Goal: Task Accomplishment & Management: Manage account settings

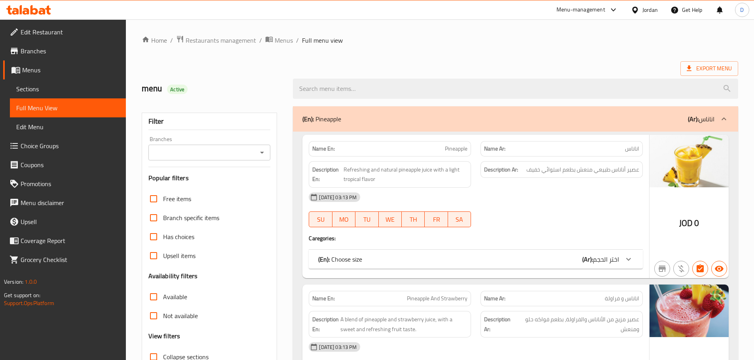
click at [645, 10] on div "Jordan" at bounding box center [649, 10] width 15 height 9
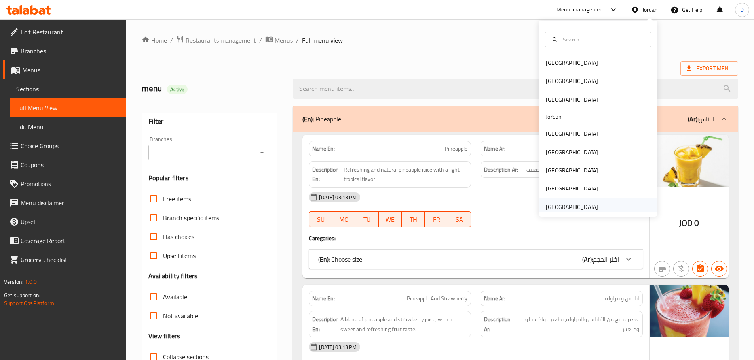
click at [572, 208] on div "[GEOGRAPHIC_DATA]" at bounding box center [572, 207] width 52 height 9
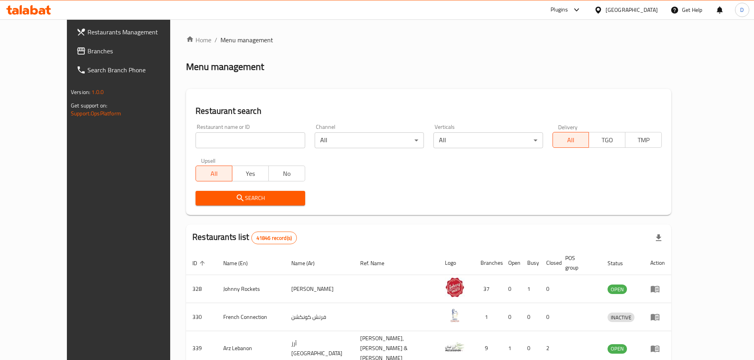
click at [87, 54] on span "Branches" at bounding box center [136, 50] width 99 height 9
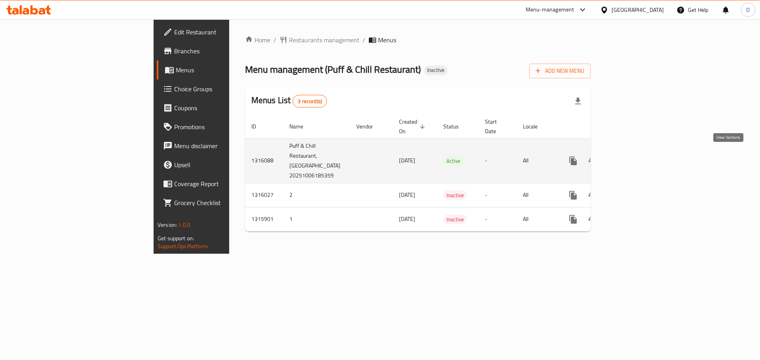
click at [635, 160] on icon "enhanced table" at bounding box center [629, 160] width 9 height 9
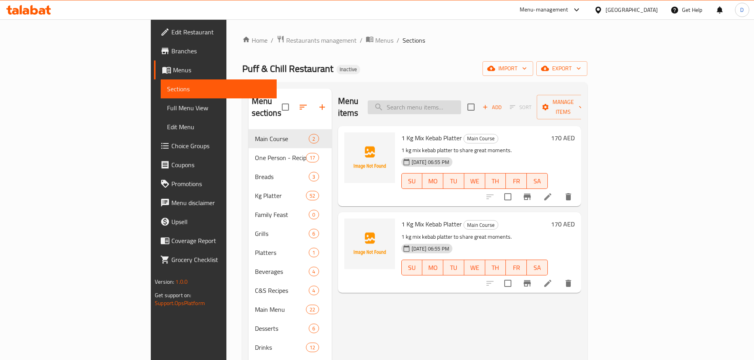
click at [461, 100] on input "search" at bounding box center [414, 107] width 93 height 14
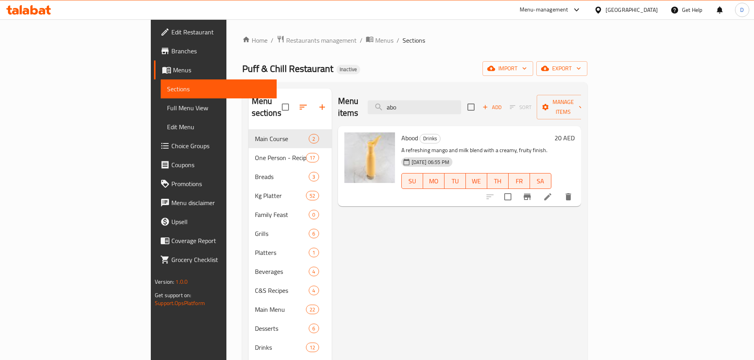
drag, startPoint x: 461, startPoint y: 98, endPoint x: 415, endPoint y: 98, distance: 45.9
click at [415, 98] on div "Menu items abo Add Sort Manage items" at bounding box center [459, 108] width 243 height 38
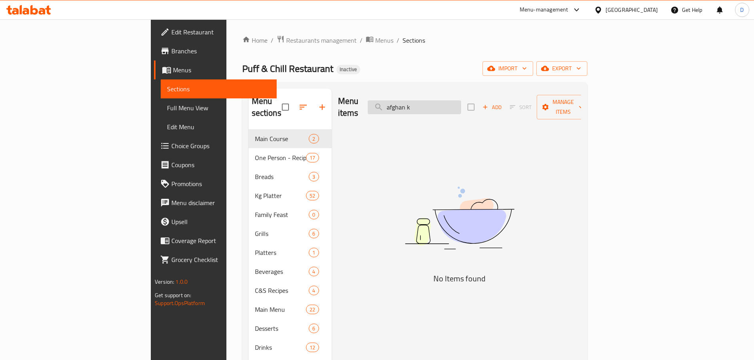
drag, startPoint x: 479, startPoint y: 106, endPoint x: 434, endPoint y: 101, distance: 45.4
click at [434, 101] on input "afghan k" at bounding box center [414, 107] width 93 height 14
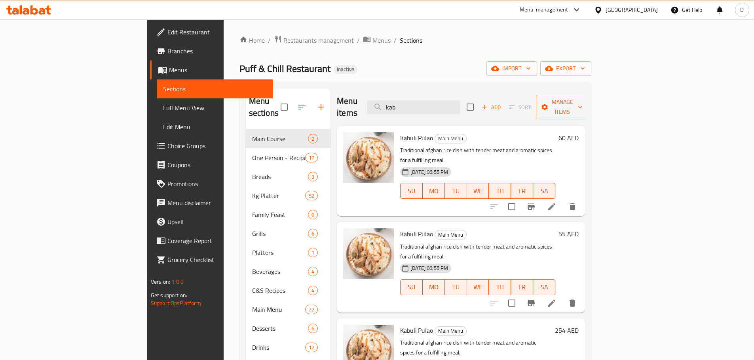
drag, startPoint x: 455, startPoint y: 100, endPoint x: 416, endPoint y: 107, distance: 40.1
click at [416, 107] on div "Menu items kab Add Sort Manage items" at bounding box center [461, 108] width 248 height 38
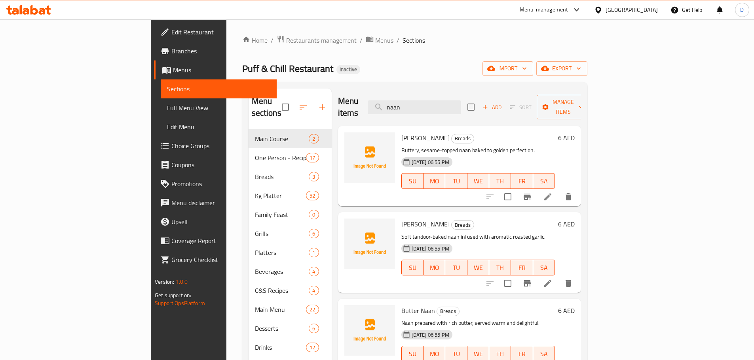
drag, startPoint x: 460, startPoint y: 102, endPoint x: 386, endPoint y: 102, distance: 74.4
click at [386, 102] on div "Menu items naan Add Sort Manage items" at bounding box center [459, 108] width 243 height 38
drag, startPoint x: 463, startPoint y: 102, endPoint x: 385, endPoint y: 102, distance: 78.3
click at [385, 102] on div "Menu items naan Add Sort Manage items" at bounding box center [459, 108] width 243 height 38
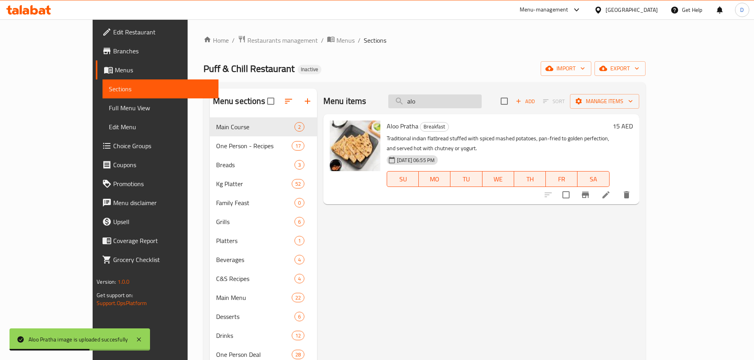
drag, startPoint x: 454, startPoint y: 105, endPoint x: 425, endPoint y: 105, distance: 29.3
click at [425, 105] on input "alo" at bounding box center [434, 102] width 93 height 14
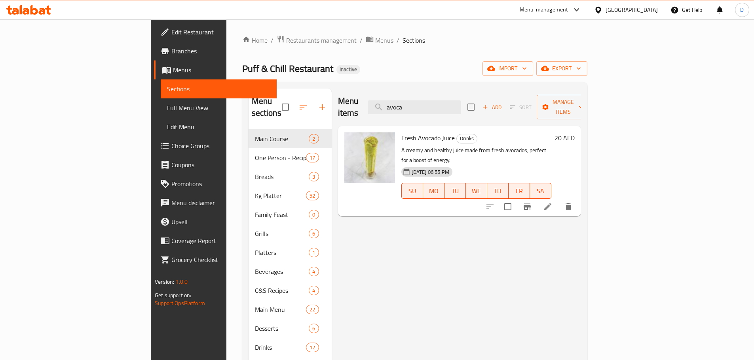
drag, startPoint x: 467, startPoint y: 106, endPoint x: 404, endPoint y: 112, distance: 62.8
click at [404, 112] on div "Menu items avoca Add Sort Manage items" at bounding box center [459, 108] width 243 height 38
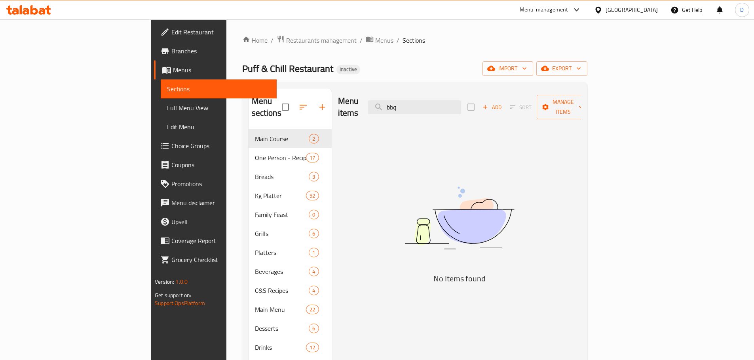
drag, startPoint x: 467, startPoint y: 105, endPoint x: 422, endPoint y: 105, distance: 45.1
click at [422, 105] on div "Menu items bbq Add Sort Manage items" at bounding box center [459, 108] width 243 height 38
click at [455, 107] on input "bbq" at bounding box center [414, 107] width 93 height 14
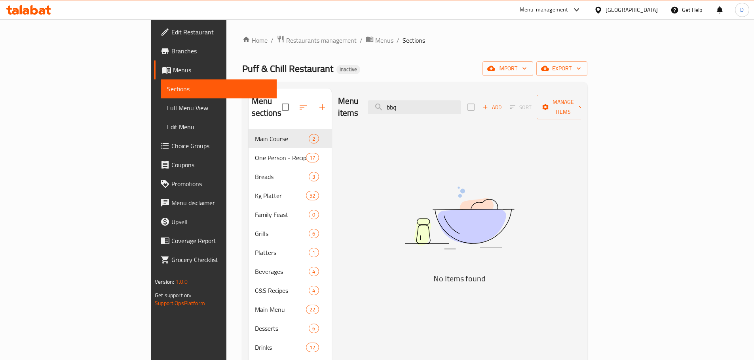
drag, startPoint x: 457, startPoint y: 104, endPoint x: 393, endPoint y: 109, distance: 64.3
click at [393, 109] on div "Menu items bbq Add Sort Manage items" at bounding box center [459, 108] width 243 height 38
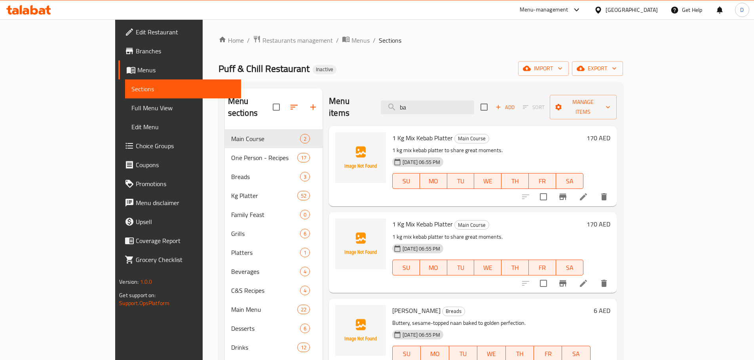
type input "bar"
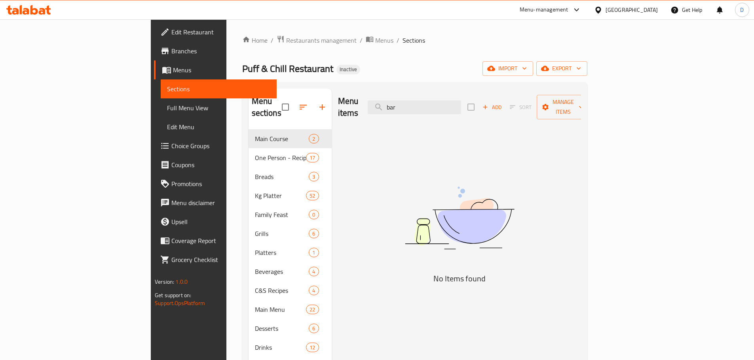
drag, startPoint x: 466, startPoint y: 105, endPoint x: 422, endPoint y: 102, distance: 44.1
click at [422, 102] on div "Menu items bar Add Sort Manage items" at bounding box center [459, 108] width 243 height 38
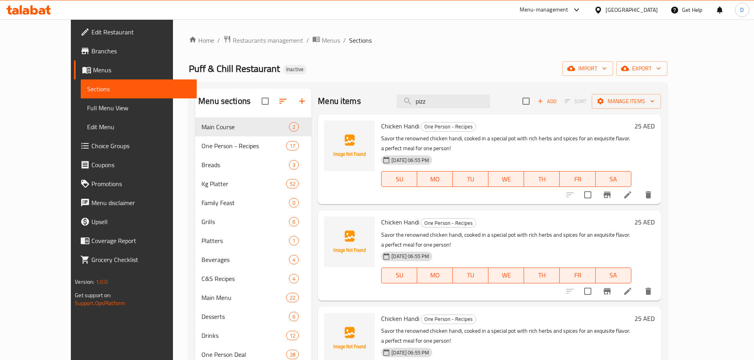
type input "pizza"
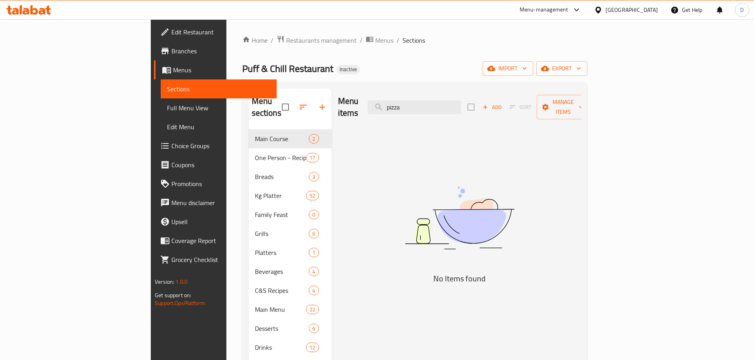
drag, startPoint x: 467, startPoint y: 102, endPoint x: 404, endPoint y: 111, distance: 63.5
click at [404, 111] on div "Menu items pizza Add Sort Manage items" at bounding box center [459, 108] width 243 height 38
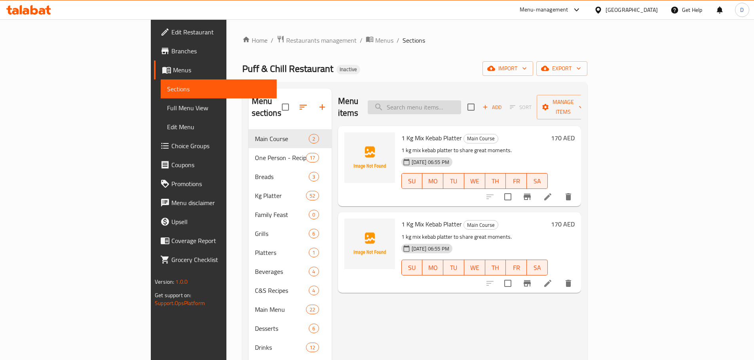
click at [453, 104] on input "search" at bounding box center [414, 107] width 93 height 14
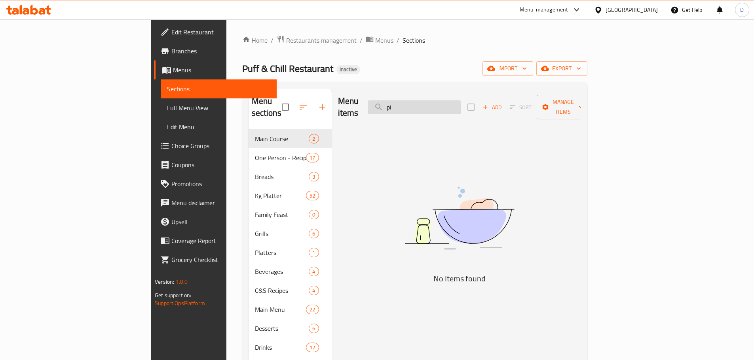
type input "p"
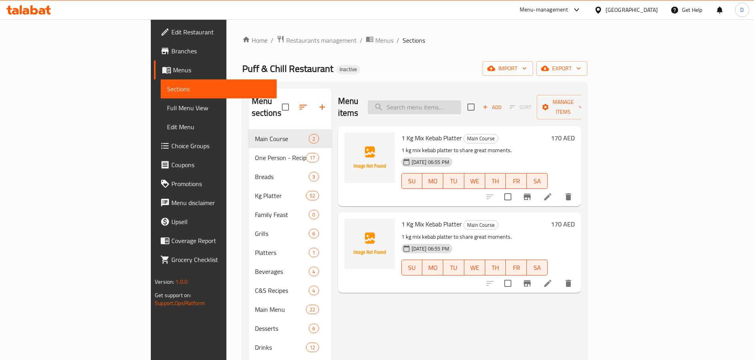
click at [448, 105] on input "search" at bounding box center [414, 107] width 93 height 14
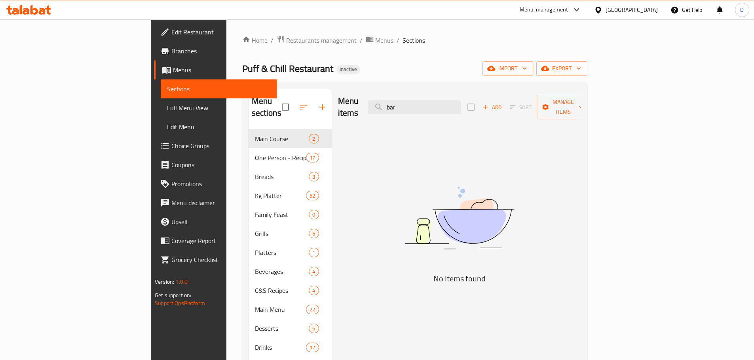
drag, startPoint x: 459, startPoint y: 105, endPoint x: 406, endPoint y: 110, distance: 53.7
click at [406, 110] on div "Menu items bar Add Sort Manage items" at bounding box center [459, 108] width 243 height 38
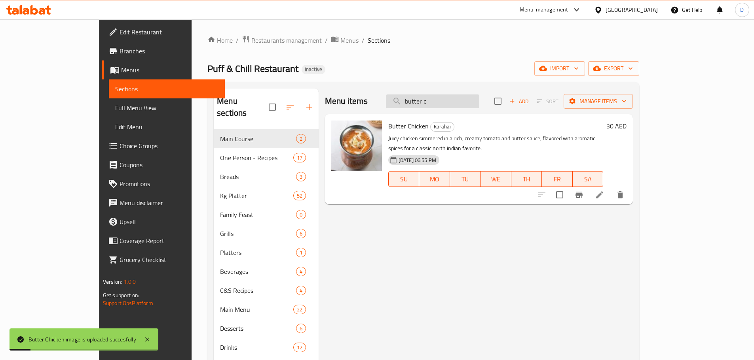
click at [474, 104] on input "butter c" at bounding box center [432, 102] width 93 height 14
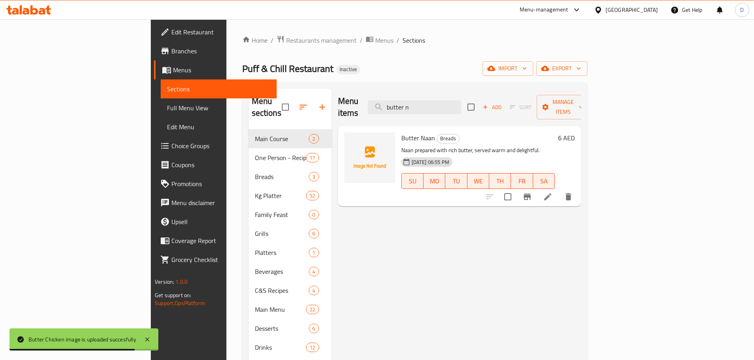
type input "butter n"
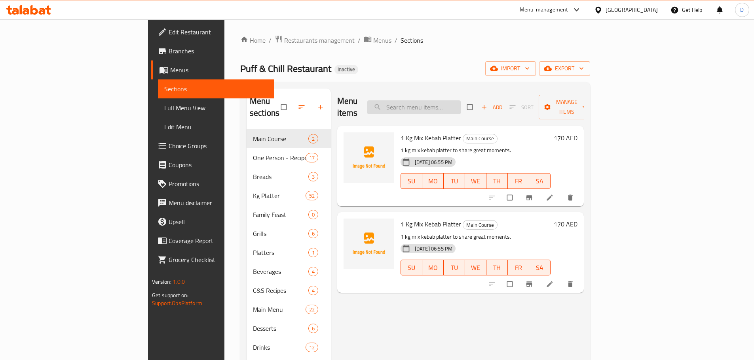
click at [460, 102] on input "search" at bounding box center [413, 107] width 93 height 14
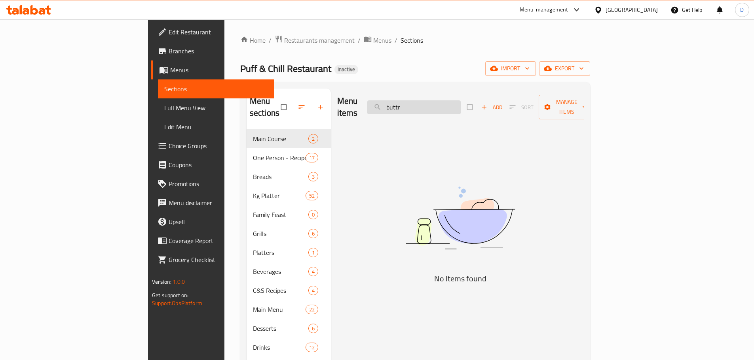
type input "butt"
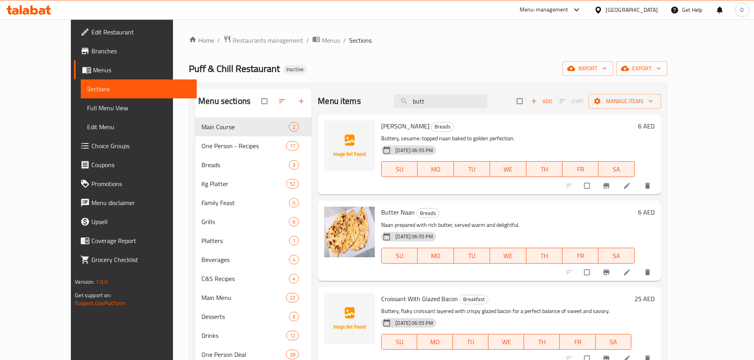
drag, startPoint x: 466, startPoint y: 102, endPoint x: 427, endPoint y: 110, distance: 39.4
click at [427, 110] on div "Menu items butt Add Sort Manage items" at bounding box center [489, 102] width 343 height 26
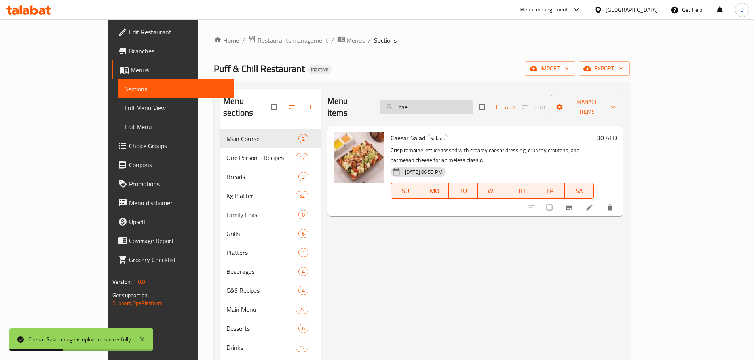
drag, startPoint x: 461, startPoint y: 102, endPoint x: 421, endPoint y: 102, distance: 40.7
click at [421, 102] on input "cae" at bounding box center [425, 107] width 93 height 14
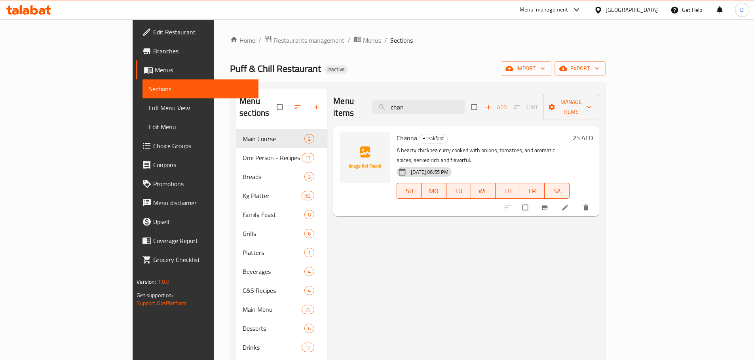
type input "chan"
click at [462, 100] on input "chan" at bounding box center [417, 107] width 93 height 14
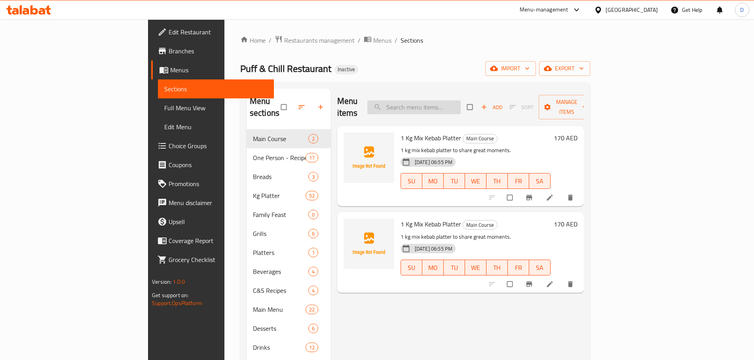
click at [458, 100] on input "search" at bounding box center [413, 107] width 93 height 14
paste input "chan"
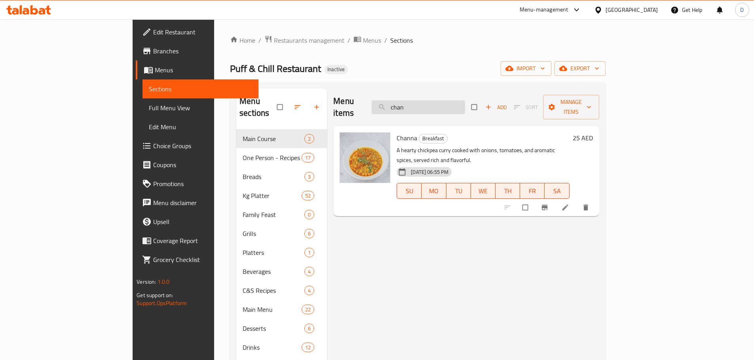
drag, startPoint x: 466, startPoint y: 99, endPoint x: 425, endPoint y: 100, distance: 40.4
click at [425, 100] on input "chan" at bounding box center [417, 107] width 93 height 14
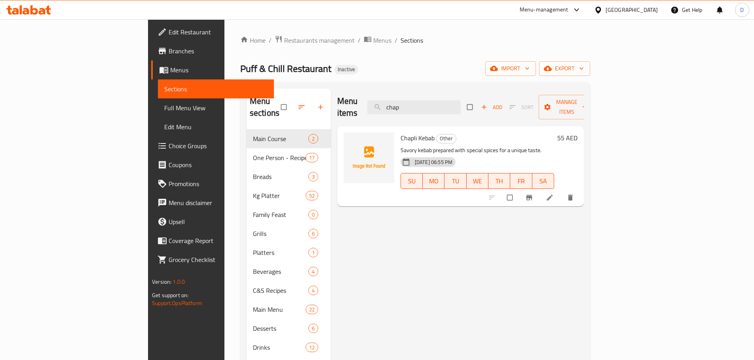
type input "chap"
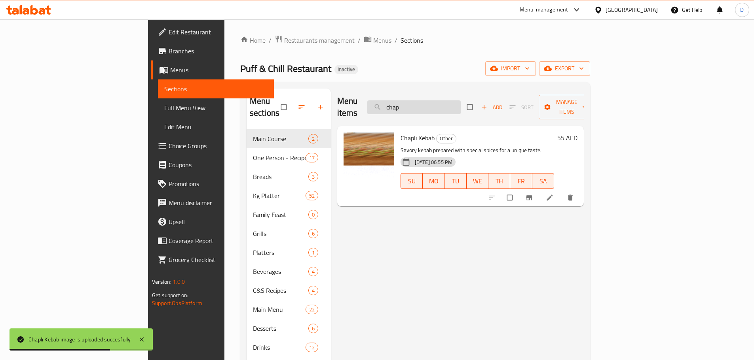
click at [458, 105] on input "chap" at bounding box center [413, 107] width 93 height 14
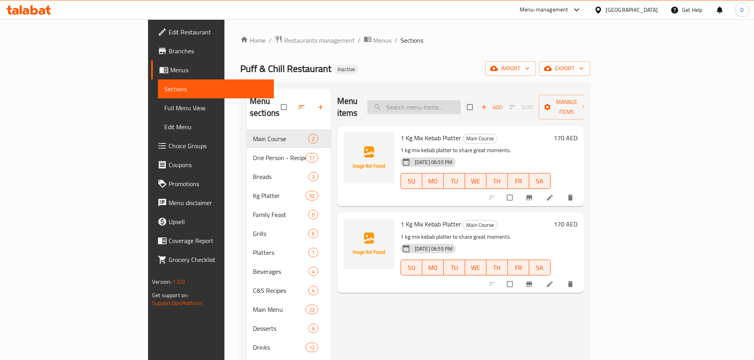
click at [460, 100] on input "search" at bounding box center [413, 107] width 93 height 14
paste input "chap"
type input "chap"
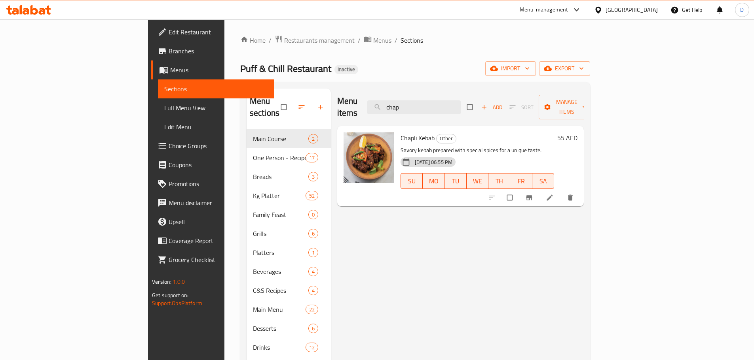
drag, startPoint x: 480, startPoint y: 103, endPoint x: 410, endPoint y: 104, distance: 70.0
click at [410, 104] on div "Menu items chap Add Sort Manage items" at bounding box center [460, 108] width 246 height 38
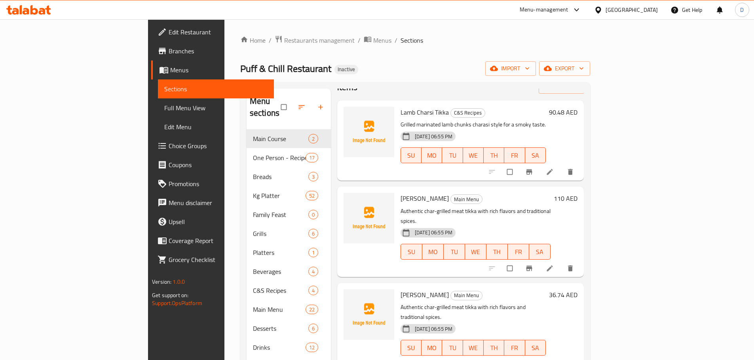
scroll to position [40, 0]
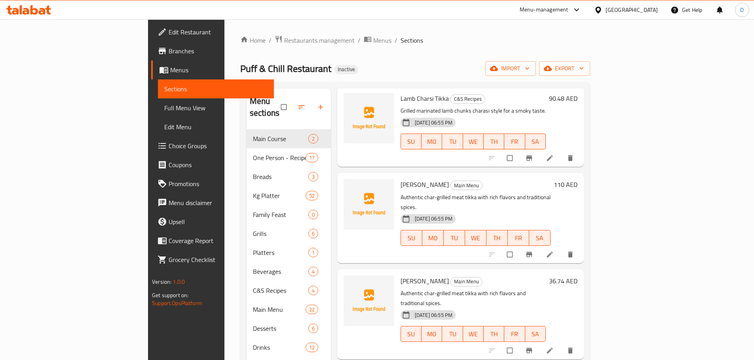
type input "chars"
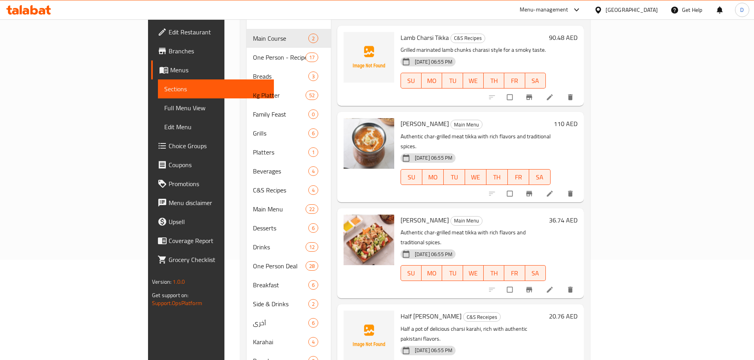
scroll to position [55, 0]
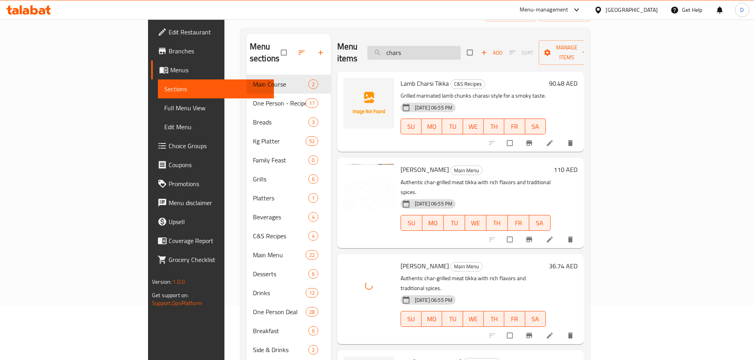
click at [460, 46] on input "chars" at bounding box center [413, 53] width 93 height 14
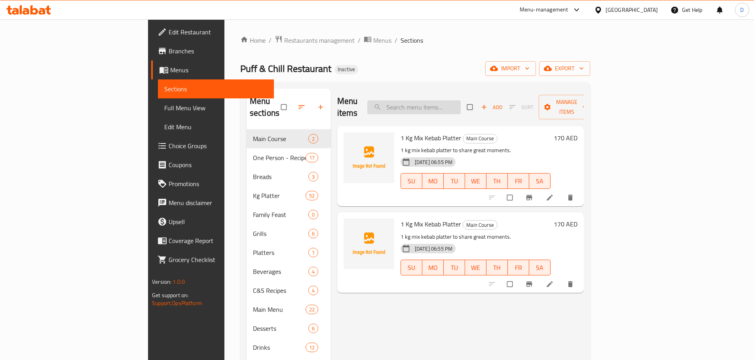
click at [451, 104] on input "search" at bounding box center [413, 107] width 93 height 14
paste input "chars"
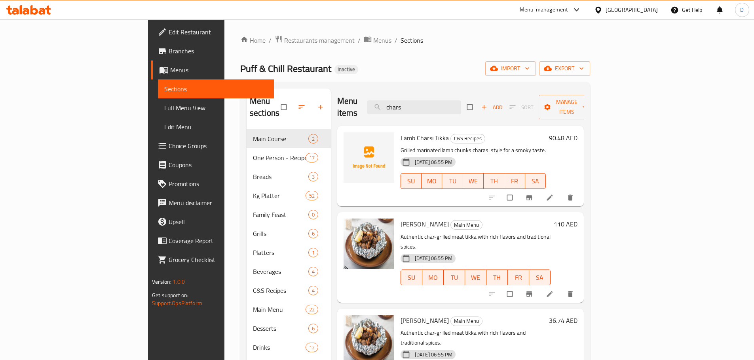
drag, startPoint x: 468, startPoint y: 95, endPoint x: 413, endPoint y: 101, distance: 55.3
click at [413, 101] on div "Menu items chars Add Sort Manage items" at bounding box center [460, 108] width 246 height 38
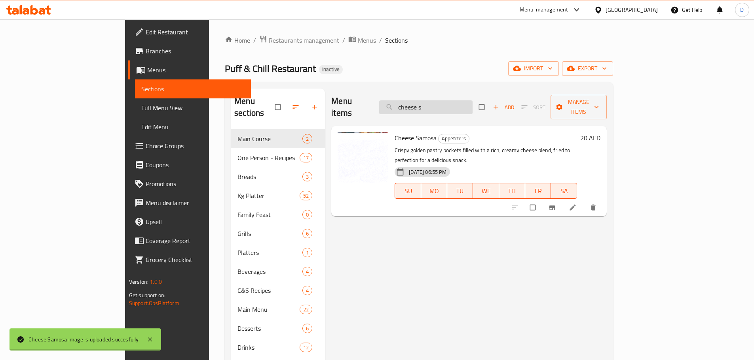
click at [472, 100] on input "cheese s" at bounding box center [425, 107] width 93 height 14
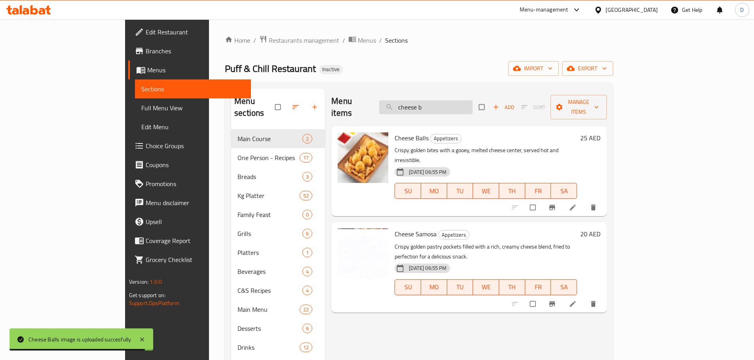
drag, startPoint x: 476, startPoint y: 97, endPoint x: 435, endPoint y: 101, distance: 40.9
click at [435, 101] on input "cheese b" at bounding box center [425, 107] width 93 height 14
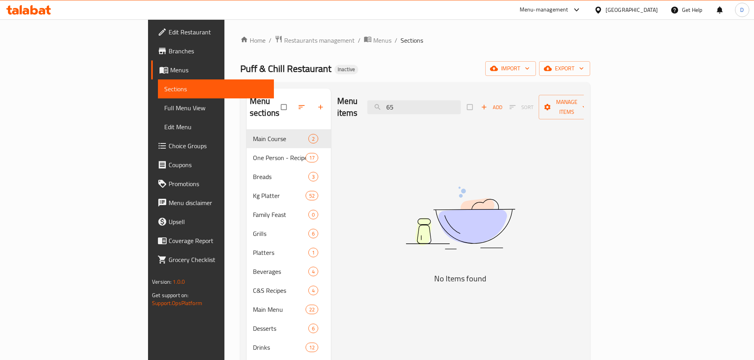
click at [409, 106] on div "Menu items 65 Add Sort Manage items" at bounding box center [460, 108] width 246 height 38
type input "p"
type input "6"
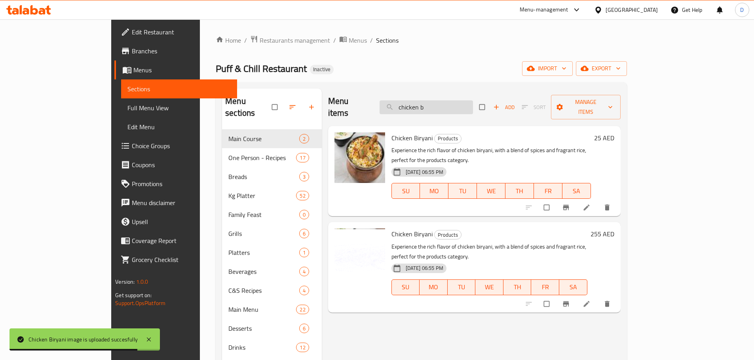
click at [473, 103] on input "chicken b" at bounding box center [425, 107] width 93 height 14
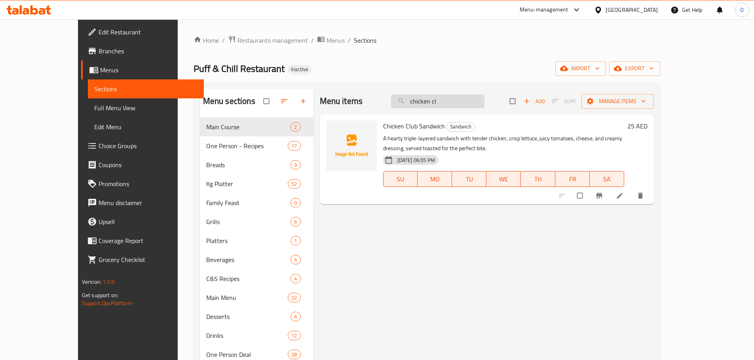
click at [484, 99] on input "chicken cl" at bounding box center [437, 102] width 93 height 14
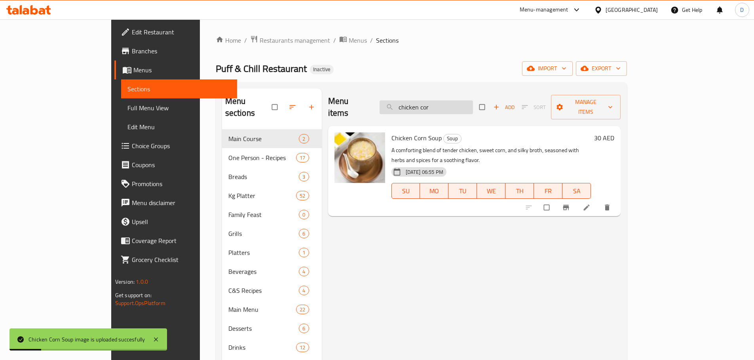
click at [473, 105] on input "chicken cor" at bounding box center [425, 107] width 93 height 14
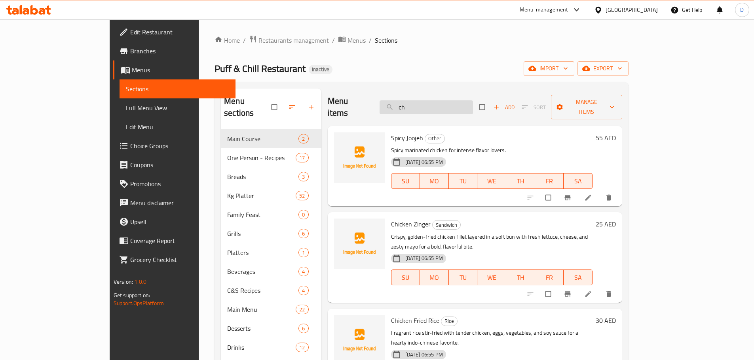
type input "c"
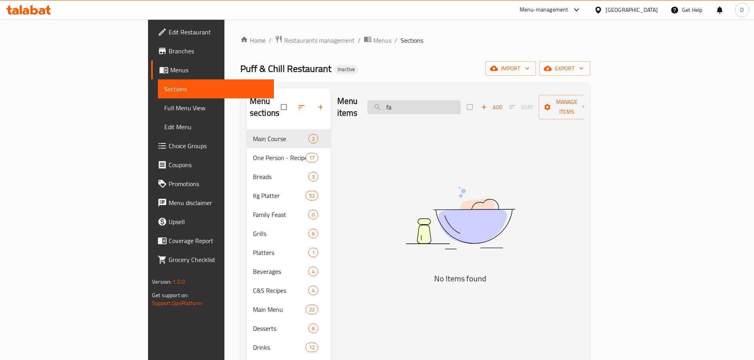
type input "f"
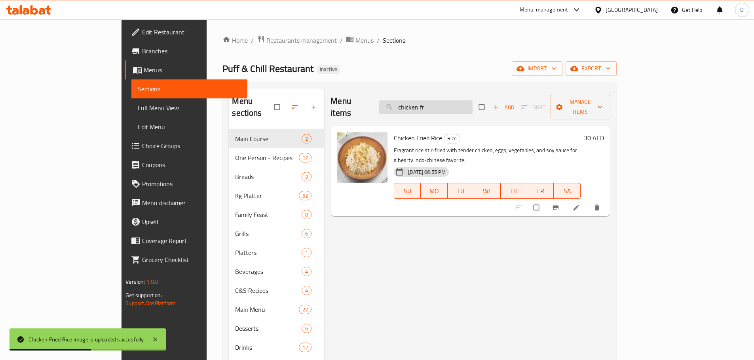
click at [472, 104] on input "chicken fr" at bounding box center [425, 107] width 93 height 14
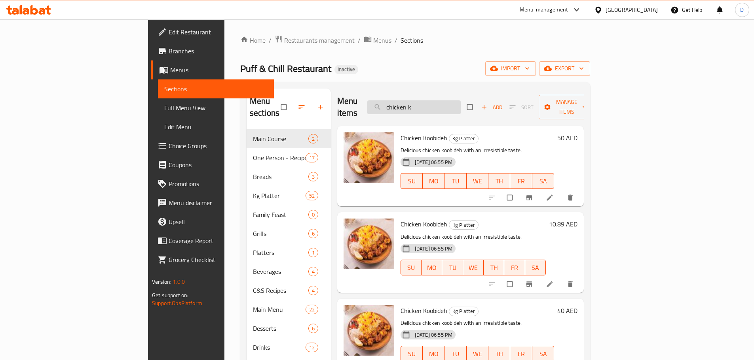
click at [460, 105] on input "chicken k" at bounding box center [413, 107] width 93 height 14
click at [460, 100] on input "chicken koo" at bounding box center [413, 107] width 93 height 14
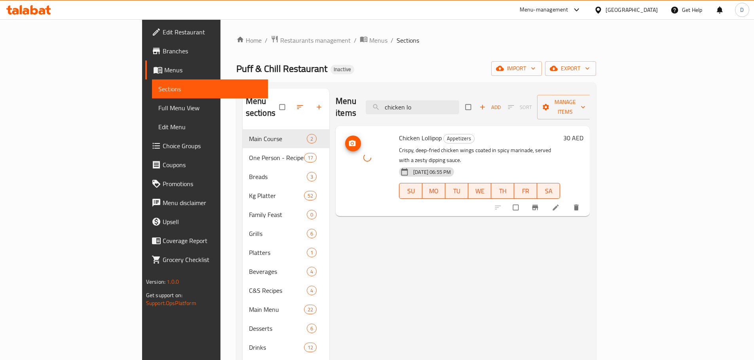
drag, startPoint x: 318, startPoint y: 155, endPoint x: 332, endPoint y: 156, distance: 13.5
click at [342, 156] on div at bounding box center [367, 158] width 51 height 51
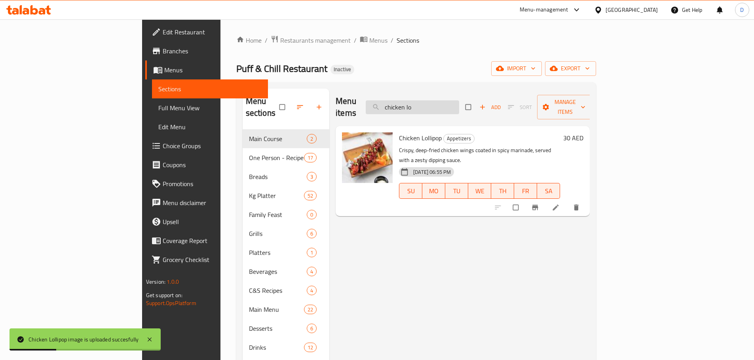
click at [459, 105] on input "chicken lo" at bounding box center [412, 107] width 93 height 14
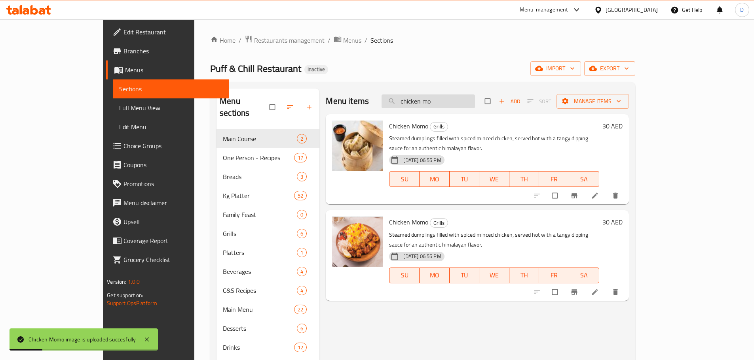
click at [475, 103] on input "chicken mo" at bounding box center [427, 102] width 93 height 14
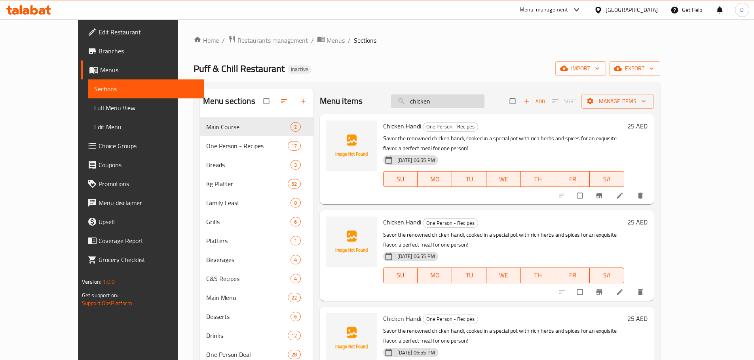
click at [484, 103] on input "chicken" at bounding box center [437, 102] width 93 height 14
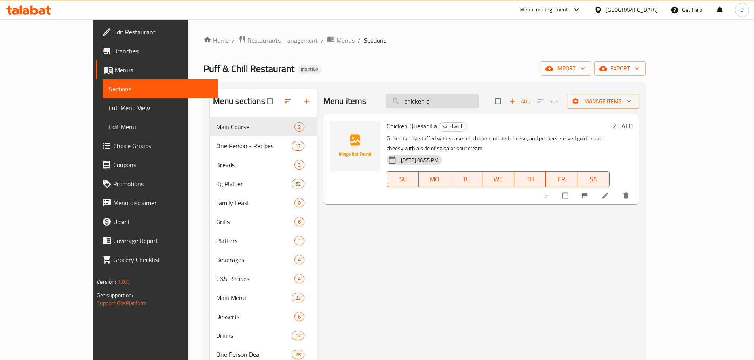
click at [479, 99] on input "chicken q" at bounding box center [431, 102] width 93 height 14
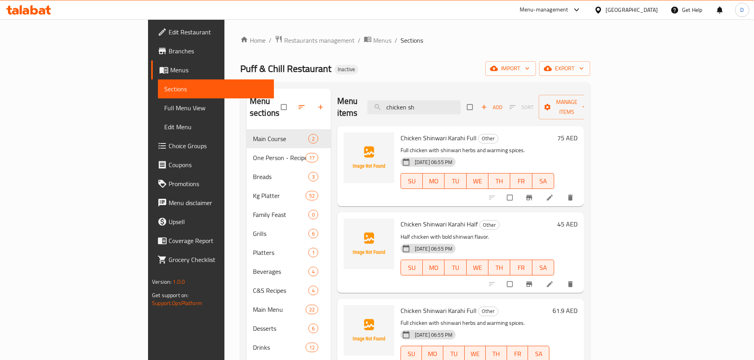
type input "chicken sh"
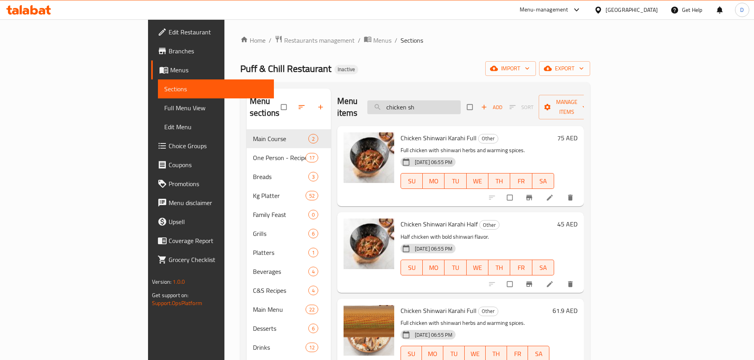
click at [460, 104] on input "chicken sh" at bounding box center [413, 107] width 93 height 14
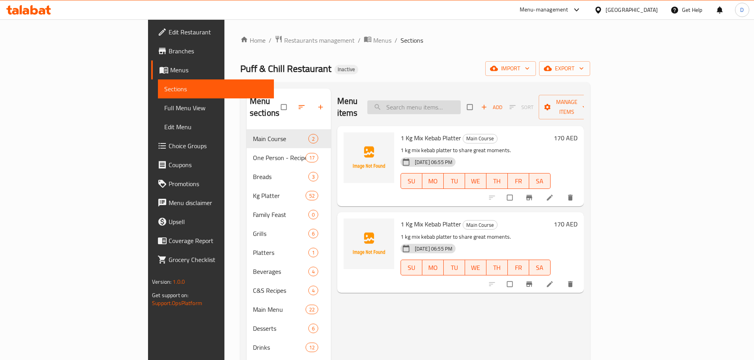
click at [460, 100] on input "search" at bounding box center [413, 107] width 93 height 14
paste input "chicken sh"
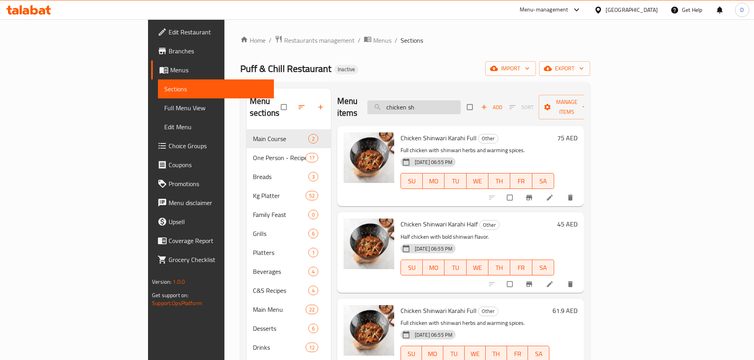
click at [460, 105] on input "chicken sh" at bounding box center [413, 107] width 93 height 14
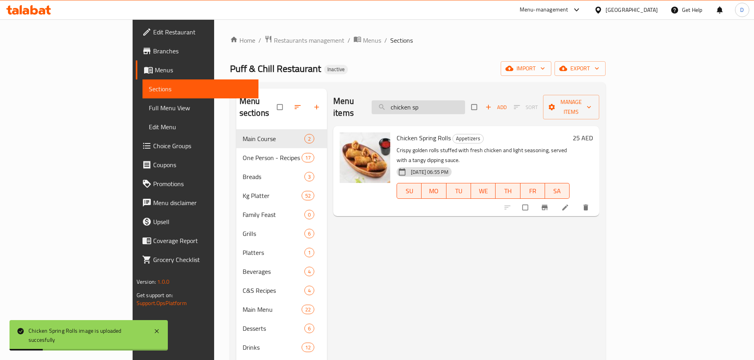
click at [465, 102] on input "chicken sp" at bounding box center [417, 107] width 93 height 14
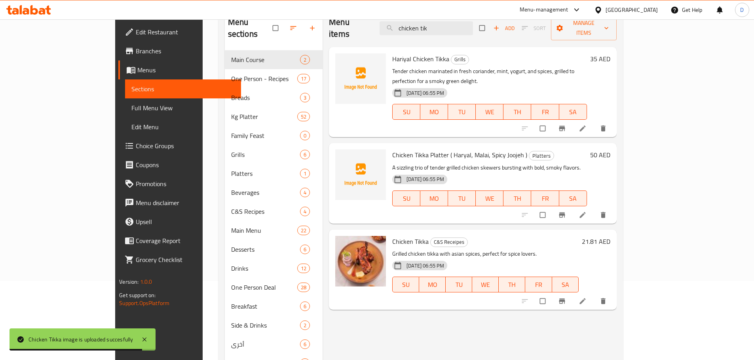
scroll to position [40, 0]
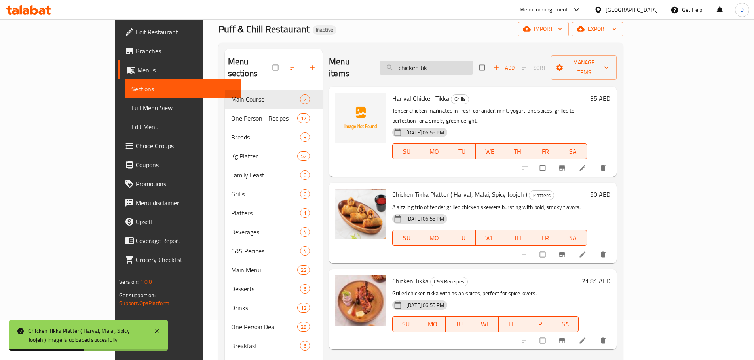
click at [472, 61] on input "chicken tik" at bounding box center [425, 68] width 93 height 14
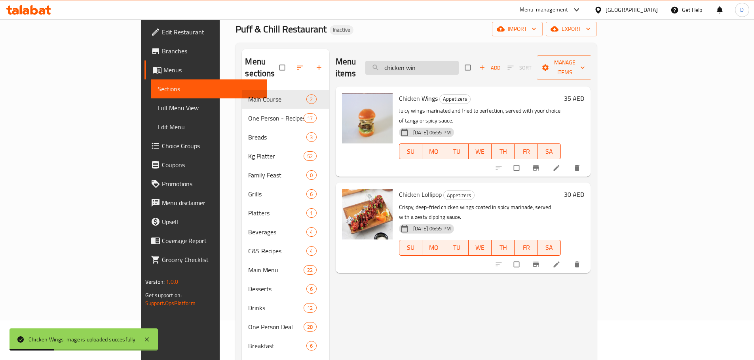
click at [459, 63] on input "chicken win" at bounding box center [411, 68] width 93 height 14
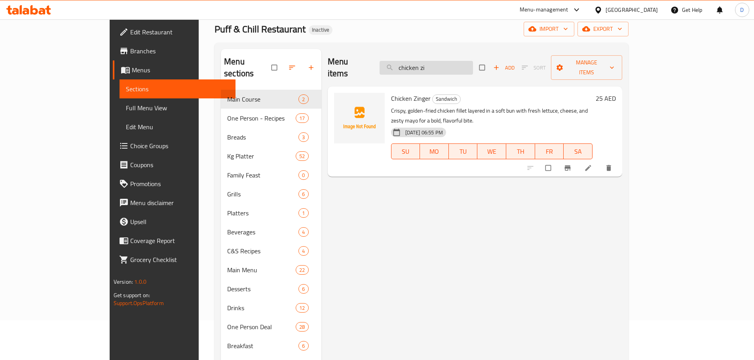
click at [473, 65] on input "chicken zi" at bounding box center [425, 68] width 93 height 14
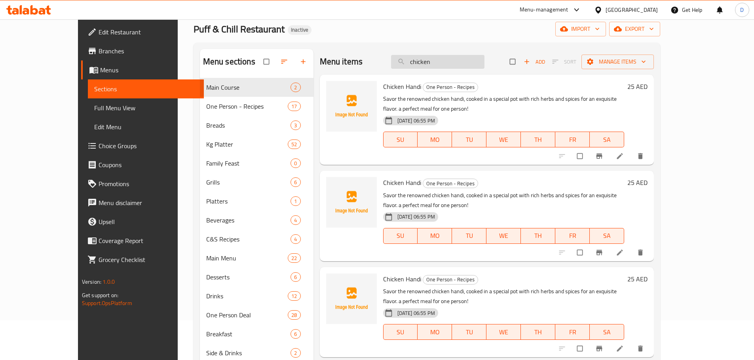
click at [435, 64] on input "chicken" at bounding box center [437, 62] width 93 height 14
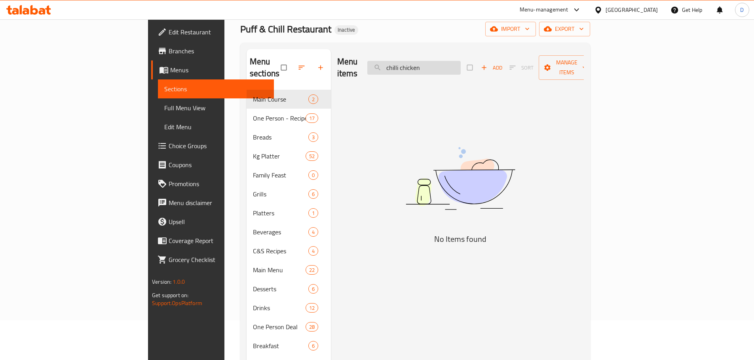
drag, startPoint x: 479, startPoint y: 64, endPoint x: 453, endPoint y: 68, distance: 27.2
click at [453, 68] on input "chilli chicken" at bounding box center [413, 68] width 93 height 14
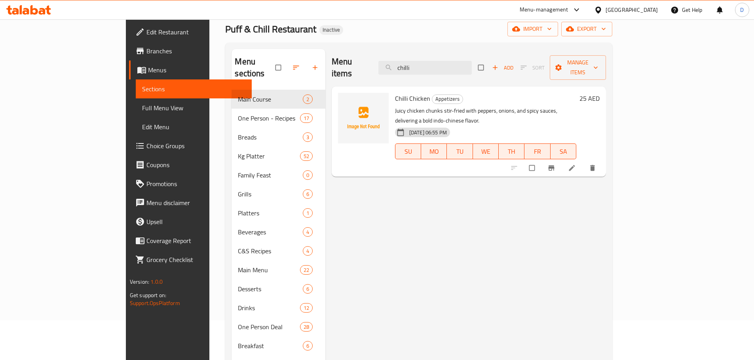
type input "chilli"
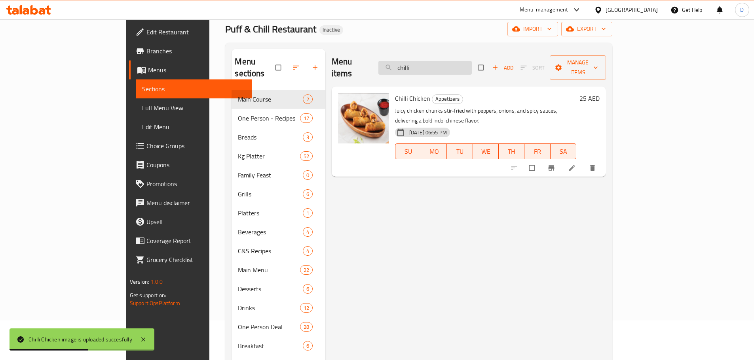
drag, startPoint x: 474, startPoint y: 66, endPoint x: 443, endPoint y: 64, distance: 30.5
click at [443, 64] on input "chilli" at bounding box center [424, 68] width 93 height 14
click at [467, 66] on input "chilli" at bounding box center [424, 68] width 93 height 14
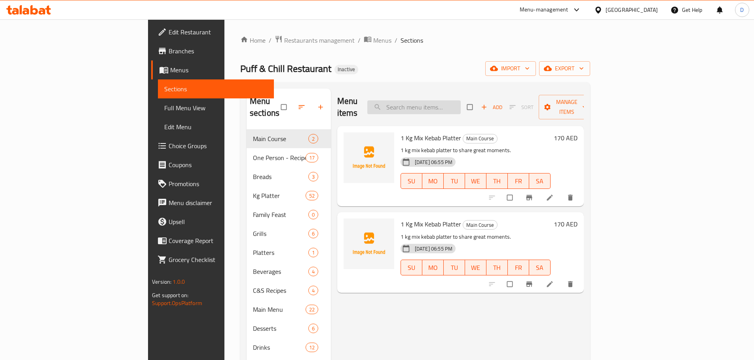
click at [449, 100] on input "search" at bounding box center [413, 107] width 93 height 14
paste input "chilli"
type input "chilli"
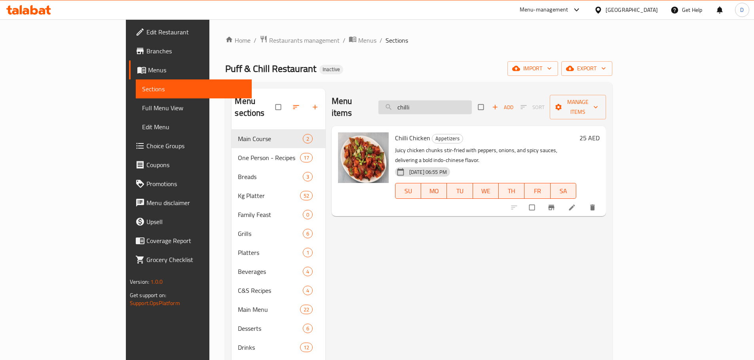
drag, startPoint x: 476, startPoint y: 99, endPoint x: 428, endPoint y: 106, distance: 48.8
click at [428, 106] on input "chilli" at bounding box center [424, 107] width 93 height 14
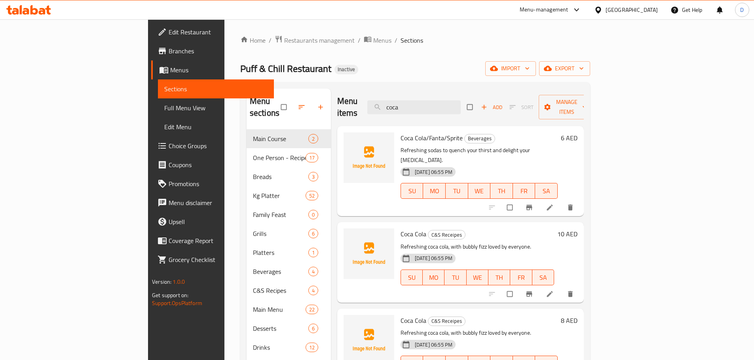
scroll to position [40, 0]
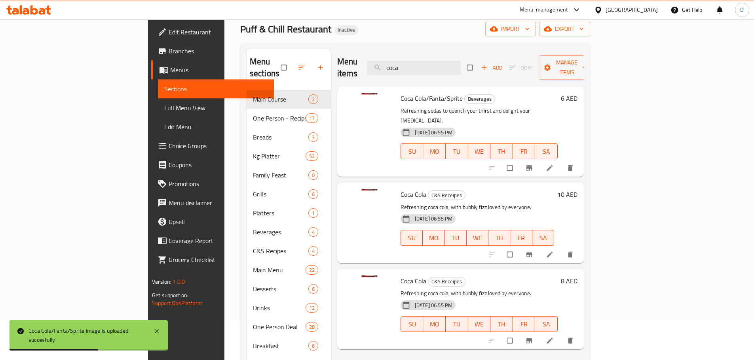
drag, startPoint x: 454, startPoint y: 65, endPoint x: 399, endPoint y: 64, distance: 55.0
click at [399, 64] on div "Menu items coca Add Sort Manage items" at bounding box center [460, 68] width 246 height 38
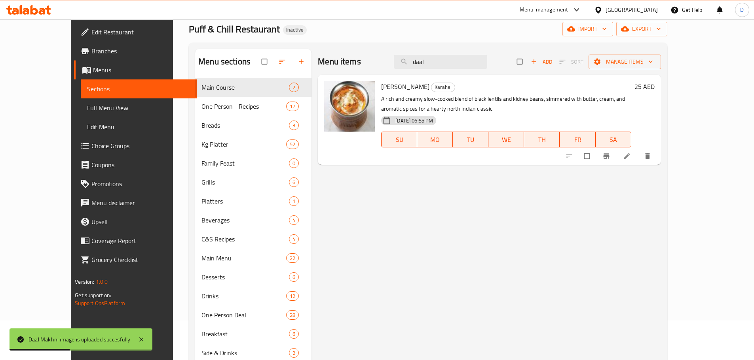
drag, startPoint x: 459, startPoint y: 63, endPoint x: 382, endPoint y: 72, distance: 77.2
click at [382, 72] on div "Menu items daal Add Sort Manage items" at bounding box center [489, 62] width 343 height 26
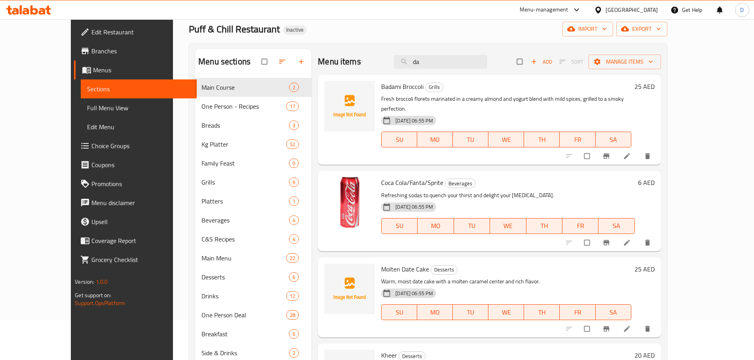
type input "d"
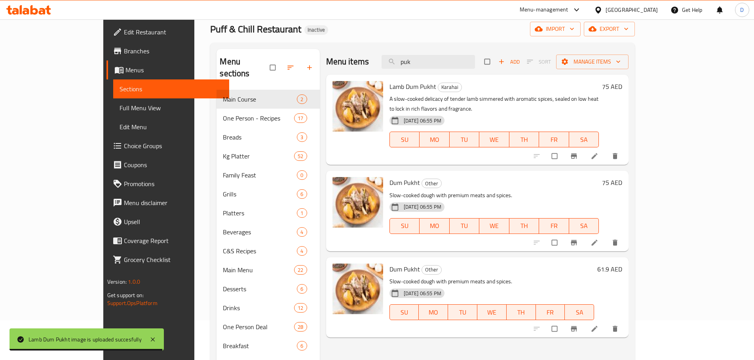
drag, startPoint x: 453, startPoint y: 64, endPoint x: 393, endPoint y: 66, distance: 59.8
click at [393, 66] on div "Menu items puk Add Sort Manage items" at bounding box center [477, 62] width 303 height 26
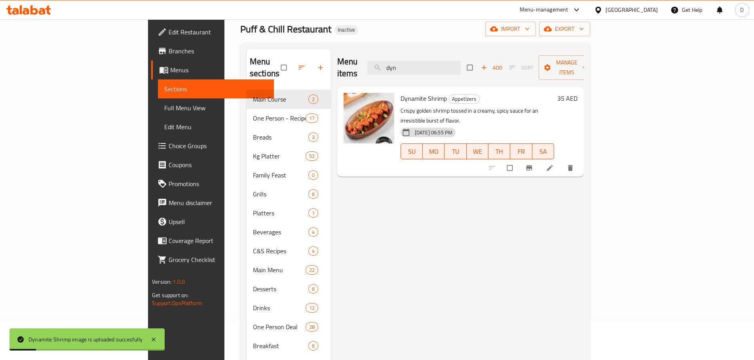
drag, startPoint x: 455, startPoint y: 64, endPoint x: 419, endPoint y: 66, distance: 35.6
click at [419, 66] on div "Menu items dyn Add Sort Manage items" at bounding box center [460, 68] width 246 height 38
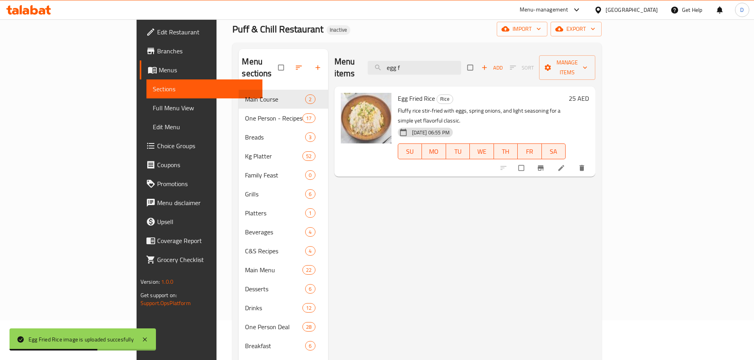
drag, startPoint x: 460, startPoint y: 64, endPoint x: 409, endPoint y: 64, distance: 50.6
click at [409, 64] on div "Menu items egg f Add Sort Manage items" at bounding box center [464, 68] width 261 height 38
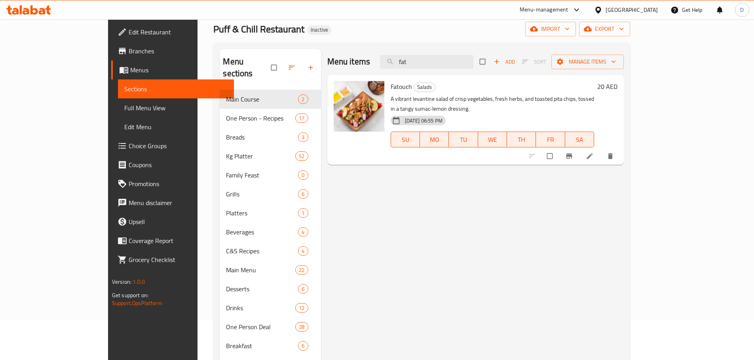
drag, startPoint x: 461, startPoint y: 64, endPoint x: 413, endPoint y: 65, distance: 48.3
click at [413, 65] on div "Menu items fat Add Sort Manage items" at bounding box center [475, 62] width 297 height 26
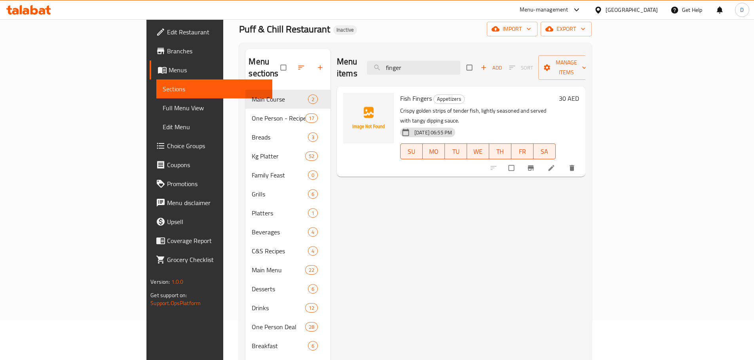
drag, startPoint x: 466, startPoint y: 62, endPoint x: 407, endPoint y: 66, distance: 58.7
click at [407, 66] on div "Menu items finger Add Sort Manage items" at bounding box center [461, 68] width 248 height 38
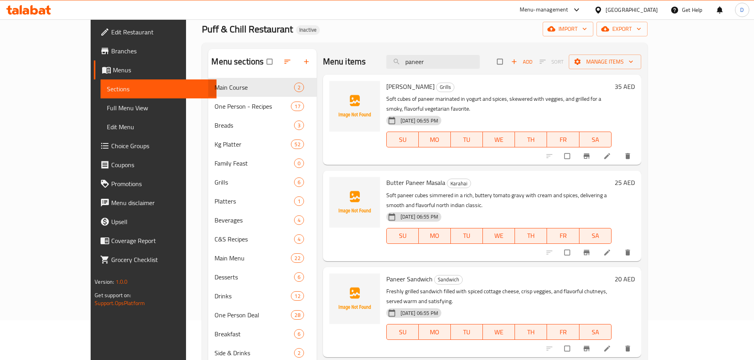
drag, startPoint x: 464, startPoint y: 61, endPoint x: 408, endPoint y: 68, distance: 56.6
click at [408, 68] on div "Menu items paneer Add Sort Manage items" at bounding box center [482, 62] width 318 height 26
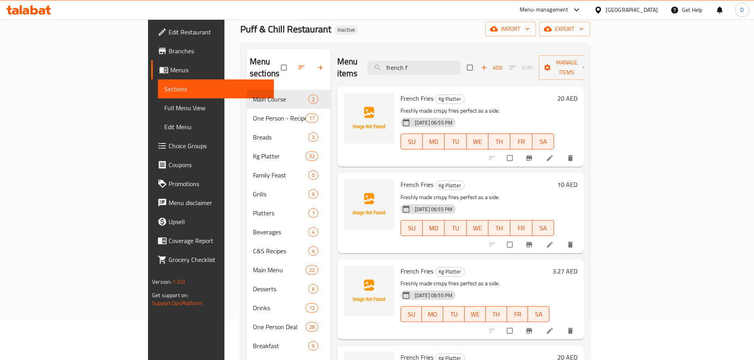
type input "french f"
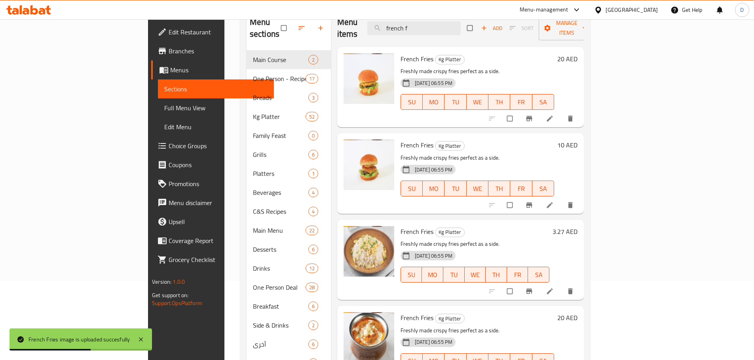
scroll to position [0, 0]
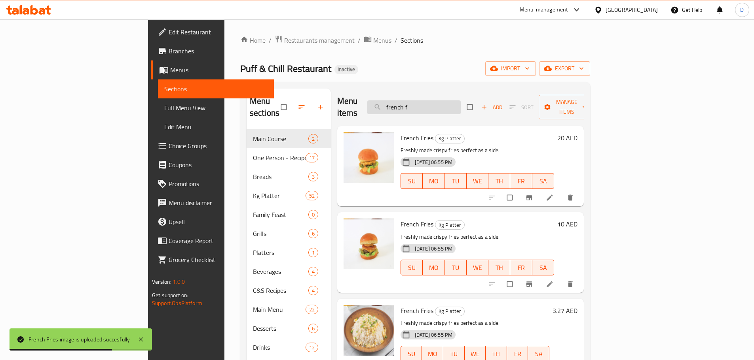
click at [460, 101] on input "french f" at bounding box center [413, 107] width 93 height 14
click at [460, 104] on input "search" at bounding box center [413, 107] width 93 height 14
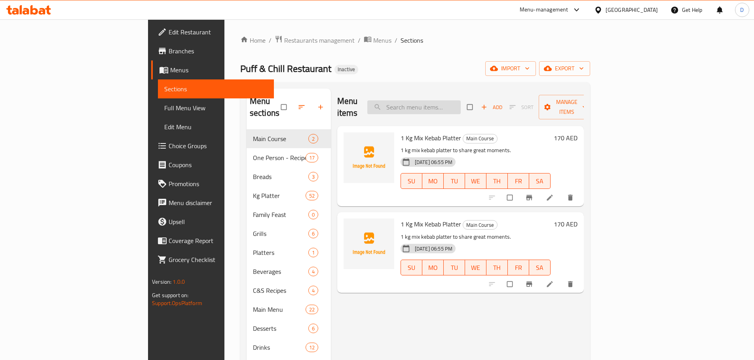
paste input "french f"
type input "french f"
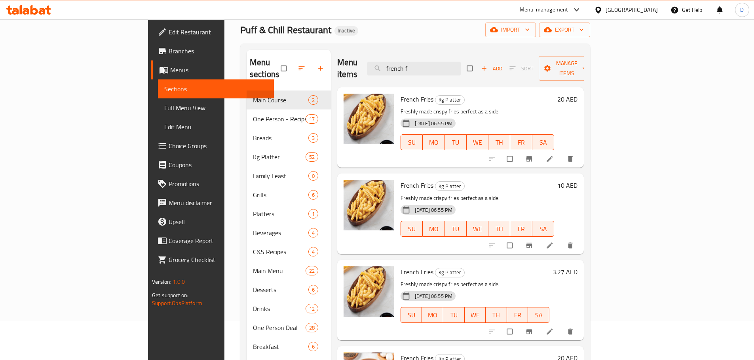
scroll to position [40, 0]
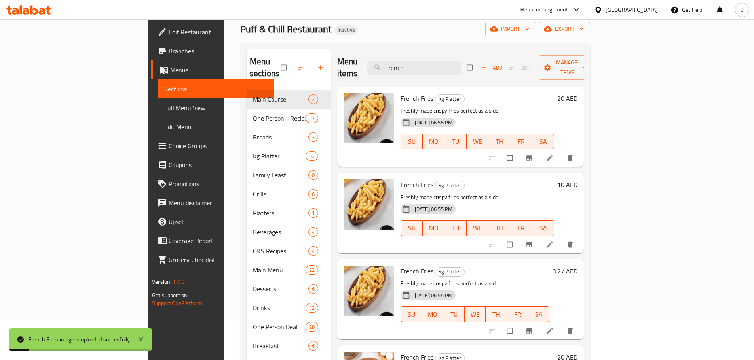
drag, startPoint x: 469, startPoint y: 63, endPoint x: 389, endPoint y: 65, distance: 79.9
click at [389, 65] on div "Menu items french f Add Sort Manage items" at bounding box center [460, 68] width 246 height 38
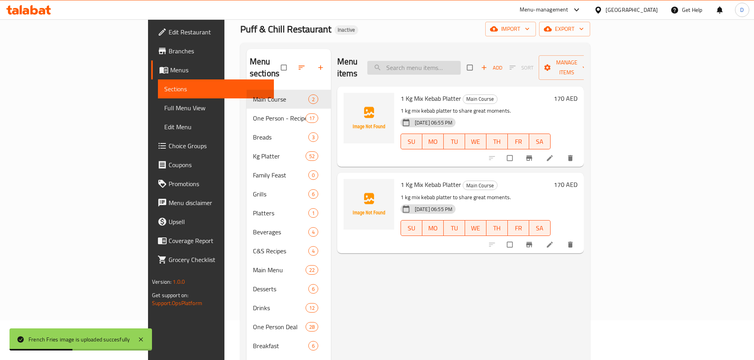
click at [443, 65] on input "search" at bounding box center [413, 68] width 93 height 14
paste input "french f"
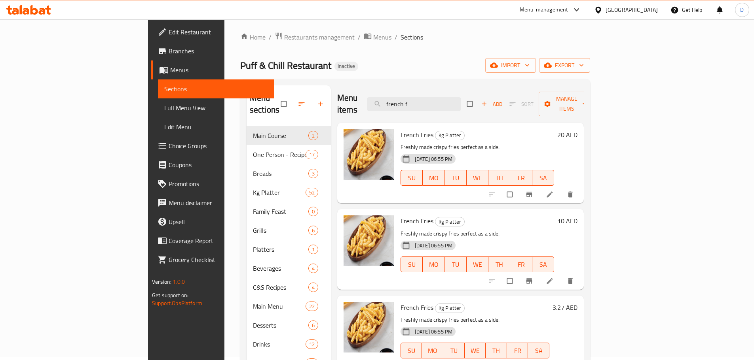
scroll to position [0, 0]
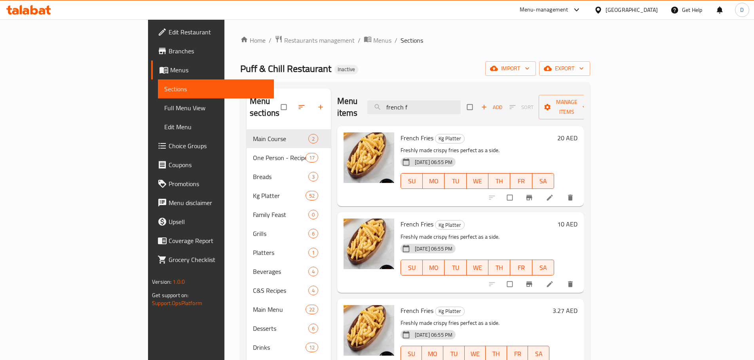
drag, startPoint x: 460, startPoint y: 99, endPoint x: 406, endPoint y: 108, distance: 55.2
click at [406, 108] on div "Menu items french f Add Sort Manage items" at bounding box center [460, 108] width 246 height 38
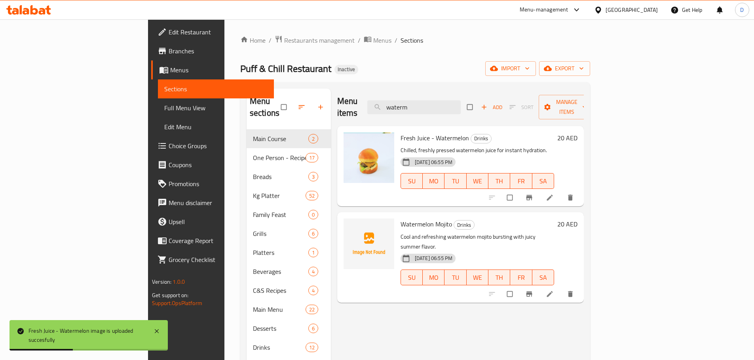
drag, startPoint x: 470, startPoint y: 102, endPoint x: 407, endPoint y: 106, distance: 62.6
click at [407, 106] on div "Menu items waterm Add Sort Manage items" at bounding box center [460, 108] width 246 height 38
click at [457, 100] on input "waterm" at bounding box center [413, 107] width 93 height 14
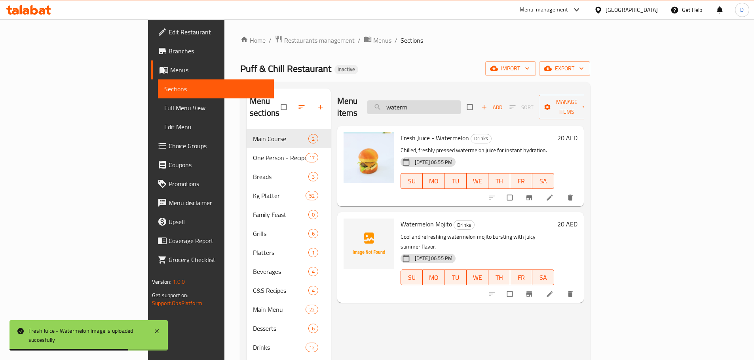
paste input "french f"
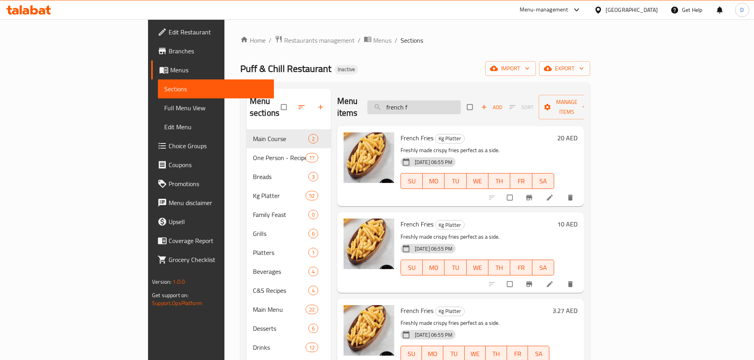
type input "waterm"
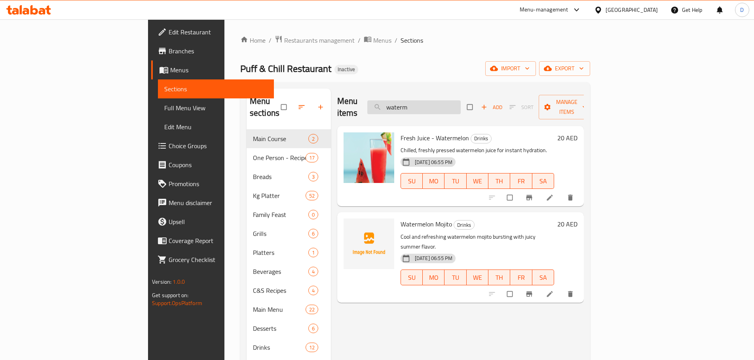
click at [460, 102] on input "waterm" at bounding box center [413, 107] width 93 height 14
drag, startPoint x: 466, startPoint y: 102, endPoint x: 407, endPoint y: 104, distance: 58.6
click at [407, 104] on div "Menu items waterm Add Sort Manage items" at bounding box center [460, 108] width 246 height 38
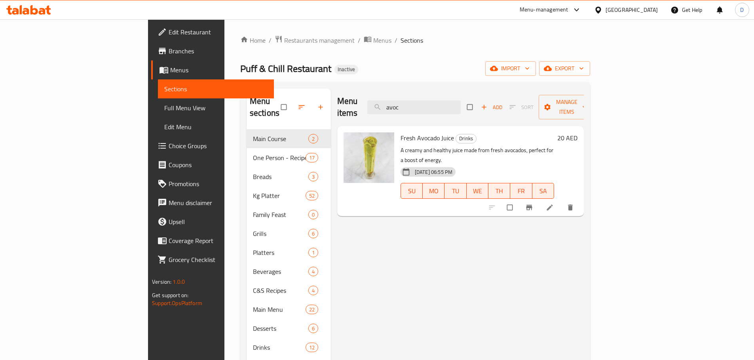
drag, startPoint x: 456, startPoint y: 104, endPoint x: 410, endPoint y: 100, distance: 46.0
click at [410, 100] on div "Menu items avoc Add Sort Manage items" at bounding box center [460, 108] width 246 height 38
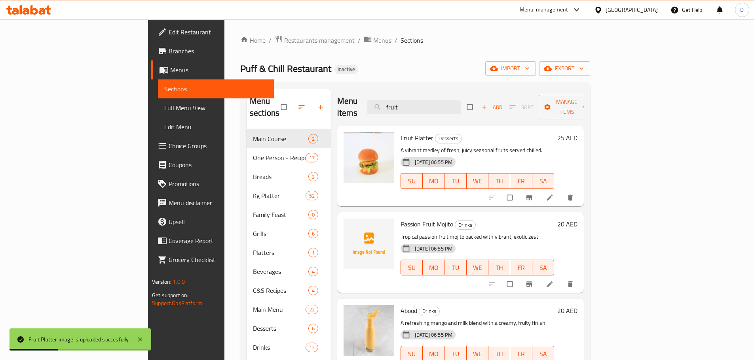
drag, startPoint x: 468, startPoint y: 99, endPoint x: 388, endPoint y: 99, distance: 80.3
click at [388, 99] on div "Menu items fruit Add Sort Manage items" at bounding box center [460, 108] width 246 height 38
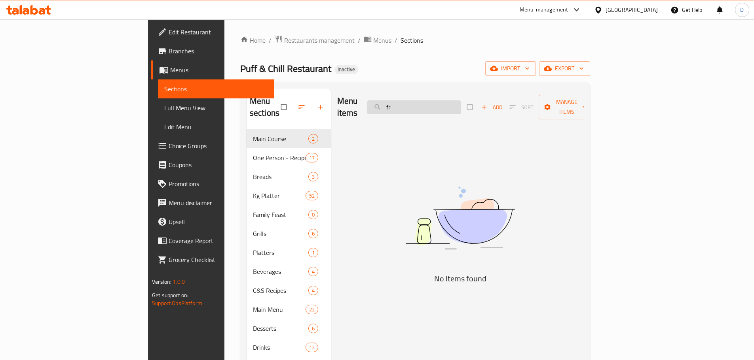
type input "f"
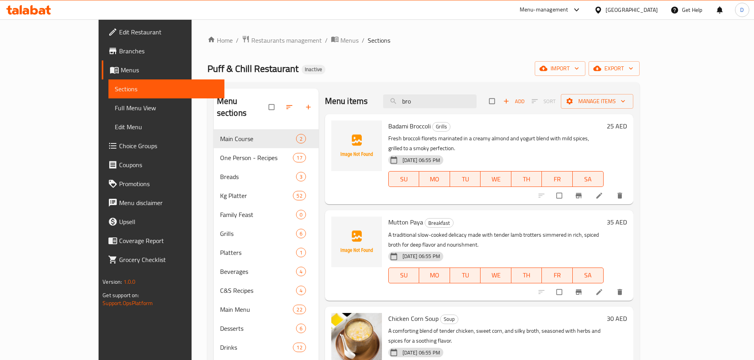
type input "broc"
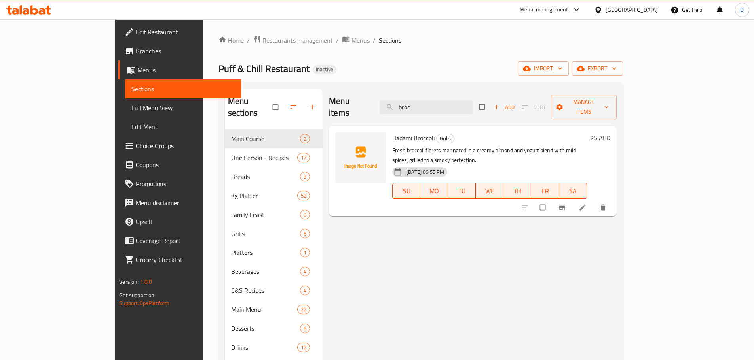
drag, startPoint x: 470, startPoint y: 103, endPoint x: 367, endPoint y: 104, distance: 103.7
click at [367, 104] on div "Menu items broc Add Sort Manage items" at bounding box center [472, 108] width 287 height 38
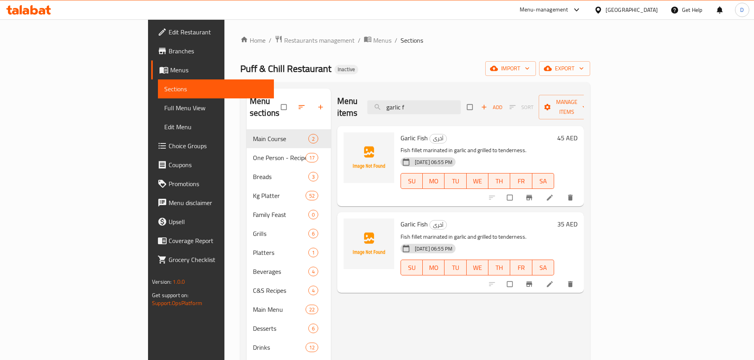
type input "garlic f"
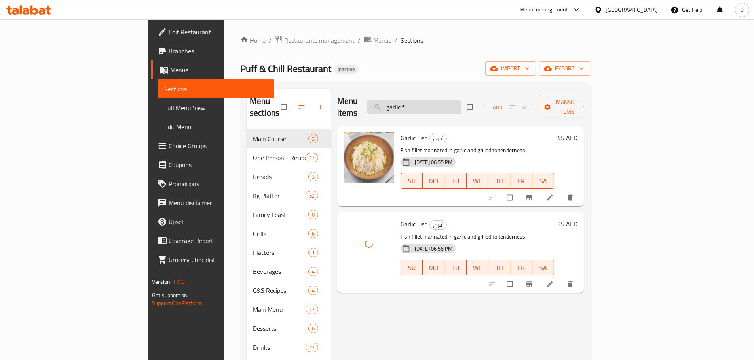
click at [460, 102] on input "garlic f" at bounding box center [413, 107] width 93 height 14
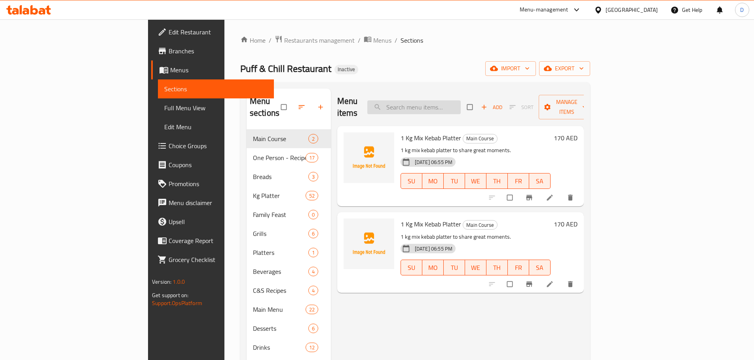
paste input "garlic f"
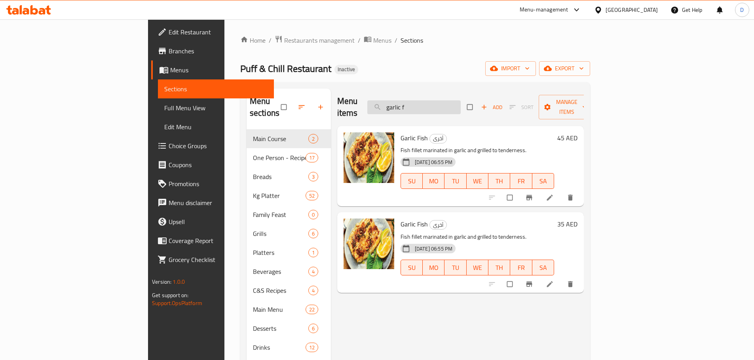
click at [460, 106] on input "garlic f" at bounding box center [413, 107] width 93 height 14
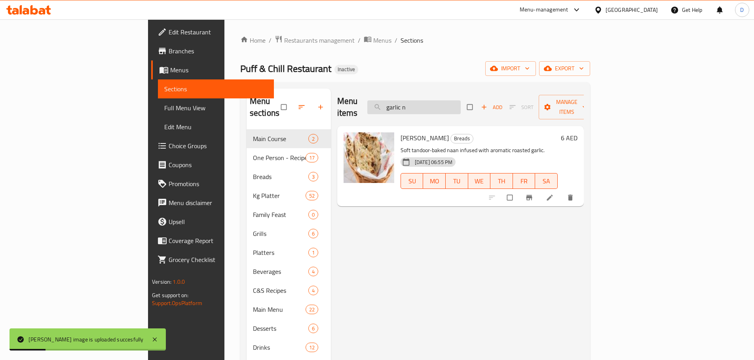
drag, startPoint x: 474, startPoint y: 102, endPoint x: 432, endPoint y: 103, distance: 41.2
click at [432, 103] on input "garlic n" at bounding box center [413, 107] width 93 height 14
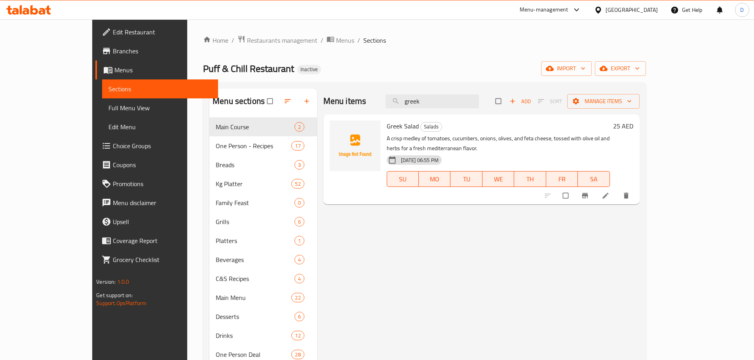
type input "greek"
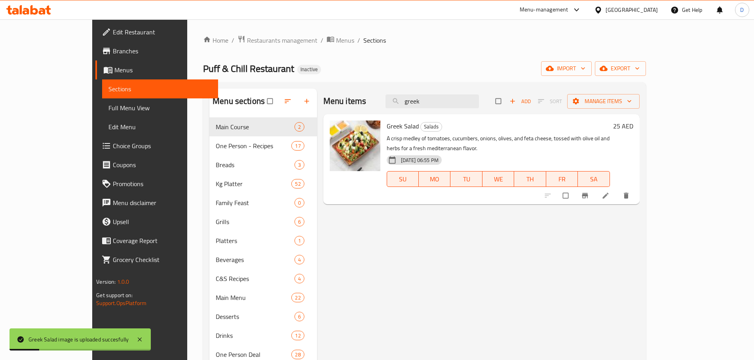
drag, startPoint x: 475, startPoint y: 104, endPoint x: 421, endPoint y: 114, distance: 55.0
click at [421, 114] on div "Menu items greek Add Sort Manage items" at bounding box center [481, 102] width 316 height 26
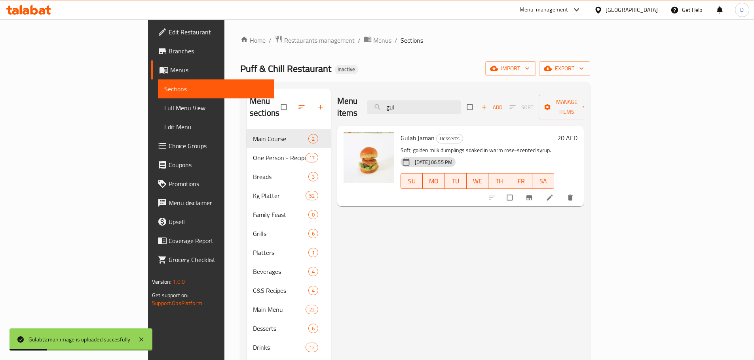
drag, startPoint x: 464, startPoint y: 99, endPoint x: 403, endPoint y: 105, distance: 61.2
click at [403, 105] on div "Menu items gul Add Sort Manage items" at bounding box center [460, 108] width 246 height 38
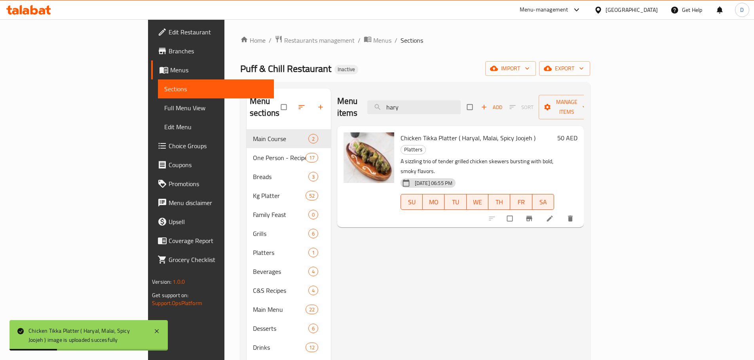
drag, startPoint x: 473, startPoint y: 99, endPoint x: 379, endPoint y: 101, distance: 94.2
click at [379, 101] on div "Menu items hary Add Sort Manage items" at bounding box center [460, 108] width 246 height 38
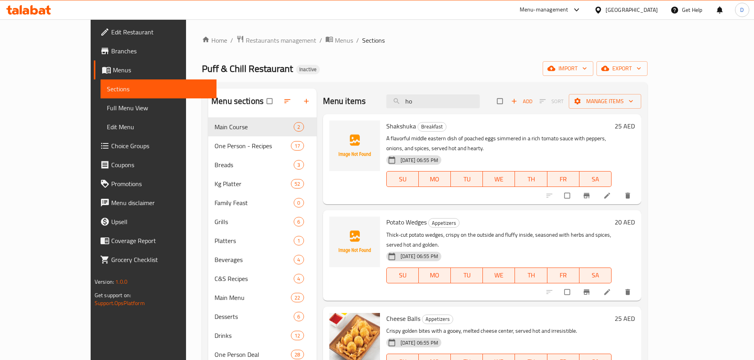
type input "h"
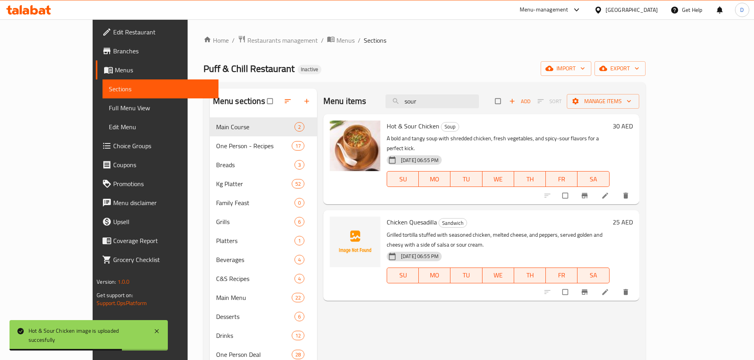
drag, startPoint x: 467, startPoint y: 100, endPoint x: 387, endPoint y: 100, distance: 80.7
click at [387, 100] on div "Menu items sour Add Sort Manage items" at bounding box center [481, 102] width 316 height 26
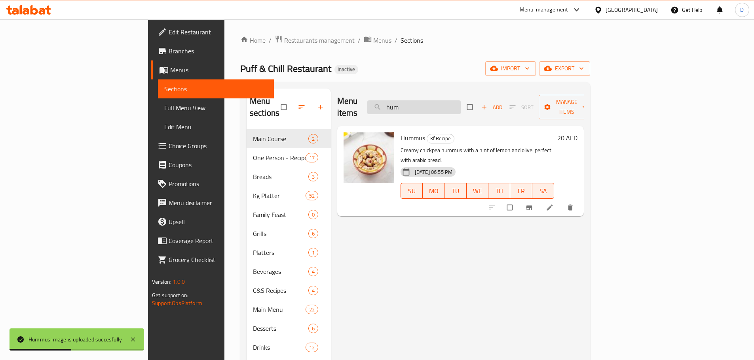
drag, startPoint x: 463, startPoint y: 97, endPoint x: 423, endPoint y: 100, distance: 40.4
click at [423, 100] on input "hum" at bounding box center [413, 107] width 93 height 14
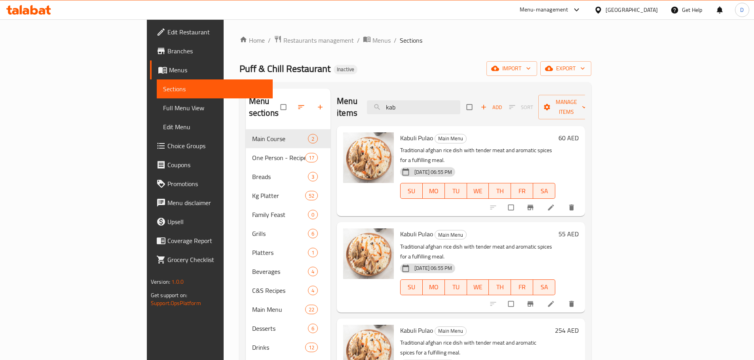
drag, startPoint x: 456, startPoint y: 103, endPoint x: 375, endPoint y: 104, distance: 81.5
click at [375, 104] on div "Menu items kab Add Sort Manage items" at bounding box center [461, 108] width 248 height 38
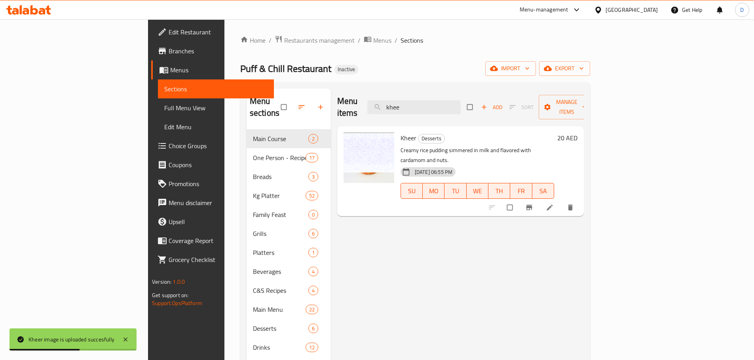
drag, startPoint x: 468, startPoint y: 104, endPoint x: 399, endPoint y: 104, distance: 69.2
click at [399, 104] on div "Menu items khee Add Sort Manage items" at bounding box center [460, 108] width 246 height 38
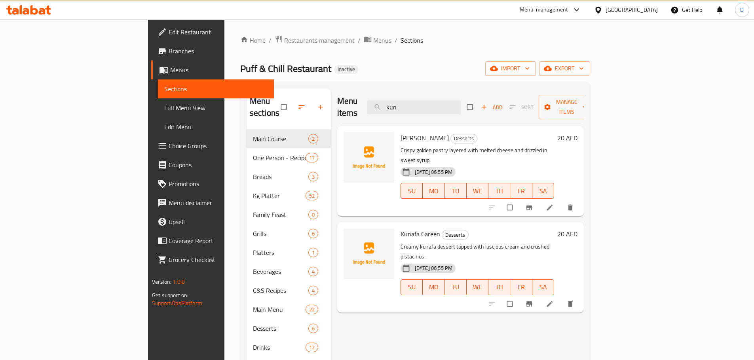
type input "kun"
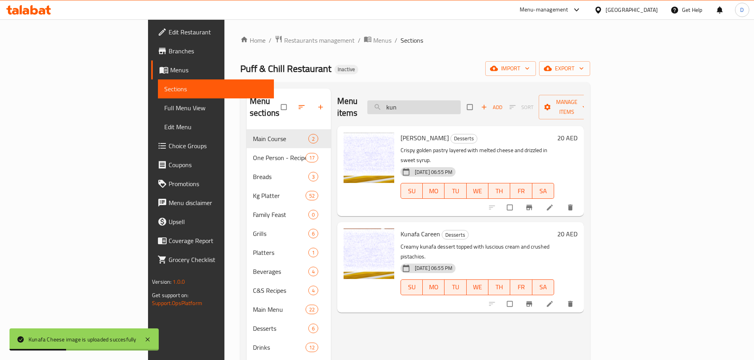
drag, startPoint x: 460, startPoint y: 101, endPoint x: 420, endPoint y: 104, distance: 40.9
click at [420, 104] on input "kun" at bounding box center [413, 107] width 93 height 14
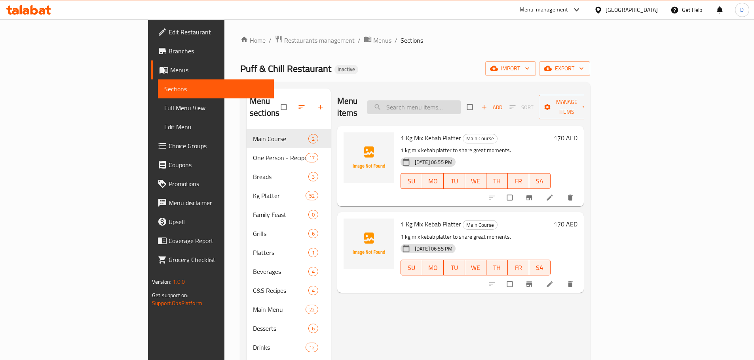
click at [459, 100] on input "search" at bounding box center [413, 107] width 93 height 14
paste input "kun"
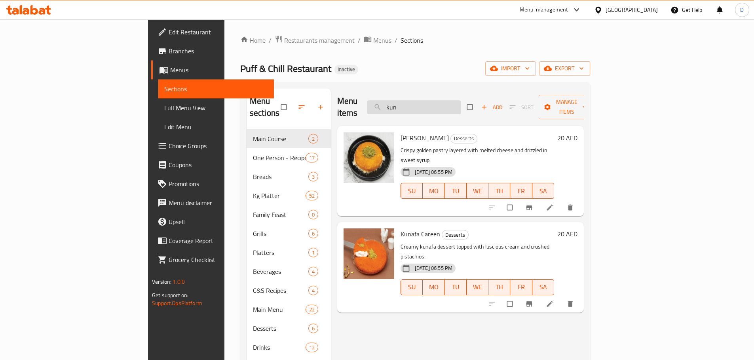
click at [459, 100] on input "kun" at bounding box center [413, 107] width 93 height 14
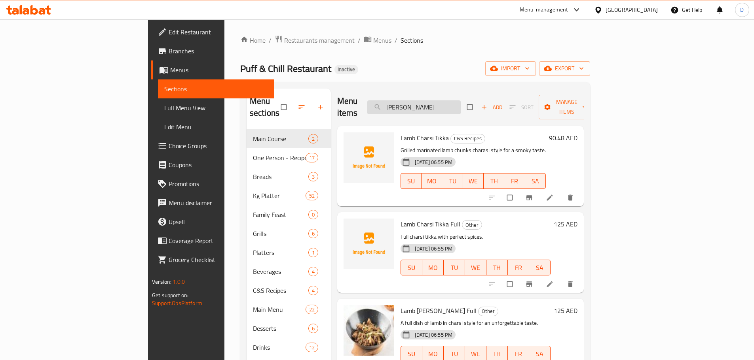
click at [460, 102] on input "lamb char" at bounding box center [413, 107] width 93 height 14
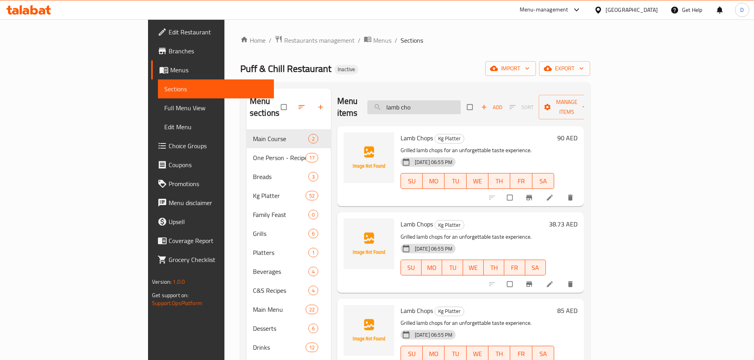
click at [460, 106] on input "lamb cho" at bounding box center [413, 107] width 93 height 14
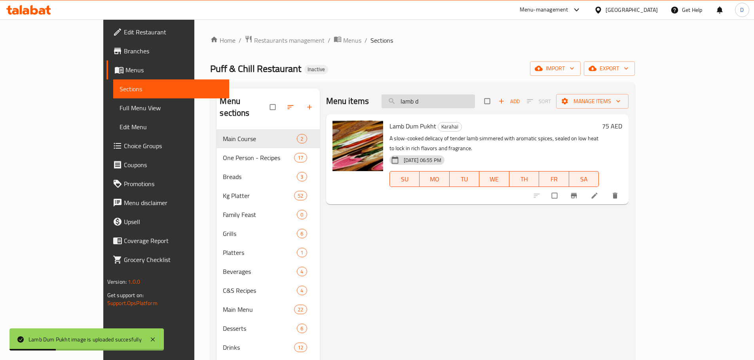
click at [469, 104] on input "lamb d" at bounding box center [427, 102] width 93 height 14
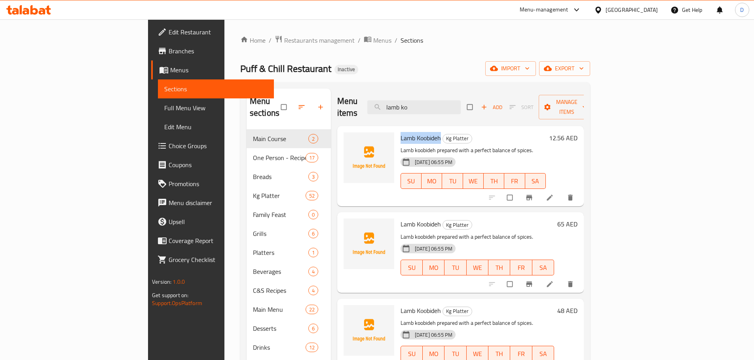
drag, startPoint x: 403, startPoint y: 126, endPoint x: 365, endPoint y: 125, distance: 38.4
click at [400, 132] on span "Lamb Koobideh" at bounding box center [420, 138] width 40 height 12
copy span "Lamb Koobideh"
click at [460, 100] on input "lamb ko" at bounding box center [413, 107] width 93 height 14
type input "lamb sh"
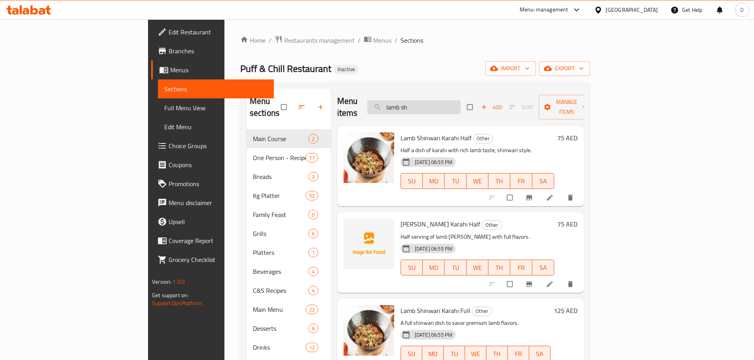
click at [460, 104] on input "lamb sh" at bounding box center [413, 107] width 93 height 14
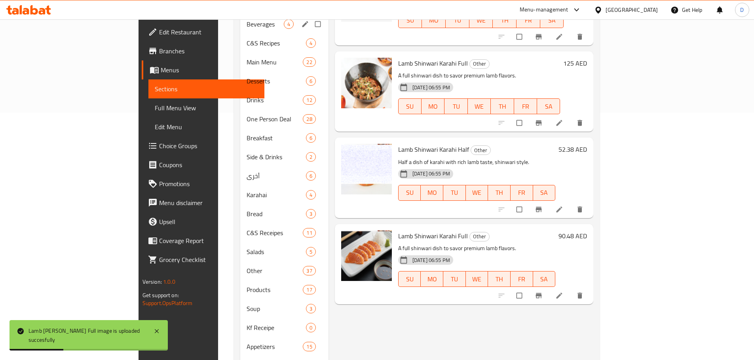
scroll to position [158, 0]
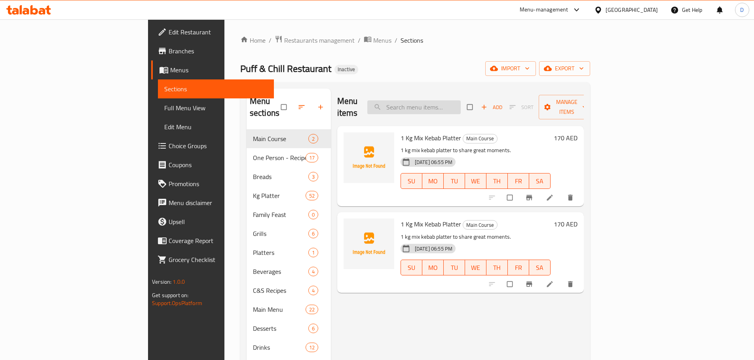
click at [460, 102] on input "search" at bounding box center [413, 107] width 93 height 14
paste input "lamb sh"
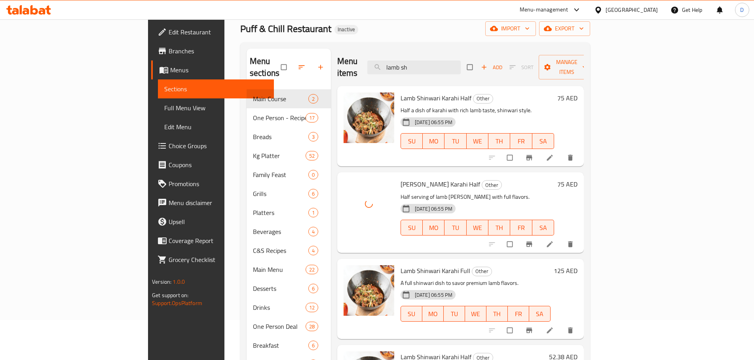
scroll to position [40, 0]
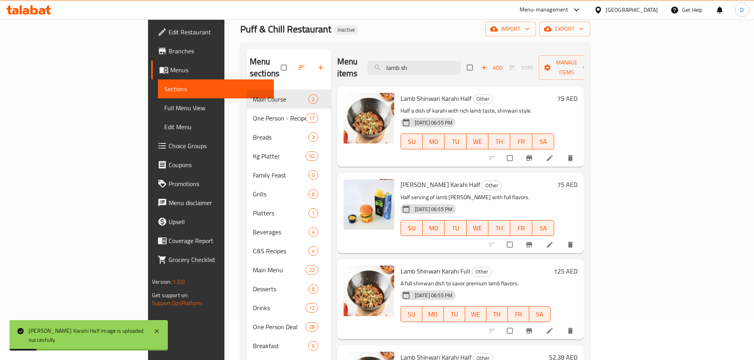
drag, startPoint x: 476, startPoint y: 60, endPoint x: 389, endPoint y: 61, distance: 86.6
click at [389, 61] on div "Menu items [PERSON_NAME] Add Sort Manage items" at bounding box center [460, 68] width 246 height 38
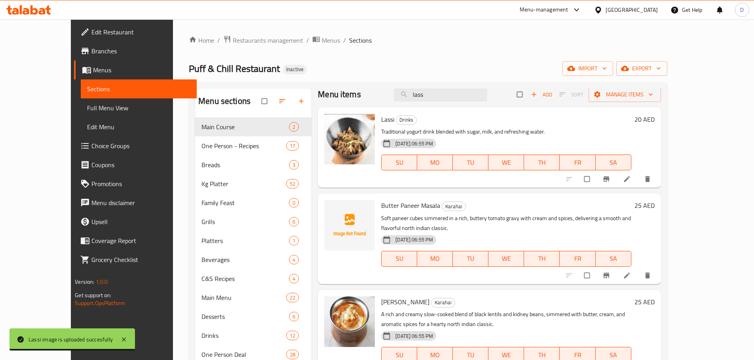
scroll to position [0, 0]
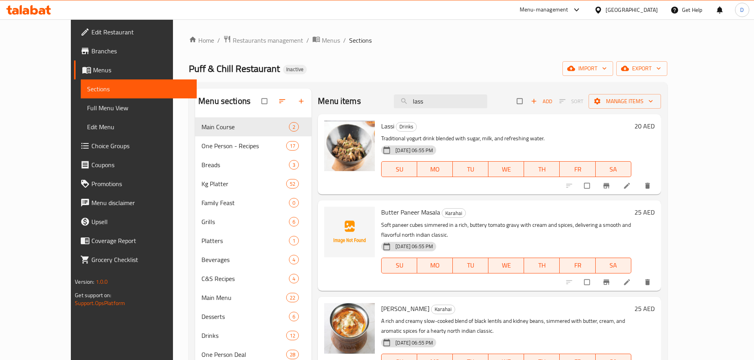
drag, startPoint x: 450, startPoint y: 100, endPoint x: 411, endPoint y: 102, distance: 39.6
click at [411, 102] on div "Menu items lass Add Sort Manage items" at bounding box center [489, 102] width 343 height 26
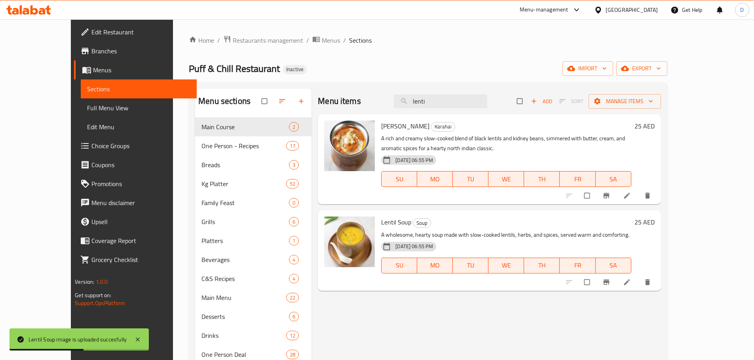
drag, startPoint x: 460, startPoint y: 102, endPoint x: 418, endPoint y: 102, distance: 42.3
click at [418, 102] on div "Menu items lenti Add Sort Manage items" at bounding box center [489, 102] width 343 height 26
type input ","
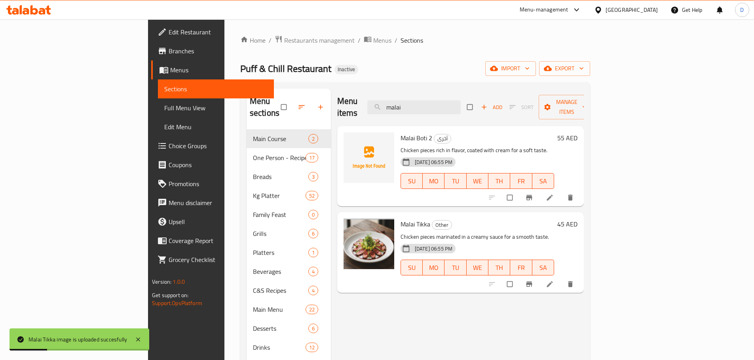
drag, startPoint x: 456, startPoint y: 107, endPoint x: 413, endPoint y: 112, distance: 43.3
click at [413, 112] on div "Menu items malai Add Sort Manage items" at bounding box center [460, 108] width 246 height 38
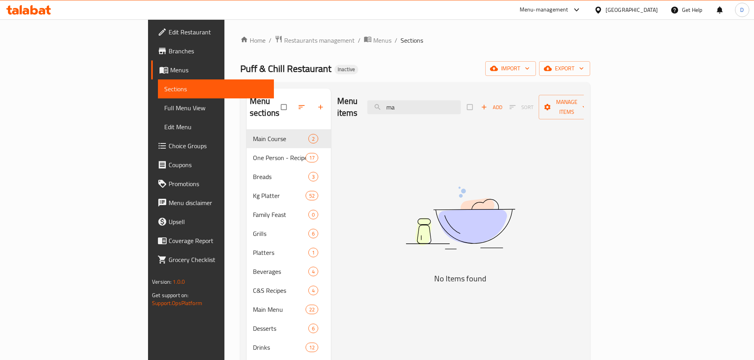
type input "m"
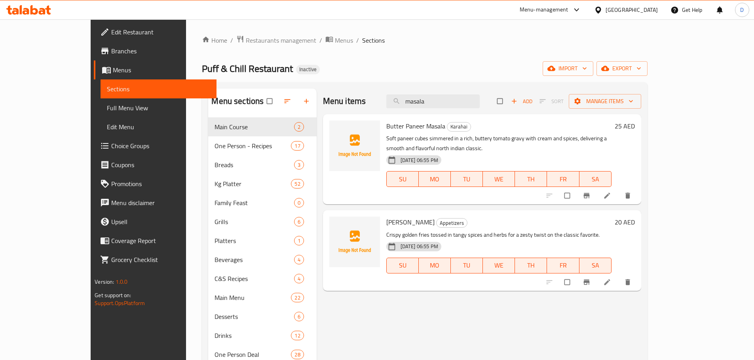
type input "masala"
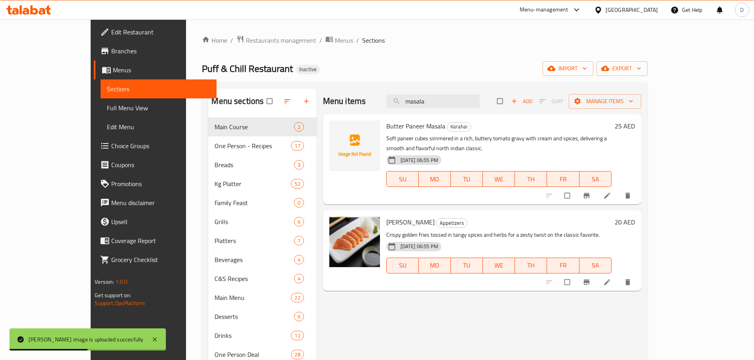
drag, startPoint x: 469, startPoint y: 99, endPoint x: 409, endPoint y: 108, distance: 61.2
click at [409, 108] on div "Menu items masala Add Sort Manage items" at bounding box center [482, 102] width 318 height 26
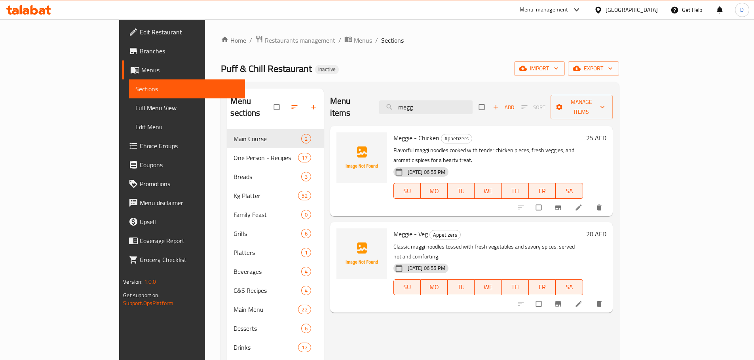
type input "megg"
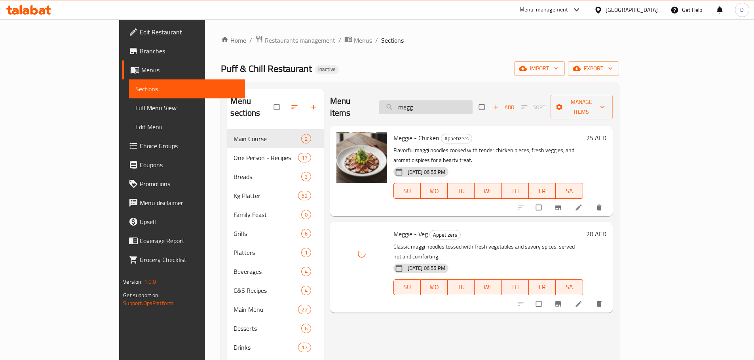
click at [466, 105] on input "megg" at bounding box center [425, 107] width 93 height 14
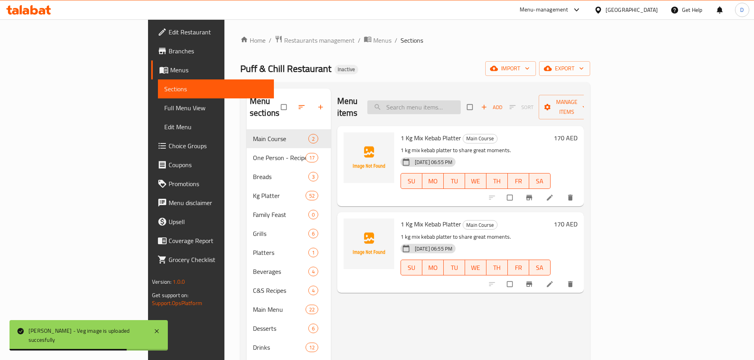
click at [460, 100] on input "search" at bounding box center [413, 107] width 93 height 14
paste input "megg"
type input "megg"
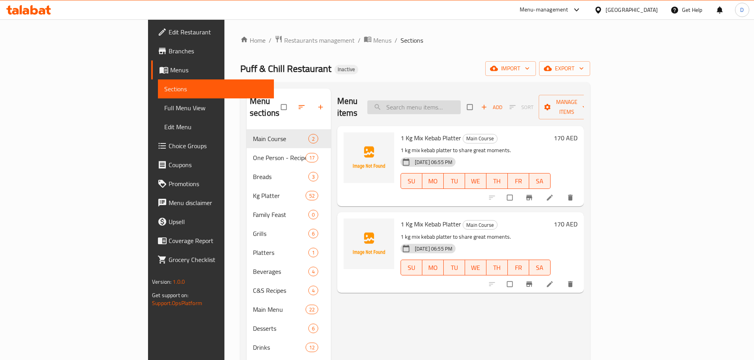
click at [460, 102] on input "search" at bounding box center [413, 107] width 93 height 14
paste input "megg"
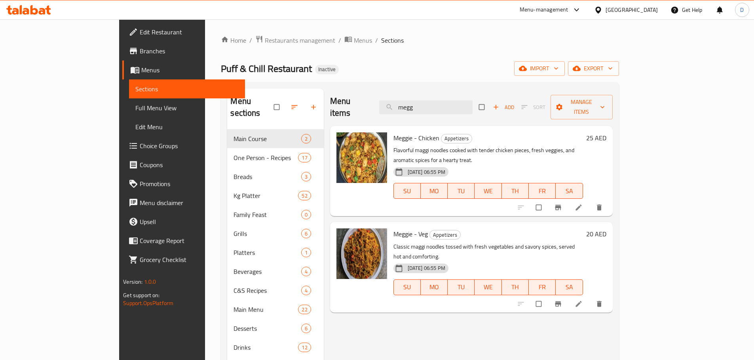
type input "megg"
drag, startPoint x: 472, startPoint y: 105, endPoint x: 413, endPoint y: 105, distance: 59.3
click at [413, 105] on div "Menu items megg Add Sort Manage items" at bounding box center [471, 108] width 282 height 38
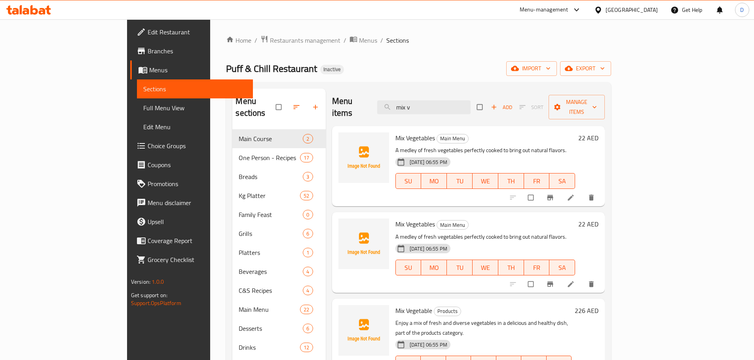
type input "mix v"
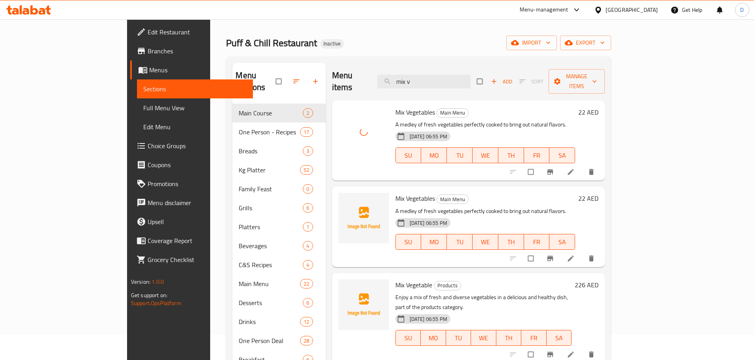
scroll to position [40, 0]
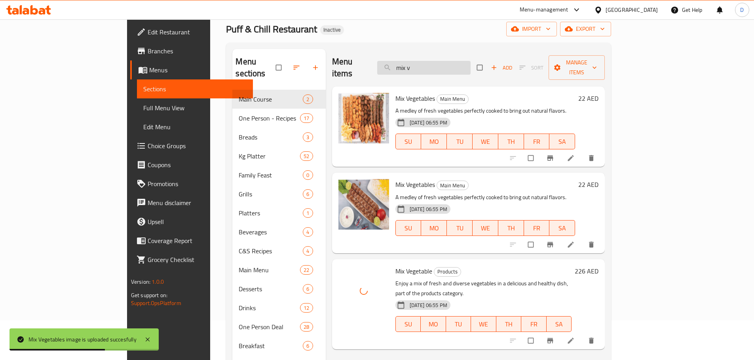
click at [461, 64] on input "mix v" at bounding box center [423, 68] width 93 height 14
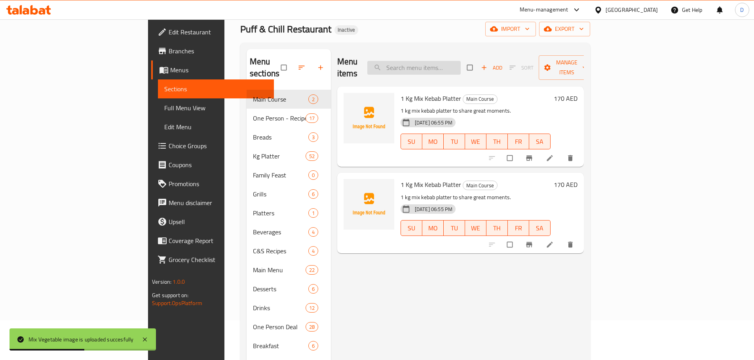
paste input "mix v"
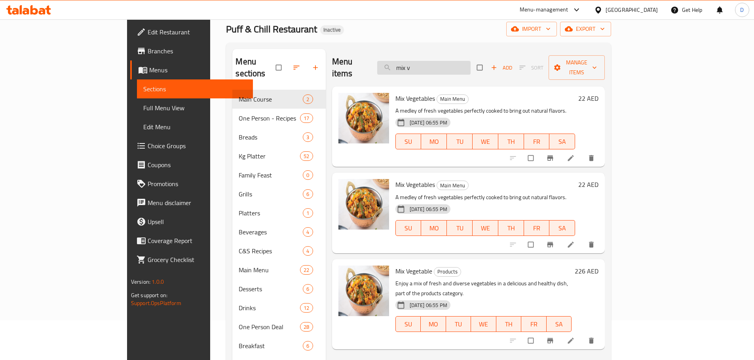
drag, startPoint x: 469, startPoint y: 62, endPoint x: 426, endPoint y: 63, distance: 42.3
click at [426, 63] on input "mix v" at bounding box center [423, 68] width 93 height 14
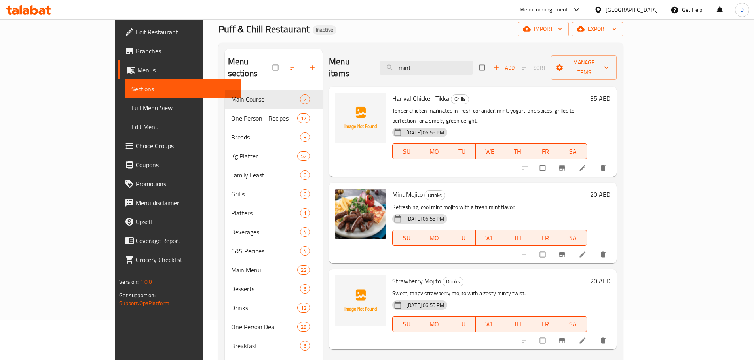
drag, startPoint x: 466, startPoint y: 64, endPoint x: 418, endPoint y: 63, distance: 48.3
click at [418, 63] on div "Menu items mint Add Sort Manage items" at bounding box center [472, 68] width 287 height 38
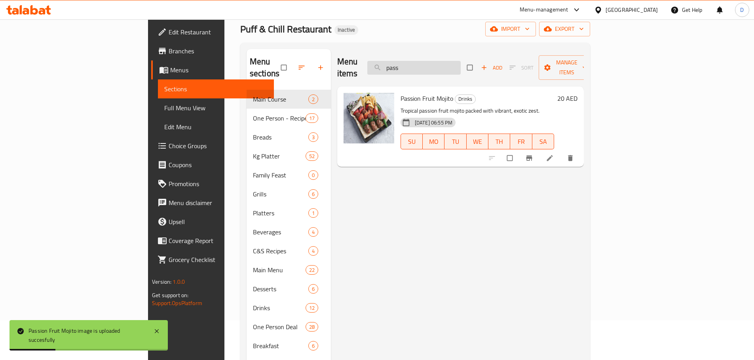
drag, startPoint x: 457, startPoint y: 61, endPoint x: 431, endPoint y: 66, distance: 26.4
click at [431, 66] on input "pass" at bounding box center [413, 68] width 93 height 14
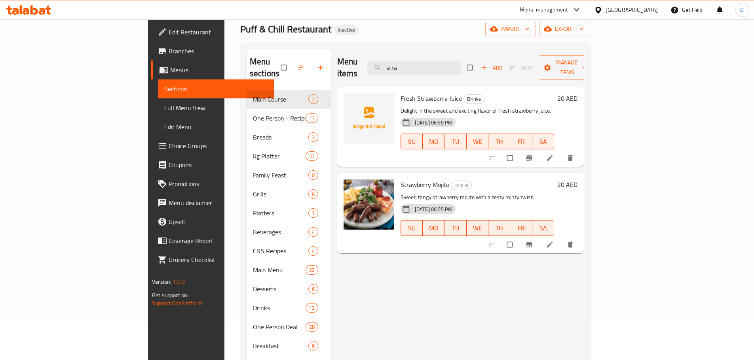
drag, startPoint x: 460, startPoint y: 64, endPoint x: 417, endPoint y: 69, distance: 43.8
click at [417, 69] on div "Menu items stra Add Sort Manage items" at bounding box center [460, 68] width 246 height 38
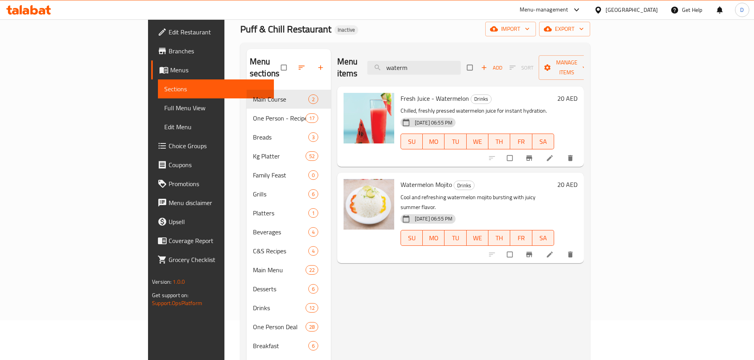
drag, startPoint x: 461, startPoint y: 61, endPoint x: 390, endPoint y: 61, distance: 70.8
click at [390, 61] on div "Menu items waterm Add Sort Manage items" at bounding box center [460, 68] width 246 height 38
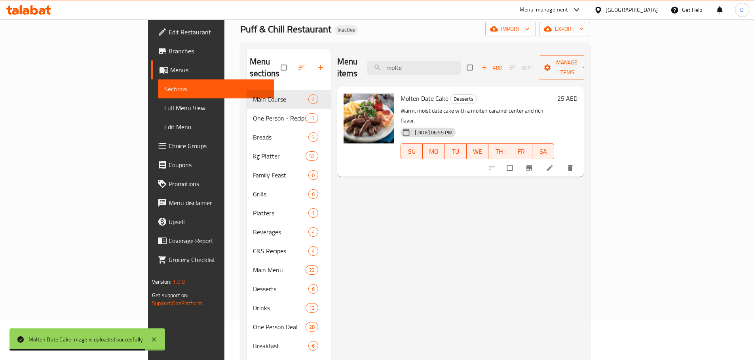
drag, startPoint x: 463, startPoint y: 66, endPoint x: 404, endPoint y: 84, distance: 62.2
click at [404, 84] on div "Menu items molte Add Sort Manage items Molten Date Cake Desserts Warm, moist da…" at bounding box center [457, 365] width 253 height 633
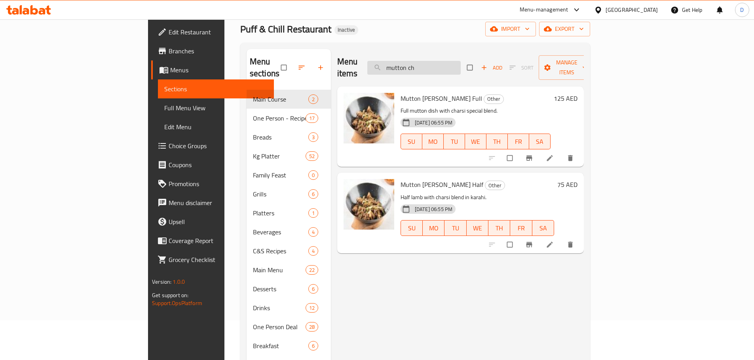
click at [460, 61] on input "mutton ch" at bounding box center [413, 68] width 93 height 14
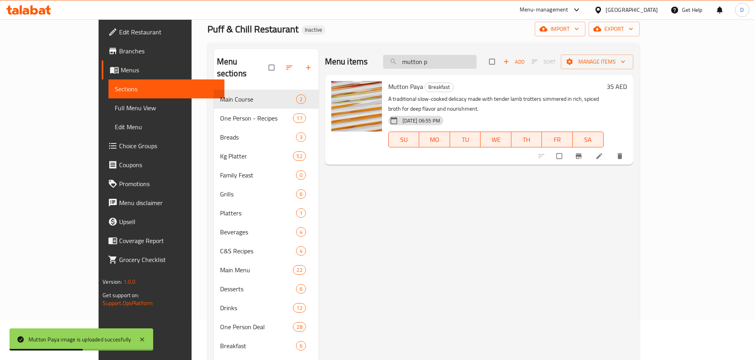
click at [475, 60] on input "mutton p" at bounding box center [429, 62] width 93 height 14
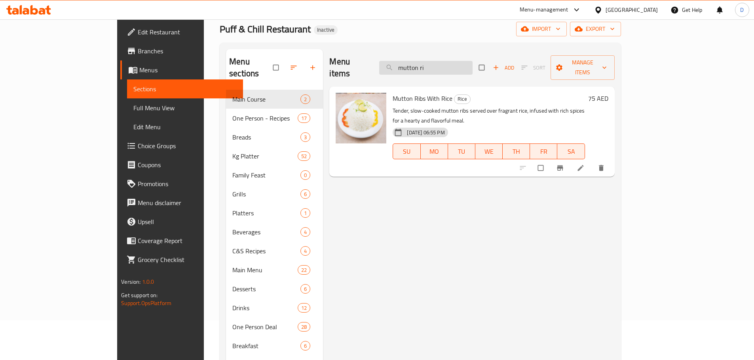
click at [472, 65] on input "mutton ri" at bounding box center [425, 68] width 93 height 14
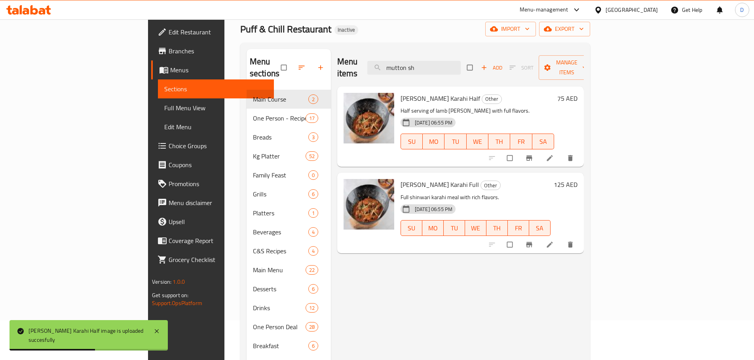
drag, startPoint x: 471, startPoint y: 64, endPoint x: 410, endPoint y: 70, distance: 61.2
click at [410, 70] on div "Menu items mutton sh Add Sort Manage items" at bounding box center [460, 68] width 246 height 38
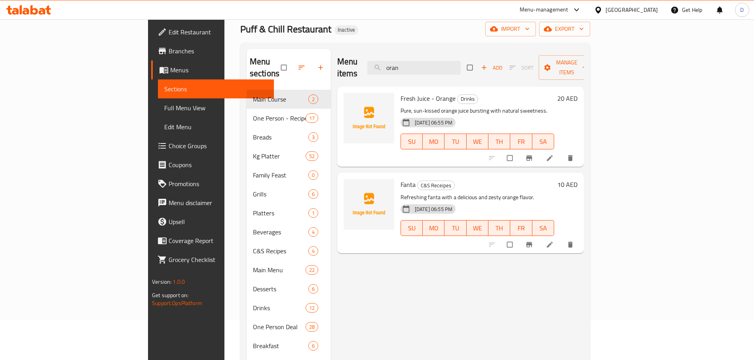
type input "oran"
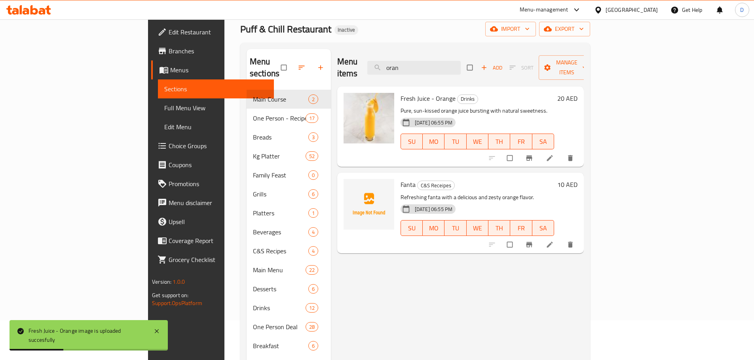
drag, startPoint x: 458, startPoint y: 66, endPoint x: 411, endPoint y: 68, distance: 46.7
click at [411, 68] on div "Menu items oran Add Sort Manage items" at bounding box center [460, 68] width 246 height 38
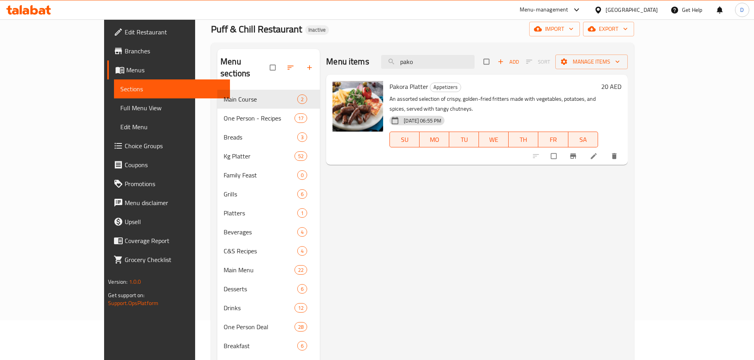
drag, startPoint x: 465, startPoint y: 63, endPoint x: 417, endPoint y: 65, distance: 47.9
click at [417, 65] on div "Menu items pako Add Sort Manage items" at bounding box center [476, 62] width 301 height 26
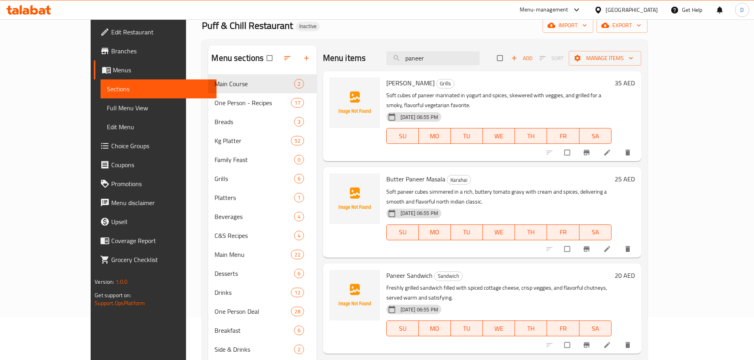
scroll to position [0, 0]
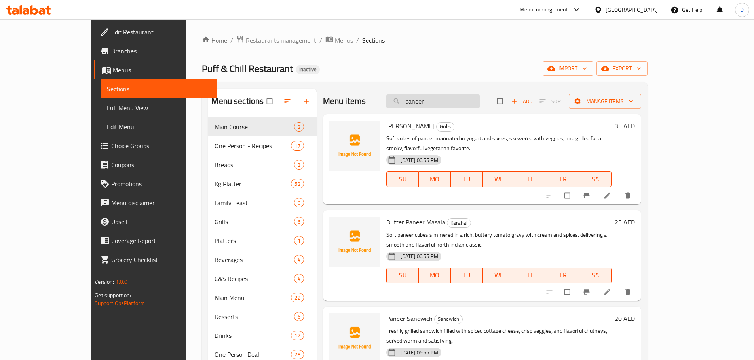
drag, startPoint x: 463, startPoint y: 104, endPoint x: 423, endPoint y: 105, distance: 39.6
click at [423, 105] on input "paneer" at bounding box center [432, 102] width 93 height 14
type input "paneer"
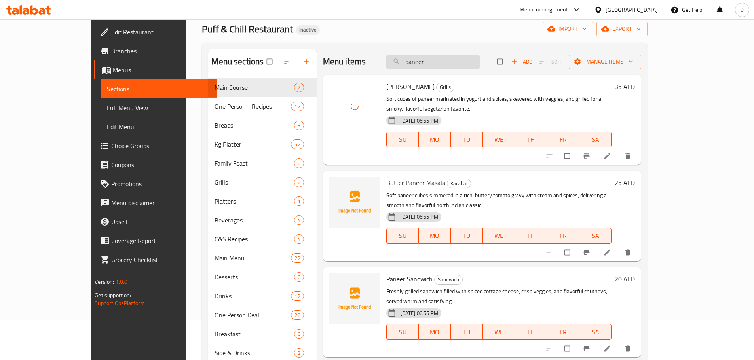
click at [464, 59] on input "paneer" at bounding box center [432, 62] width 93 height 14
drag, startPoint x: 464, startPoint y: 59, endPoint x: 429, endPoint y: 66, distance: 36.2
click at [429, 66] on input "paneer" at bounding box center [432, 62] width 93 height 14
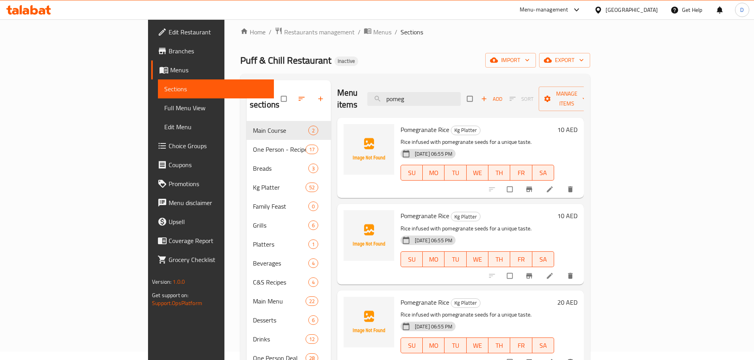
scroll to position [0, 0]
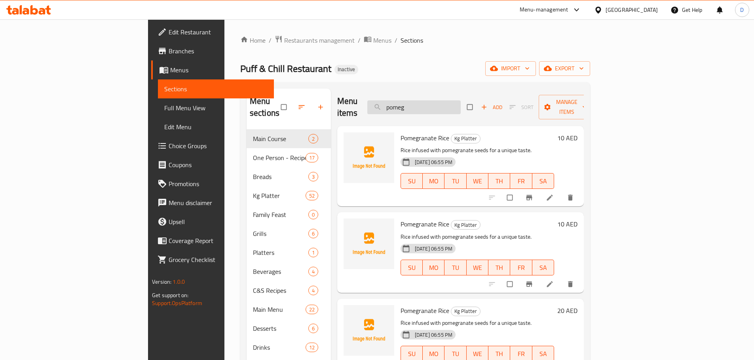
drag, startPoint x: 473, startPoint y: 101, endPoint x: 421, endPoint y: 102, distance: 51.8
click at [421, 102] on input "pomeg" at bounding box center [413, 107] width 93 height 14
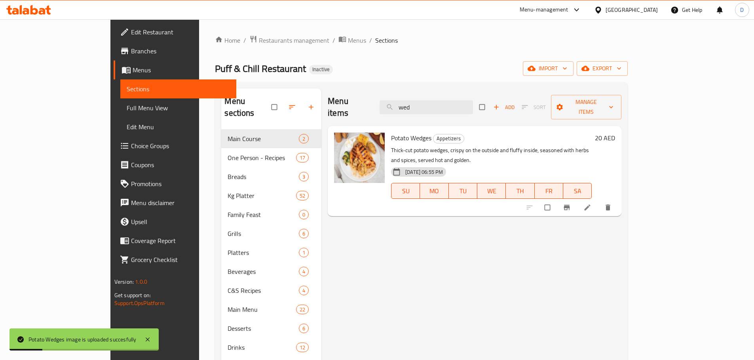
drag, startPoint x: 461, startPoint y: 101, endPoint x: 395, endPoint y: 106, distance: 66.2
click at [395, 106] on div "Menu items wed Add Sort Manage items" at bounding box center [475, 108] width 294 height 38
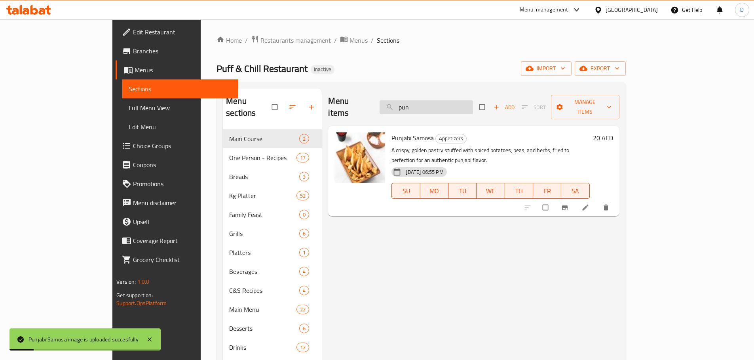
drag, startPoint x: 465, startPoint y: 100, endPoint x: 420, endPoint y: 103, distance: 44.8
click at [420, 103] on input "pun" at bounding box center [425, 107] width 93 height 14
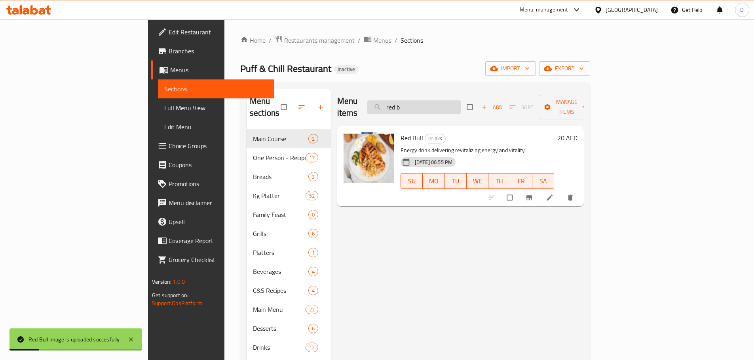
drag, startPoint x: 457, startPoint y: 101, endPoint x: 434, endPoint y: 102, distance: 23.0
click at [434, 102] on input "red b" at bounding box center [413, 107] width 93 height 14
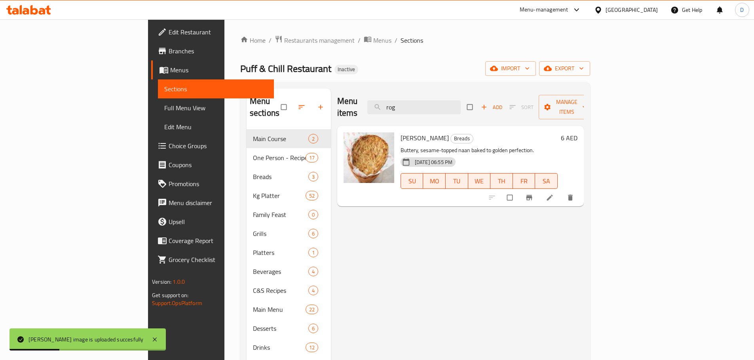
drag, startPoint x: 462, startPoint y: 101, endPoint x: 419, endPoint y: 101, distance: 42.3
click at [419, 101] on div "Menu items rog Add Sort Manage items" at bounding box center [460, 108] width 246 height 38
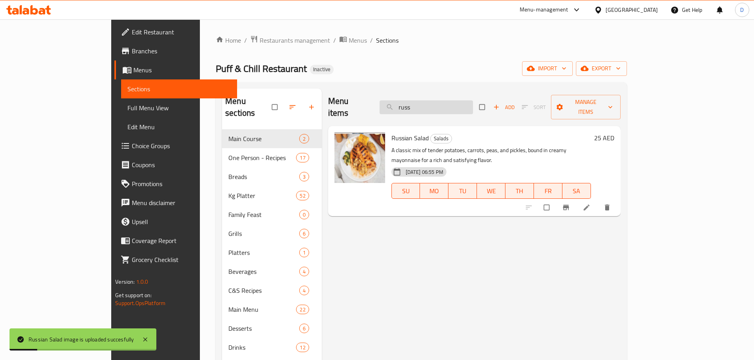
drag, startPoint x: 455, startPoint y: 105, endPoint x: 428, endPoint y: 107, distance: 27.4
click at [428, 107] on input "russ" at bounding box center [425, 107] width 93 height 14
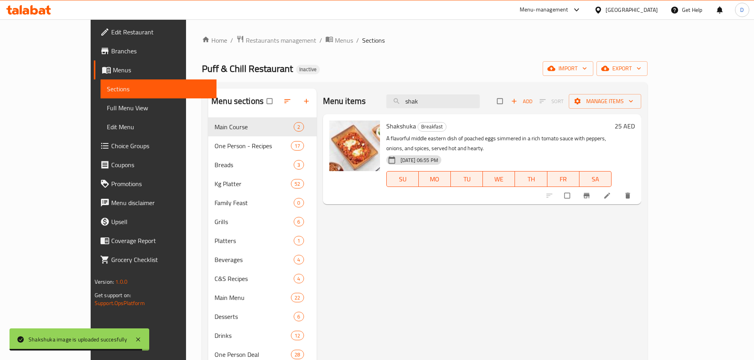
drag, startPoint x: 462, startPoint y: 103, endPoint x: 416, endPoint y: 106, distance: 46.4
click at [416, 106] on div "Menu items shak Add Sort Manage items" at bounding box center [482, 102] width 318 height 26
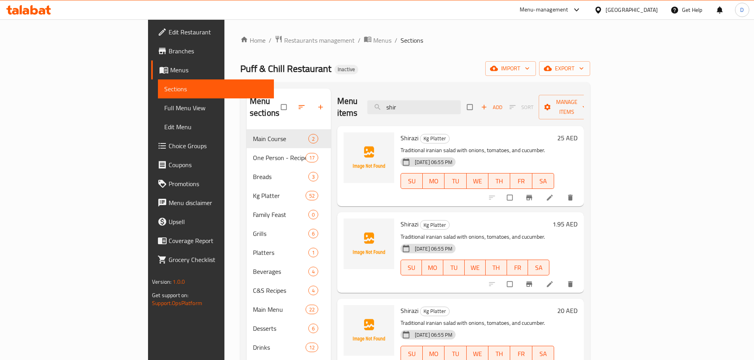
type input "shir"
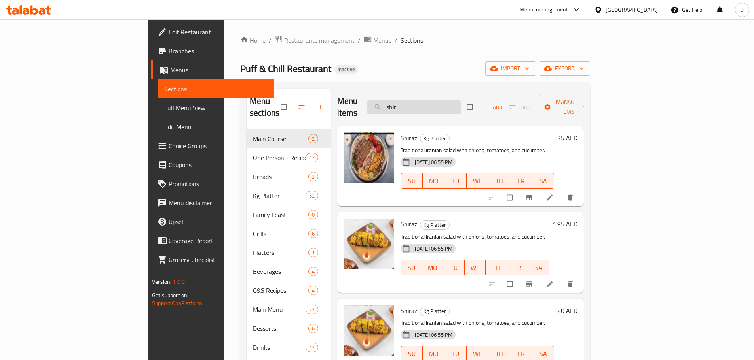
click at [460, 102] on input "shir" at bounding box center [413, 107] width 93 height 14
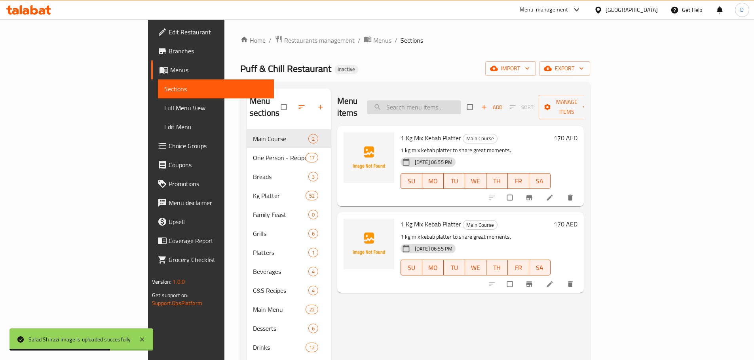
click at [458, 100] on input "search" at bounding box center [413, 107] width 93 height 14
paste input "shir"
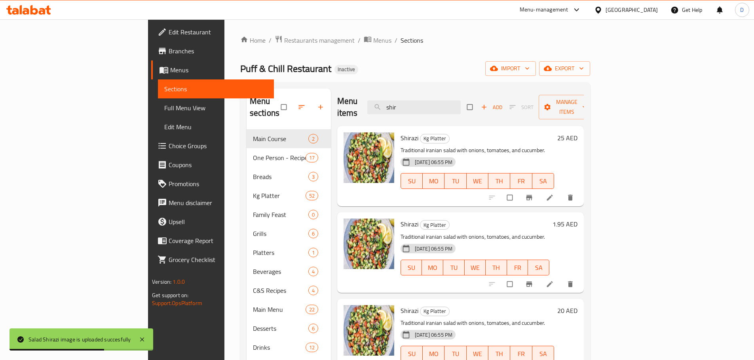
drag, startPoint x: 457, startPoint y: 99, endPoint x: 401, endPoint y: 106, distance: 56.5
click at [401, 106] on div "Menu items shir Add Sort Manage items" at bounding box center [460, 108] width 246 height 38
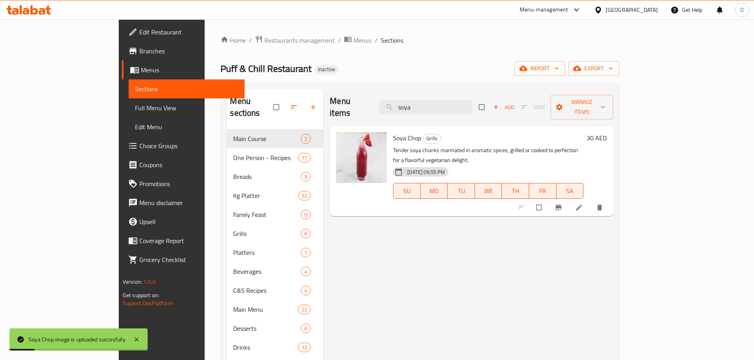
drag, startPoint x: 471, startPoint y: 104, endPoint x: 413, endPoint y: 111, distance: 58.2
click at [413, 111] on div "Menu items soya Add Sort Manage items" at bounding box center [471, 108] width 283 height 38
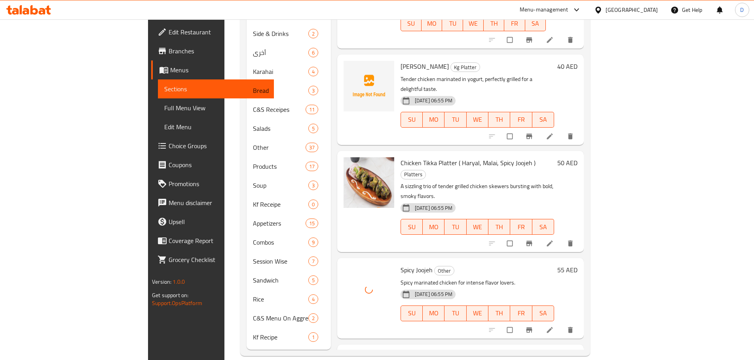
scroll to position [159, 0]
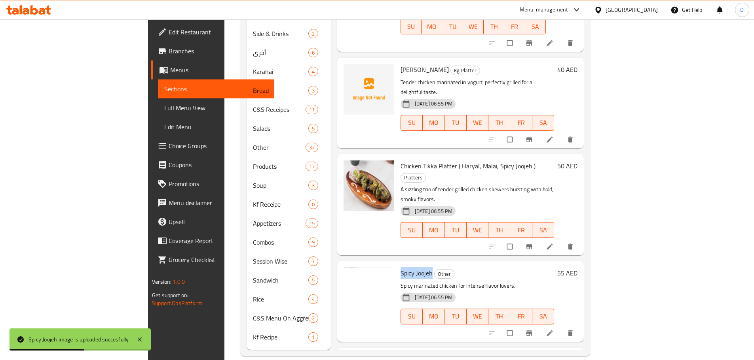
drag, startPoint x: 396, startPoint y: 202, endPoint x: 364, endPoint y: 202, distance: 31.6
click at [400, 268] on h6 "Spicy Joojeh Other" at bounding box center [476, 273] width 153 height 11
copy span "Spicy Joojeh"
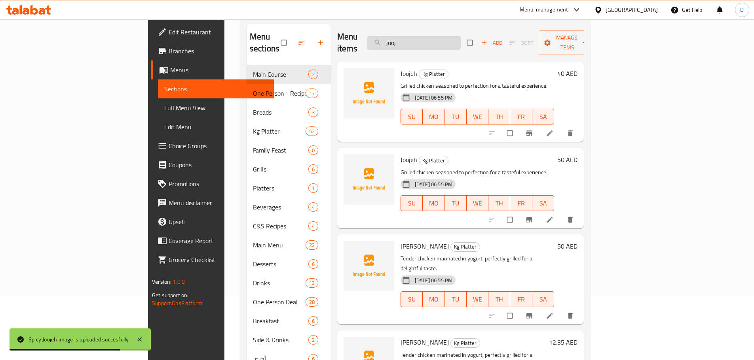
scroll to position [0, 0]
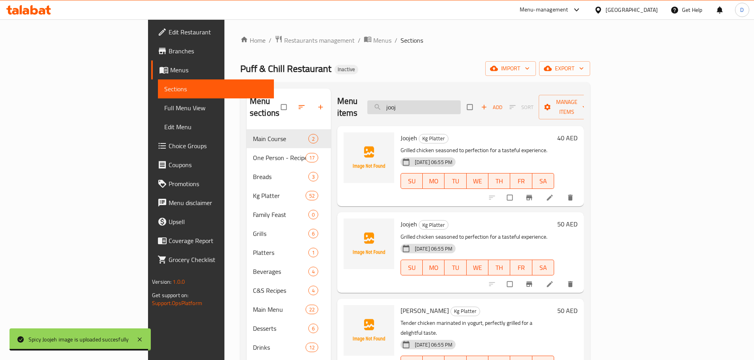
drag, startPoint x: 451, startPoint y: 108, endPoint x: 436, endPoint y: 104, distance: 16.1
click at [430, 106] on div "Menu items jooj Add Sort Manage items" at bounding box center [460, 108] width 246 height 38
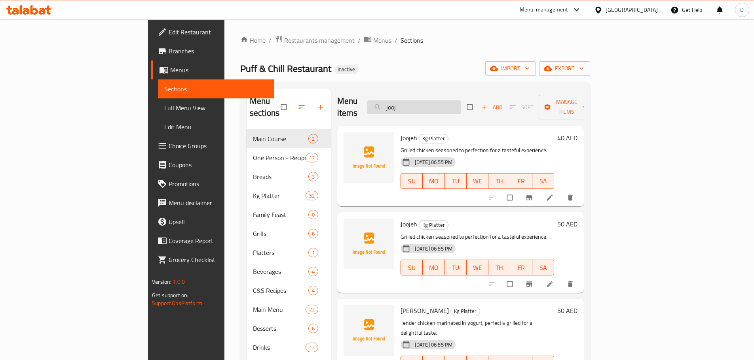
click at [460, 100] on input "jooj" at bounding box center [413, 107] width 93 height 14
type input "j"
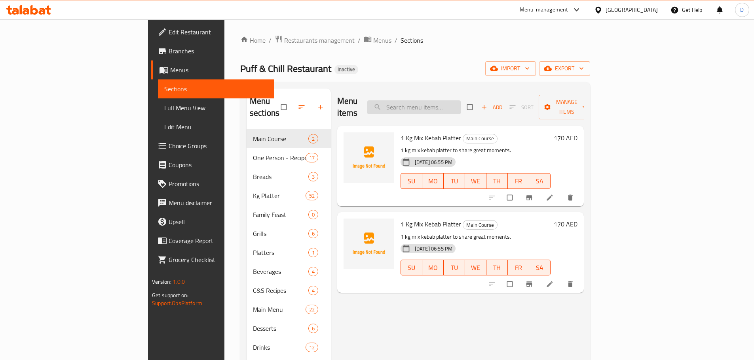
paste input "Spicy Joojeh"
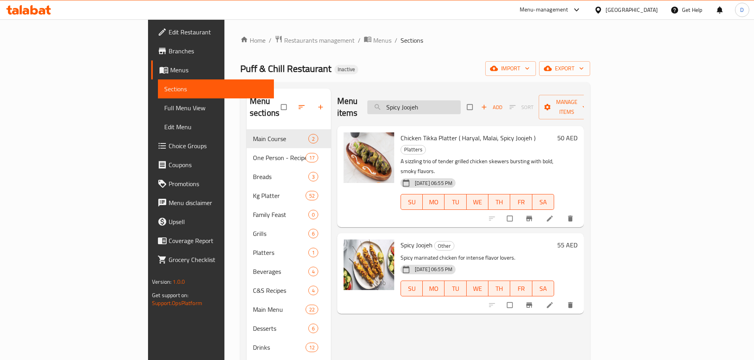
drag, startPoint x: 485, startPoint y: 106, endPoint x: 435, endPoint y: 105, distance: 49.8
click at [435, 105] on input "Spicy Joojeh" at bounding box center [413, 107] width 93 height 14
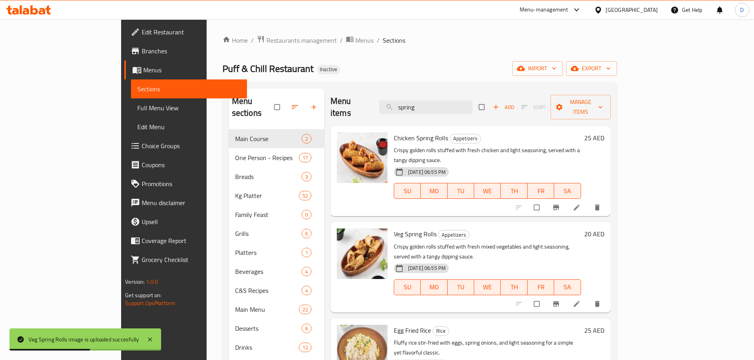
drag, startPoint x: 459, startPoint y: 101, endPoint x: 412, endPoint y: 105, distance: 47.6
click at [412, 105] on div "Menu items spring Add Sort Manage items" at bounding box center [470, 108] width 280 height 38
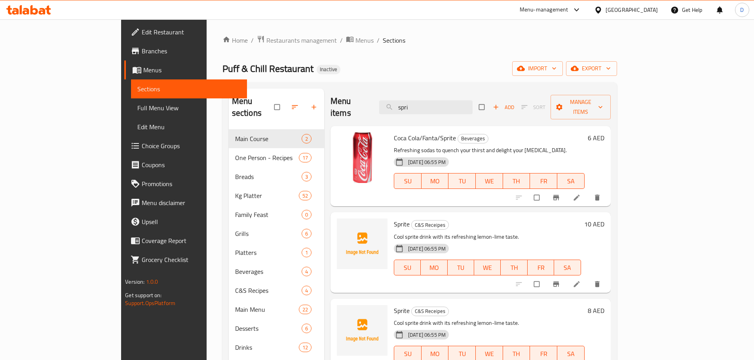
type input "spri"
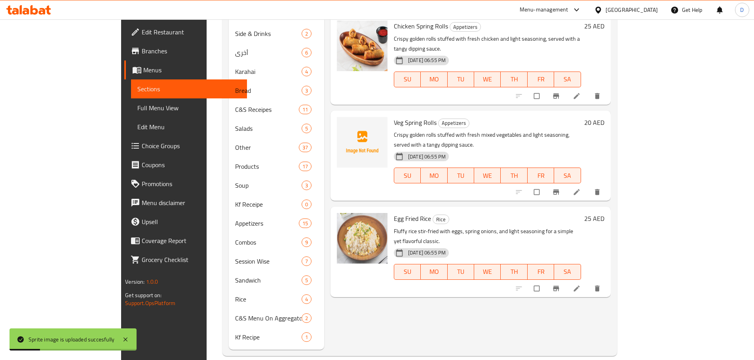
scroll to position [292, 0]
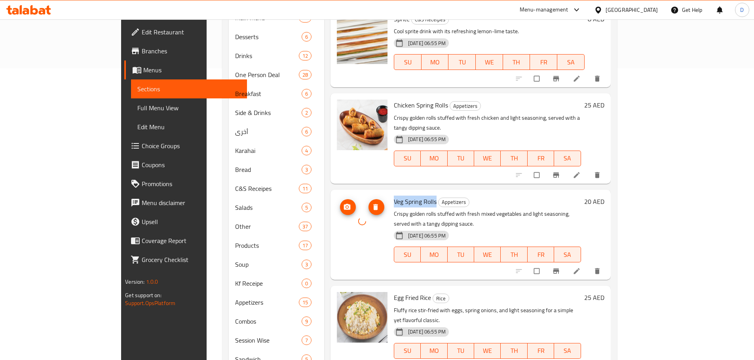
drag, startPoint x: 386, startPoint y: 182, endPoint x: 344, endPoint y: 186, distance: 42.4
click at [344, 193] on div "Veg Spring Rolls Appetizers Crispy golden rolls stuffed with fresh mixed vegeta…" at bounding box center [471, 235] width 274 height 84
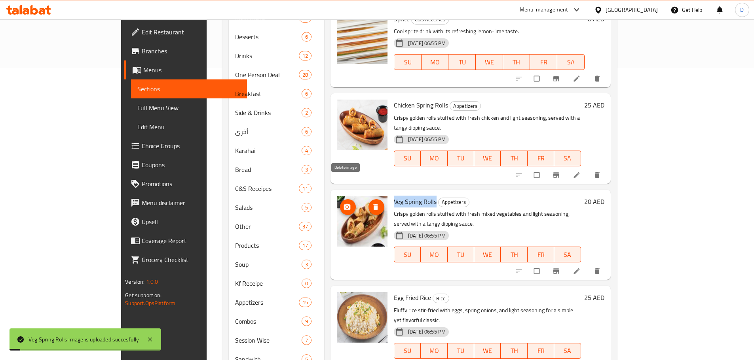
copy span "Veg Spring Rolls"
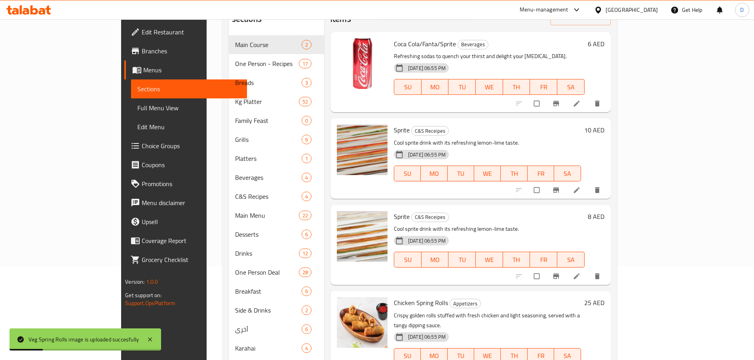
scroll to position [0, 0]
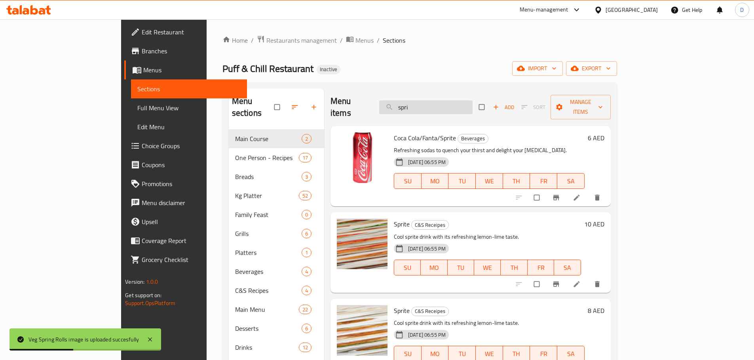
drag, startPoint x: 453, startPoint y: 104, endPoint x: 423, endPoint y: 104, distance: 29.3
click at [423, 104] on input "spri" at bounding box center [425, 107] width 93 height 14
paste input "Veg Spring Rolls"
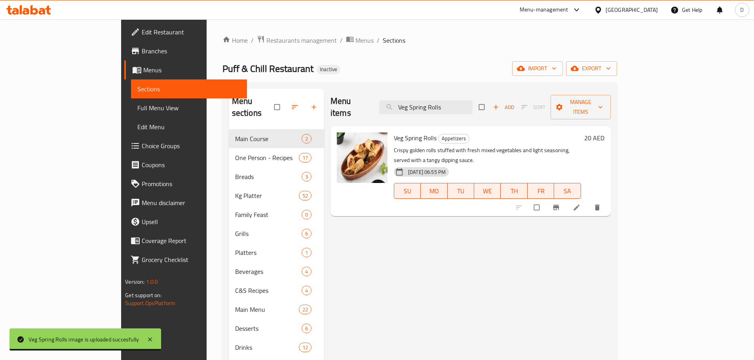
drag, startPoint x: 427, startPoint y: 105, endPoint x: 413, endPoint y: 106, distance: 14.2
click at [413, 106] on div "Menu items Veg Spring Rolls Add Sort Manage items" at bounding box center [470, 108] width 280 height 38
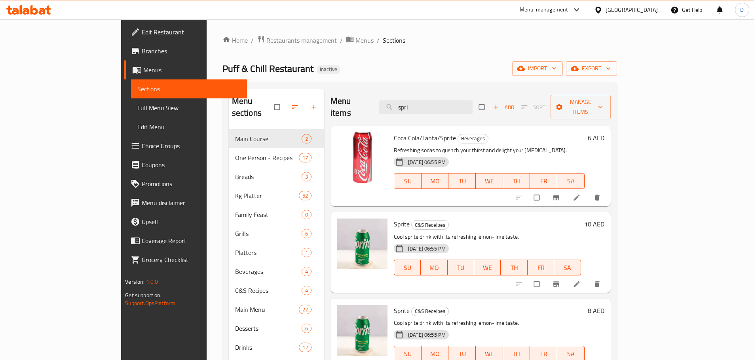
drag, startPoint x: 459, startPoint y: 106, endPoint x: 407, endPoint y: 107, distance: 52.6
click at [407, 107] on div "Menu items spri Add Sort Manage items" at bounding box center [470, 108] width 280 height 38
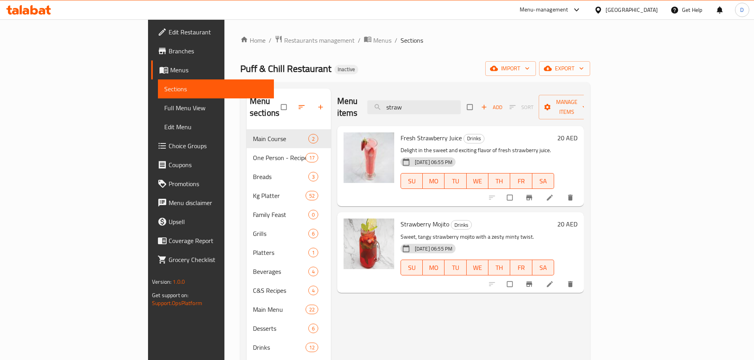
drag, startPoint x: 457, startPoint y: 101, endPoint x: 412, endPoint y: 103, distance: 45.1
click at [412, 103] on div "Menu items straw Add Sort Manage items" at bounding box center [460, 108] width 246 height 38
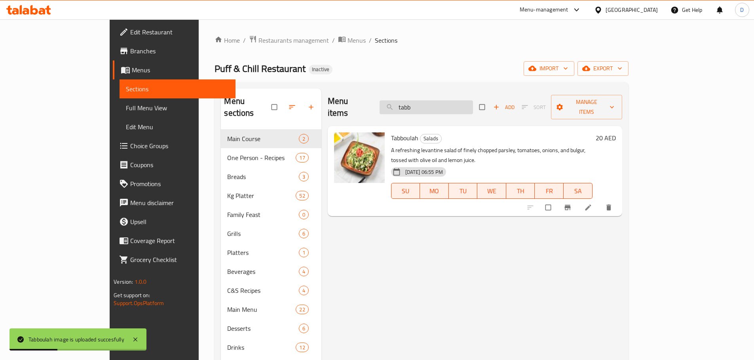
drag, startPoint x: 460, startPoint y: 105, endPoint x: 421, endPoint y: 106, distance: 39.2
click at [421, 106] on input "tabb" at bounding box center [425, 107] width 93 height 14
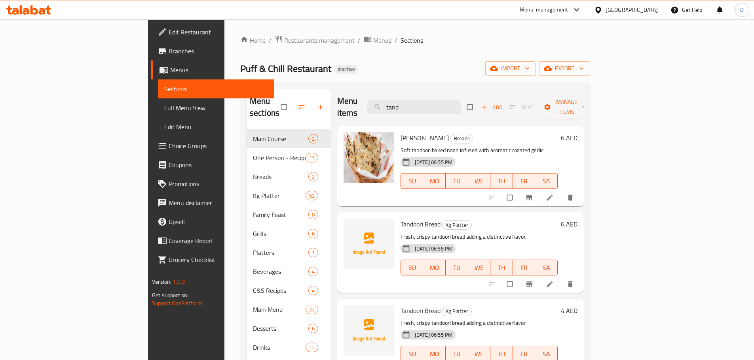
type input "tand"
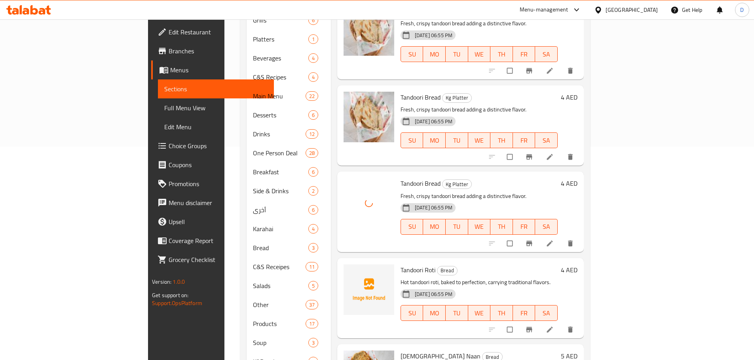
scroll to position [213, 0]
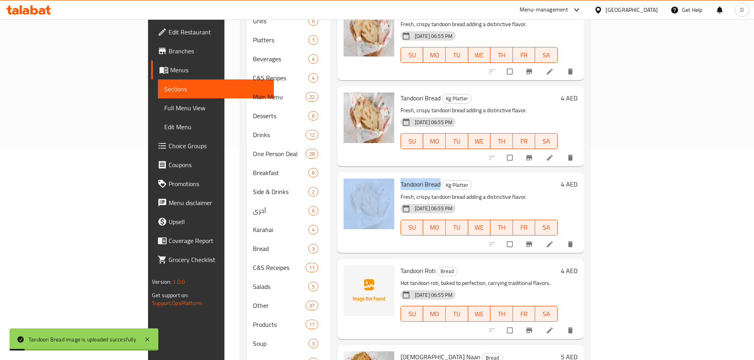
drag, startPoint x: 403, startPoint y: 174, endPoint x: 359, endPoint y: 180, distance: 44.0
click at [359, 180] on div "Tandoori Bread Kg Platter Fresh, crispy tandoori bread adding a distinctive fla…" at bounding box center [460, 213] width 240 height 74
copy div "Tandoori Bread"
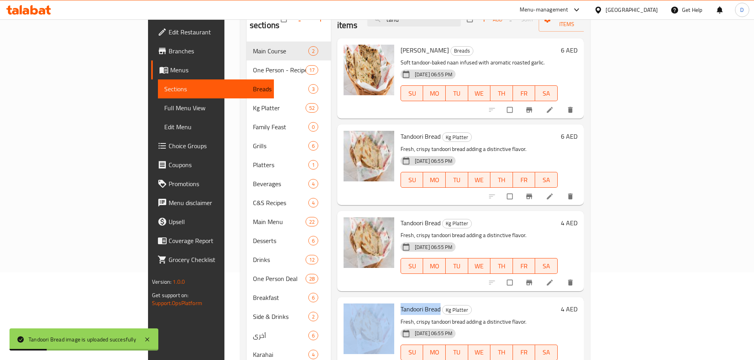
scroll to position [0, 0]
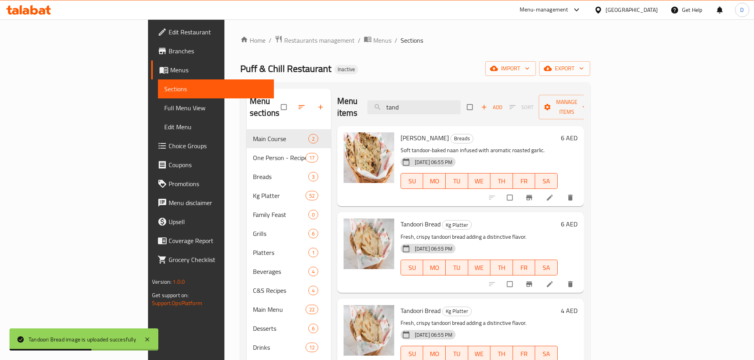
drag, startPoint x: 452, startPoint y: 107, endPoint x: 402, endPoint y: 110, distance: 50.7
click at [402, 110] on div "Menu items tand Add Sort Manage items" at bounding box center [460, 108] width 246 height 38
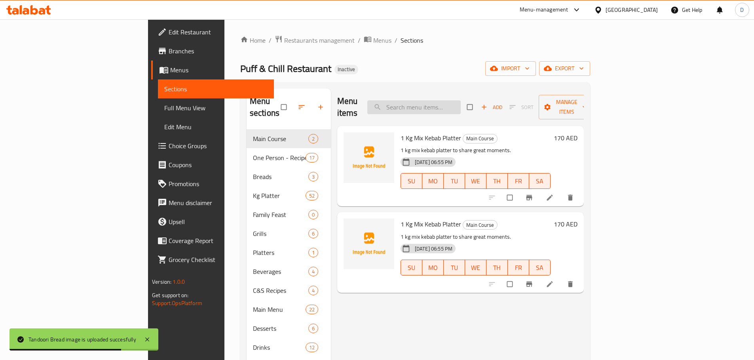
click at [460, 106] on input "search" at bounding box center [413, 107] width 93 height 14
paste input "Tandoori Bread"
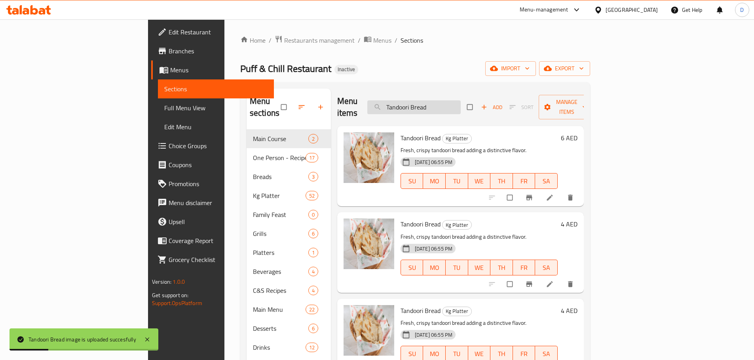
click at [460, 101] on input "Tandoori Bread" at bounding box center [413, 107] width 93 height 14
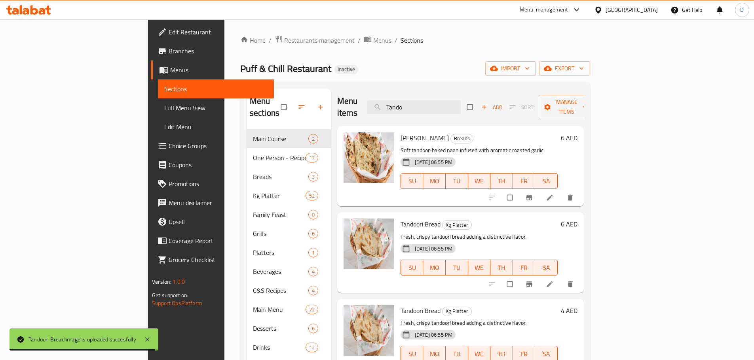
drag, startPoint x: 470, startPoint y: 103, endPoint x: 390, endPoint y: 109, distance: 79.3
click at [390, 109] on div "Menu items Tando Add Sort Manage items" at bounding box center [460, 108] width 246 height 38
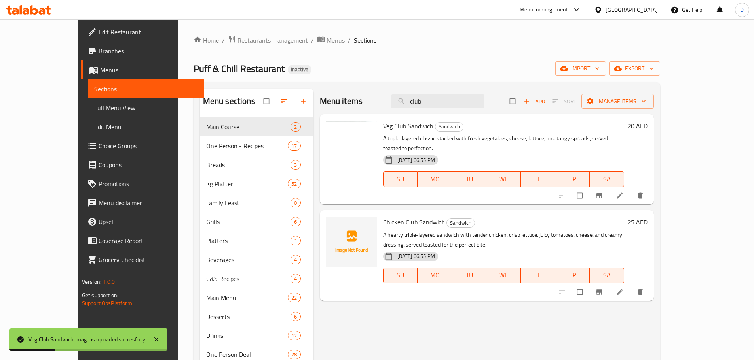
drag, startPoint x: 461, startPoint y: 100, endPoint x: 396, endPoint y: 101, distance: 64.9
click at [396, 101] on div "Menu items club Add Sort Manage items" at bounding box center [487, 102] width 334 height 26
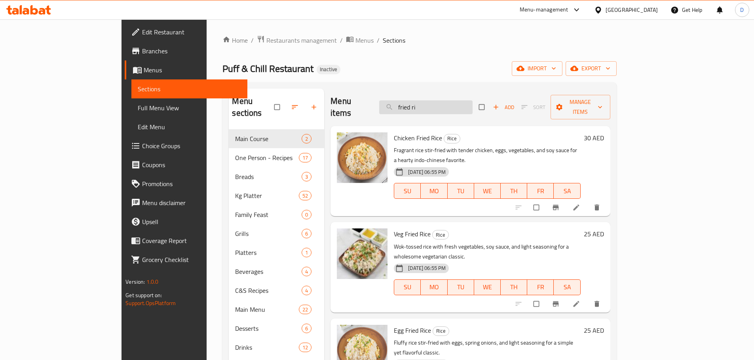
drag, startPoint x: 467, startPoint y: 97, endPoint x: 429, endPoint y: 97, distance: 38.0
click at [429, 100] on input "fried ri" at bounding box center [425, 107] width 93 height 14
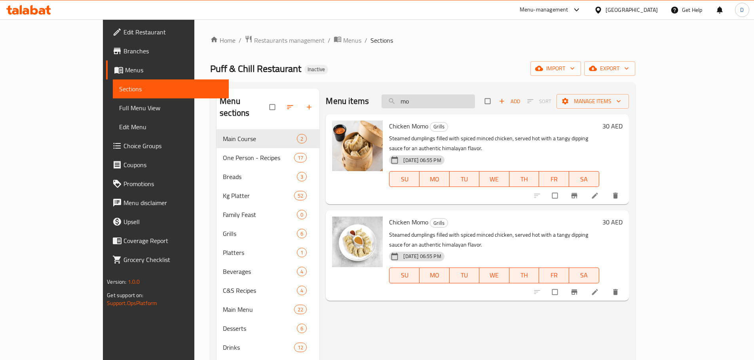
type input "m"
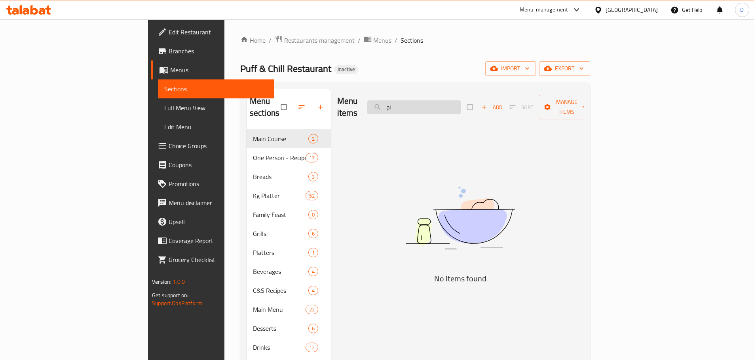
type input "p"
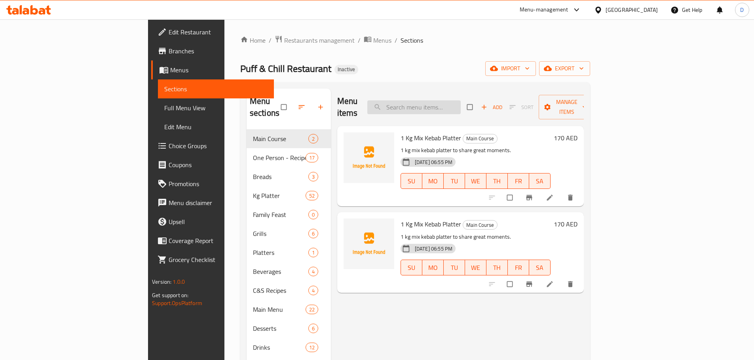
click at [460, 108] on input "search" at bounding box center [413, 107] width 93 height 14
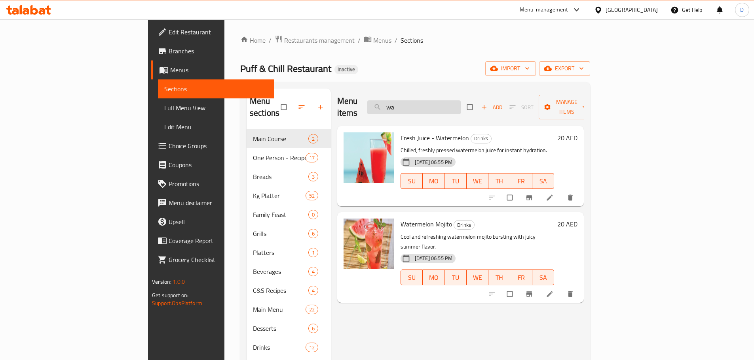
type input "w"
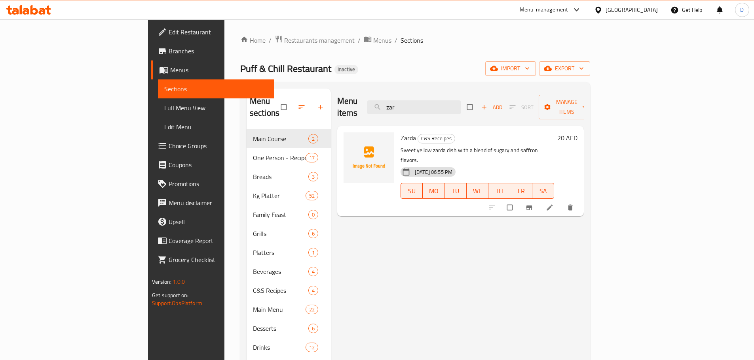
type input "zar"
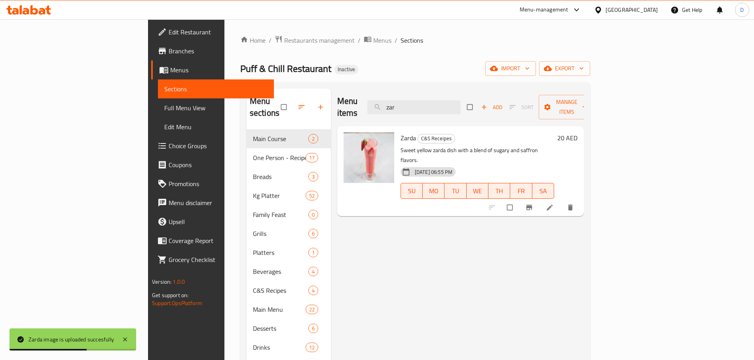
drag, startPoint x: 35, startPoint y: 108, endPoint x: 133, endPoint y: 180, distance: 121.4
click at [164, 108] on span "Full Menu View" at bounding box center [215, 107] width 103 height 9
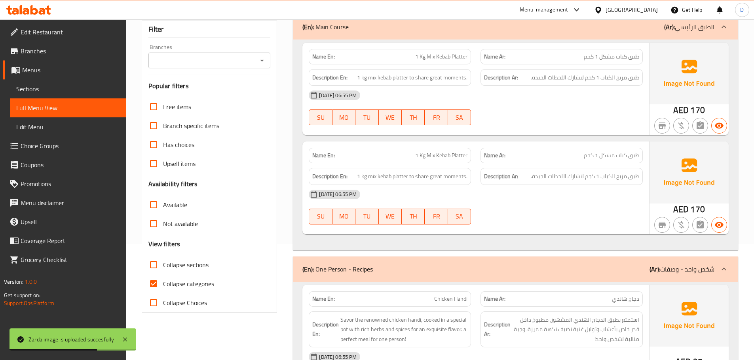
scroll to position [158, 0]
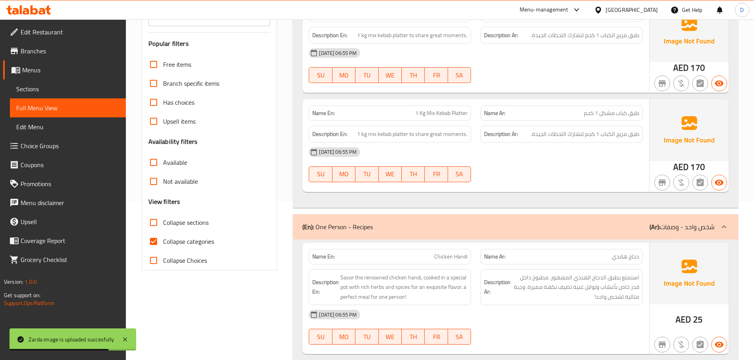
click at [154, 244] on input "Collapse categories" at bounding box center [153, 241] width 19 height 19
checkbox input "false"
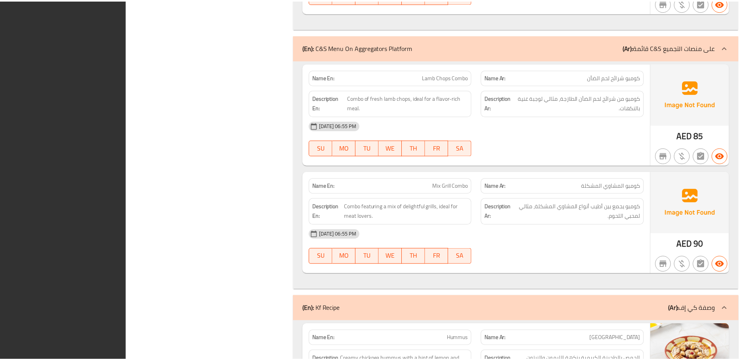
scroll to position [33164, 0]
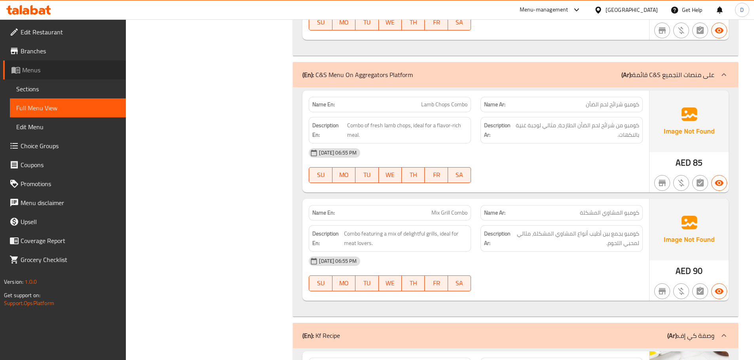
click at [43, 78] on link "Menus" at bounding box center [64, 70] width 123 height 19
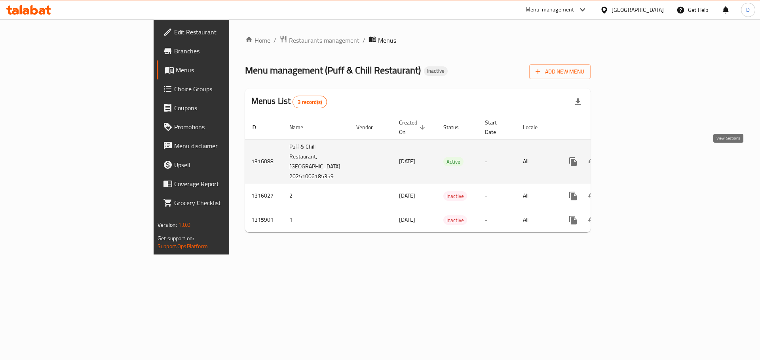
click at [635, 159] on icon "enhanced table" at bounding box center [629, 161] width 9 height 9
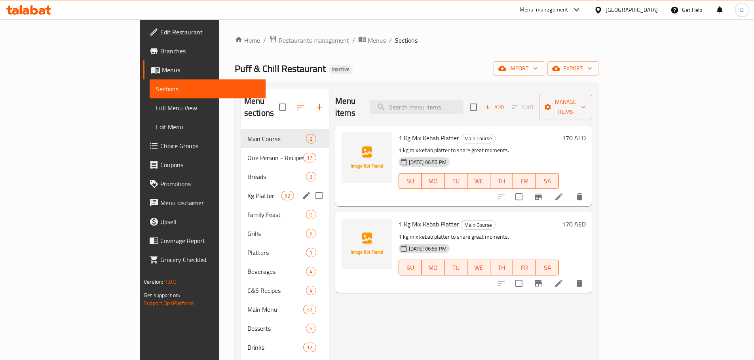
click at [241, 186] on div "Kg Platter 52" at bounding box center [285, 195] width 88 height 19
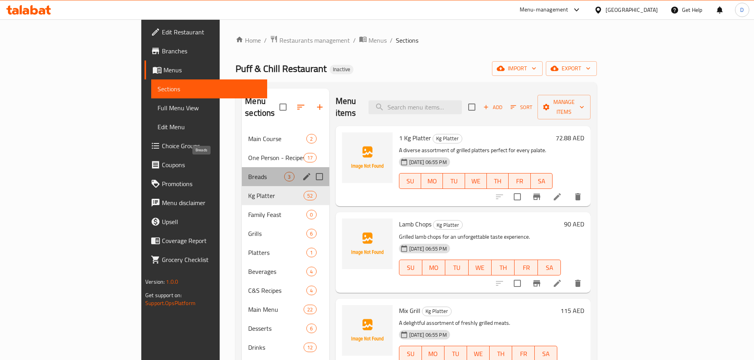
click at [248, 172] on span "Breads" at bounding box center [266, 176] width 36 height 9
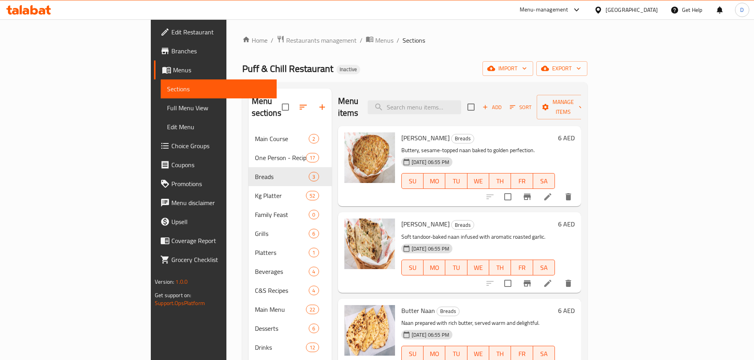
click at [650, 9] on div "United Arab Emirates" at bounding box center [631, 10] width 52 height 9
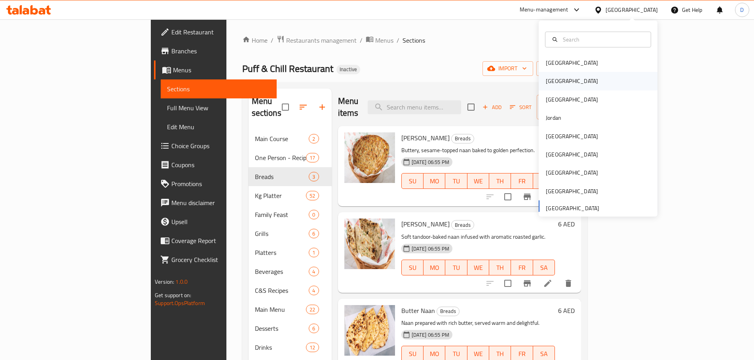
click at [557, 83] on div "Egypt" at bounding box center [571, 81] width 65 height 18
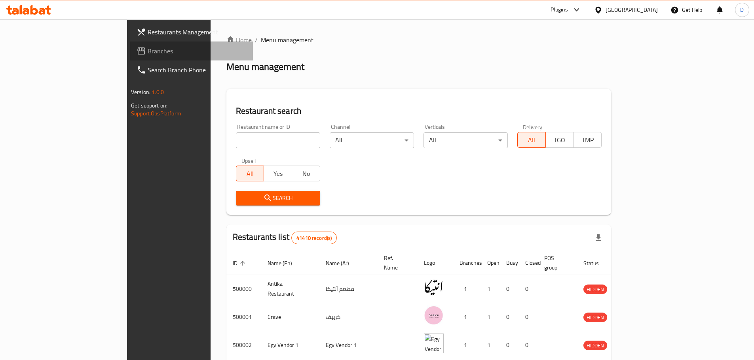
click at [148, 46] on span "Branches" at bounding box center [197, 50] width 99 height 9
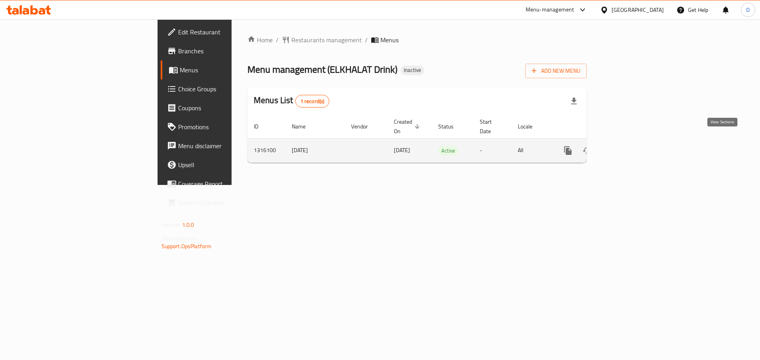
click at [628, 147] on icon "enhanced table" at bounding box center [624, 150] width 7 height 7
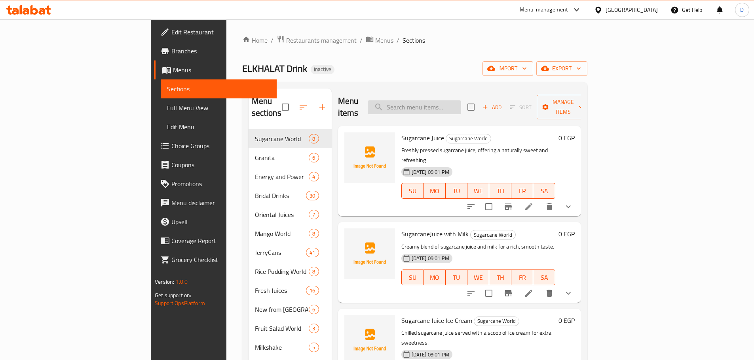
click at [461, 100] on input "search" at bounding box center [414, 107] width 93 height 14
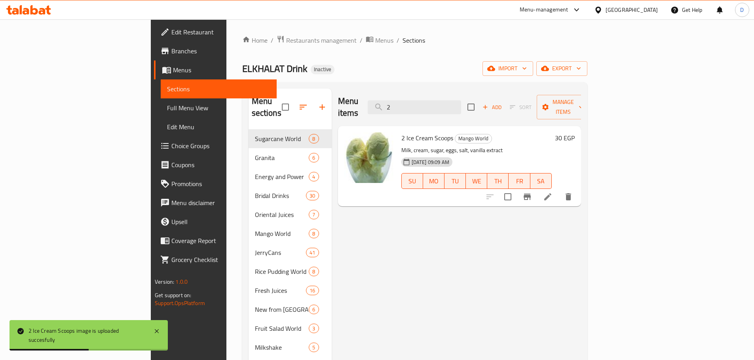
drag, startPoint x: 464, startPoint y: 102, endPoint x: 406, endPoint y: 102, distance: 58.2
click at [406, 102] on div "Menu items 2 Add Sort Manage items" at bounding box center [459, 108] width 243 height 38
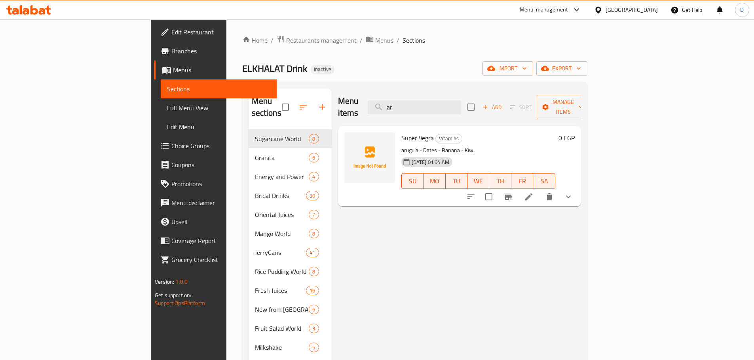
type input "a"
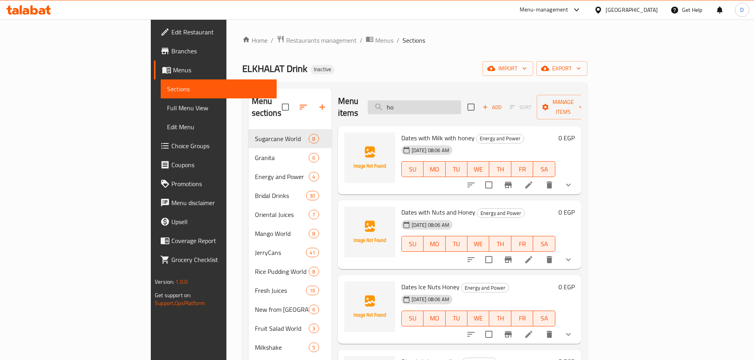
type input "h"
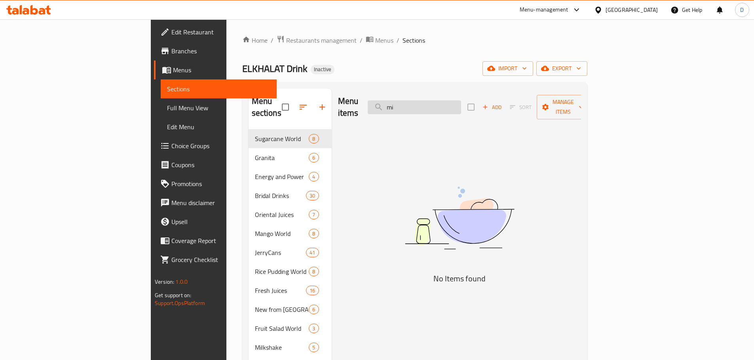
type input "m"
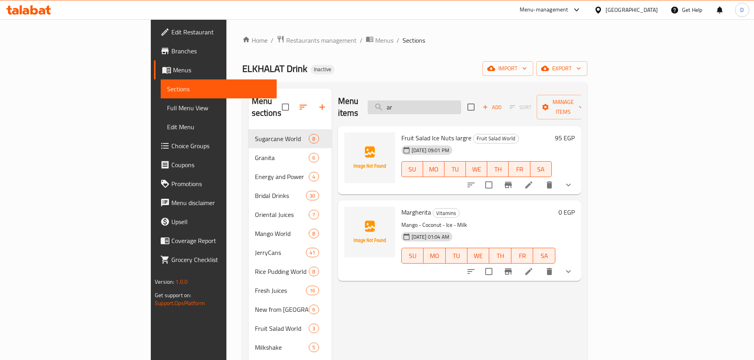
type input "a"
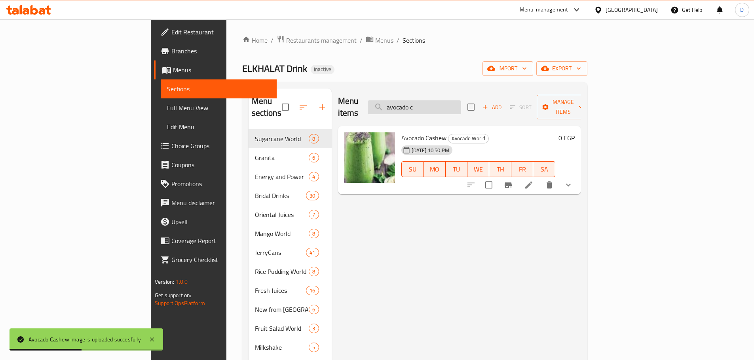
click at [461, 100] on input "avocado c" at bounding box center [414, 107] width 93 height 14
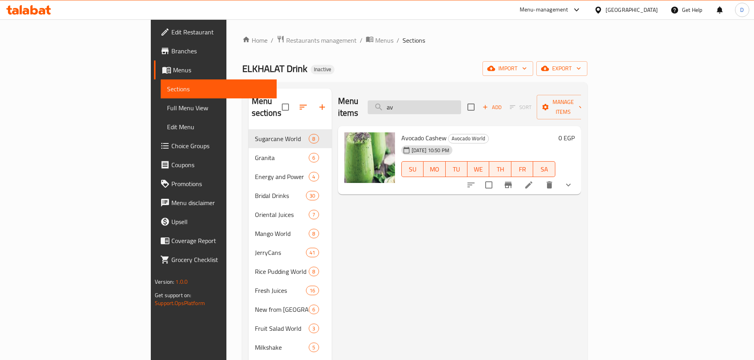
type input "a"
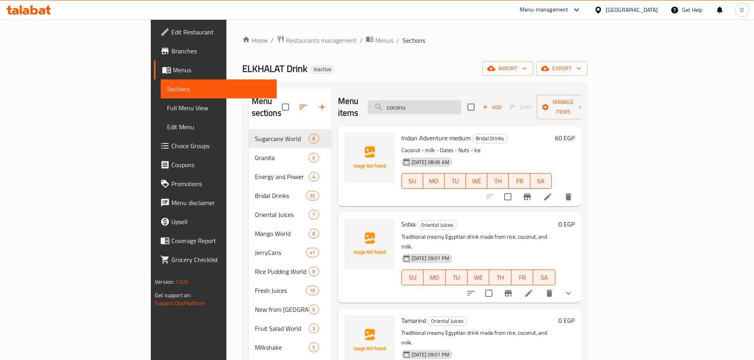
type input "coconut"
drag, startPoint x: 468, startPoint y: 102, endPoint x: 428, endPoint y: 106, distance: 40.1
click at [428, 106] on input "coconut" at bounding box center [414, 107] width 93 height 14
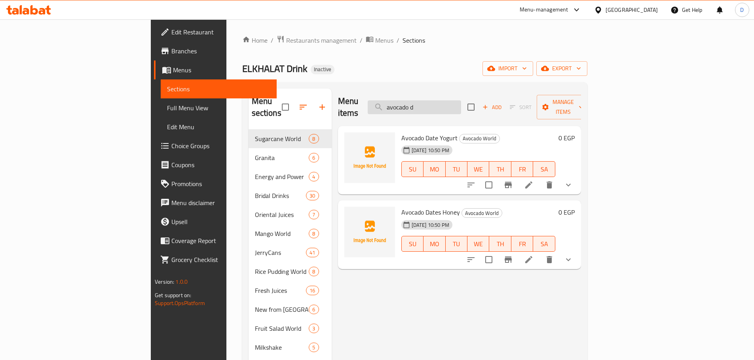
click at [461, 100] on input "avocado d" at bounding box center [414, 107] width 93 height 14
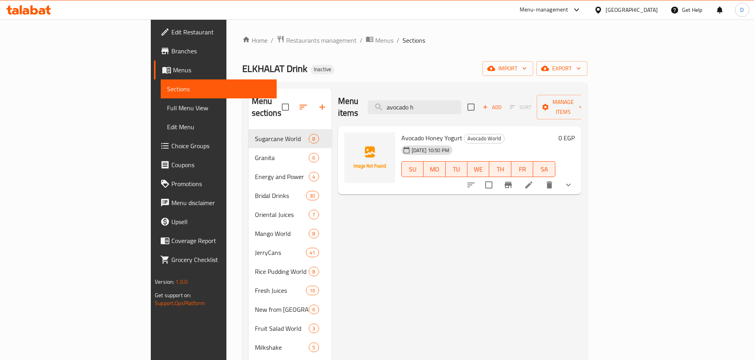
drag, startPoint x: 481, startPoint y: 103, endPoint x: 397, endPoint y: 103, distance: 83.5
click at [397, 103] on div "Menu items avocado h Add Sort Manage items" at bounding box center [459, 108] width 243 height 38
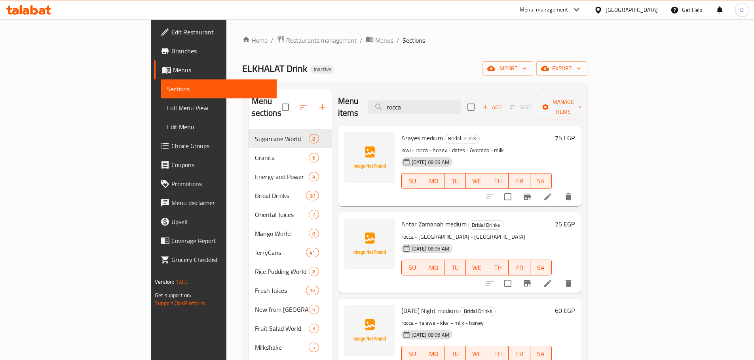
drag, startPoint x: 424, startPoint y: 103, endPoint x: 415, endPoint y: 102, distance: 8.3
click at [415, 102] on div "Menu items rocca Add Sort Manage items" at bounding box center [459, 108] width 243 height 38
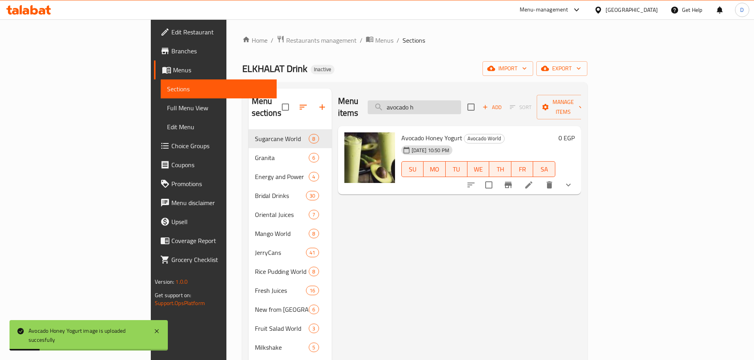
click at [461, 105] on input "avocado h" at bounding box center [414, 107] width 93 height 14
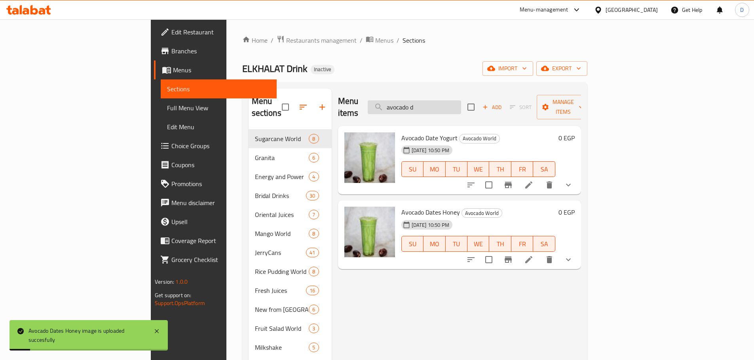
click at [461, 100] on input "avocado d" at bounding box center [414, 107] width 93 height 14
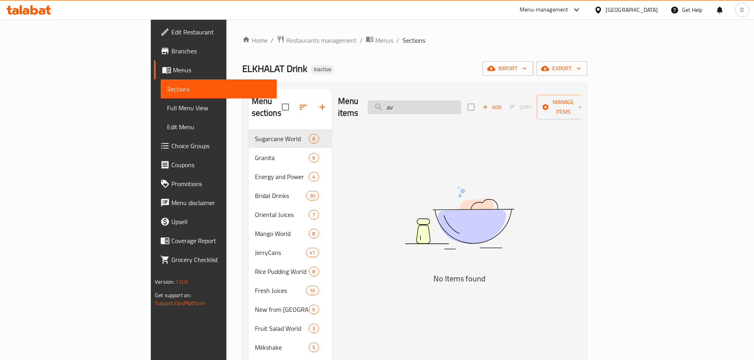
type input "a"
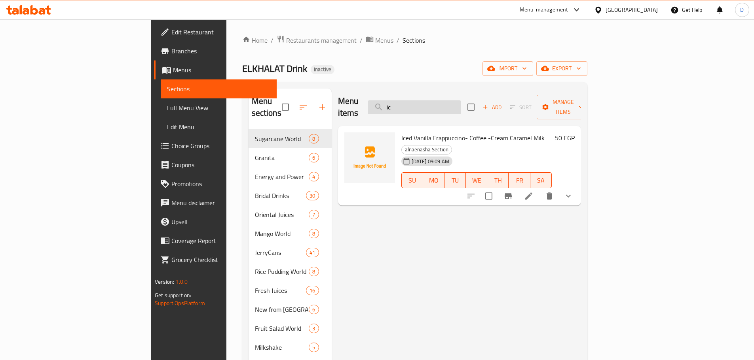
type input "i"
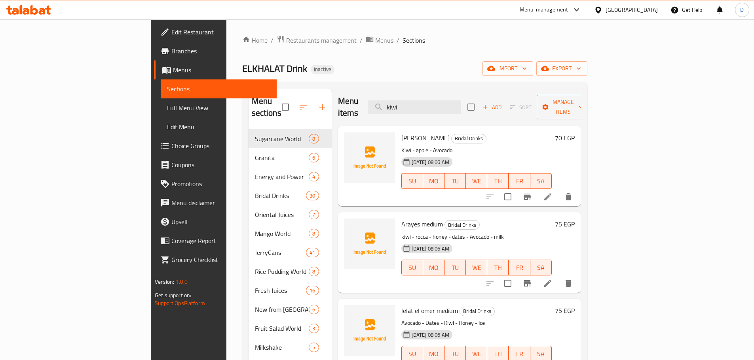
drag, startPoint x: 457, startPoint y: 101, endPoint x: 411, endPoint y: 101, distance: 46.3
click at [411, 101] on div "Menu items kiwi Add Sort Manage items" at bounding box center [459, 108] width 243 height 38
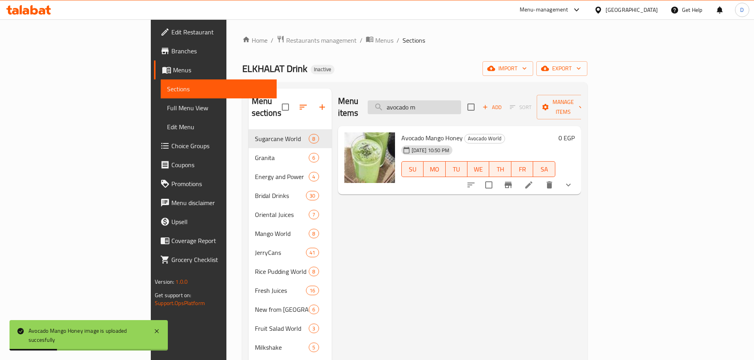
click at [461, 100] on input "avocado m" at bounding box center [414, 107] width 93 height 14
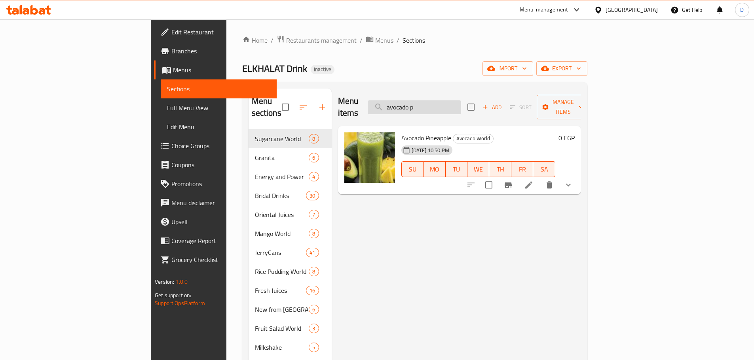
click at [461, 101] on input "avocado p" at bounding box center [414, 107] width 93 height 14
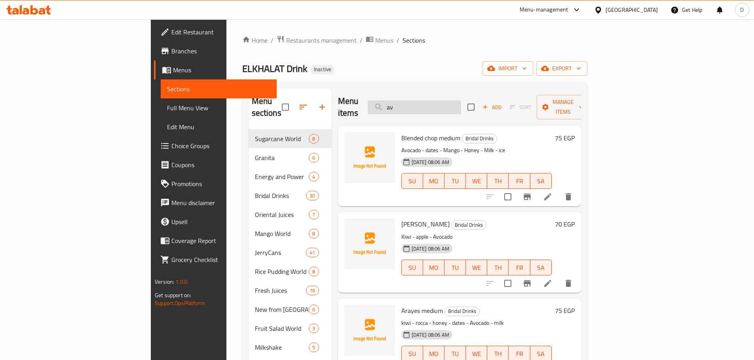
type input "a"
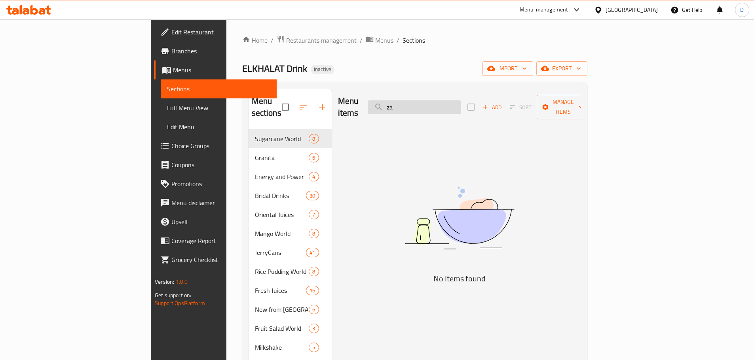
type input "z"
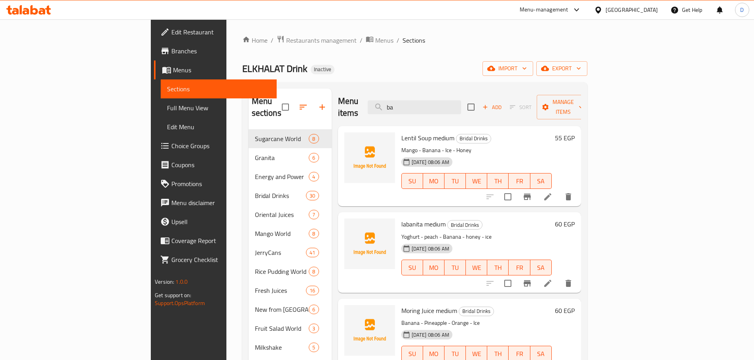
type input "b"
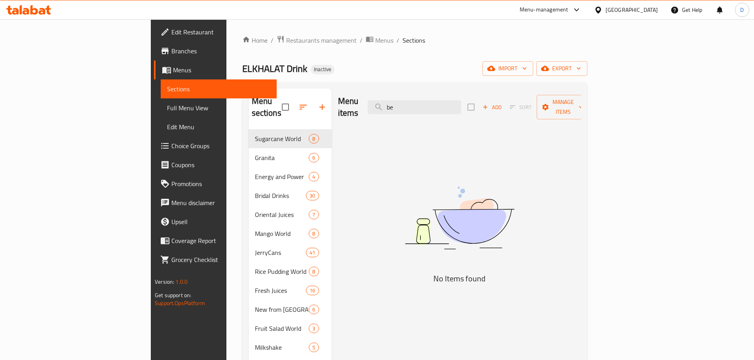
type input "b"
type input "g"
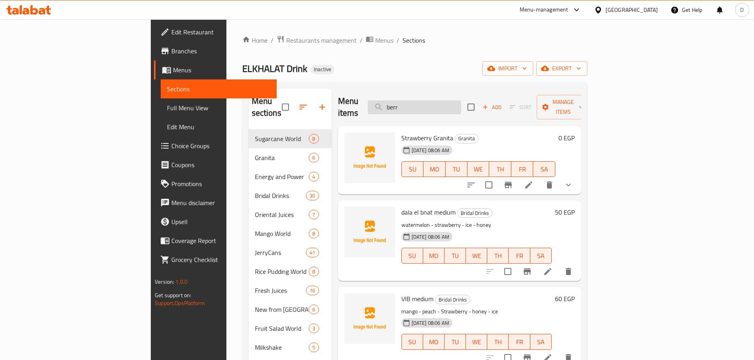
click at [461, 103] on input "berr" at bounding box center [414, 107] width 93 height 14
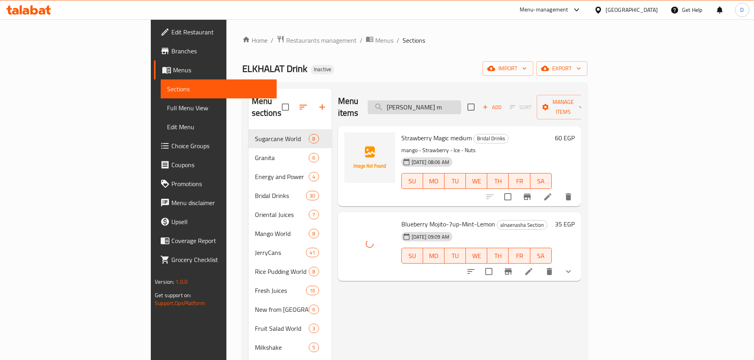
click at [461, 100] on input "berry m" at bounding box center [414, 107] width 93 height 14
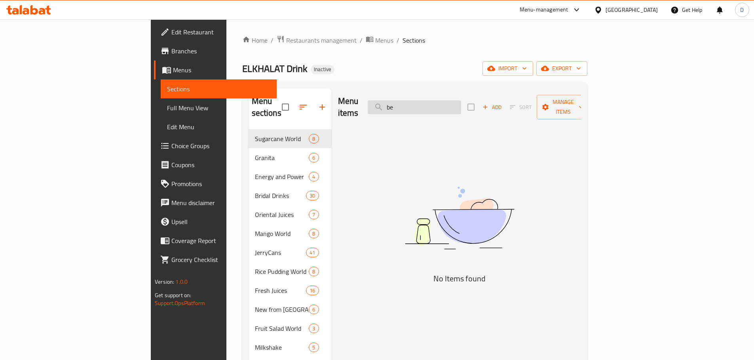
type input "b"
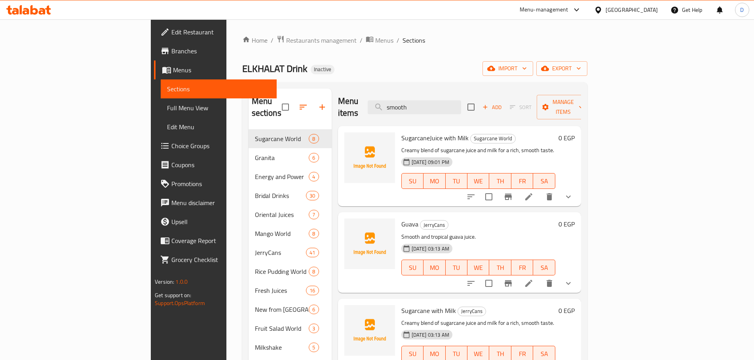
drag, startPoint x: 481, startPoint y: 101, endPoint x: 421, endPoint y: 102, distance: 60.5
click at [421, 102] on div "Menu items smooth Add Sort Manage items" at bounding box center [459, 108] width 243 height 38
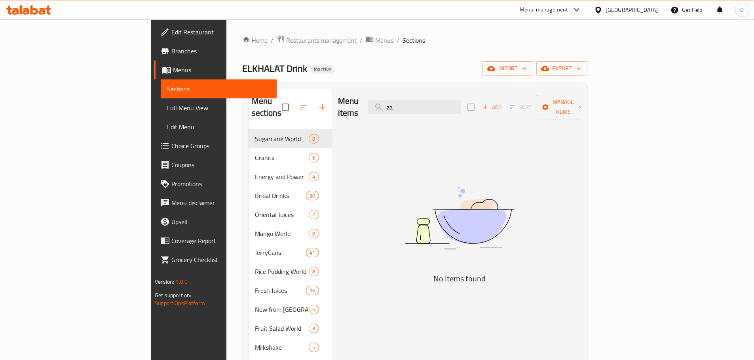
type input "z"
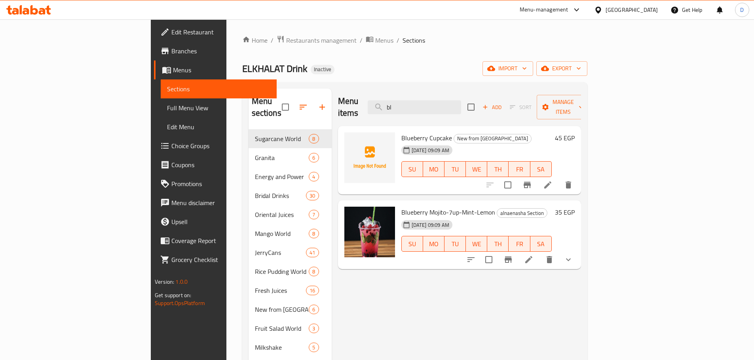
type input "b"
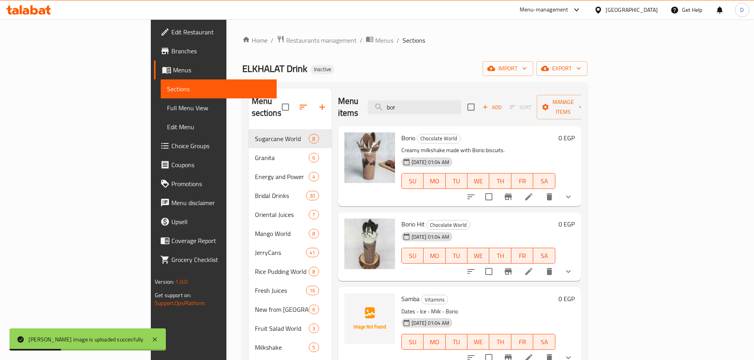
drag, startPoint x: 468, startPoint y: 107, endPoint x: 418, endPoint y: 109, distance: 50.3
click at [418, 109] on div "Menu items bor Add Sort Manage items" at bounding box center [459, 108] width 243 height 38
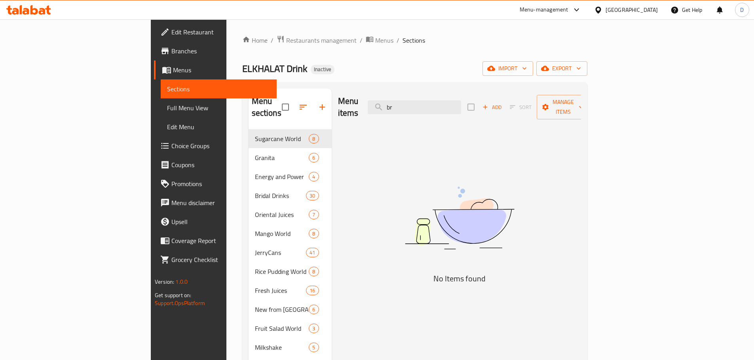
type input "b"
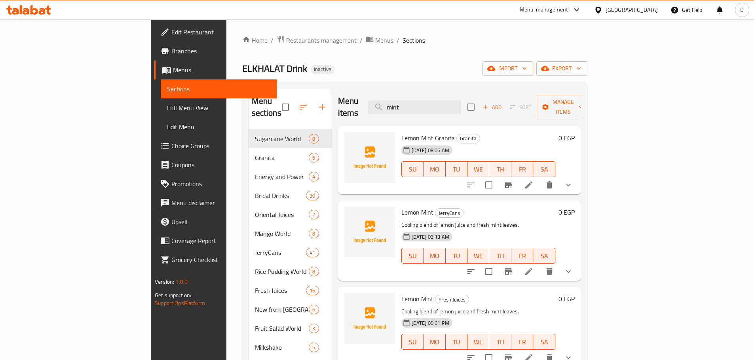
drag, startPoint x: 471, startPoint y: 102, endPoint x: 417, endPoint y: 100, distance: 53.8
click at [417, 100] on div "Menu items mint Add Sort Manage items" at bounding box center [459, 108] width 243 height 38
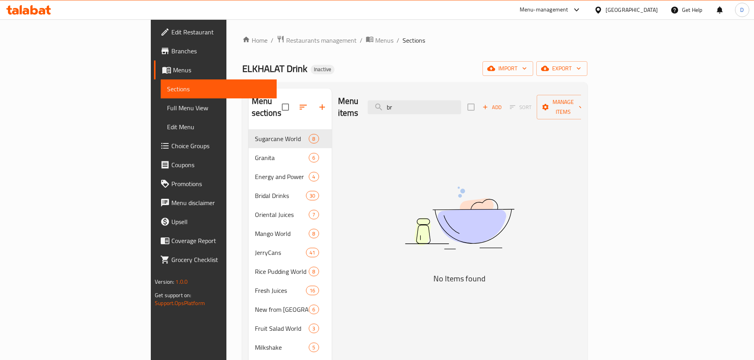
type input "b"
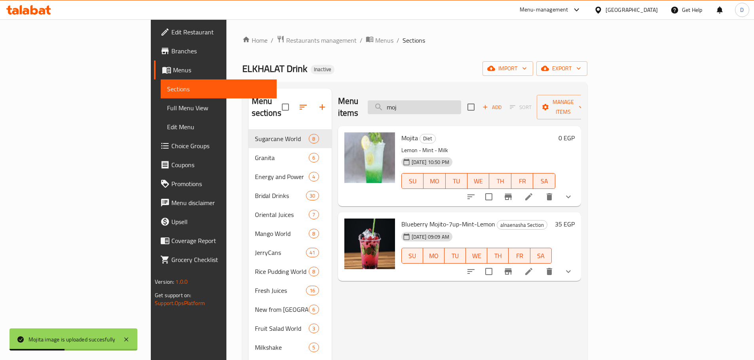
drag, startPoint x: 459, startPoint y: 104, endPoint x: 423, endPoint y: 105, distance: 36.0
click at [424, 105] on input "moj" at bounding box center [414, 107] width 93 height 14
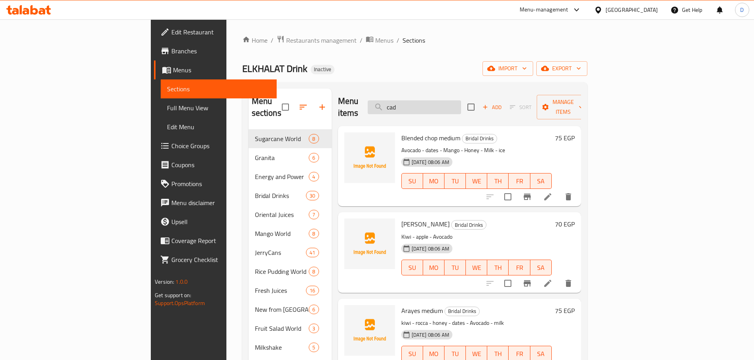
drag, startPoint x: 467, startPoint y: 99, endPoint x: 430, endPoint y: 100, distance: 36.8
click at [430, 100] on input "cad" at bounding box center [414, 107] width 93 height 14
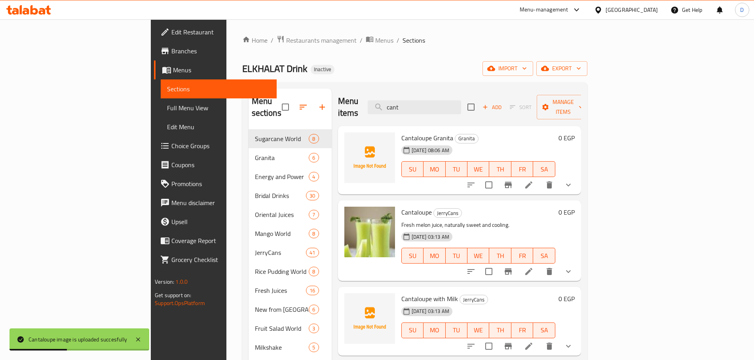
drag, startPoint x: 460, startPoint y: 103, endPoint x: 412, endPoint y: 106, distance: 48.7
click at [412, 106] on div "Menu items cant Add Sort Manage items" at bounding box center [459, 108] width 243 height 38
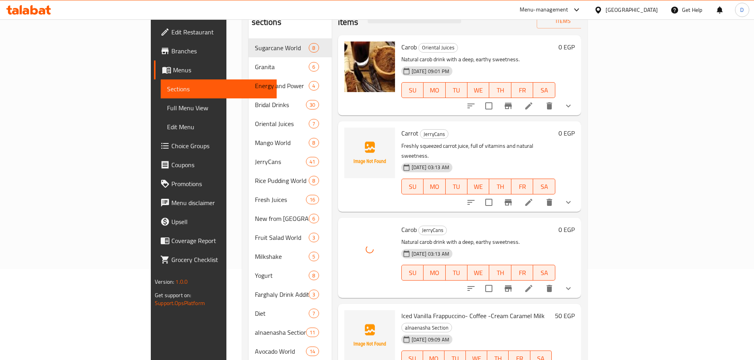
scroll to position [40, 0]
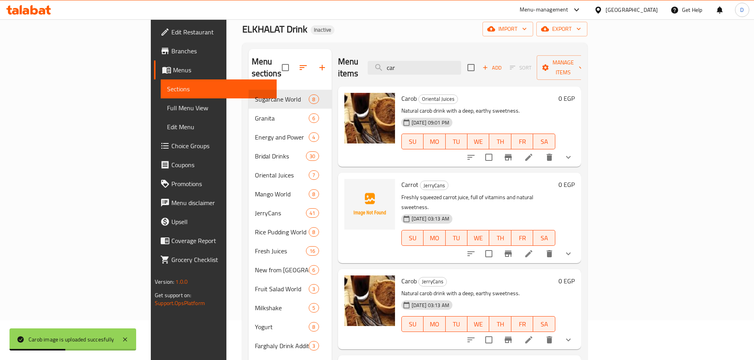
drag, startPoint x: 462, startPoint y: 66, endPoint x: 418, endPoint y: 66, distance: 43.9
click at [418, 66] on div "Menu items car Add Sort Manage items" at bounding box center [459, 68] width 243 height 38
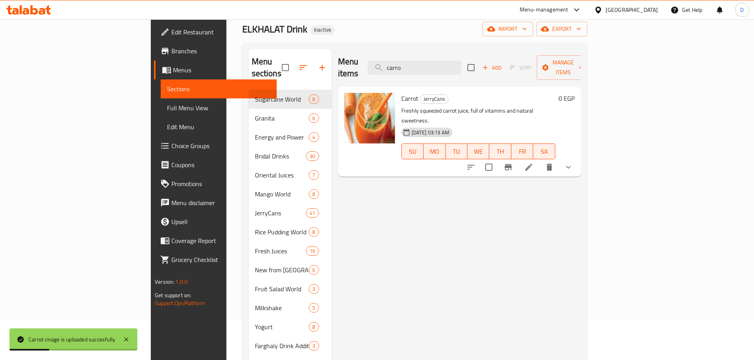
drag, startPoint x: 463, startPoint y: 61, endPoint x: 421, endPoint y: 69, distance: 42.7
click at [421, 69] on div "Menu items carro Add Sort Manage items" at bounding box center [459, 68] width 243 height 38
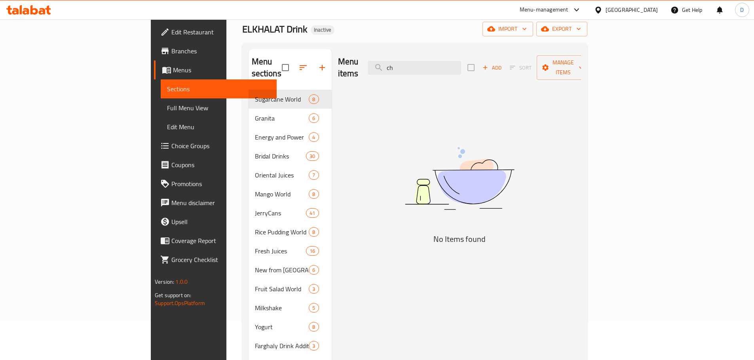
type input "c"
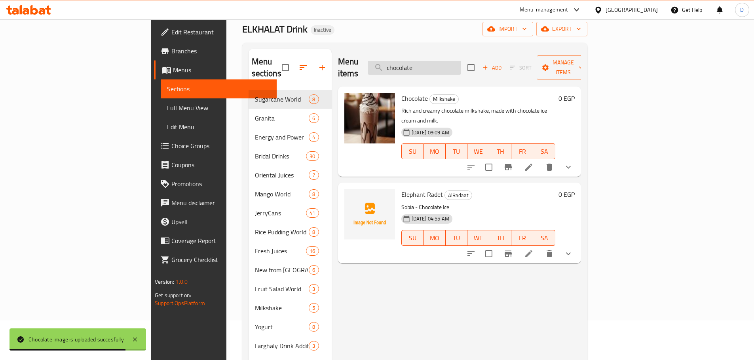
drag, startPoint x: 481, startPoint y: 64, endPoint x: 430, endPoint y: 65, distance: 51.8
click at [430, 65] on input "chocolate" at bounding box center [414, 68] width 93 height 14
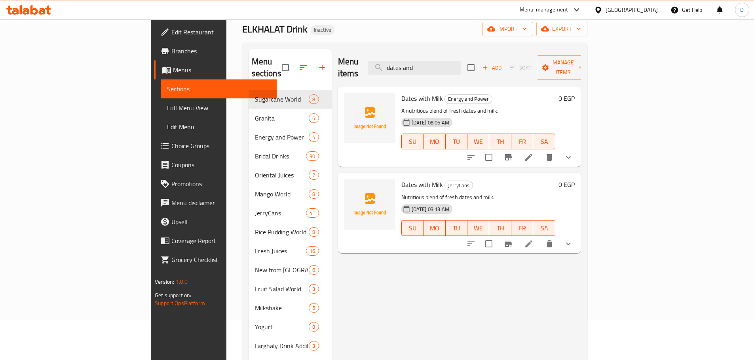
drag, startPoint x: 478, startPoint y: 61, endPoint x: 370, endPoint y: 63, distance: 107.2
click at [370, 63] on div "Menu items dates and Add Sort Manage items" at bounding box center [459, 68] width 243 height 38
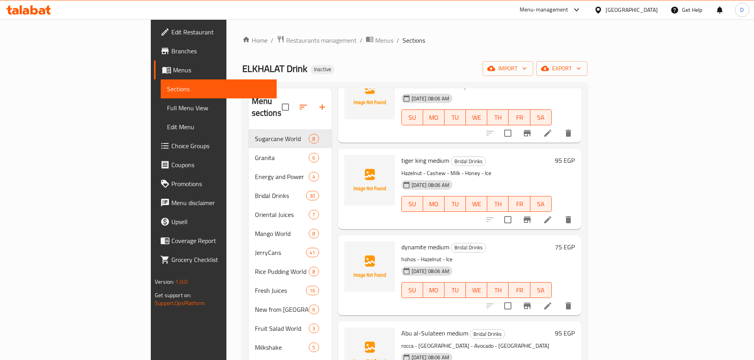
scroll to position [0, 0]
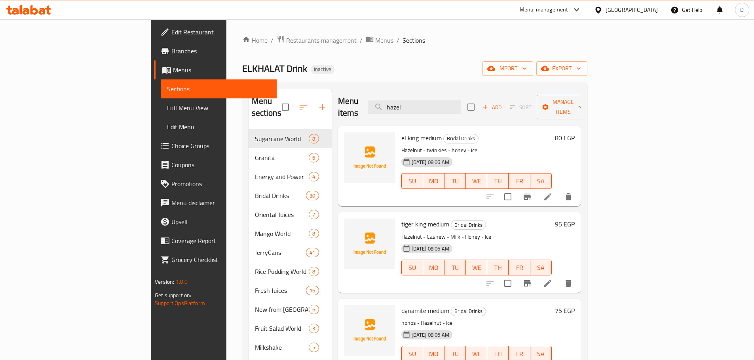
drag, startPoint x: 458, startPoint y: 104, endPoint x: 405, endPoint y: 105, distance: 53.0
click at [405, 105] on div "Menu items hazel Add Sort Manage items" at bounding box center [459, 108] width 243 height 38
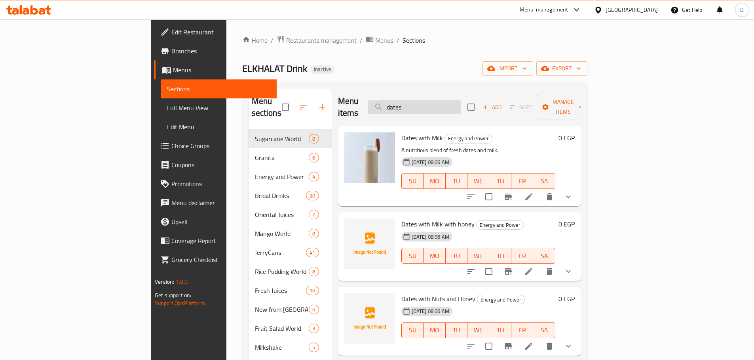
drag, startPoint x: 470, startPoint y: 101, endPoint x: 443, endPoint y: 104, distance: 27.1
click at [443, 104] on input "dates" at bounding box center [414, 107] width 93 height 14
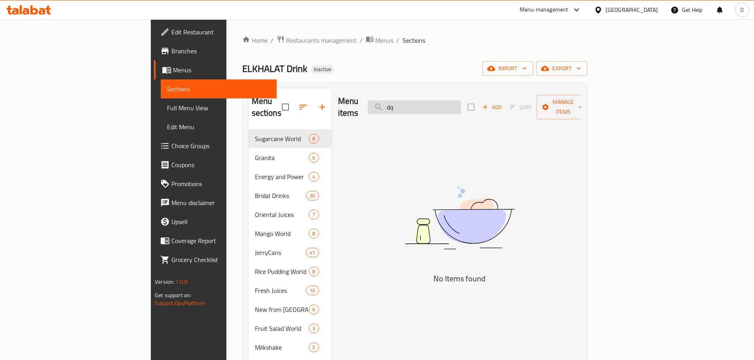
type input "d"
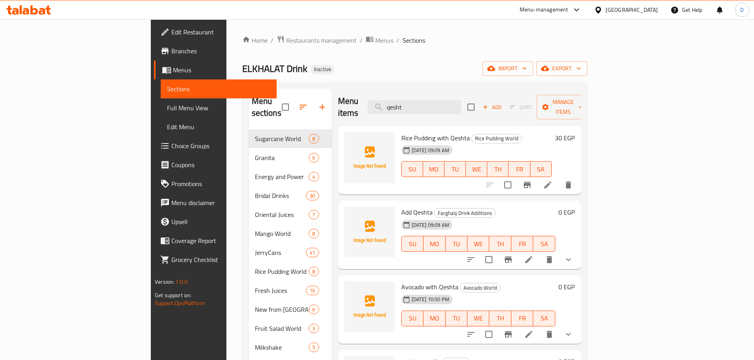
drag, startPoint x: 475, startPoint y: 104, endPoint x: 410, endPoint y: 108, distance: 65.4
click at [410, 108] on div "Menu items qesht Add Sort Manage items" at bounding box center [459, 108] width 243 height 38
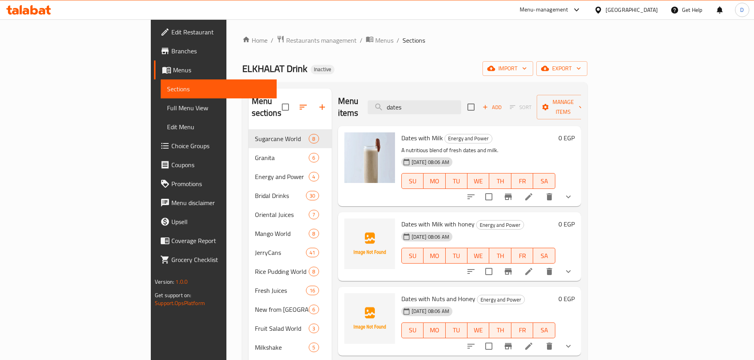
drag, startPoint x: 470, startPoint y: 105, endPoint x: 404, endPoint y: 104, distance: 65.7
click at [404, 104] on div "Menu items dates Add Sort Manage items" at bounding box center [459, 108] width 243 height 38
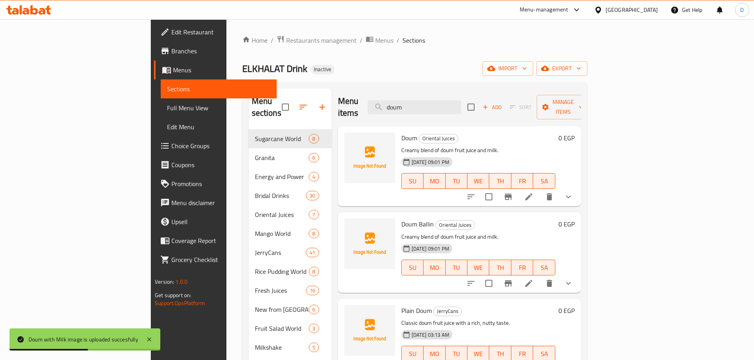
drag, startPoint x: 463, startPoint y: 103, endPoint x: 413, endPoint y: 105, distance: 49.9
click at [413, 105] on div "Menu items doum Add Sort Manage items" at bounding box center [459, 108] width 243 height 38
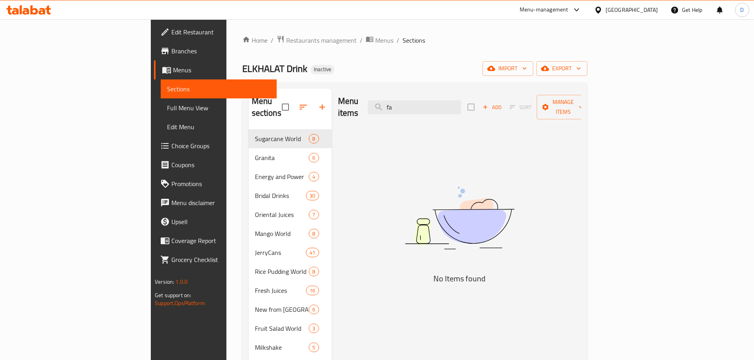
type input "f"
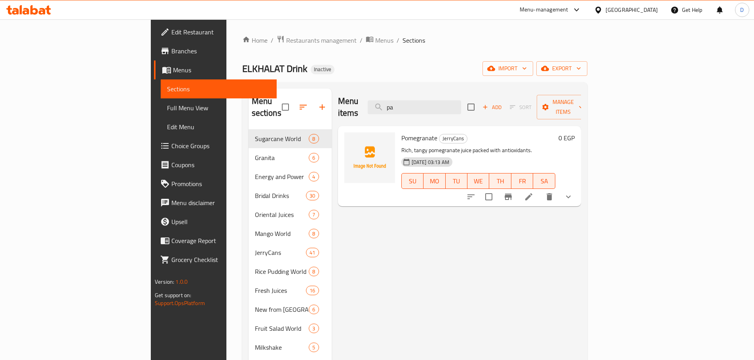
type input "p"
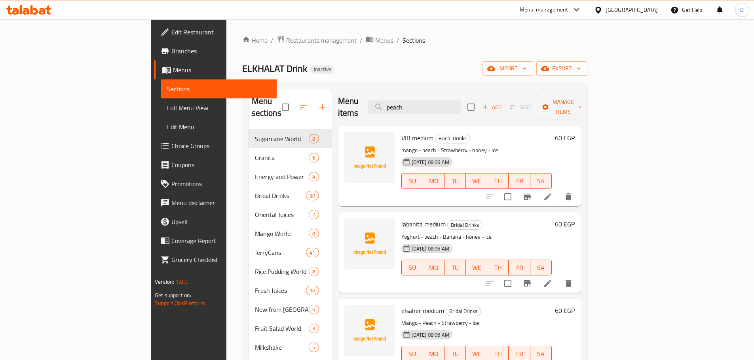
drag, startPoint x: 466, startPoint y: 109, endPoint x: 444, endPoint y: 109, distance: 22.6
click at [444, 109] on div "Menu items peach Add Sort Manage items" at bounding box center [459, 108] width 243 height 38
drag, startPoint x: 461, startPoint y: 106, endPoint x: 423, endPoint y: 106, distance: 38.4
click at [423, 106] on input "peach" at bounding box center [414, 107] width 93 height 14
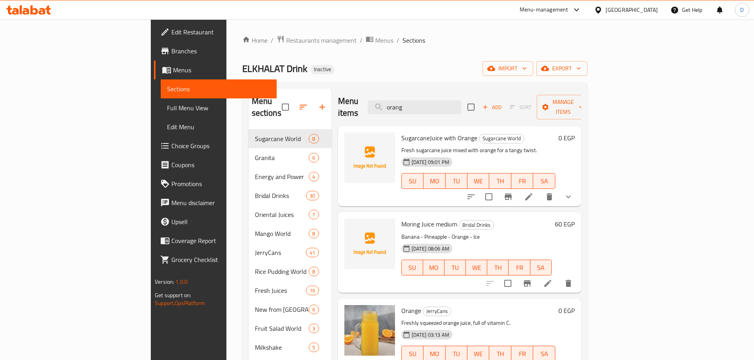
drag, startPoint x: 470, startPoint y: 104, endPoint x: 383, endPoint y: 98, distance: 88.0
click at [383, 98] on div "Menu items orang Add Sort Manage items" at bounding box center [459, 108] width 243 height 38
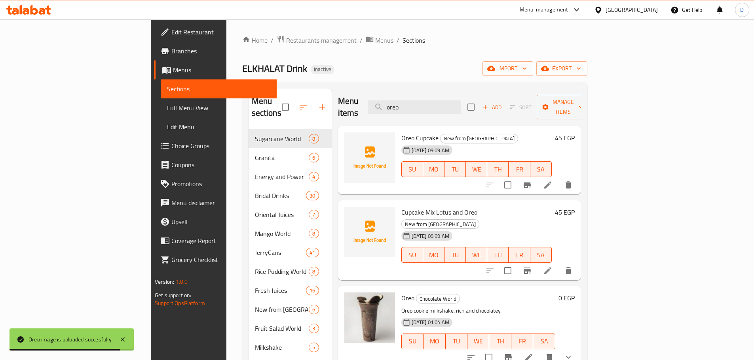
drag, startPoint x: 457, startPoint y: 97, endPoint x: 394, endPoint y: 98, distance: 62.9
click at [394, 98] on div "Menu items oreo Add Sort Manage items" at bounding box center [459, 108] width 243 height 38
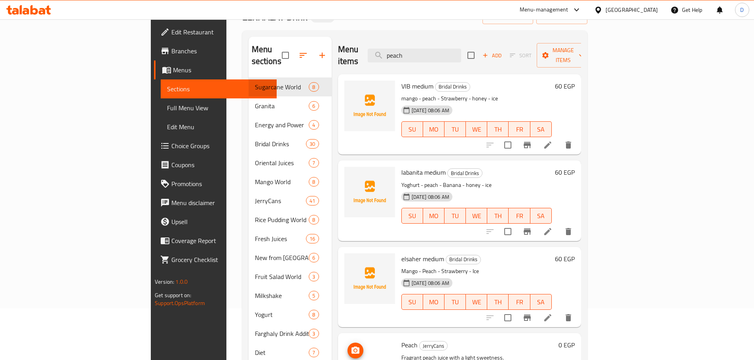
scroll to position [23, 0]
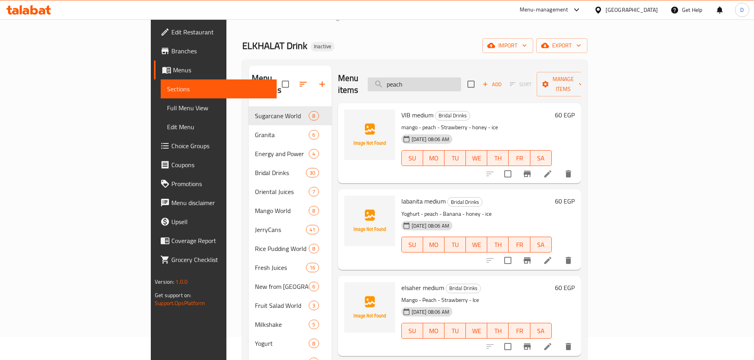
drag, startPoint x: 470, startPoint y: 81, endPoint x: 449, endPoint y: 83, distance: 21.0
click at [449, 83] on input "peach" at bounding box center [414, 85] width 93 height 14
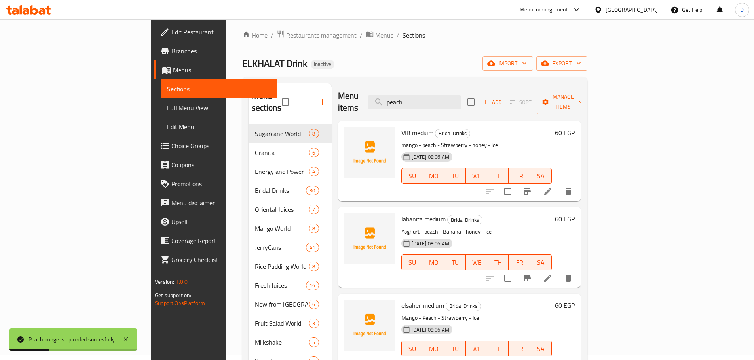
scroll to position [0, 0]
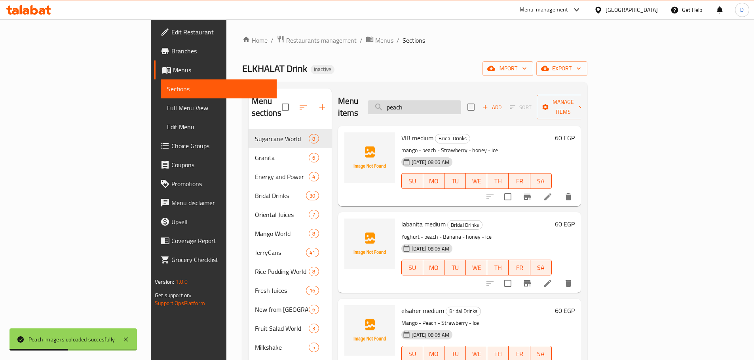
click at [461, 104] on input "peach" at bounding box center [414, 107] width 93 height 14
drag, startPoint x: 473, startPoint y: 102, endPoint x: 406, endPoint y: 101, distance: 67.3
click at [406, 101] on div "Menu items peach Add Sort Manage items" at bounding box center [459, 108] width 243 height 38
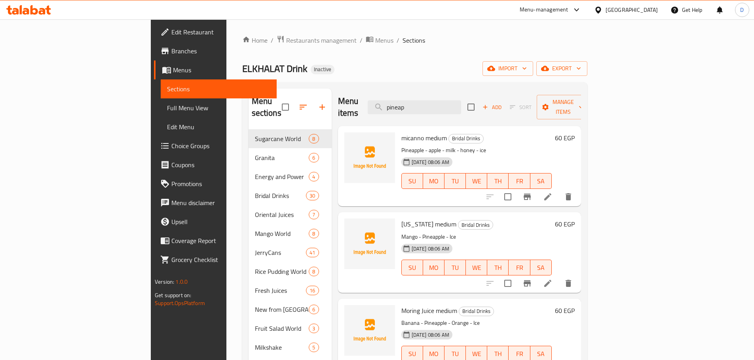
drag, startPoint x: 479, startPoint y: 105, endPoint x: 416, endPoint y: 105, distance: 62.5
click at [416, 105] on div "Menu items pineap Add Sort Manage items" at bounding box center [459, 108] width 243 height 38
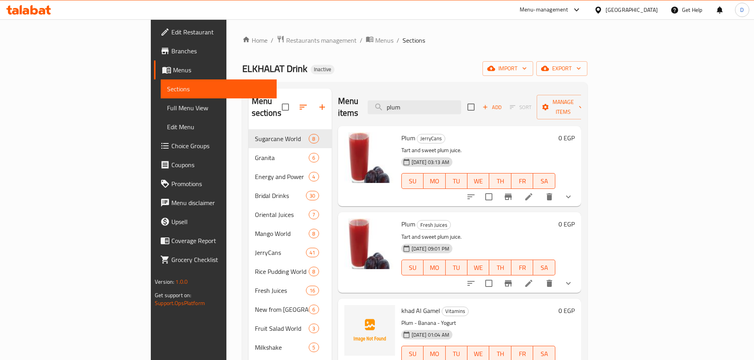
drag, startPoint x: 468, startPoint y: 104, endPoint x: 402, endPoint y: 107, distance: 65.7
click at [402, 107] on div "Menu items plum Add Sort Manage items" at bounding box center [459, 108] width 243 height 38
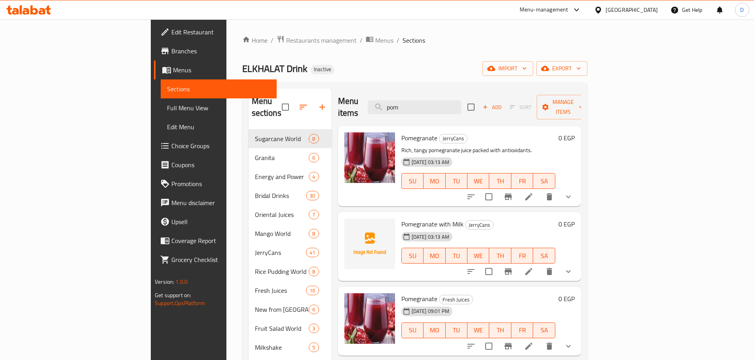
drag, startPoint x: 465, startPoint y: 102, endPoint x: 420, endPoint y: 102, distance: 45.1
click at [420, 102] on div "Menu items pom Add Sort Manage items" at bounding box center [459, 108] width 243 height 38
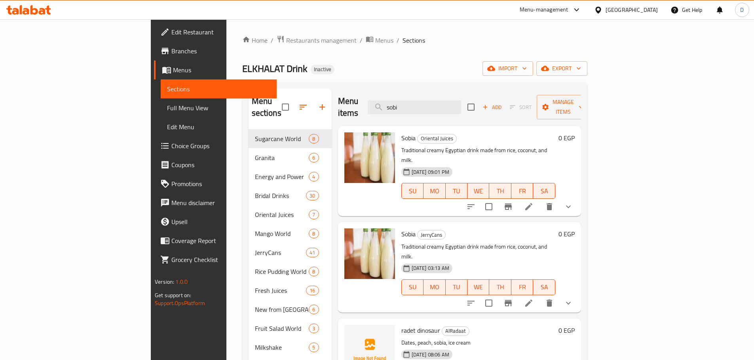
drag, startPoint x: 454, startPoint y: 100, endPoint x: 414, endPoint y: 101, distance: 39.6
click at [414, 101] on div "Menu items sobi Add Sort Manage items" at bounding box center [459, 108] width 243 height 38
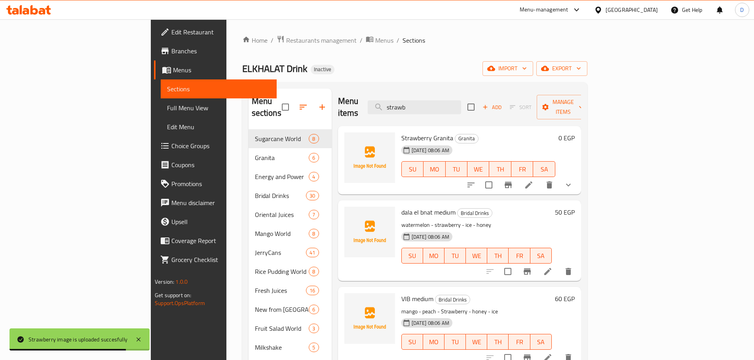
drag, startPoint x: 476, startPoint y: 100, endPoint x: 401, endPoint y: 101, distance: 74.8
click at [401, 101] on div "Menu items strawb Add Sort Manage items" at bounding box center [459, 108] width 243 height 38
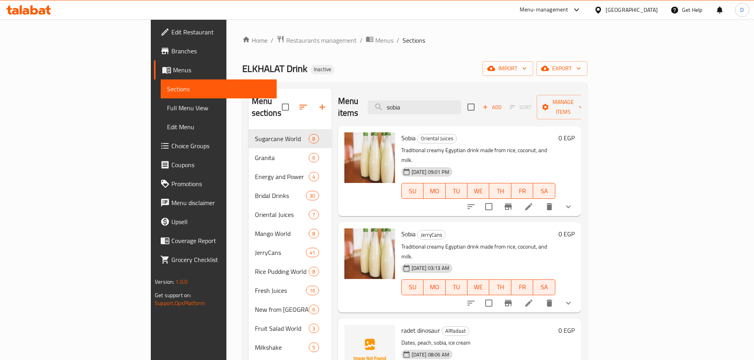
drag, startPoint x: 454, startPoint y: 103, endPoint x: 410, endPoint y: 102, distance: 44.3
click at [410, 102] on div "Menu items sobia Add Sort Manage items" at bounding box center [459, 108] width 243 height 38
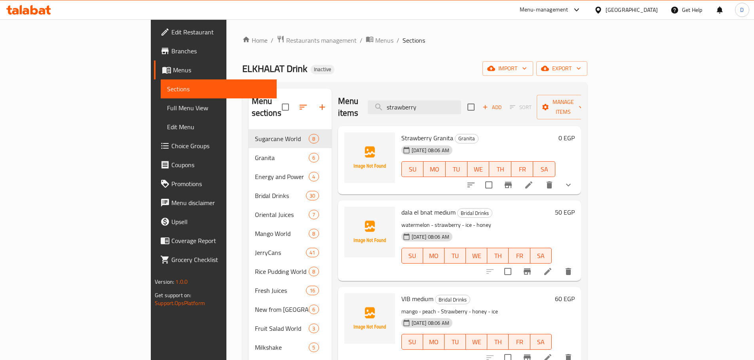
drag, startPoint x: 478, startPoint y: 104, endPoint x: 386, endPoint y: 95, distance: 93.0
click at [386, 95] on div "Menu items strawberry Add Sort Manage items" at bounding box center [459, 108] width 243 height 38
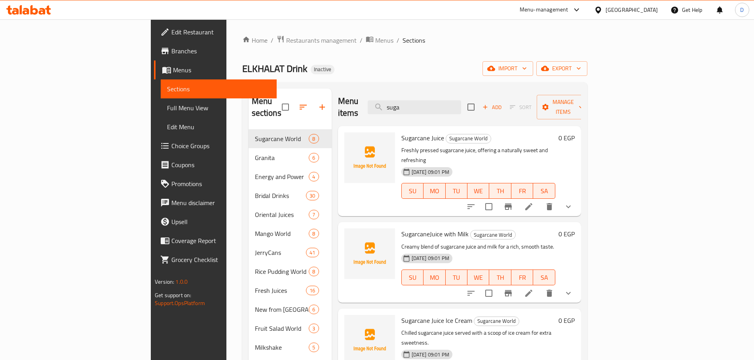
type input "sugar"
drag, startPoint x: 469, startPoint y: 102, endPoint x: 400, endPoint y: 99, distance: 69.7
click at [400, 99] on div "Menu items sugarc Add Sort Manage items" at bounding box center [459, 108] width 243 height 38
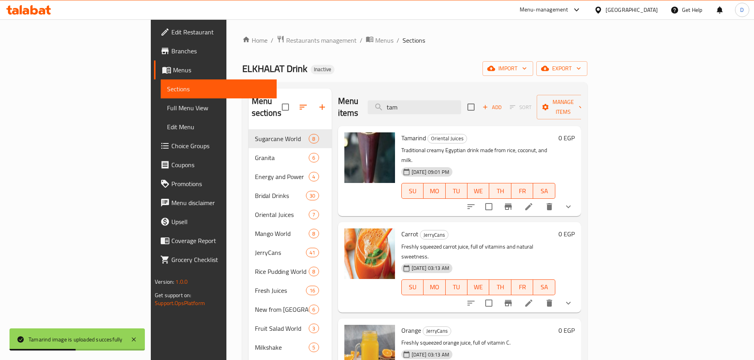
drag, startPoint x: 411, startPoint y: 106, endPoint x: 405, endPoint y: 106, distance: 6.3
click at [405, 106] on div "Menu items tam Add Sort Manage items" at bounding box center [459, 108] width 243 height 38
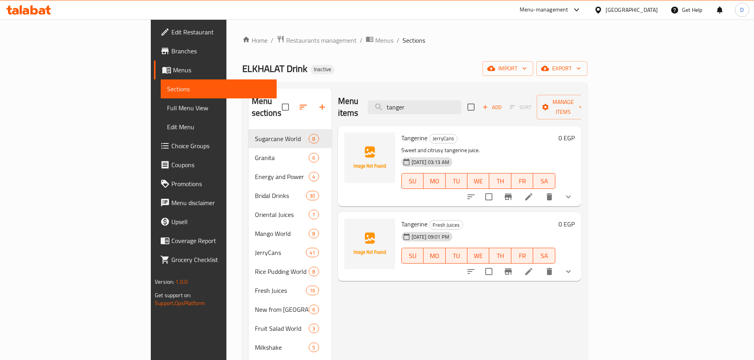
type input "tanger"
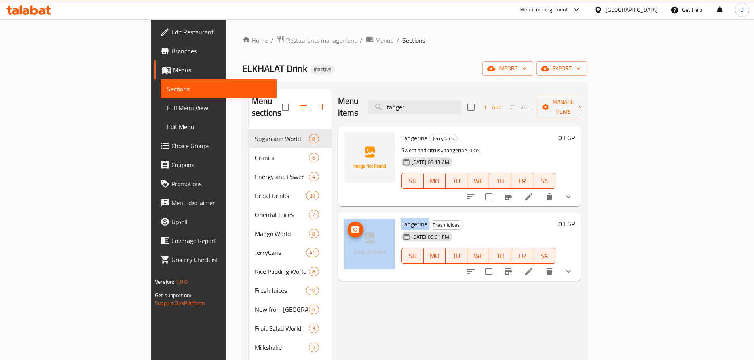
drag, startPoint x: 391, startPoint y: 211, endPoint x: 332, endPoint y: 208, distance: 59.0
click at [341, 216] on div "Tangerine Fresh Juices [DATE] 09:01 PM SU MO TU WE TH FR SA 0 EGP" at bounding box center [459, 247] width 237 height 63
copy div "Tangerine"
click at [532, 268] on icon at bounding box center [528, 271] width 7 height 7
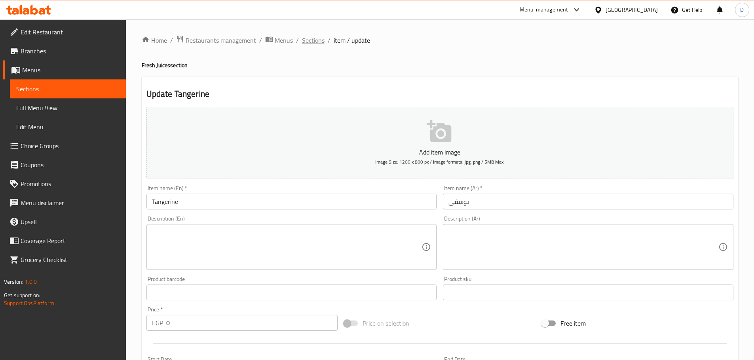
click at [306, 44] on span "Sections" at bounding box center [313, 40] width 23 height 9
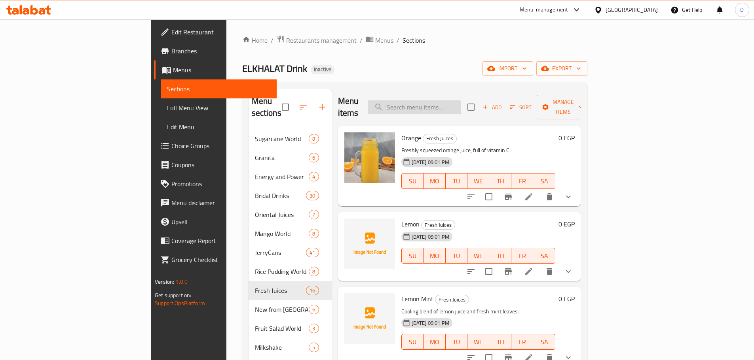
click at [461, 106] on input "search" at bounding box center [414, 107] width 93 height 14
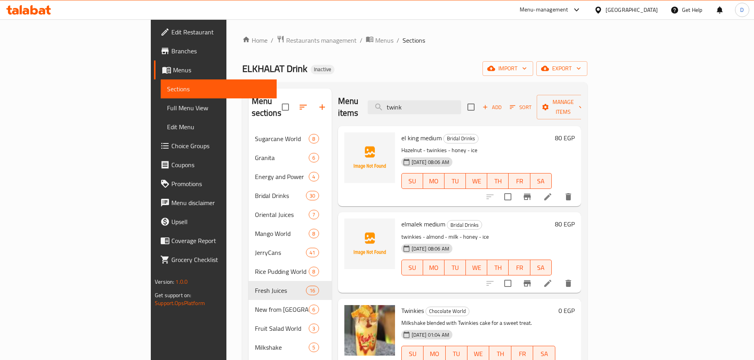
drag, startPoint x: 495, startPoint y: 107, endPoint x: 420, endPoint y: 104, distance: 74.9
click at [420, 104] on div "Menu items twink Add Sort Manage items" at bounding box center [459, 108] width 243 height 38
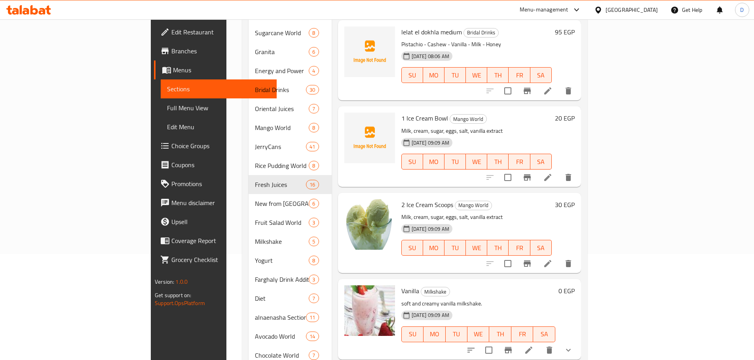
scroll to position [23, 0]
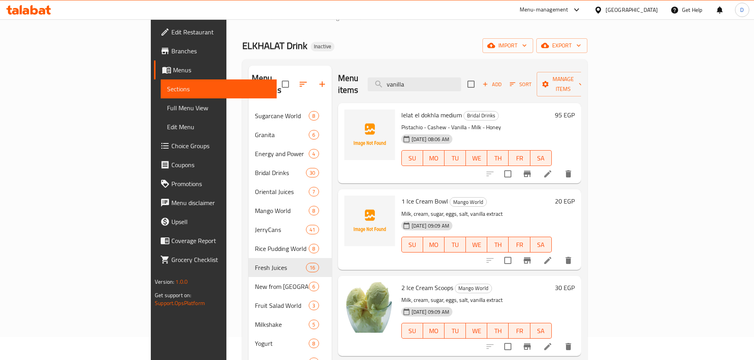
drag, startPoint x: 467, startPoint y: 74, endPoint x: 413, endPoint y: 72, distance: 54.6
click at [413, 72] on div "Menu items vanilla Add Sort Manage items" at bounding box center [459, 85] width 243 height 38
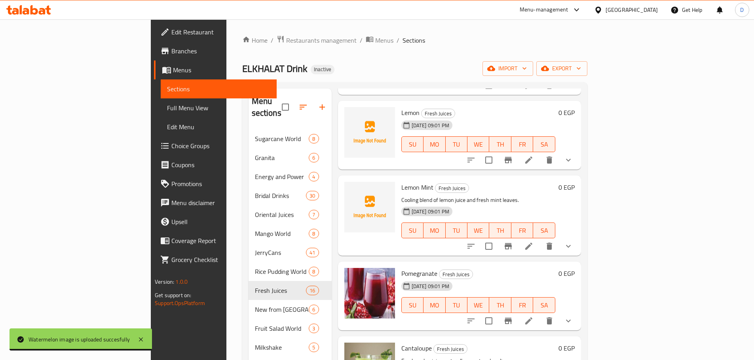
scroll to position [0, 0]
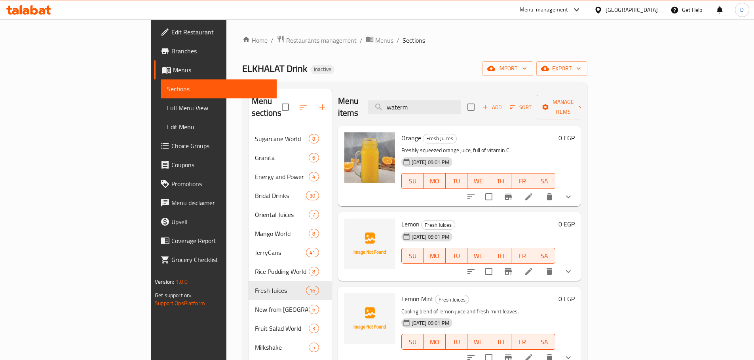
drag, startPoint x: 466, startPoint y: 103, endPoint x: 410, endPoint y: 103, distance: 55.4
click at [410, 103] on div "Menu items waterm Add Sort Manage items" at bounding box center [459, 108] width 243 height 38
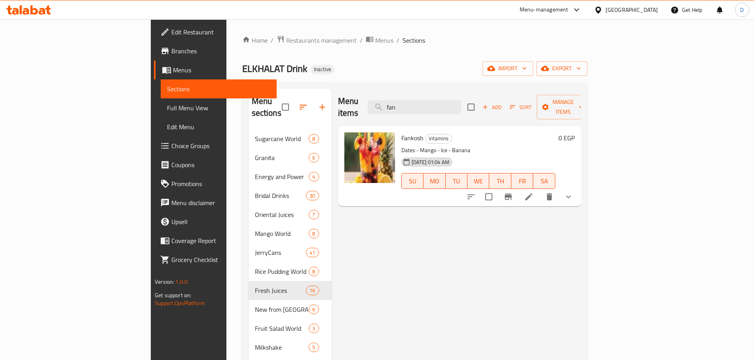
drag, startPoint x: 477, startPoint y: 99, endPoint x: 384, endPoint y: 104, distance: 93.1
click at [387, 104] on div "Menu items fan Add Sort Manage items" at bounding box center [459, 108] width 243 height 38
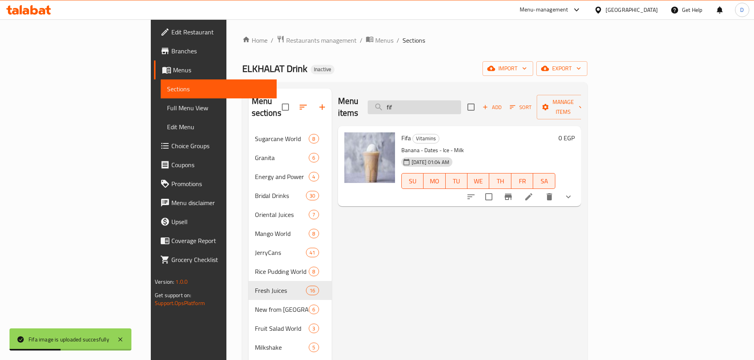
drag, startPoint x: 449, startPoint y: 105, endPoint x: 424, endPoint y: 105, distance: 24.9
click at [426, 105] on input "fif" at bounding box center [414, 107] width 93 height 14
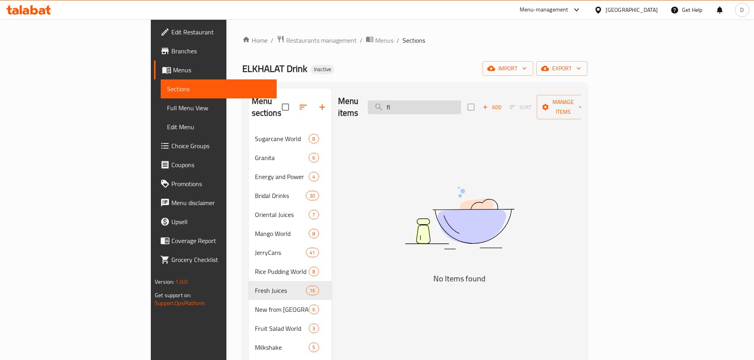
type input "f"
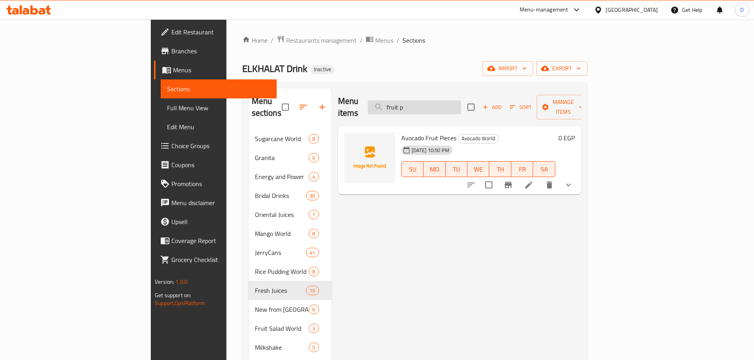
click at [461, 108] on input "fruit p" at bounding box center [414, 107] width 93 height 14
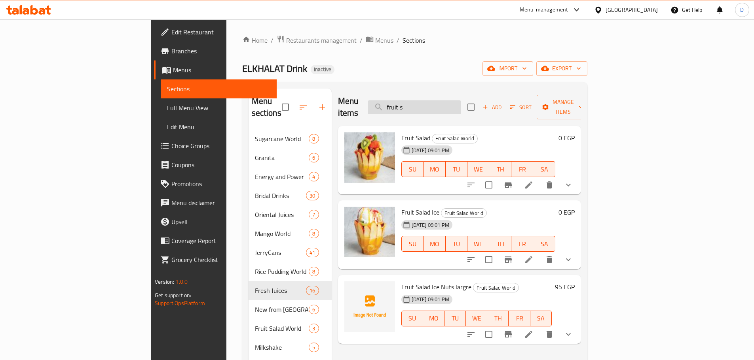
click at [461, 105] on input "fruit s" at bounding box center [414, 107] width 93 height 14
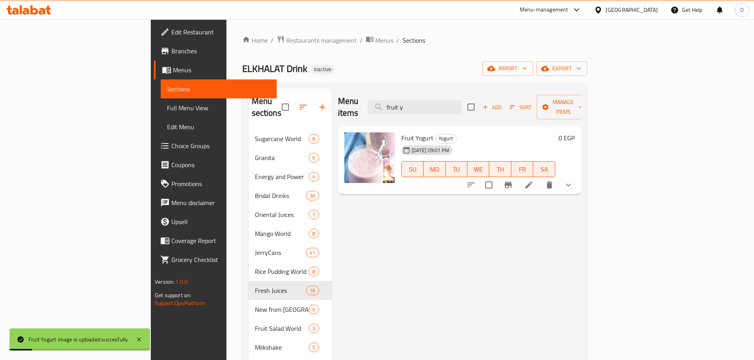
drag, startPoint x: 468, startPoint y: 103, endPoint x: 412, endPoint y: 102, distance: 56.6
click at [412, 102] on div "Menu items fruit y Add Sort Manage items" at bounding box center [459, 108] width 243 height 38
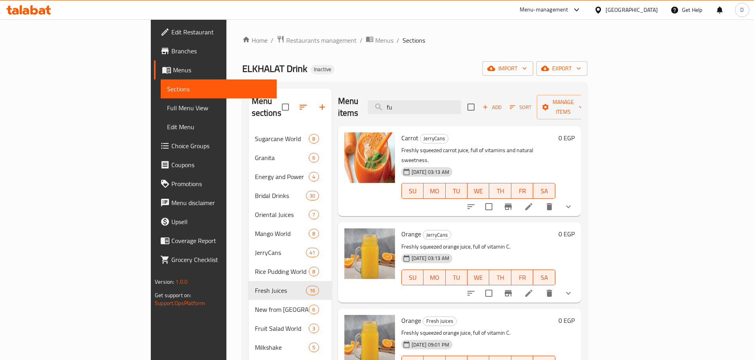
type input "f"
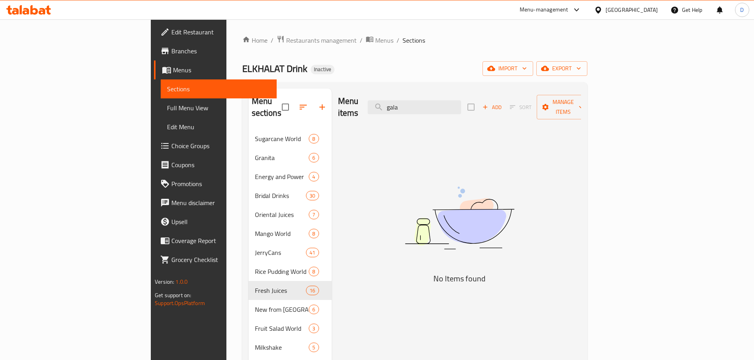
drag, startPoint x: 467, startPoint y: 103, endPoint x: 406, endPoint y: 107, distance: 61.4
click at [406, 107] on div "Menu items gala Add Sort Manage items" at bounding box center [459, 108] width 243 height 38
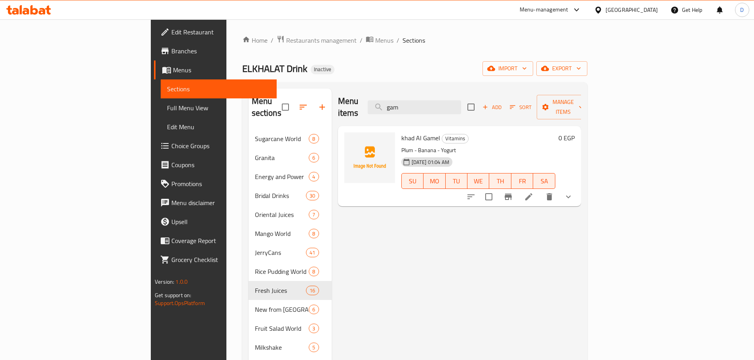
drag, startPoint x: 472, startPoint y: 104, endPoint x: 402, endPoint y: 106, distance: 70.0
click at [402, 106] on div "Menu items gam Add Sort Manage items" at bounding box center [459, 108] width 243 height 38
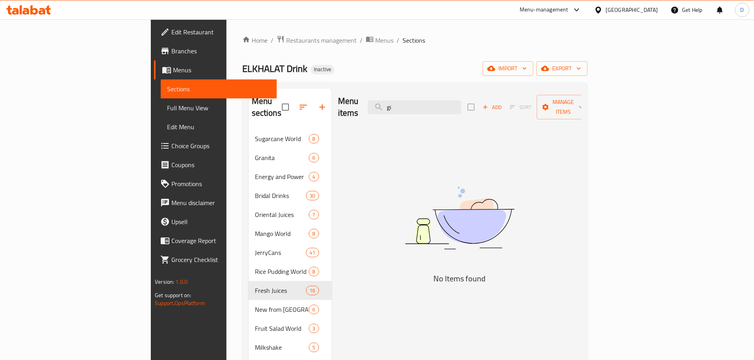
type input "g"
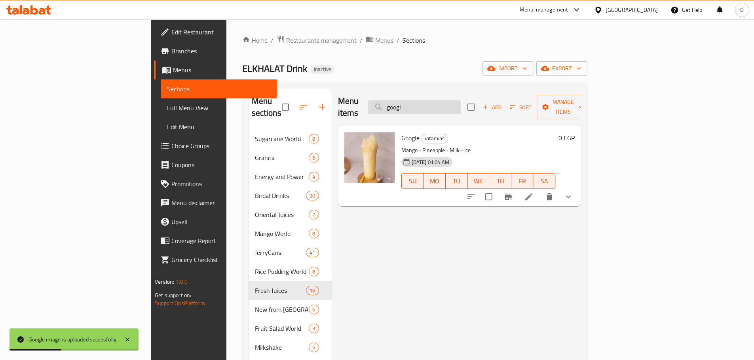
drag, startPoint x: 465, startPoint y: 98, endPoint x: 424, endPoint y: 103, distance: 41.5
click at [424, 103] on input "googl" at bounding box center [414, 107] width 93 height 14
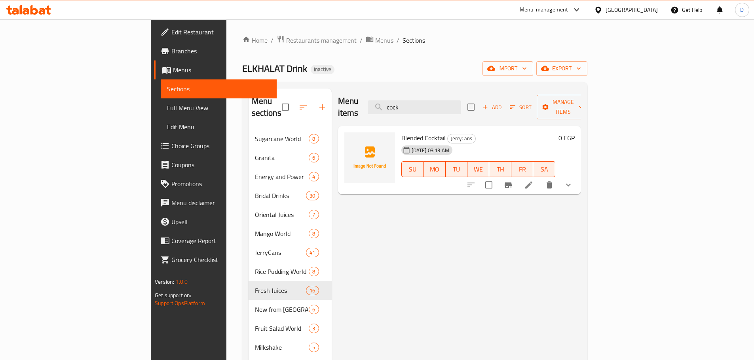
drag, startPoint x: 478, startPoint y: 103, endPoint x: 405, endPoint y: 105, distance: 72.4
click at [405, 105] on div "Menu items cock Add Sort Manage items" at bounding box center [459, 108] width 243 height 38
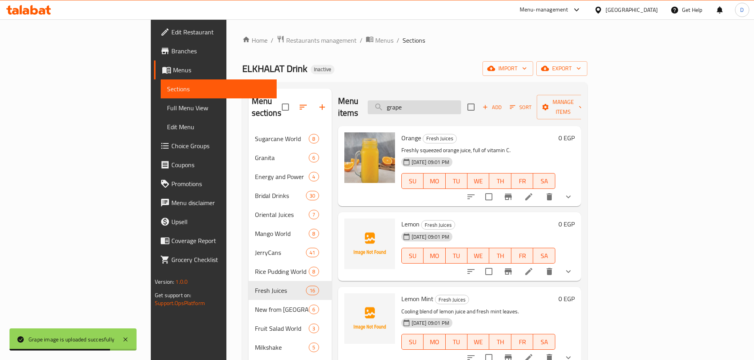
click at [461, 100] on input "grape" at bounding box center [414, 107] width 93 height 14
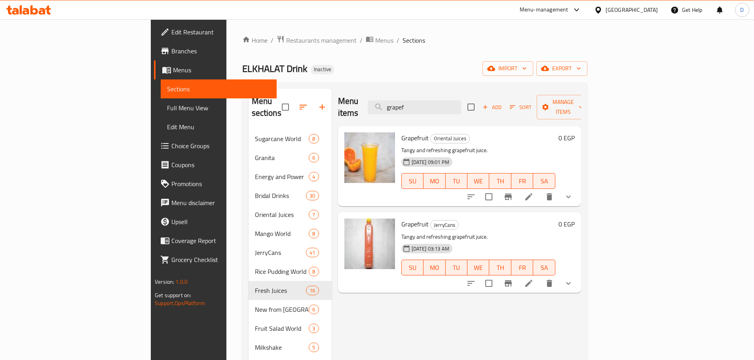
drag, startPoint x: 463, startPoint y: 102, endPoint x: 385, endPoint y: 100, distance: 78.4
click at [385, 100] on div "Menu items grapef Add Sort Manage items" at bounding box center [459, 108] width 243 height 38
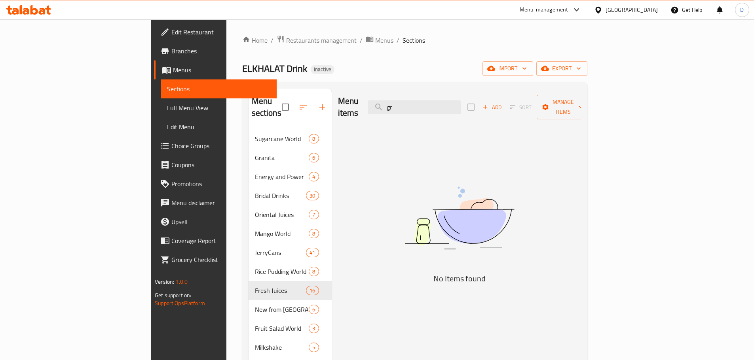
type input "g"
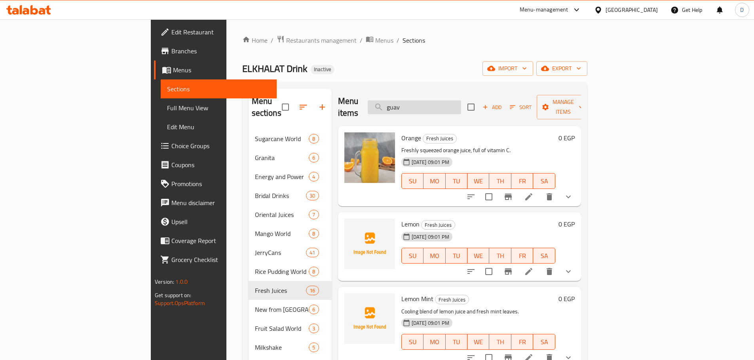
click at [461, 106] on input "guav" at bounding box center [414, 107] width 93 height 14
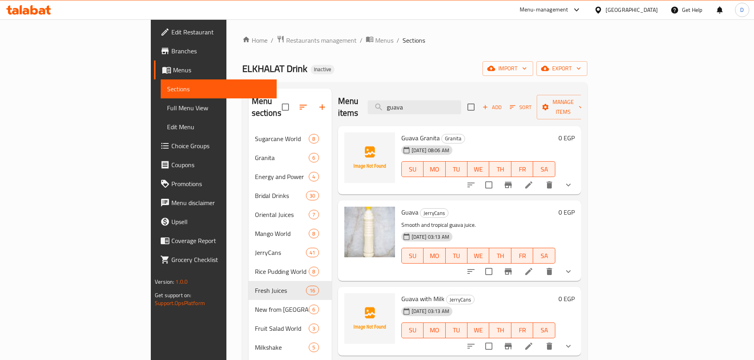
drag, startPoint x: 464, startPoint y: 102, endPoint x: 411, endPoint y: 109, distance: 53.5
click at [411, 109] on div "Menu items guava Add Sort Manage items" at bounding box center [459, 108] width 243 height 38
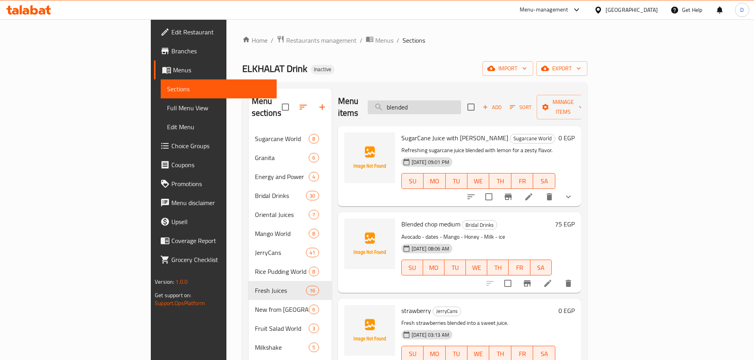
drag, startPoint x: 462, startPoint y: 103, endPoint x: 428, endPoint y: 104, distance: 34.8
click at [428, 104] on input "blended" at bounding box center [414, 107] width 93 height 14
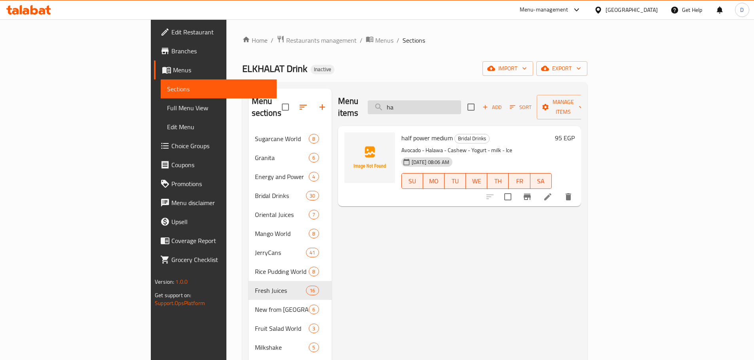
type input "h"
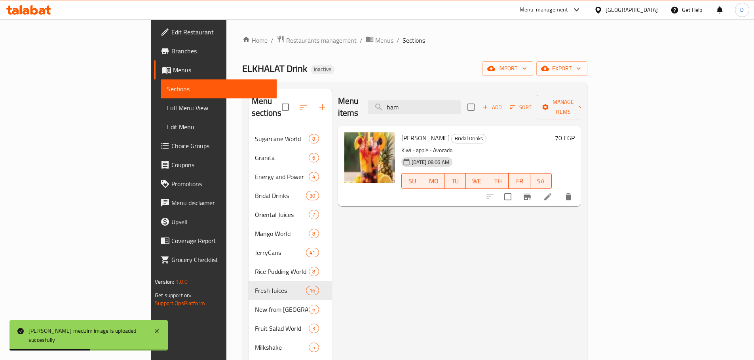
drag, startPoint x: 459, startPoint y: 105, endPoint x: 420, endPoint y: 97, distance: 39.7
click at [420, 97] on div "Menu items ham Add Sort Manage items" at bounding box center [459, 108] width 243 height 38
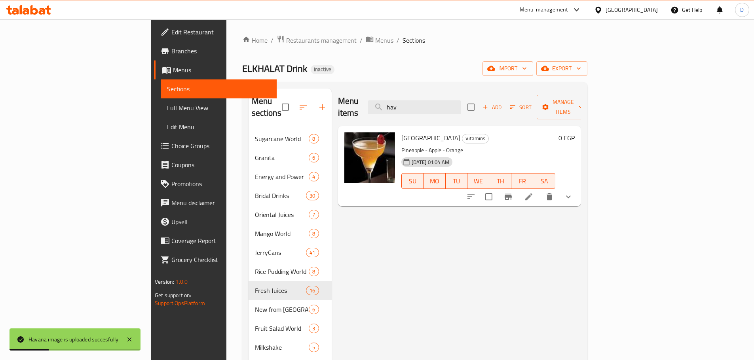
drag, startPoint x: 450, startPoint y: 108, endPoint x: 440, endPoint y: 108, distance: 10.3
click at [440, 108] on div "Menu items hav Add Sort Manage items" at bounding box center [459, 108] width 243 height 38
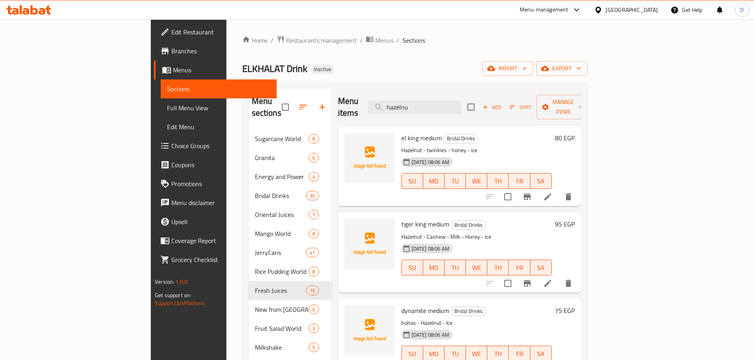
drag, startPoint x: 470, startPoint y: 107, endPoint x: 396, endPoint y: 99, distance: 74.8
click at [396, 99] on div "Menu items hazelnu Add Sort Manage items" at bounding box center [459, 108] width 243 height 38
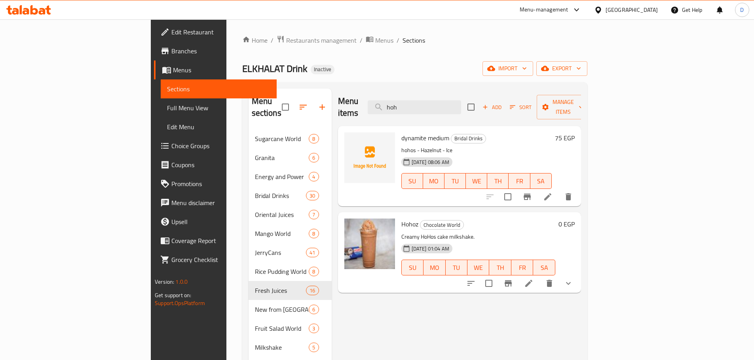
drag, startPoint x: 468, startPoint y: 103, endPoint x: 409, endPoint y: 103, distance: 58.9
click at [409, 103] on div "Menu items hoh Add Sort Manage items" at bounding box center [459, 108] width 243 height 38
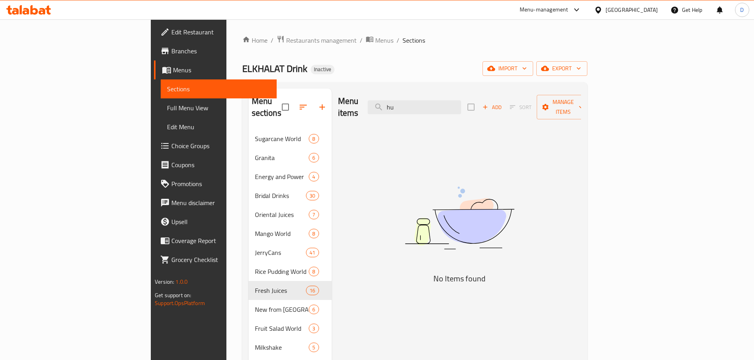
type input "h"
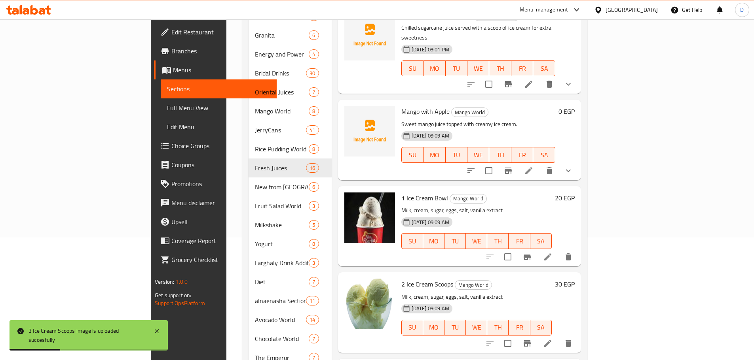
scroll to position [23, 0]
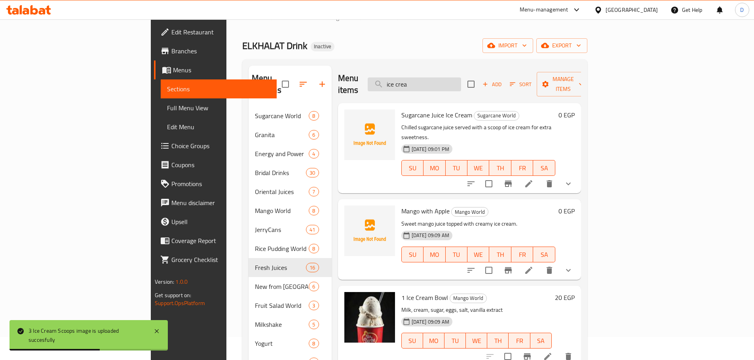
drag, startPoint x: 468, startPoint y: 73, endPoint x: 429, endPoint y: 73, distance: 38.8
click at [429, 78] on input "ice crea" at bounding box center [414, 85] width 93 height 14
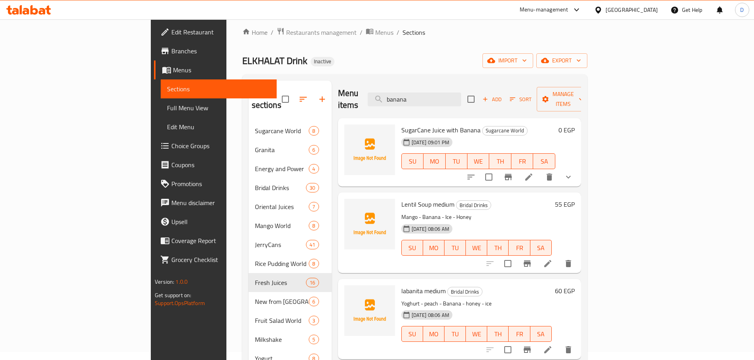
scroll to position [0, 0]
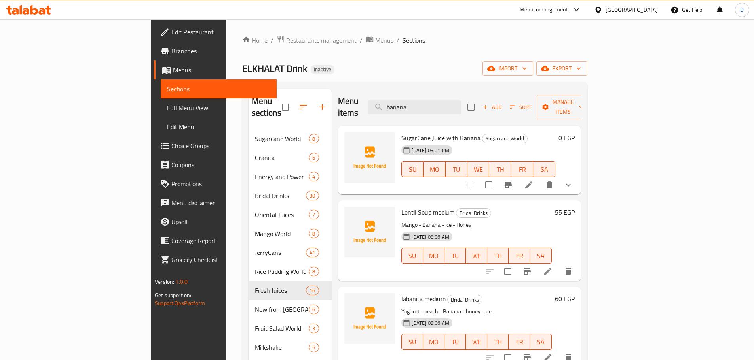
drag, startPoint x: 468, startPoint y: 100, endPoint x: 419, endPoint y: 100, distance: 49.8
click at [419, 100] on div "Menu items banana Add Sort Manage items" at bounding box center [459, 108] width 243 height 38
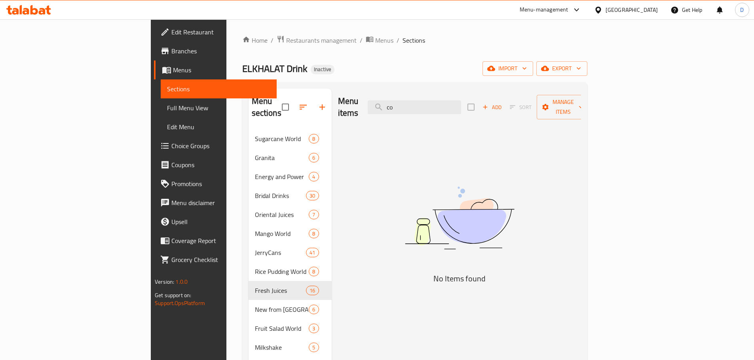
type input "c"
type input "j"
type input "k"
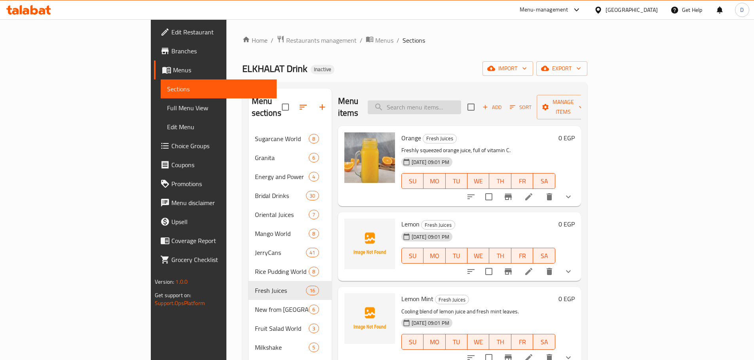
click at [461, 104] on input "search" at bounding box center [414, 107] width 93 height 14
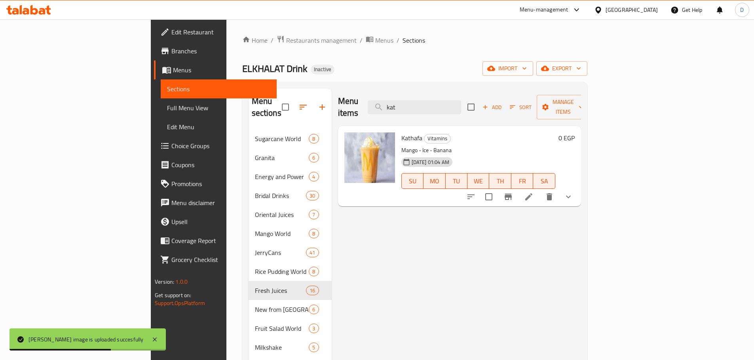
drag, startPoint x: 460, startPoint y: 102, endPoint x: 407, endPoint y: 99, distance: 53.1
click at [407, 99] on div "Menu items kat Add Sort Manage items" at bounding box center [459, 108] width 243 height 38
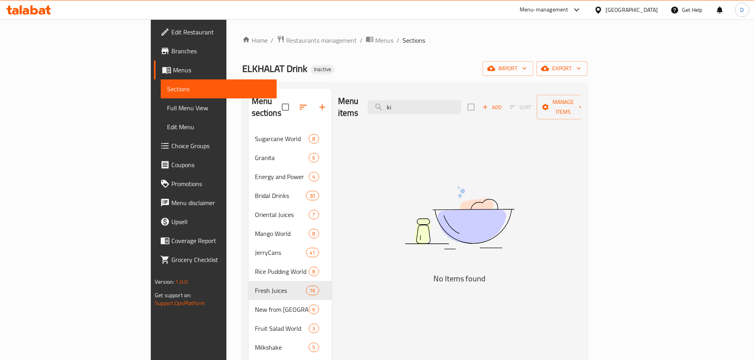
type input "k"
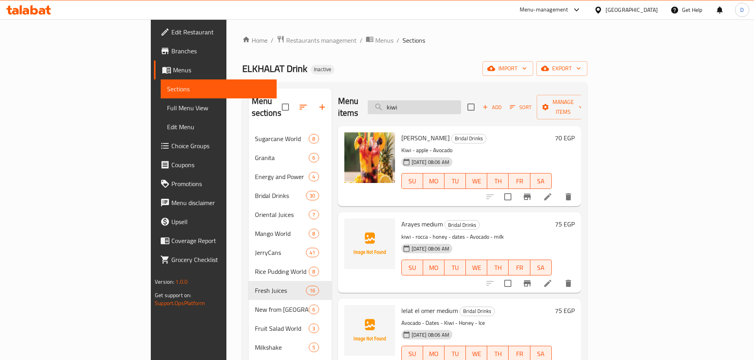
drag, startPoint x: 451, startPoint y: 109, endPoint x: 442, endPoint y: 107, distance: 8.8
click at [442, 107] on div "Menu items kiwi Add Sort Manage items" at bounding box center [459, 108] width 243 height 38
drag, startPoint x: 457, startPoint y: 102, endPoint x: 412, endPoint y: 102, distance: 44.3
click at [412, 102] on div "Menu items kiwi Add Sort Manage items" at bounding box center [459, 108] width 243 height 38
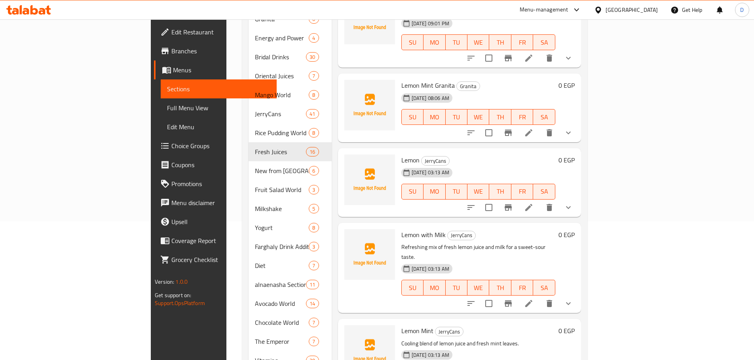
scroll to position [63, 0]
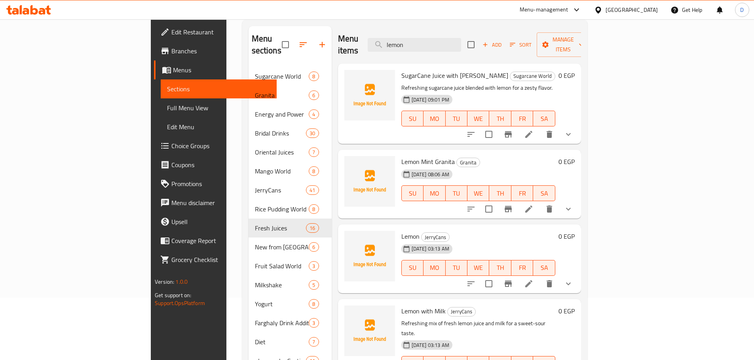
drag, startPoint x: 460, startPoint y: 37, endPoint x: 404, endPoint y: 36, distance: 56.2
click at [404, 36] on div "Menu items lemon Add Sort Manage items" at bounding box center [459, 45] width 243 height 38
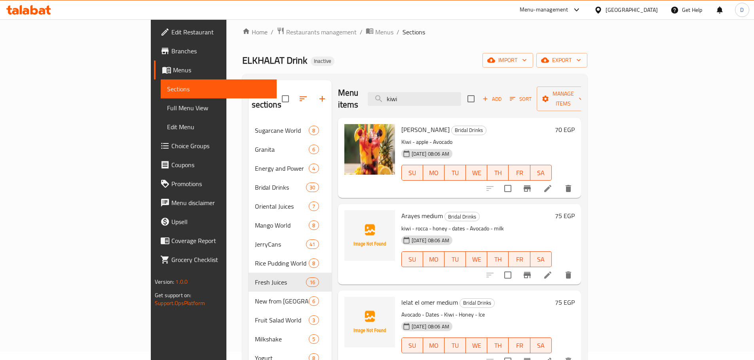
scroll to position [0, 0]
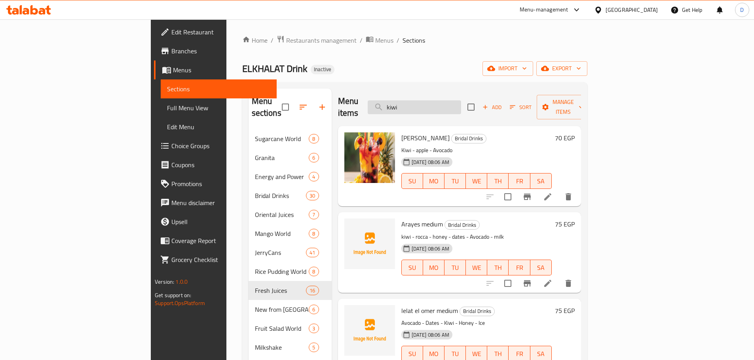
click at [461, 100] on input "kiwi" at bounding box center [414, 107] width 93 height 14
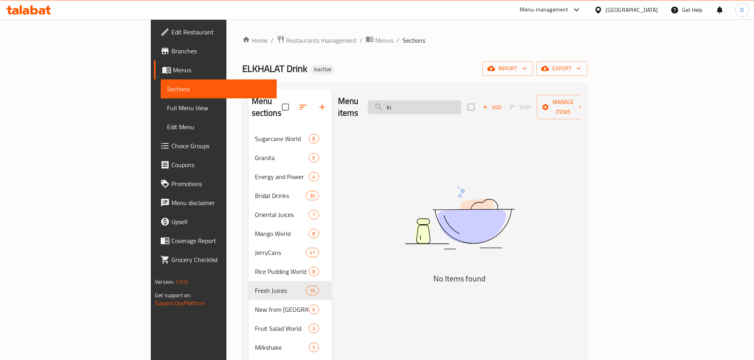
type input "k"
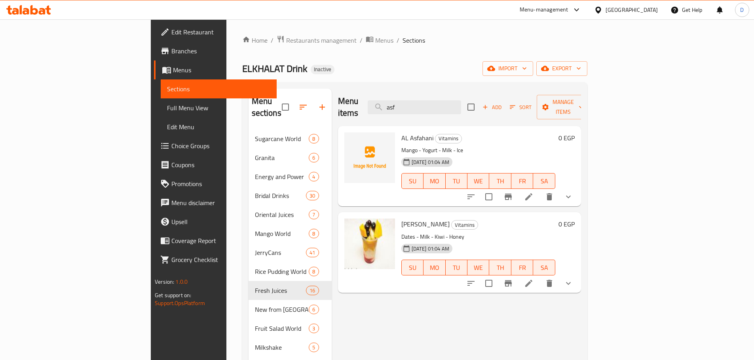
drag, startPoint x: 471, startPoint y: 102, endPoint x: 354, endPoint y: 100, distance: 117.1
click at [354, 100] on div "Menu items asf Add Sort Manage items" at bounding box center [459, 108] width 243 height 38
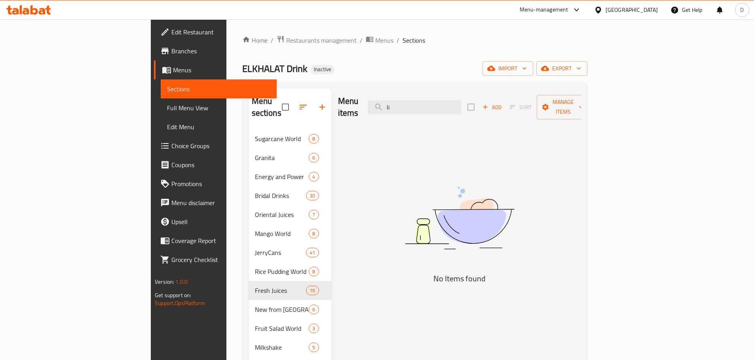
type input "l"
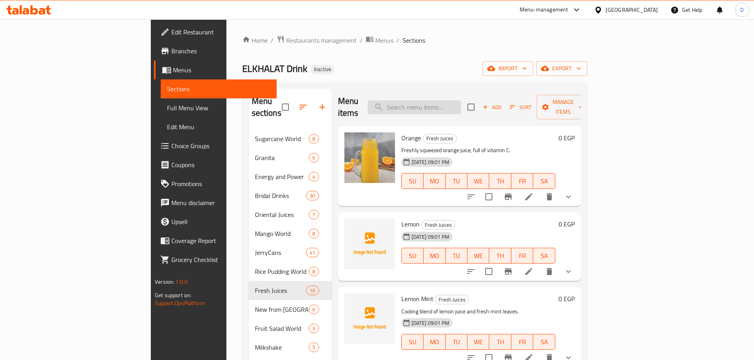
click at [461, 106] on input "search" at bounding box center [414, 107] width 93 height 14
click at [460, 101] on input "lemon" at bounding box center [414, 107] width 93 height 14
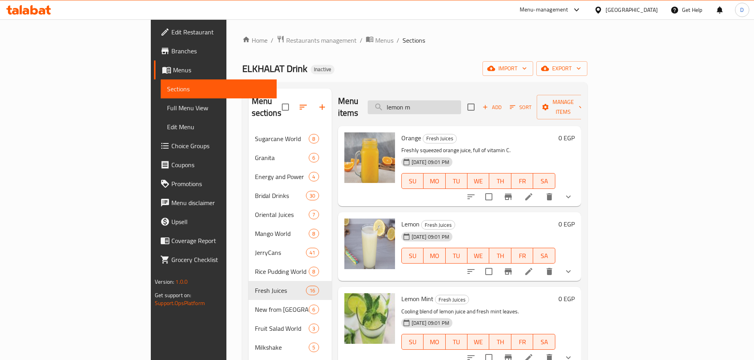
drag, startPoint x: 482, startPoint y: 104, endPoint x: 426, endPoint y: 104, distance: 55.8
click at [426, 104] on input "lemon m" at bounding box center [414, 107] width 93 height 14
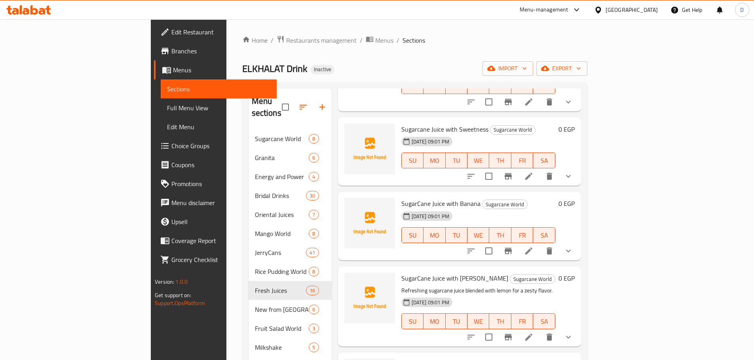
scroll to position [396, 0]
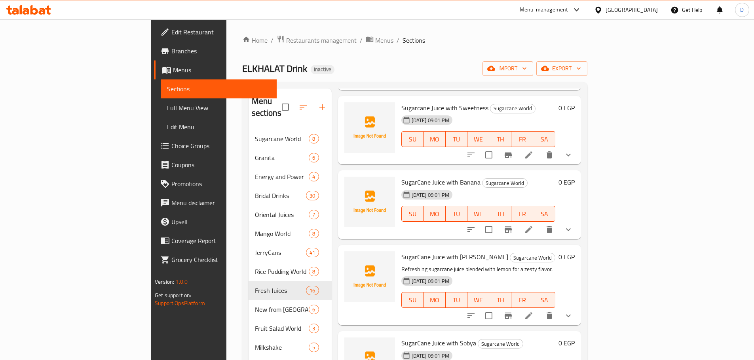
type input "sugarcane"
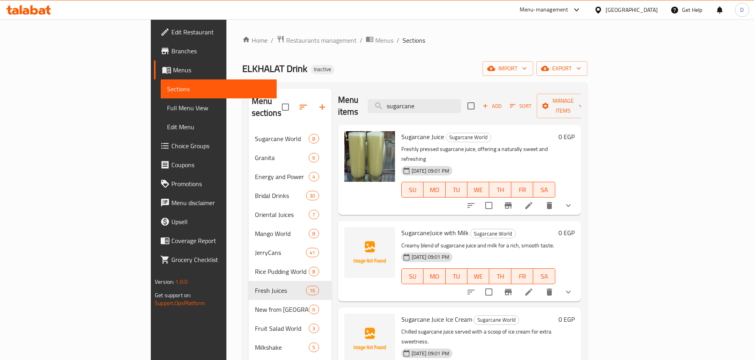
scroll to position [0, 0]
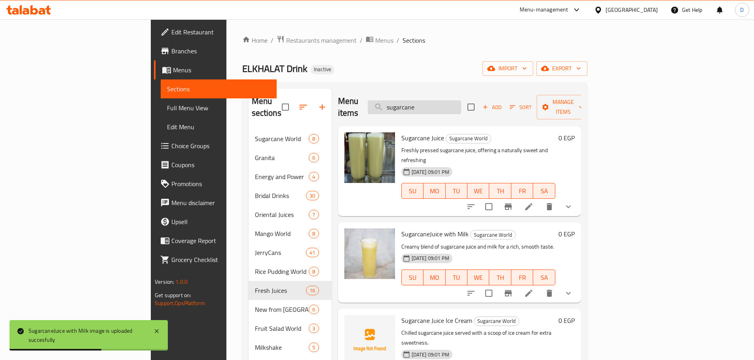
click at [461, 104] on input "sugarcane" at bounding box center [414, 107] width 93 height 14
click at [461, 106] on input "search" at bounding box center [414, 107] width 93 height 14
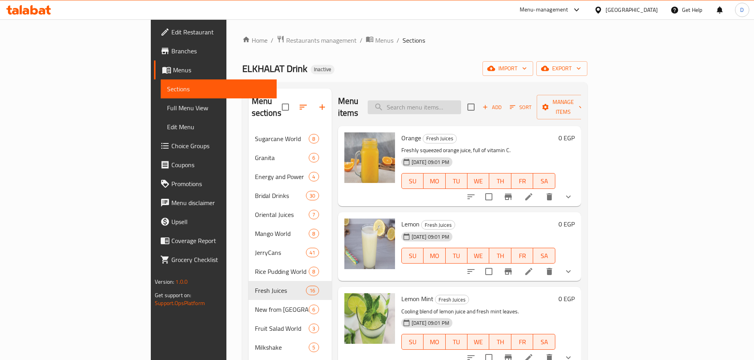
paste input "sugarcane"
type input "sugarcane"
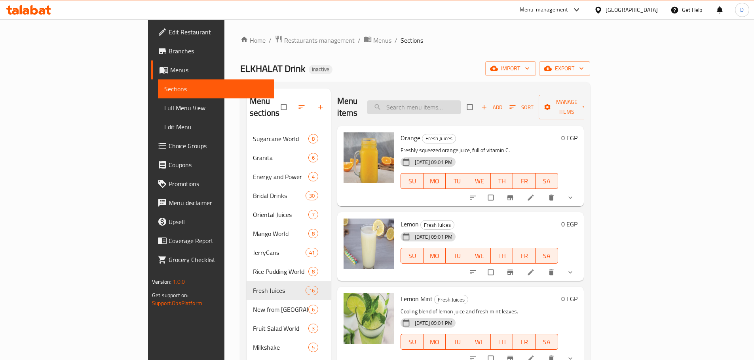
click at [439, 104] on input "search" at bounding box center [413, 107] width 93 height 14
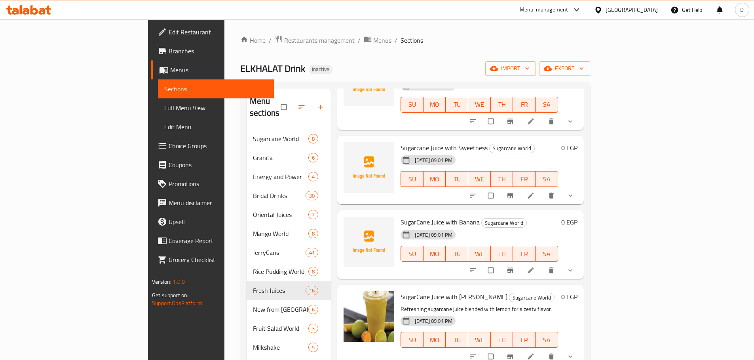
scroll to position [356, 0]
drag, startPoint x: 438, startPoint y: 265, endPoint x: 364, endPoint y: 266, distance: 74.4
click at [400, 291] on h6 "SugarCane Juice with Lemon Sugarcane World" at bounding box center [478, 296] width 157 height 11
copy span "SugarCane Juice with [PERSON_NAME]"
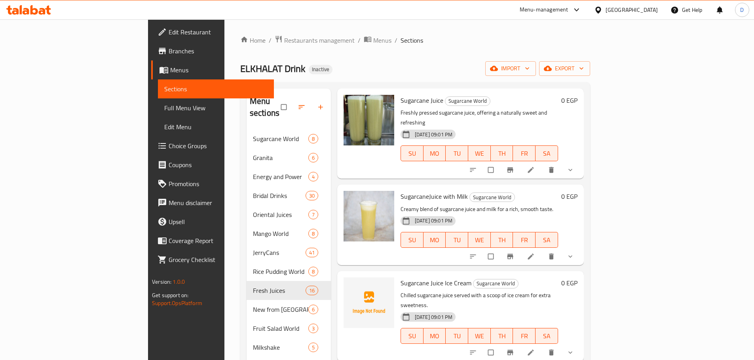
scroll to position [0, 0]
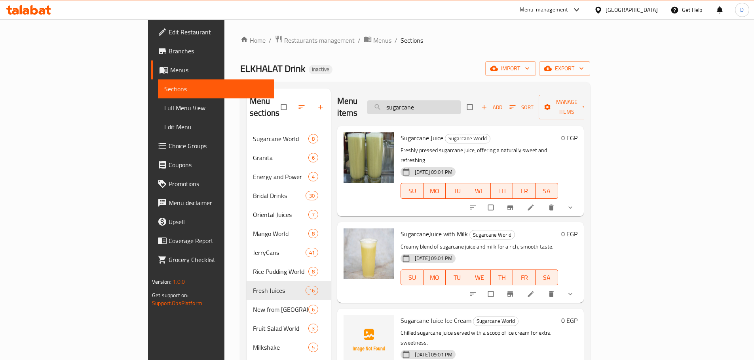
click at [460, 103] on input "sugarcane" at bounding box center [413, 107] width 93 height 14
paste input "SugarCane Juice with [PERSON_NAME]"
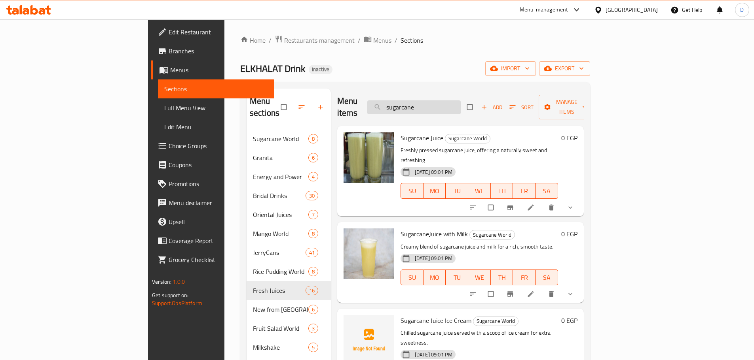
type input "SugarCane Juice with [PERSON_NAME]"
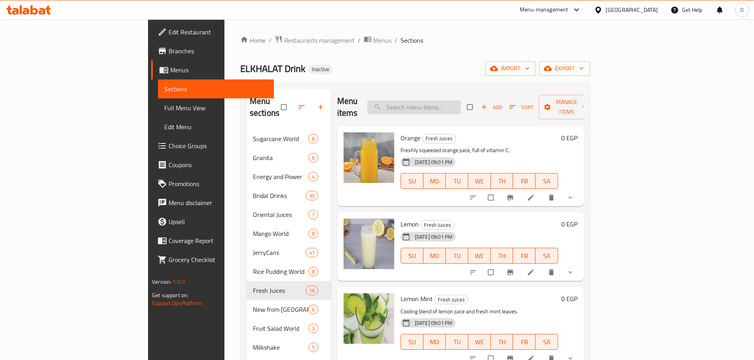
click at [444, 106] on input "search" at bounding box center [413, 107] width 93 height 14
paste input "SugarCane Juice with [PERSON_NAME]"
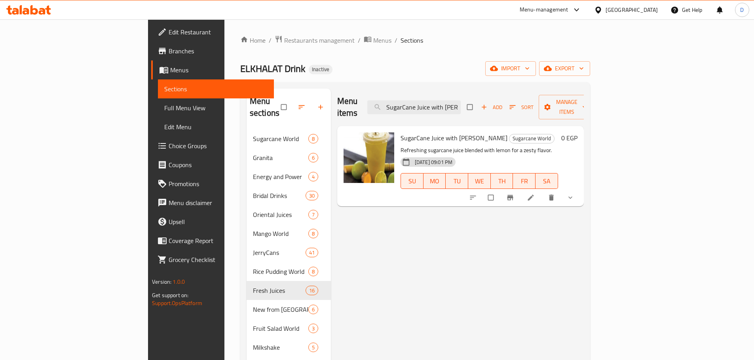
scroll to position [0, 4]
drag, startPoint x: 468, startPoint y: 104, endPoint x: 560, endPoint y: 105, distance: 92.2
click at [560, 105] on div "Menu items SugarCane Juice with Lemon Add Sort Manage items" at bounding box center [460, 108] width 246 height 38
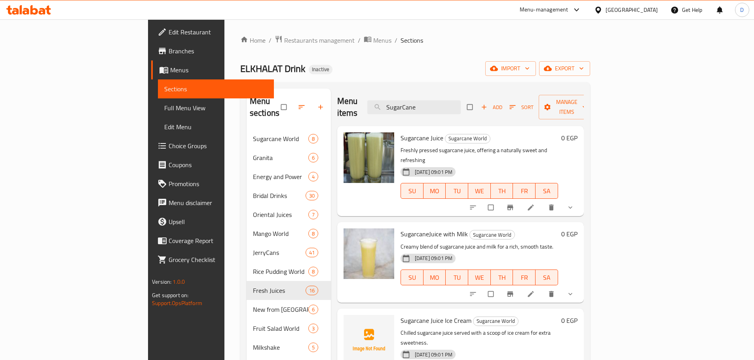
drag, startPoint x: 484, startPoint y: 97, endPoint x: 398, endPoint y: 96, distance: 85.9
click at [398, 96] on div "Menu items SugarCane Add Sort Manage items" at bounding box center [460, 108] width 246 height 38
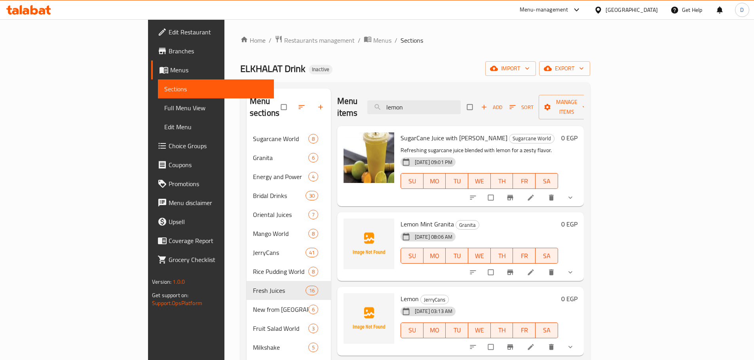
drag, startPoint x: 465, startPoint y: 103, endPoint x: 392, endPoint y: 102, distance: 73.2
click at [392, 102] on div "Menu items lemon Add Sort Manage items" at bounding box center [460, 108] width 246 height 38
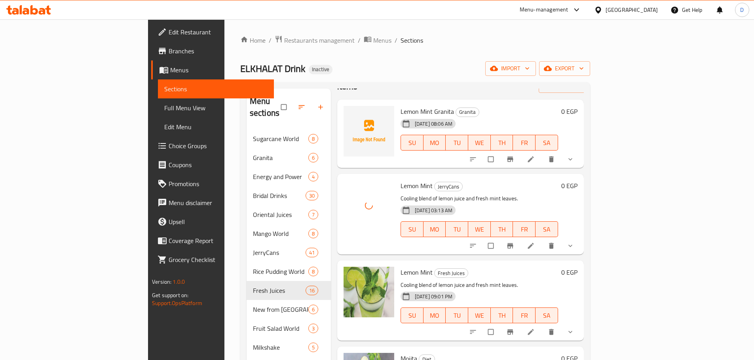
scroll to position [40, 0]
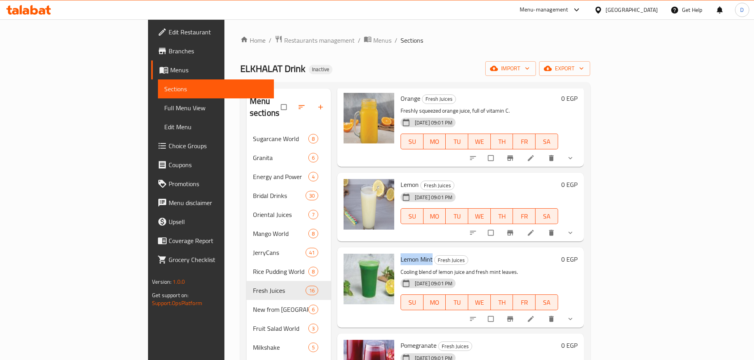
drag, startPoint x: 395, startPoint y: 250, endPoint x: 362, endPoint y: 249, distance: 33.2
click at [397, 251] on div "Lemon Mint Fresh Juices Cooling blend of lemon juice and fresh mint leaves. 06-…" at bounding box center [479, 288] width 164 height 74
copy span "Lemon Mint"
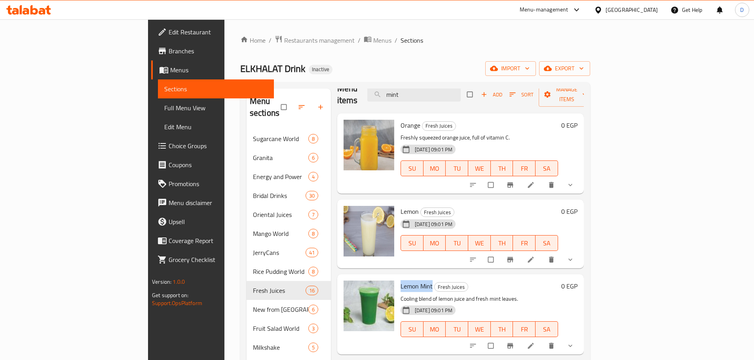
scroll to position [0, 0]
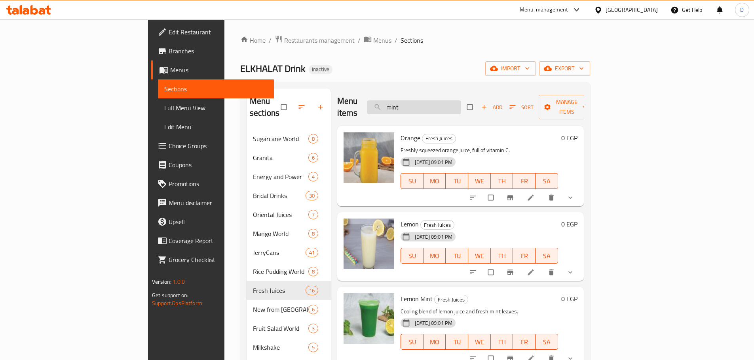
click at [460, 102] on input "mint" at bounding box center [413, 107] width 93 height 14
paste input "Lemon M"
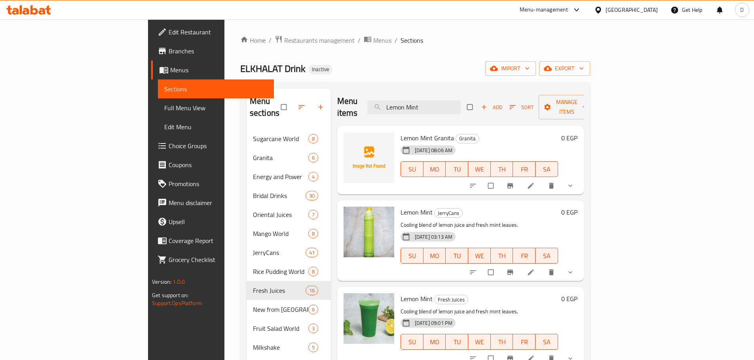
drag, startPoint x: 483, startPoint y: 104, endPoint x: 413, endPoint y: 104, distance: 69.6
click at [413, 104] on div "Menu items Lemon Mint Add Sort Manage items" at bounding box center [460, 108] width 246 height 38
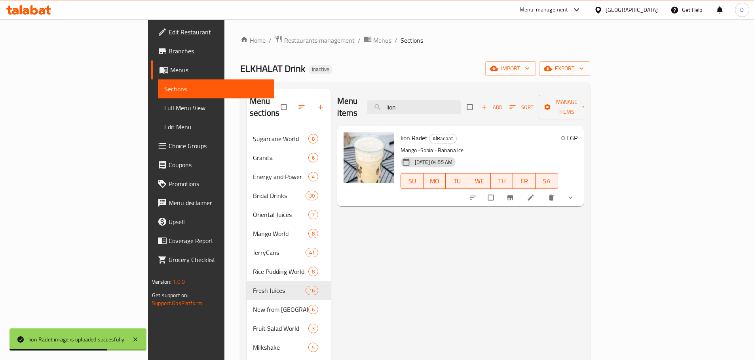
drag, startPoint x: 467, startPoint y: 104, endPoint x: 400, endPoint y: 103, distance: 67.3
click at [400, 103] on div "Menu items lion Add Sort Manage items" at bounding box center [460, 108] width 246 height 38
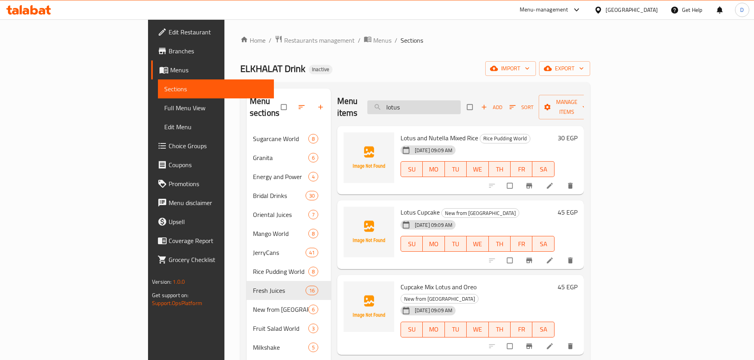
type input "lotus"
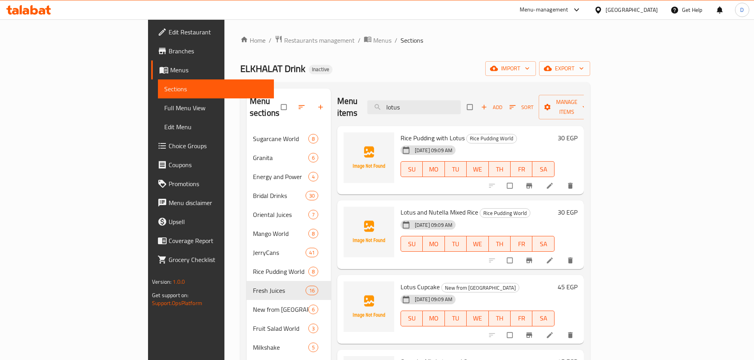
drag, startPoint x: 462, startPoint y: 99, endPoint x: 387, endPoint y: 100, distance: 74.8
click at [387, 100] on div "Menu items lotus Add Sort Manage items" at bounding box center [460, 108] width 246 height 38
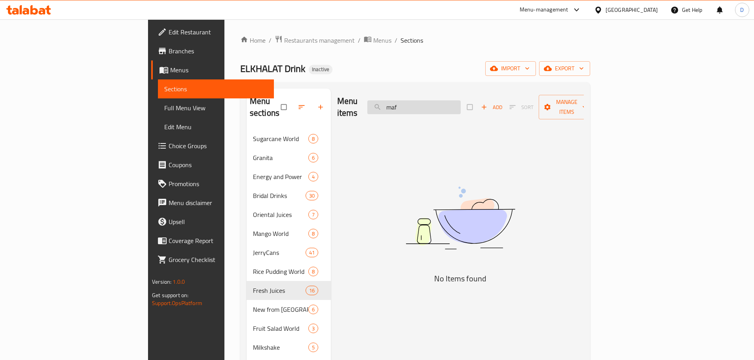
click at [460, 101] on input "maf" at bounding box center [413, 107] width 93 height 14
type input "m"
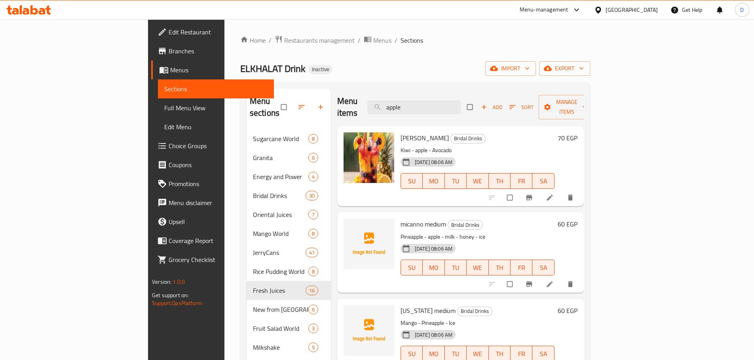
drag, startPoint x: 471, startPoint y: 105, endPoint x: 390, endPoint y: 103, distance: 80.3
click at [390, 103] on div "Menu items apple Add Sort Manage items" at bounding box center [460, 108] width 246 height 38
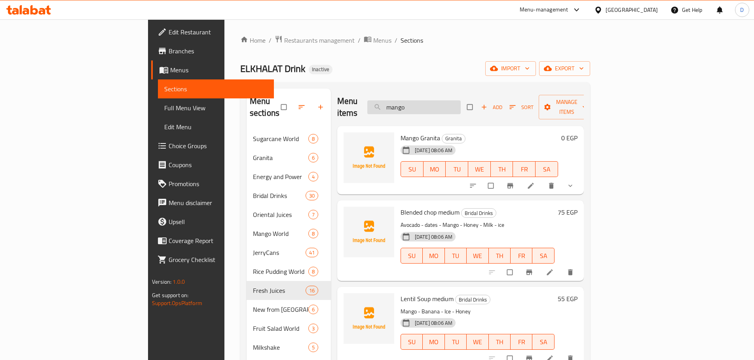
click at [460, 103] on input "mango" at bounding box center [413, 107] width 93 height 14
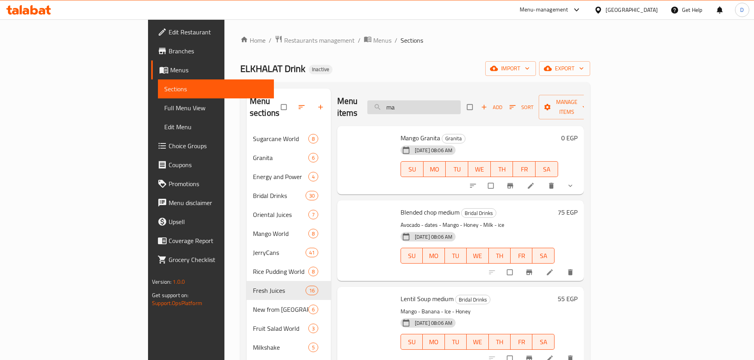
type input "m"
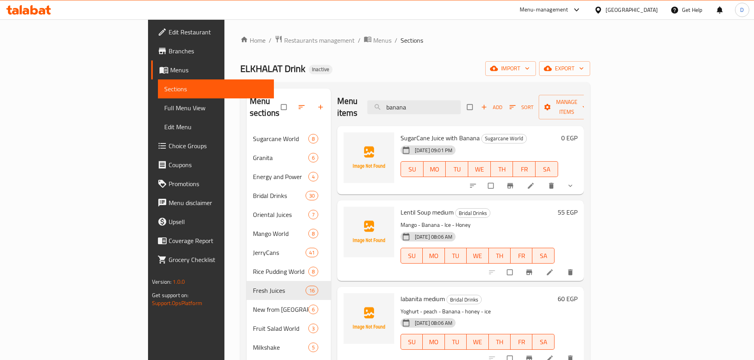
drag, startPoint x: 467, startPoint y: 96, endPoint x: 392, endPoint y: 97, distance: 74.8
click at [392, 97] on div "Menu items banana Add Sort Manage items" at bounding box center [460, 108] width 246 height 38
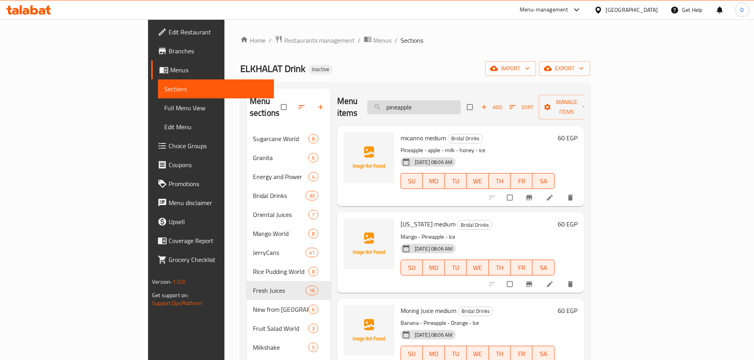
drag, startPoint x: 472, startPoint y: 100, endPoint x: 433, endPoint y: 101, distance: 39.6
click at [433, 101] on input "pineapple" at bounding box center [413, 107] width 93 height 14
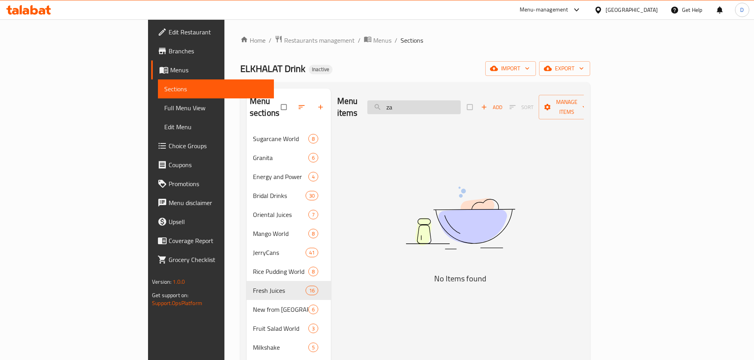
type input "z"
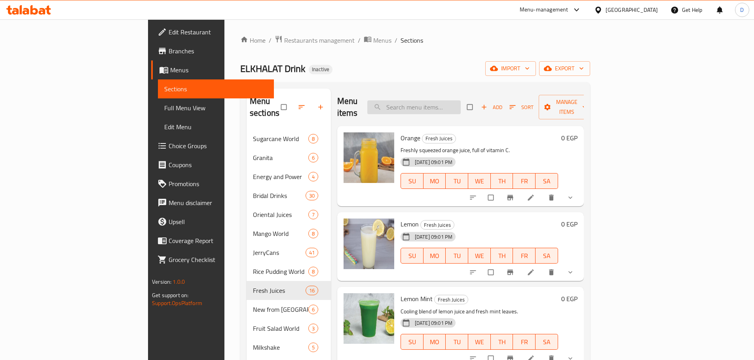
click at [460, 100] on input "search" at bounding box center [413, 107] width 93 height 14
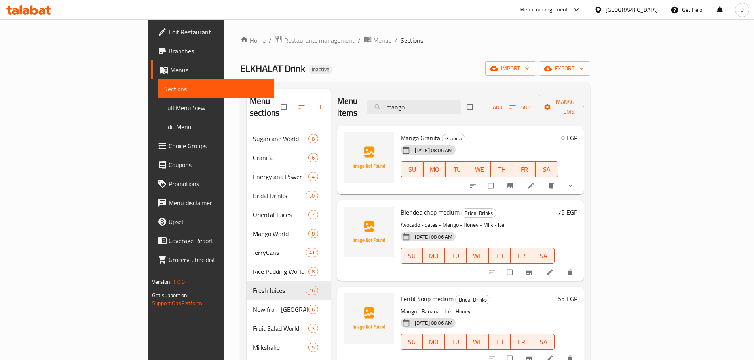
drag, startPoint x: 463, startPoint y: 104, endPoint x: 409, endPoint y: 105, distance: 53.8
click at [409, 105] on div "Menu items mango Add Sort Manage items" at bounding box center [460, 108] width 246 height 38
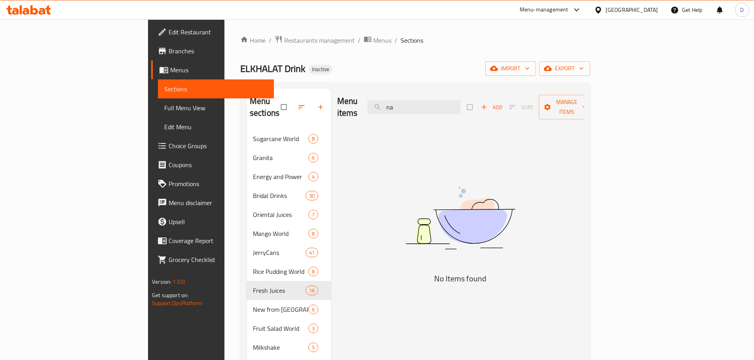
type input "n"
type input "m"
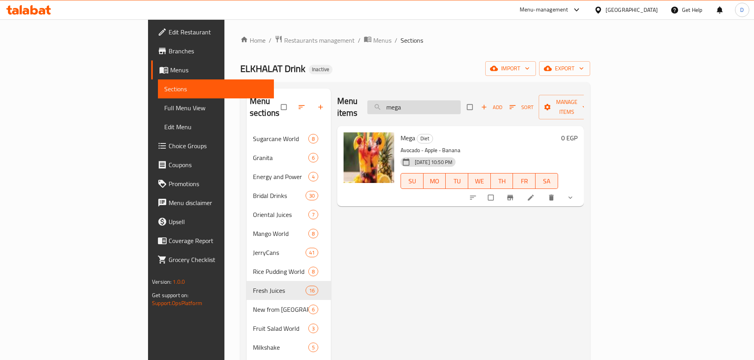
drag, startPoint x: 465, startPoint y: 104, endPoint x: 428, endPoint y: 105, distance: 36.8
click at [428, 105] on input "mega" at bounding box center [413, 107] width 93 height 14
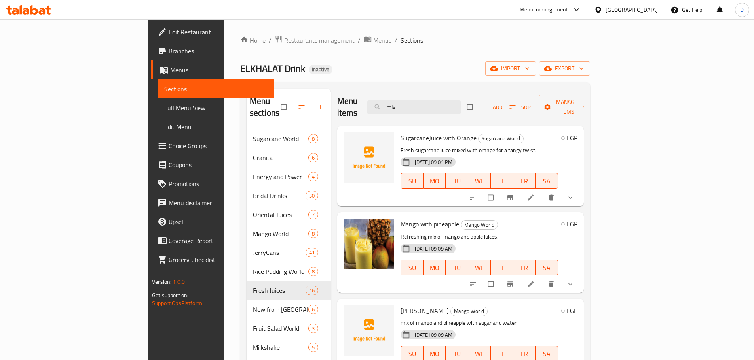
drag, startPoint x: 458, startPoint y: 106, endPoint x: 413, endPoint y: 103, distance: 45.6
click at [413, 103] on div "Menu items mix Add Sort Manage items" at bounding box center [460, 108] width 246 height 38
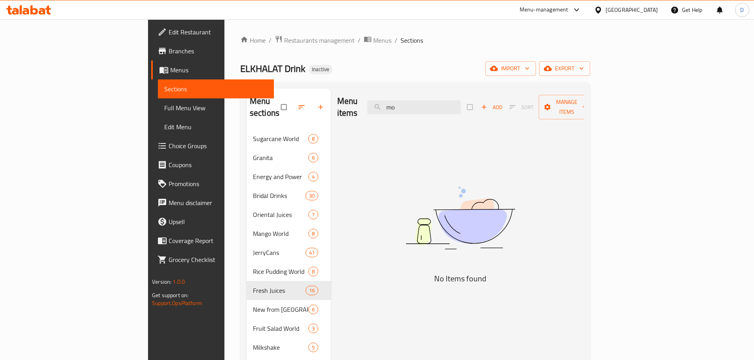
type input "m"
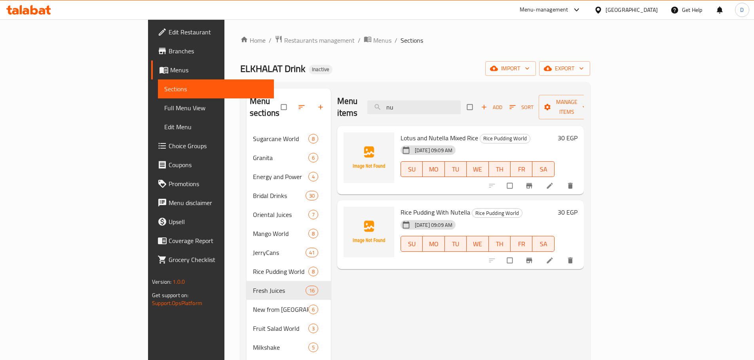
type input "n"
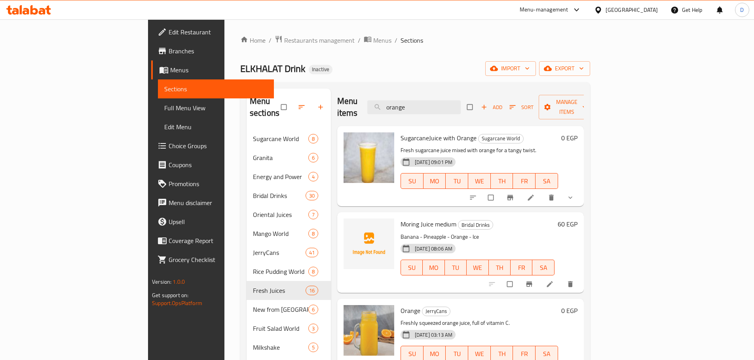
drag, startPoint x: 462, startPoint y: 100, endPoint x: 409, endPoint y: 106, distance: 52.9
click at [409, 106] on div "Menu items orange Add Sort Manage items" at bounding box center [460, 108] width 246 height 38
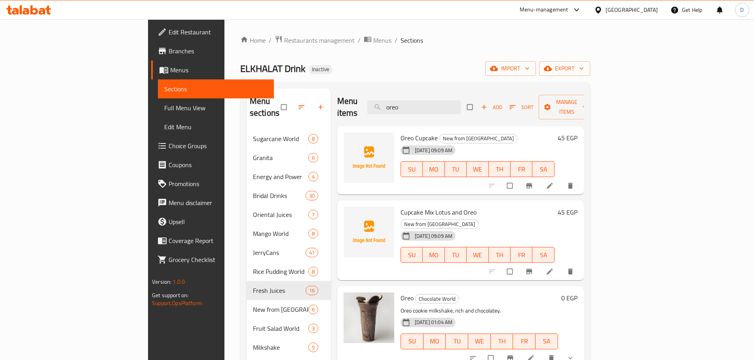
drag, startPoint x: 467, startPoint y: 106, endPoint x: 392, endPoint y: 105, distance: 74.8
click at [392, 105] on div "Menu items oreo Add Sort Manage items" at bounding box center [460, 108] width 246 height 38
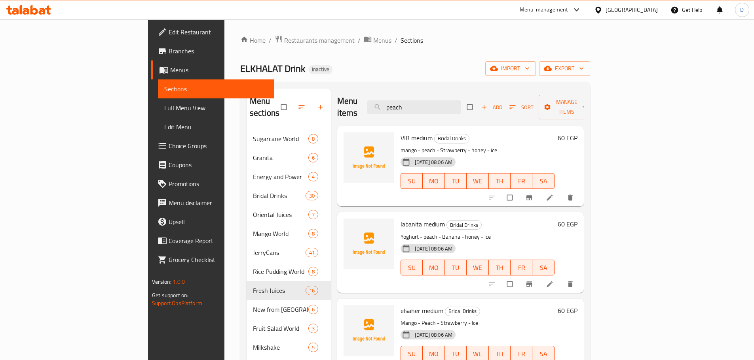
drag, startPoint x: 455, startPoint y: 93, endPoint x: 402, endPoint y: 99, distance: 53.3
click at [399, 99] on div "Menu items peach Add Sort Manage items" at bounding box center [460, 108] width 246 height 38
click at [410, 99] on div "Menu items peach Add Sort Manage items" at bounding box center [460, 108] width 246 height 38
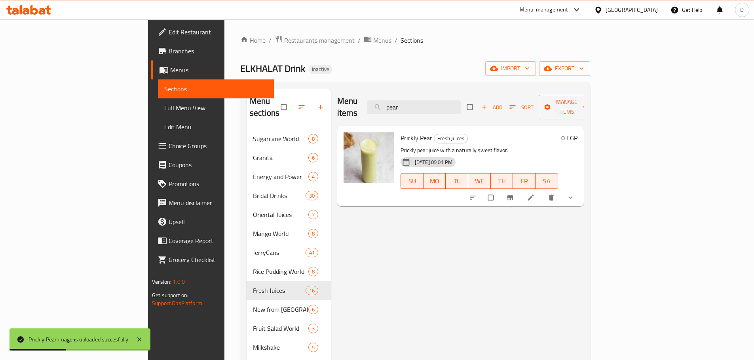
drag, startPoint x: 464, startPoint y: 106, endPoint x: 386, endPoint y: 106, distance: 78.7
click at [386, 106] on div "Menu items pear Add Sort Manage items" at bounding box center [460, 108] width 246 height 38
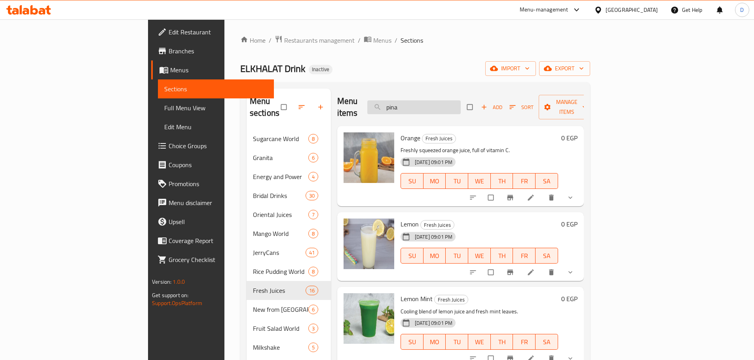
click at [449, 104] on input "pina" at bounding box center [413, 107] width 93 height 14
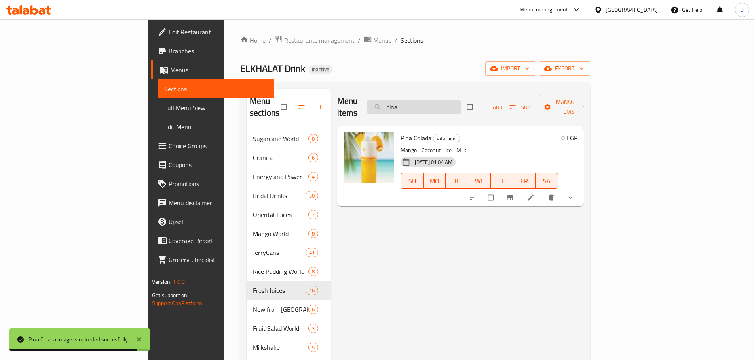
click at [460, 105] on input "pina" at bounding box center [413, 107] width 93 height 14
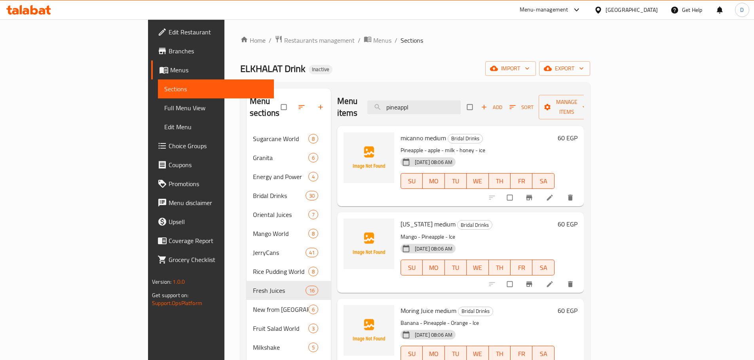
drag, startPoint x: 467, startPoint y: 105, endPoint x: 412, endPoint y: 105, distance: 55.0
click at [412, 105] on div "Menu items pineappl Add Sort Manage items" at bounding box center [460, 108] width 246 height 38
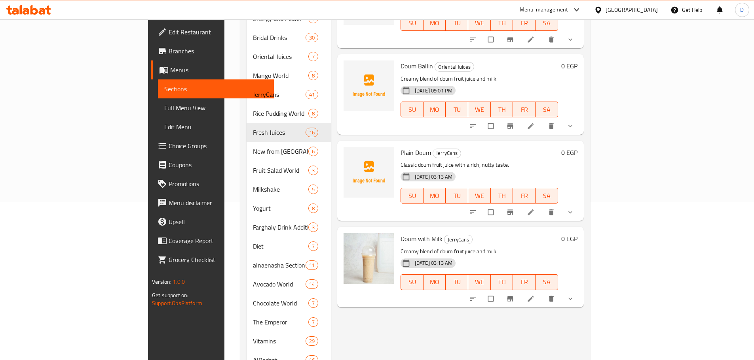
scroll to position [40, 0]
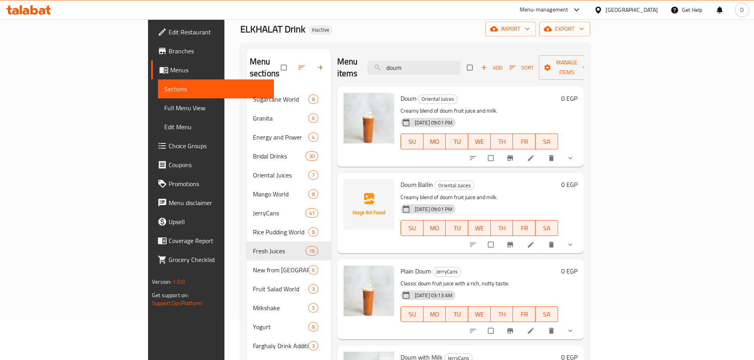
drag, startPoint x: 466, startPoint y: 65, endPoint x: 401, endPoint y: 65, distance: 64.9
click at [401, 65] on div "Menu items doum Add Sort Manage items" at bounding box center [460, 68] width 246 height 38
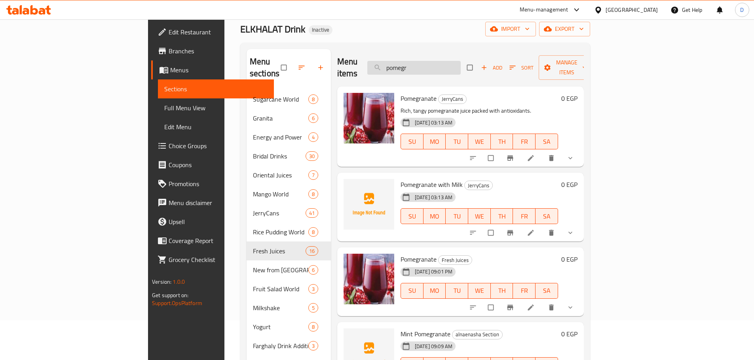
drag, startPoint x: 467, startPoint y: 61, endPoint x: 429, endPoint y: 61, distance: 38.4
click at [429, 61] on input "pomegr" at bounding box center [413, 68] width 93 height 14
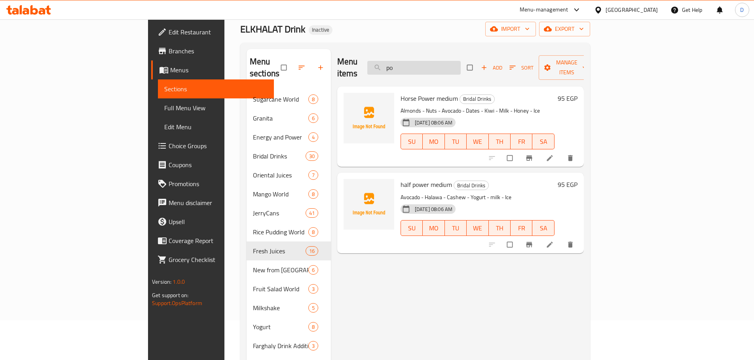
type input "p"
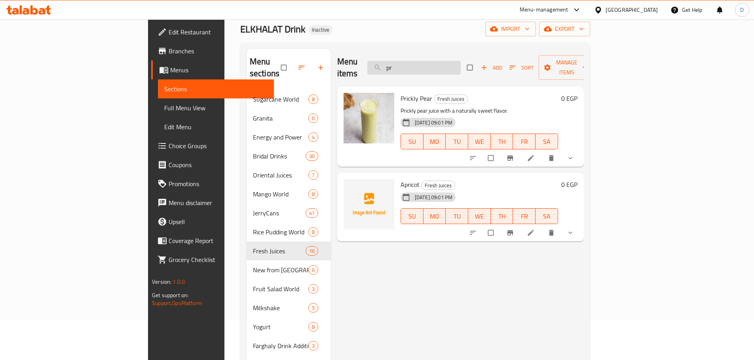
type input "p"
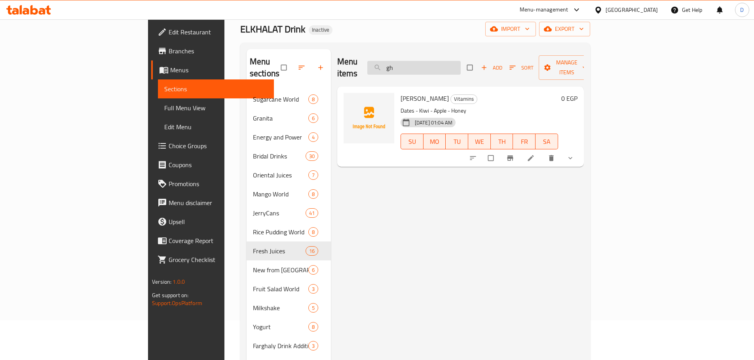
type input "g"
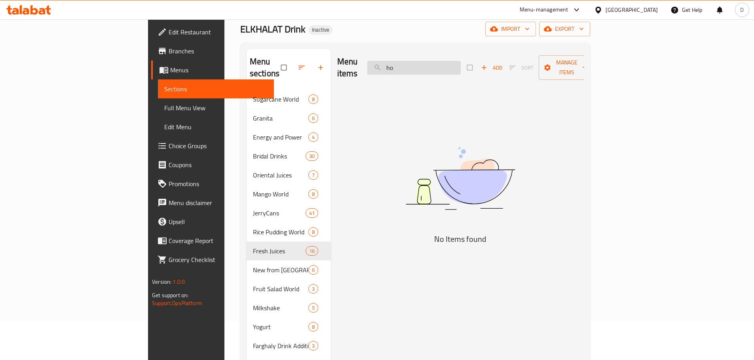
type input "h"
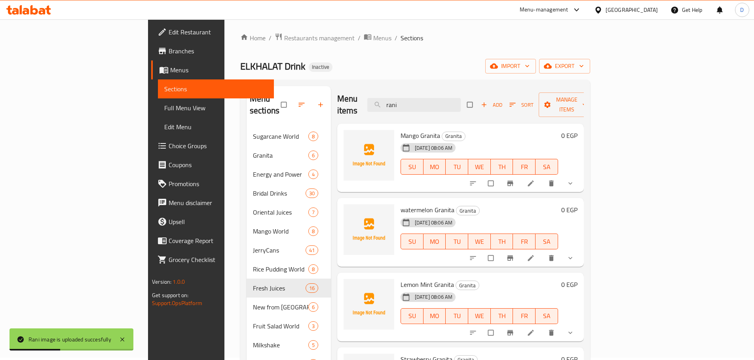
scroll to position [0, 0]
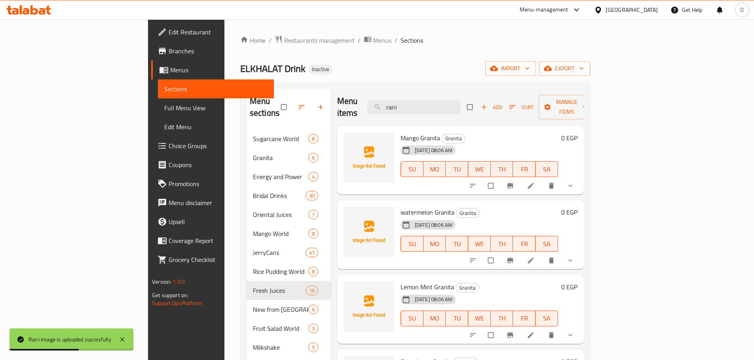
drag, startPoint x: 456, startPoint y: 101, endPoint x: 379, endPoint y: 103, distance: 76.8
click at [379, 103] on div "Menu items rani Add Sort Manage items" at bounding box center [460, 108] width 246 height 38
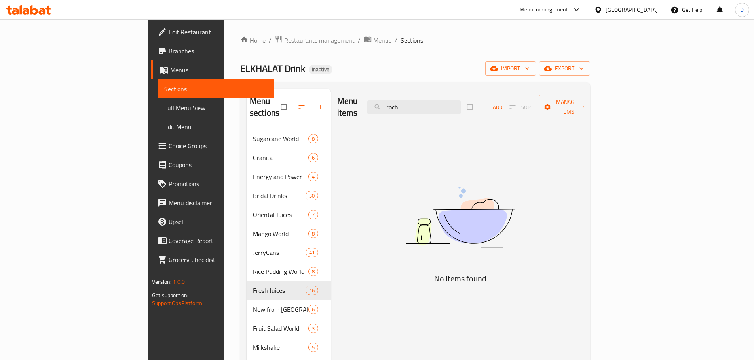
drag, startPoint x: 461, startPoint y: 101, endPoint x: 402, endPoint y: 101, distance: 59.7
click at [402, 101] on div "Menu items roch Add Sort Manage items" at bounding box center [460, 108] width 246 height 38
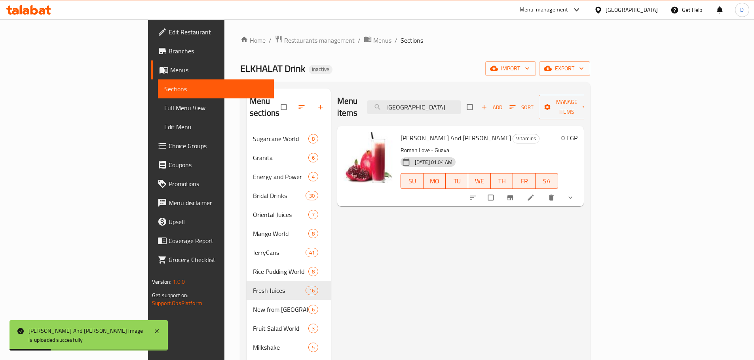
drag, startPoint x: 466, startPoint y: 105, endPoint x: 368, endPoint y: 102, distance: 98.2
click at [368, 102] on div "Menu items rome Add Sort Manage items" at bounding box center [460, 108] width 246 height 38
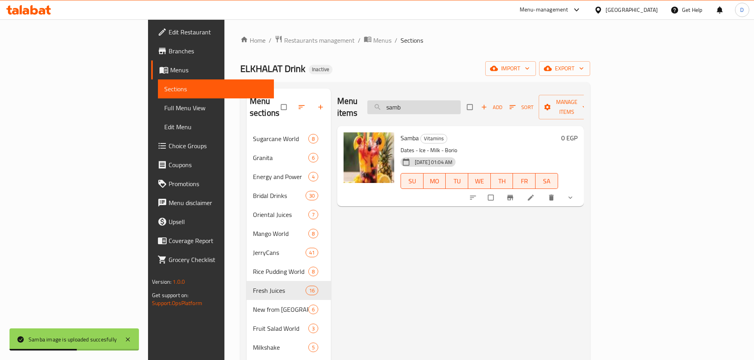
click at [460, 101] on input "samb" at bounding box center [413, 107] width 93 height 14
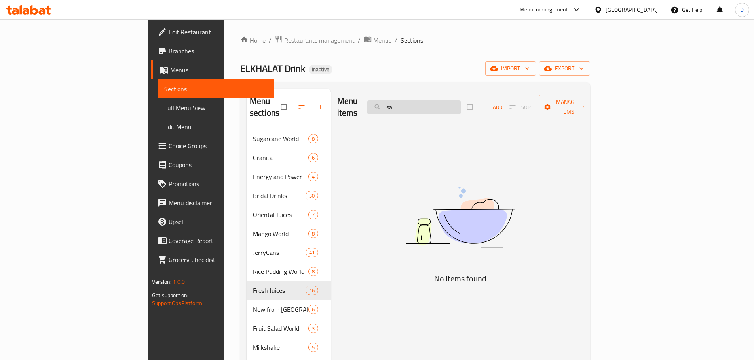
type input "s"
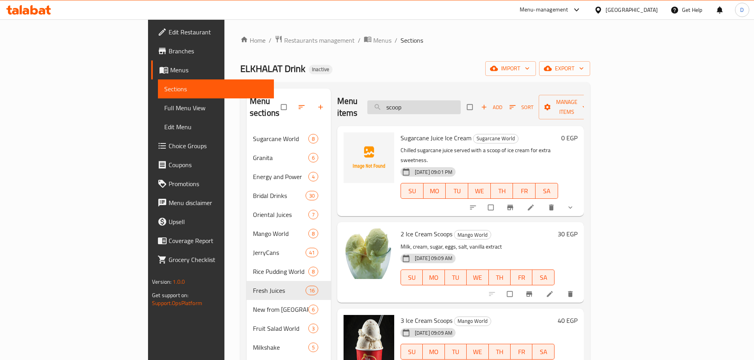
drag, startPoint x: 461, startPoint y: 105, endPoint x: 425, endPoint y: 105, distance: 36.0
click at [425, 105] on input "scoop" at bounding box center [413, 107] width 93 height 14
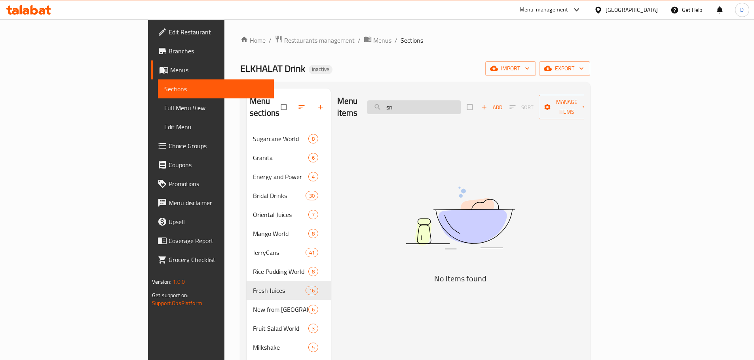
type input "s"
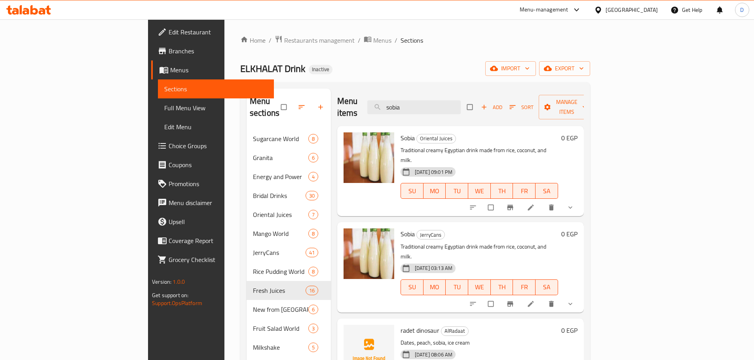
drag, startPoint x: 464, startPoint y: 103, endPoint x: 393, endPoint y: 108, distance: 71.0
click at [393, 108] on div "Menu items sobia Add Sort Manage items" at bounding box center [460, 108] width 246 height 38
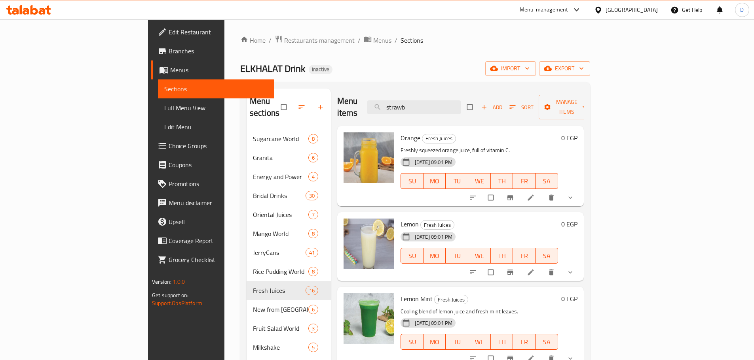
drag, startPoint x: 464, startPoint y: 97, endPoint x: 405, endPoint y: 100, distance: 59.4
click at [405, 100] on div "Menu items strawb Add Sort Manage items" at bounding box center [460, 108] width 246 height 38
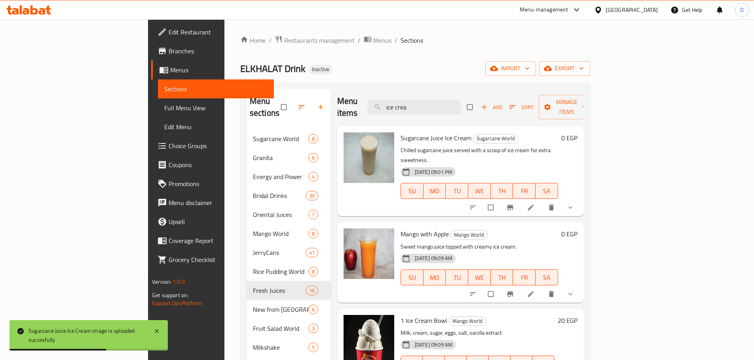
drag, startPoint x: 471, startPoint y: 104, endPoint x: 386, endPoint y: 101, distance: 85.5
click at [386, 101] on div "Menu items ice crea Add Sort Manage items" at bounding box center [460, 108] width 246 height 38
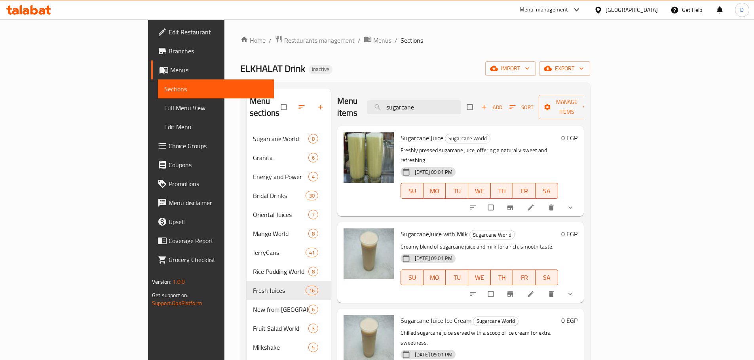
drag, startPoint x: 484, startPoint y: 100, endPoint x: 400, endPoint y: 103, distance: 84.7
click at [400, 103] on div "Menu items sugarcane Add Sort Manage items" at bounding box center [460, 108] width 246 height 38
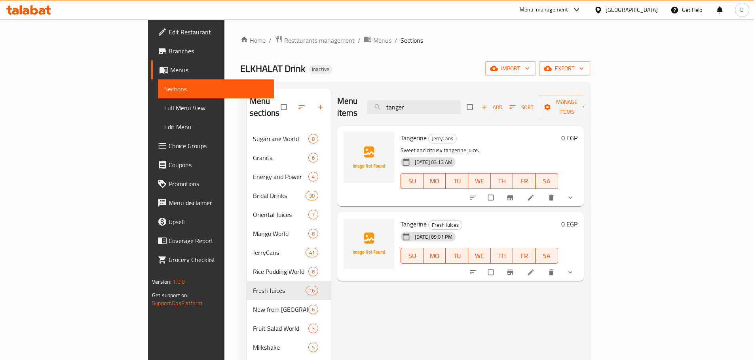
type input "tanger"
drag, startPoint x: 468, startPoint y: 102, endPoint x: 426, endPoint y: 102, distance: 41.1
click at [426, 102] on input "tanger" at bounding box center [413, 107] width 93 height 14
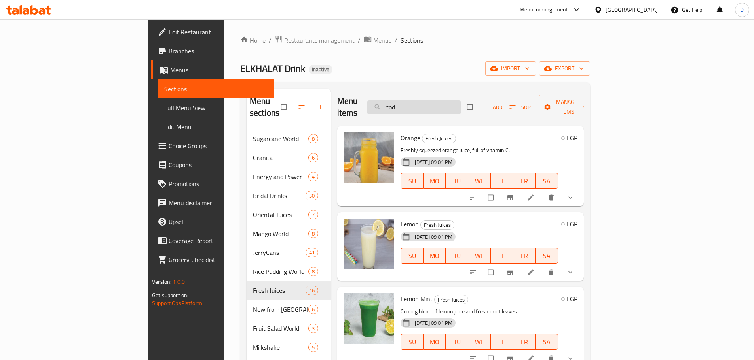
click at [455, 101] on input "tod" at bounding box center [413, 107] width 93 height 14
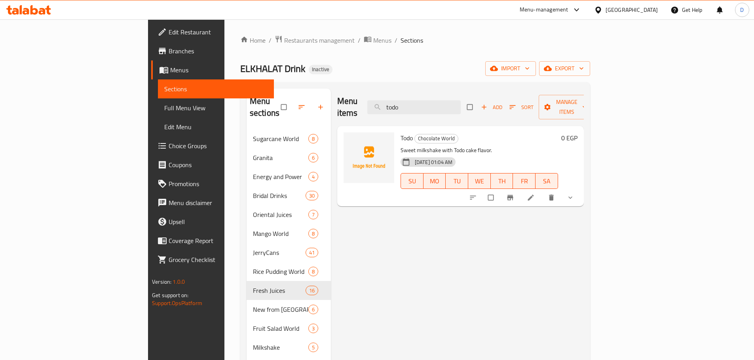
type input "todo"
drag, startPoint x: 465, startPoint y: 100, endPoint x: 404, endPoint y: 100, distance: 60.9
click at [404, 100] on div "Menu items todo Add Sort Manage items" at bounding box center [460, 108] width 246 height 38
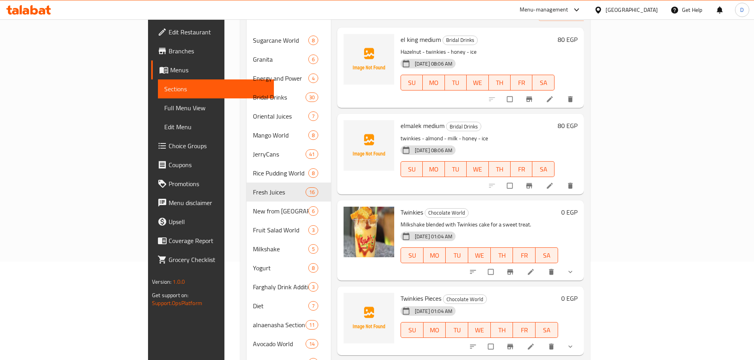
scroll to position [119, 0]
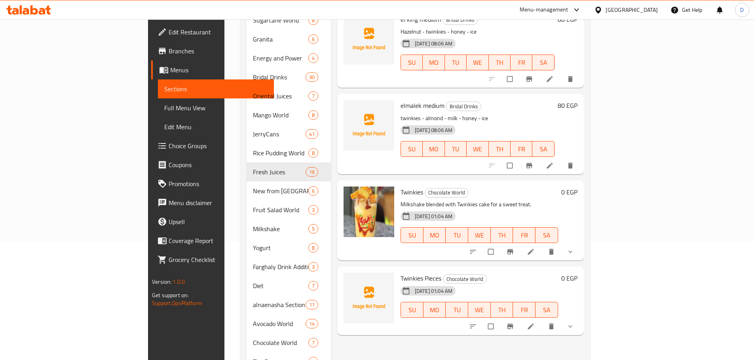
type input "twink"
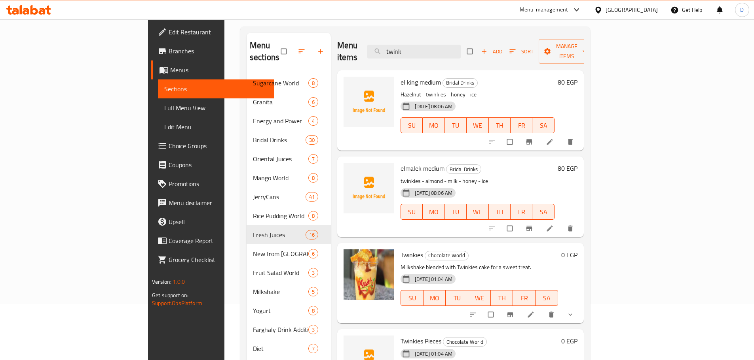
scroll to position [0, 0]
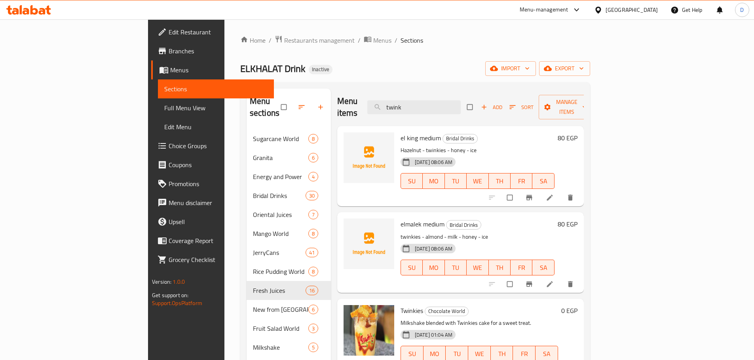
drag, startPoint x: 473, startPoint y: 106, endPoint x: 409, endPoint y: 110, distance: 64.6
click at [409, 110] on div "Menu items twink Add Sort Manage items" at bounding box center [460, 108] width 246 height 38
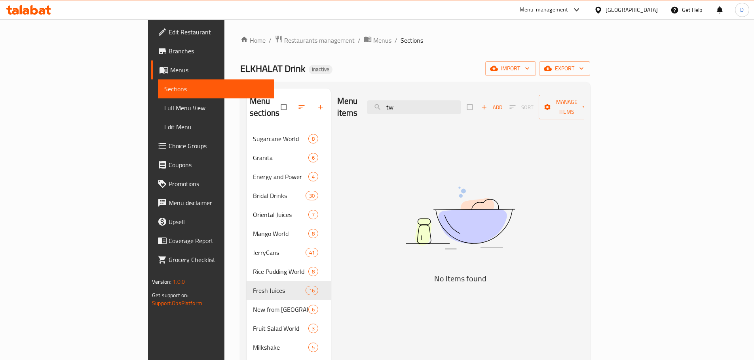
type input "t"
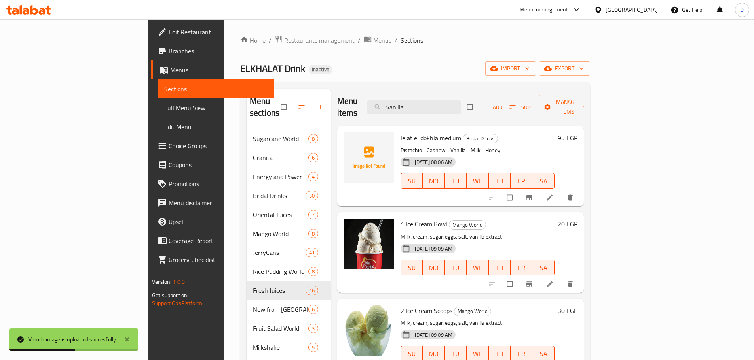
drag, startPoint x: 458, startPoint y: 106, endPoint x: 399, endPoint y: 105, distance: 59.0
click at [399, 105] on div "Menu items vanilla Add Sort Manage items" at bounding box center [460, 108] width 246 height 38
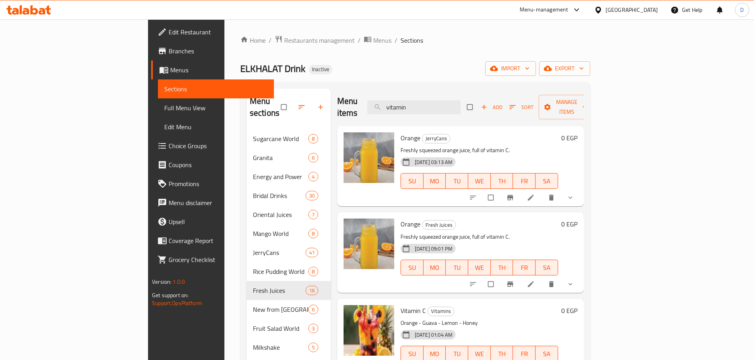
drag, startPoint x: 472, startPoint y: 104, endPoint x: 382, endPoint y: 98, distance: 90.8
click at [382, 98] on div "Menu items vitamin Add Sort Manage items" at bounding box center [460, 108] width 246 height 38
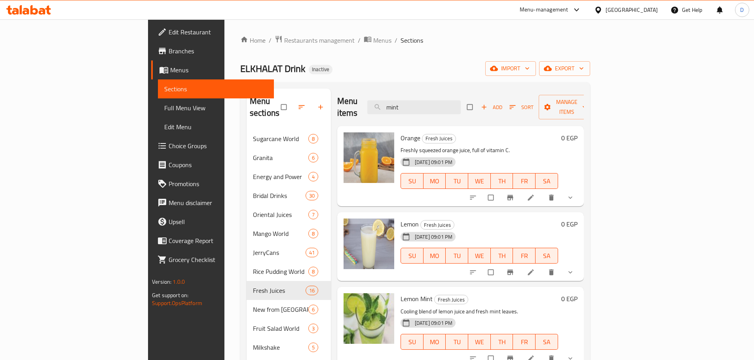
drag, startPoint x: 472, startPoint y: 101, endPoint x: 390, endPoint y: 104, distance: 81.9
click at [390, 104] on div "Menu items mint Add Sort Manage items" at bounding box center [460, 108] width 246 height 38
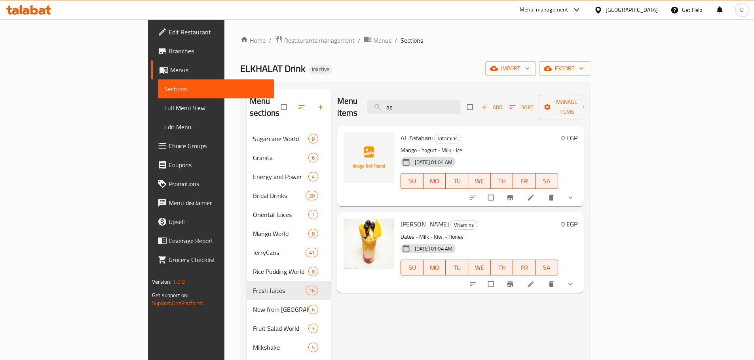
type input "a"
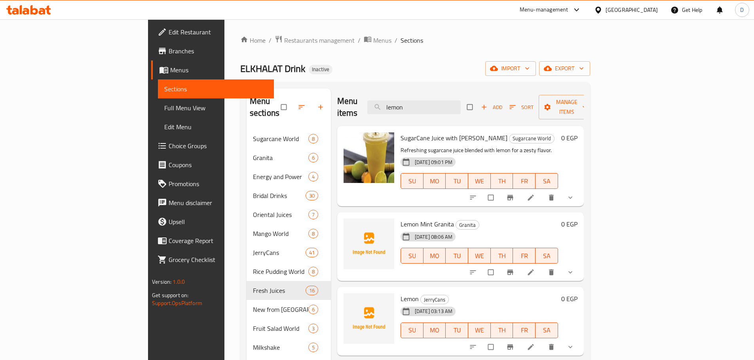
drag, startPoint x: 464, startPoint y: 104, endPoint x: 406, endPoint y: 97, distance: 58.1
click at [406, 97] on div "Menu items lemon Add Sort Manage items" at bounding box center [460, 108] width 246 height 38
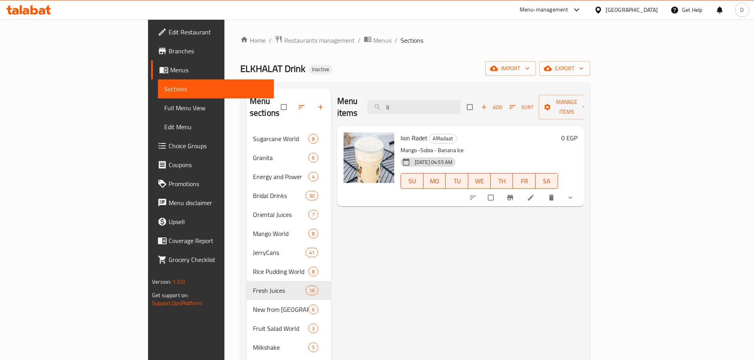
type input "l"
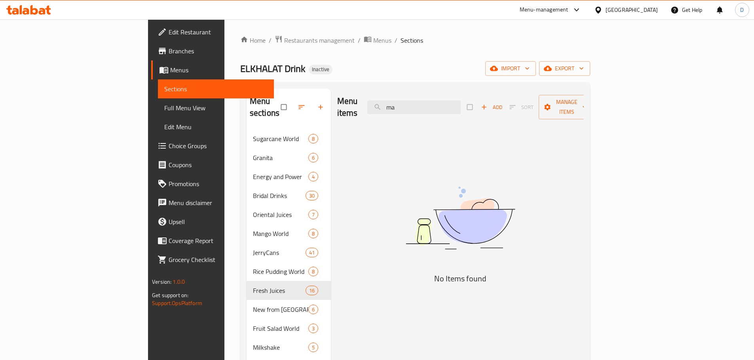
type input "m"
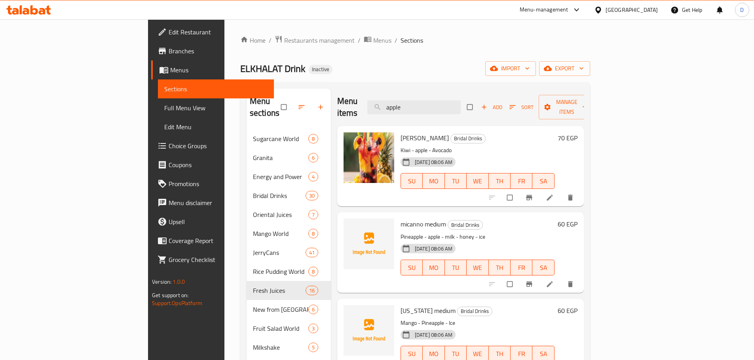
drag, startPoint x: 466, startPoint y: 104, endPoint x: 379, endPoint y: 100, distance: 86.7
click div "Menu items apple Add Sort Manage items"
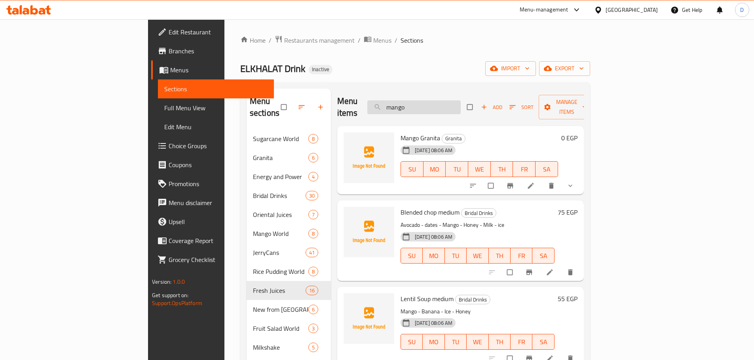
drag, startPoint x: 464, startPoint y: 105, endPoint x: 428, endPoint y: 105, distance: 36.4
click input "mango"
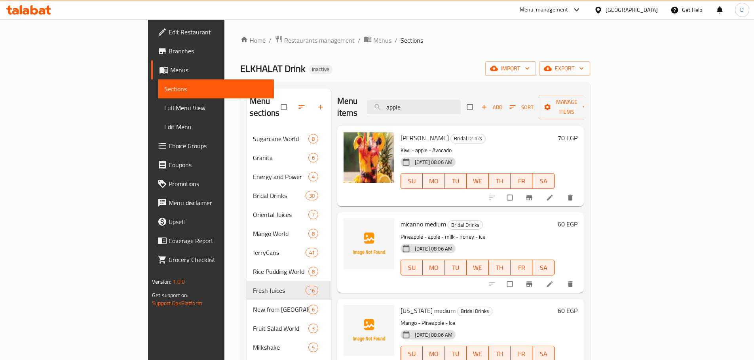
drag, startPoint x: 464, startPoint y: 107, endPoint x: 359, endPoint y: 104, distance: 104.9
click div "Menu items apple Add Sort Manage items"
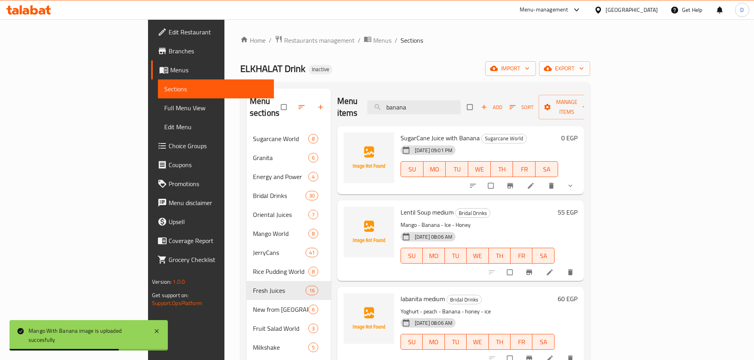
drag, startPoint x: 466, startPoint y: 107, endPoint x: 389, endPoint y: 107, distance: 77.1
click div "Menu items banana Add Sort Manage items"
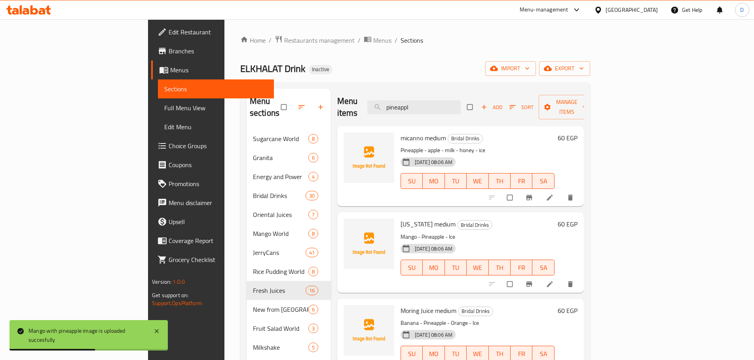
drag, startPoint x: 468, startPoint y: 100, endPoint x: 391, endPoint y: 99, distance: 76.8
click div "Menu items pineappl Add Sort Manage items"
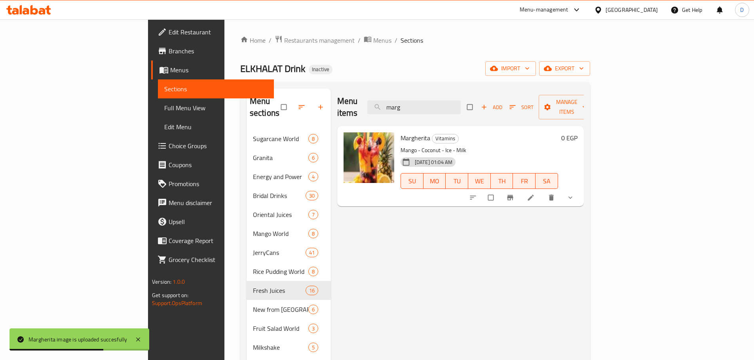
drag, startPoint x: 475, startPoint y: 98, endPoint x: 415, endPoint y: 100, distance: 60.6
click div "Menu items marg Add Sort Manage items"
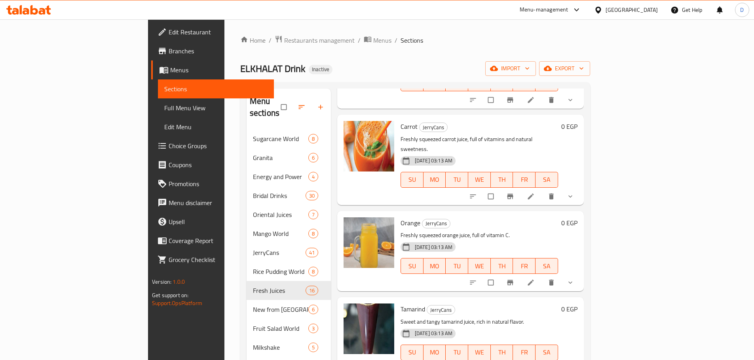
scroll to position [40, 0]
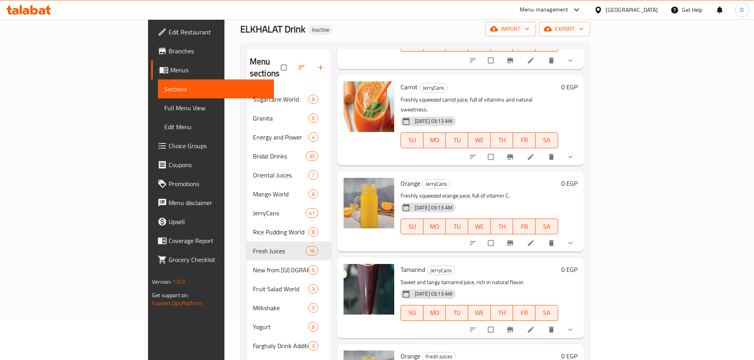
type input "tam"
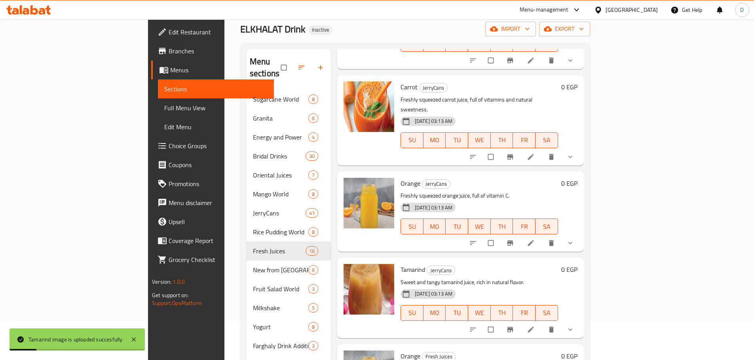
scroll to position [0, 0]
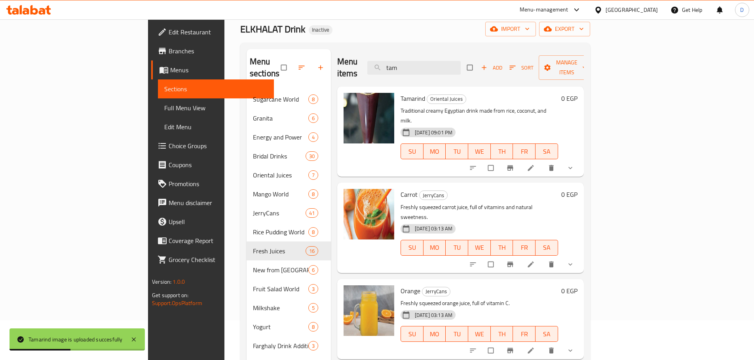
click span "Full Menu View"
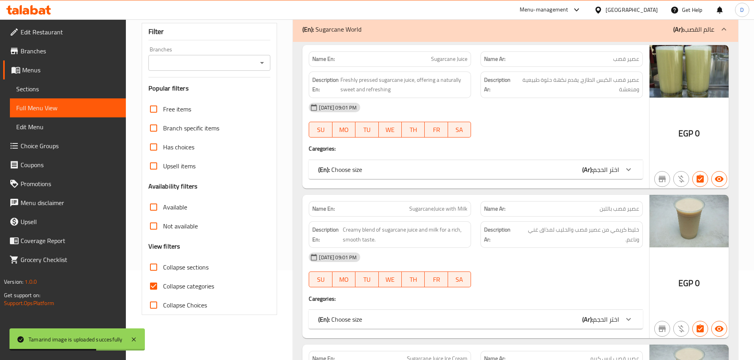
scroll to position [158, 0]
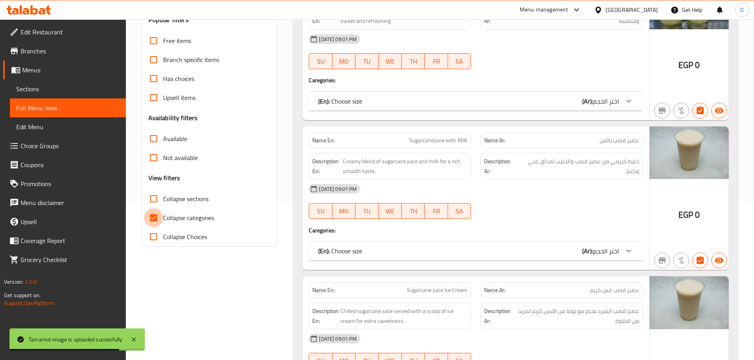
drag, startPoint x: 154, startPoint y: 220, endPoint x: 674, endPoint y: 167, distance: 522.5
click input "Collapse categories"
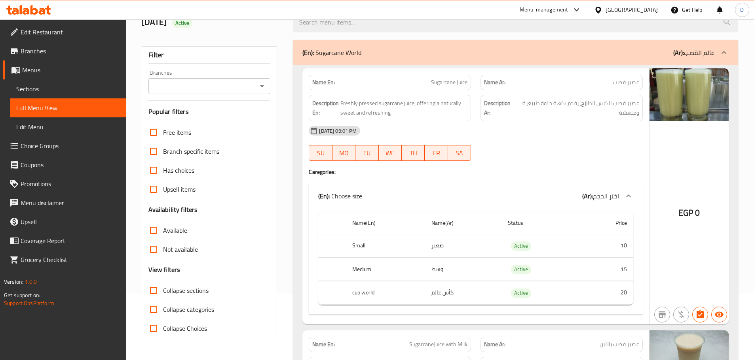
scroll to position [79, 0]
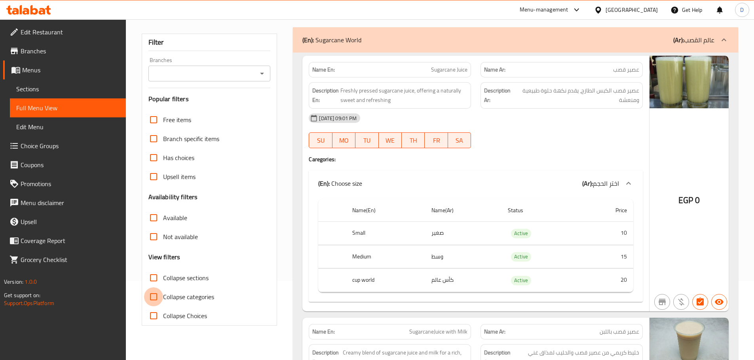
click input "Collapse categories"
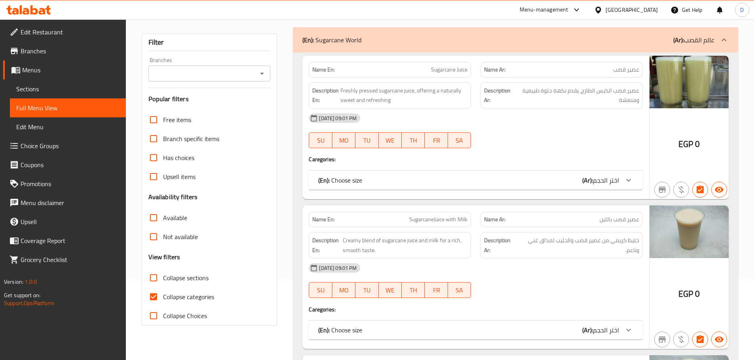
click input "Collapse categories"
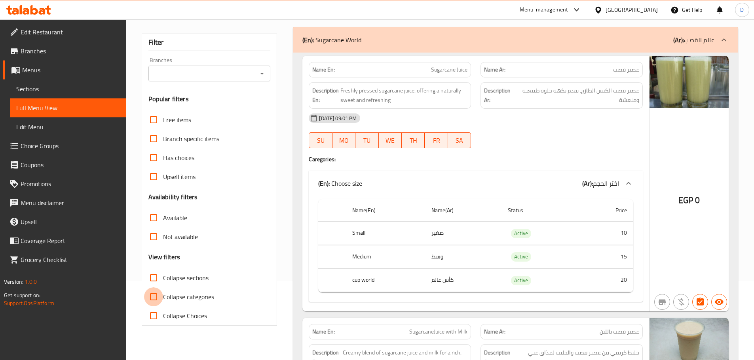
click input "Collapse categories"
checkbox input "true"
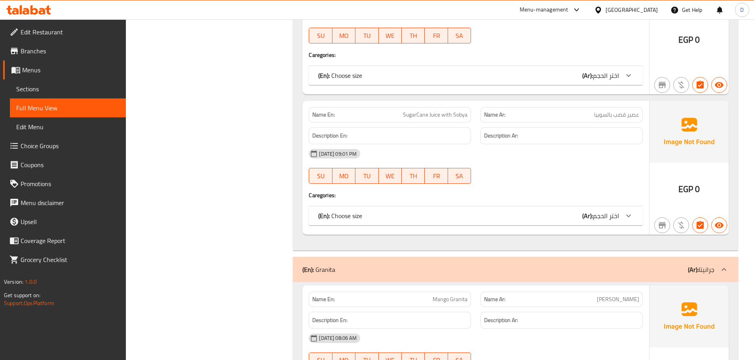
scroll to position [0, 0]
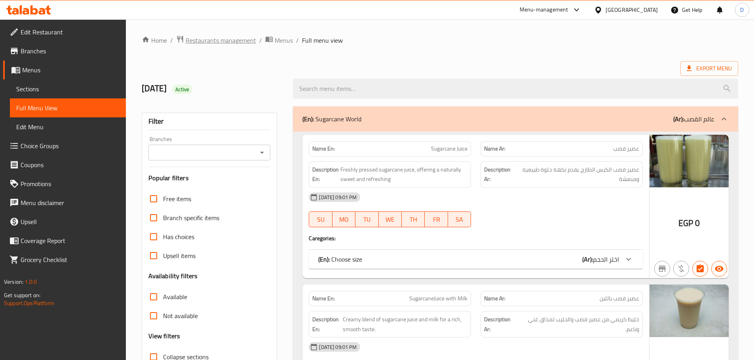
click span "Restaurants management"
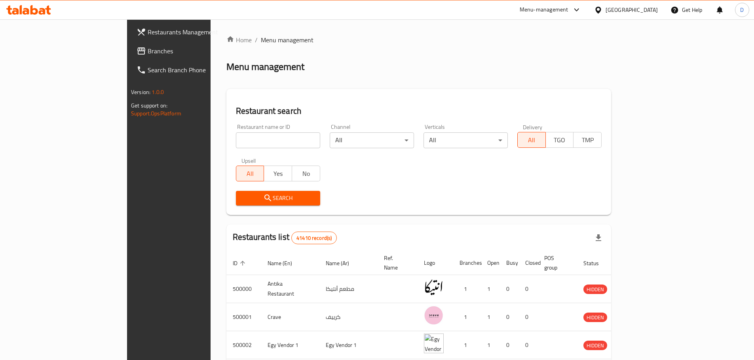
click span "Branches"
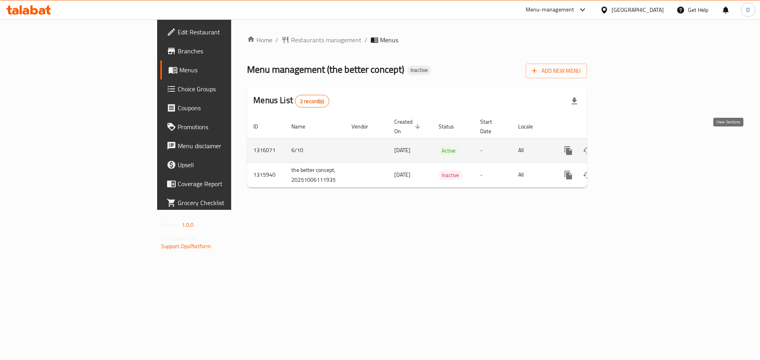
click at [630, 146] on icon "enhanced table" at bounding box center [624, 150] width 9 height 9
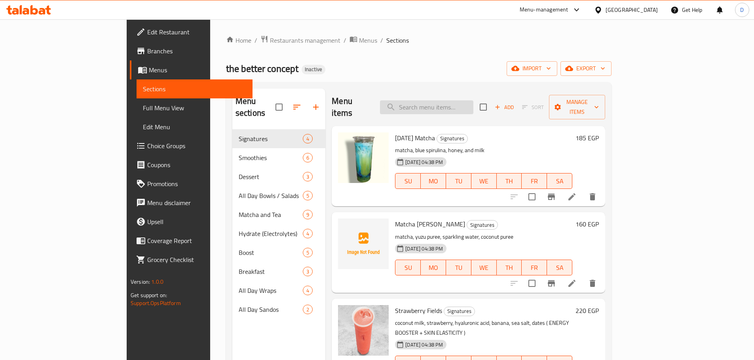
click at [473, 100] on input "search" at bounding box center [426, 107] width 93 height 14
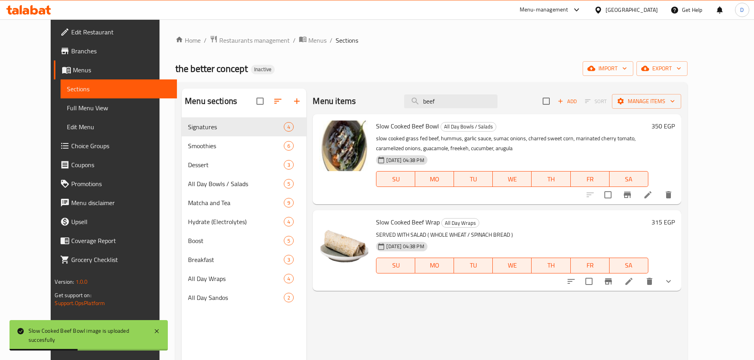
drag, startPoint x: 469, startPoint y: 98, endPoint x: 375, endPoint y: 102, distance: 94.7
click at [375, 102] on div "Menu items beef Add Sort Manage items" at bounding box center [497, 102] width 368 height 26
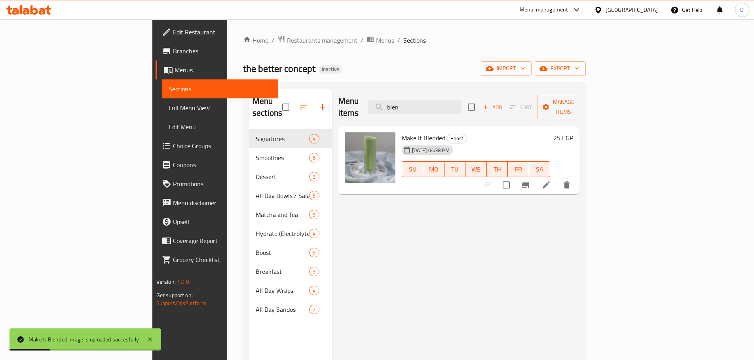
click at [387, 100] on div "Menu items blen Add Sort Manage items" at bounding box center [458, 108] width 241 height 38
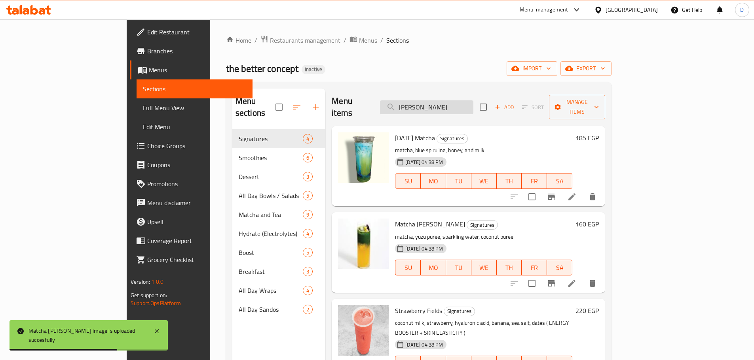
drag, startPoint x: 477, startPoint y: 98, endPoint x: 425, endPoint y: 102, distance: 52.0
click at [425, 102] on input "[PERSON_NAME]" at bounding box center [426, 107] width 93 height 14
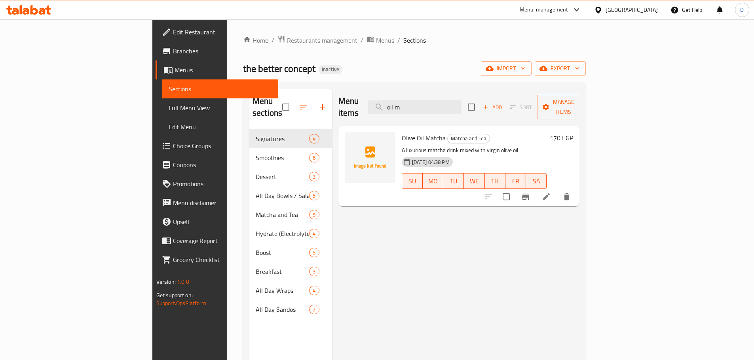
type input "oil m"
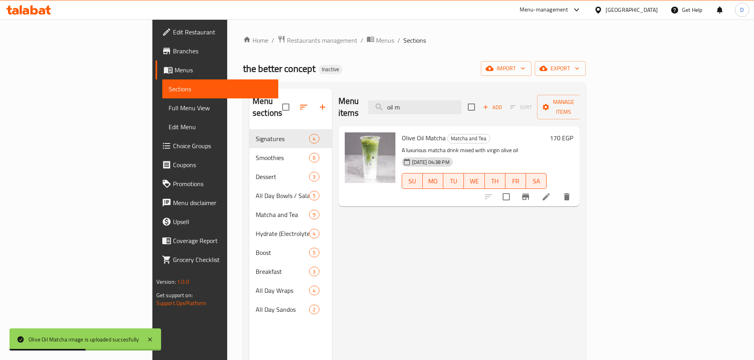
click at [173, 33] on span "Edit Restaurant" at bounding box center [222, 31] width 99 height 9
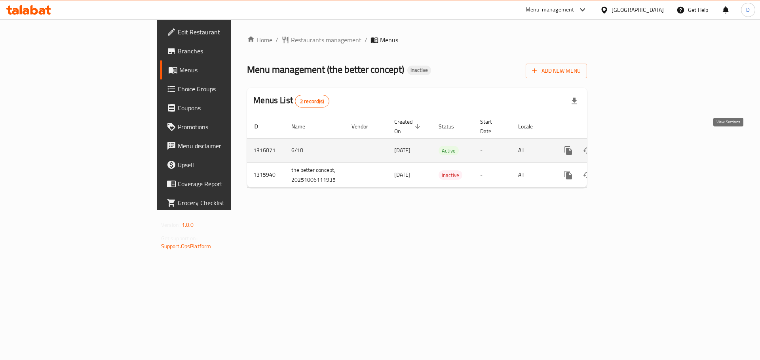
click at [630, 146] on icon "enhanced table" at bounding box center [624, 150] width 9 height 9
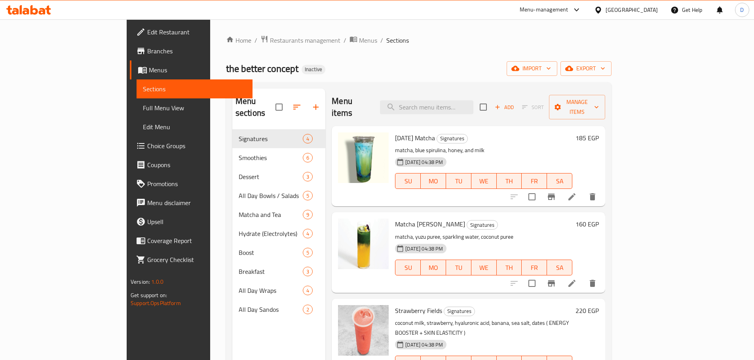
click at [143, 105] on span "Full Menu View" at bounding box center [194, 107] width 103 height 9
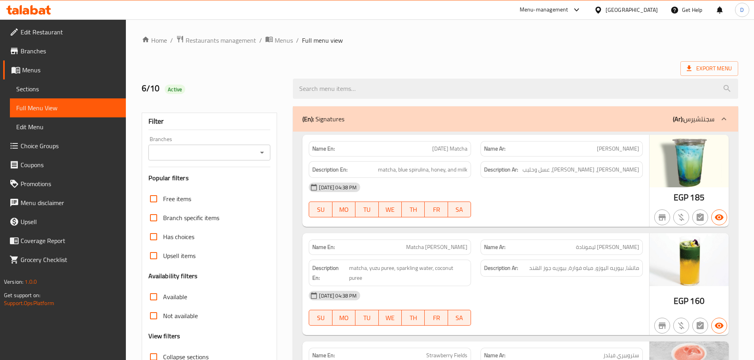
click at [41, 70] on span "Menus" at bounding box center [70, 69] width 97 height 9
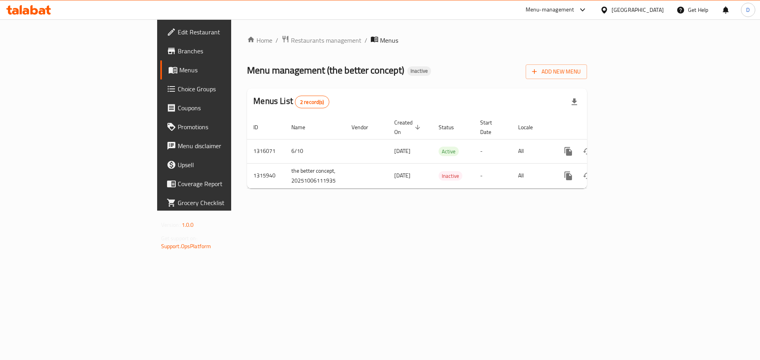
click at [655, 12] on div "[GEOGRAPHIC_DATA]" at bounding box center [637, 10] width 52 height 9
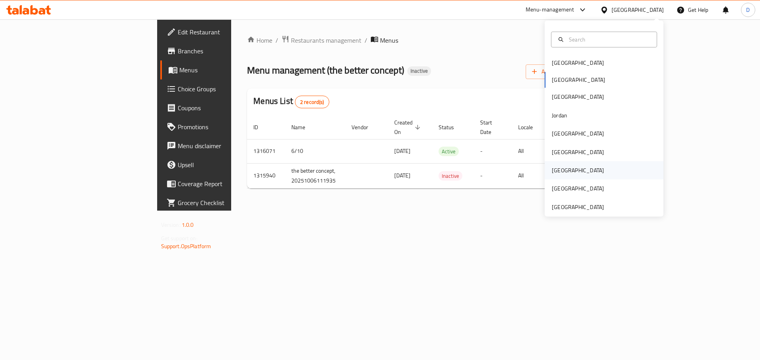
click at [561, 171] on div "[GEOGRAPHIC_DATA]" at bounding box center [577, 170] width 65 height 18
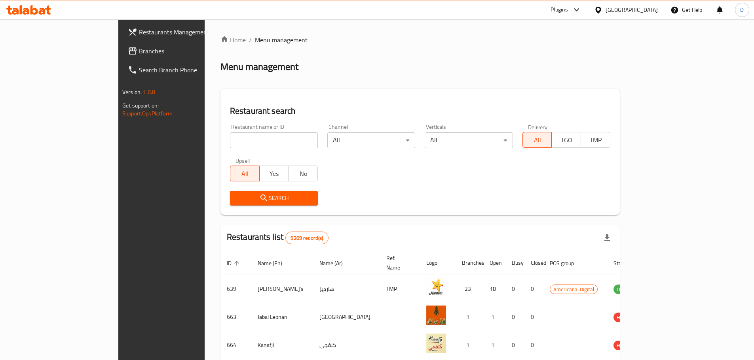
click at [139, 48] on span "Branches" at bounding box center [188, 50] width 99 height 9
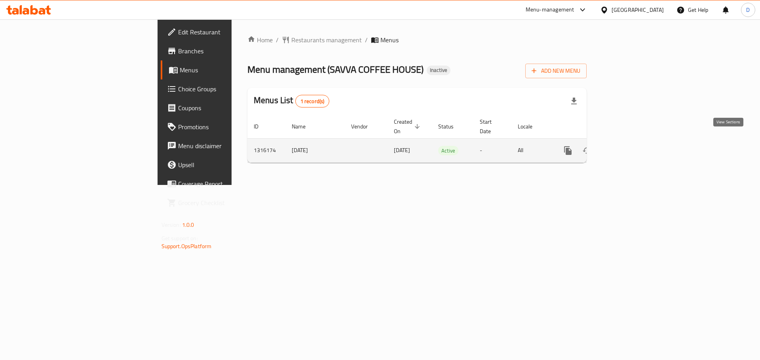
click at [629, 146] on icon "enhanced table" at bounding box center [624, 150] width 9 height 9
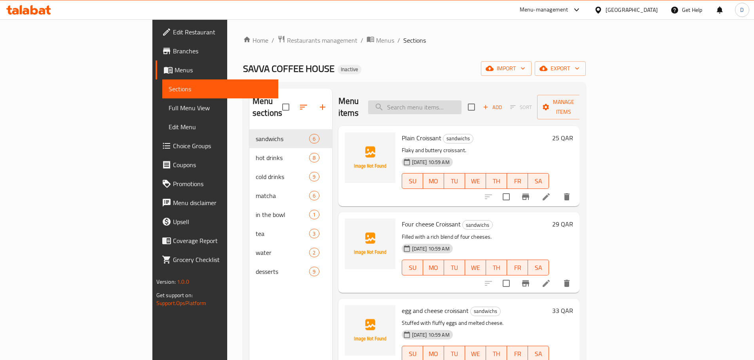
click at [446, 100] on input "search" at bounding box center [414, 107] width 93 height 14
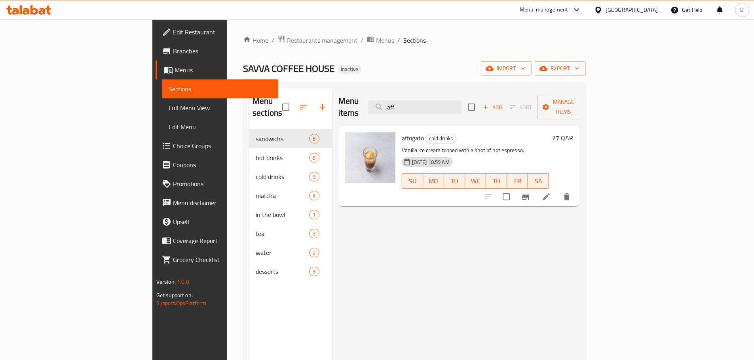
drag, startPoint x: 482, startPoint y: 104, endPoint x: 422, endPoint y: 121, distance: 62.5
click at [422, 121] on div "Menu items aff Add Sort Manage items affogato cold drinks [PERSON_NAME] cream t…" at bounding box center [456, 269] width 248 height 360
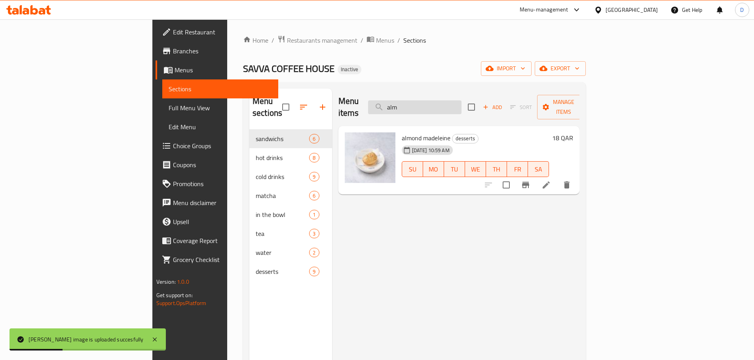
drag, startPoint x: 473, startPoint y: 102, endPoint x: 423, endPoint y: 104, distance: 49.5
click at [423, 104] on input "alm" at bounding box center [414, 107] width 93 height 14
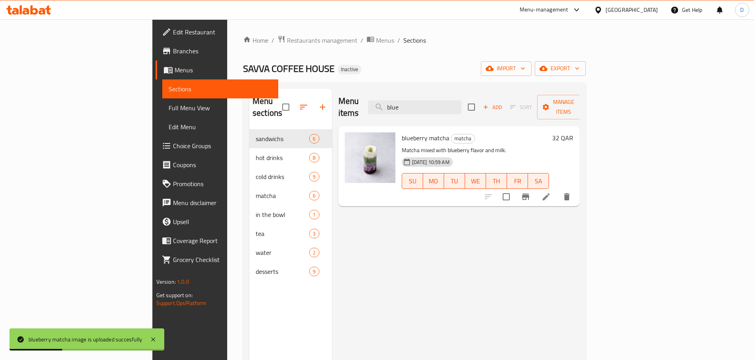
drag, startPoint x: 461, startPoint y: 104, endPoint x: 418, endPoint y: 107, distance: 43.2
click at [418, 107] on div "Menu items blue Add Sort Manage items" at bounding box center [458, 108] width 241 height 38
drag, startPoint x: 461, startPoint y: 100, endPoint x: 410, endPoint y: 104, distance: 50.8
click at [410, 104] on div "Menu items cam Add Sort Manage items" at bounding box center [458, 108] width 241 height 38
drag, startPoint x: 434, startPoint y: 109, endPoint x: 416, endPoint y: 109, distance: 18.2
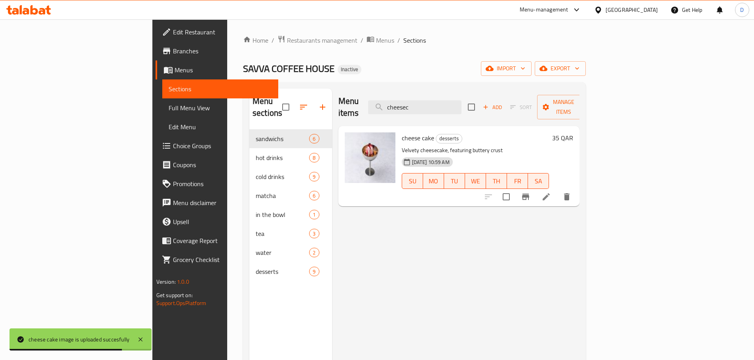
click at [416, 109] on div "Menu items cheesec Add Sort Manage items" at bounding box center [458, 108] width 241 height 38
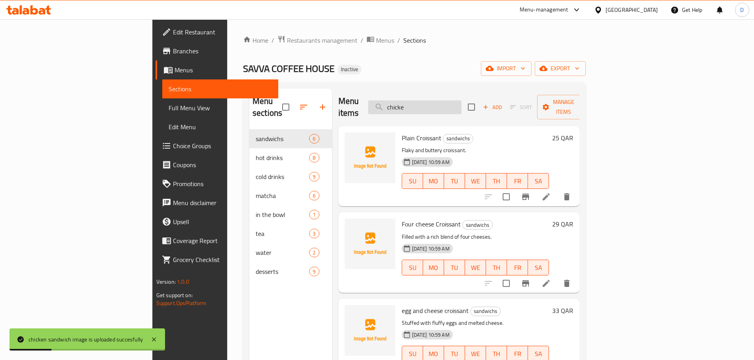
drag, startPoint x: 469, startPoint y: 106, endPoint x: 431, endPoint y: 108, distance: 38.1
click at [431, 108] on input "chicke" at bounding box center [414, 107] width 93 height 14
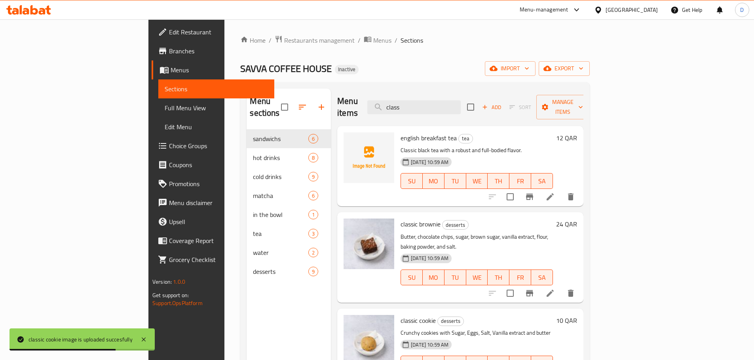
drag, startPoint x: 467, startPoint y: 97, endPoint x: 414, endPoint y: 99, distance: 52.7
click at [414, 99] on div "Menu items class Add Sort Manage items" at bounding box center [460, 108] width 246 height 38
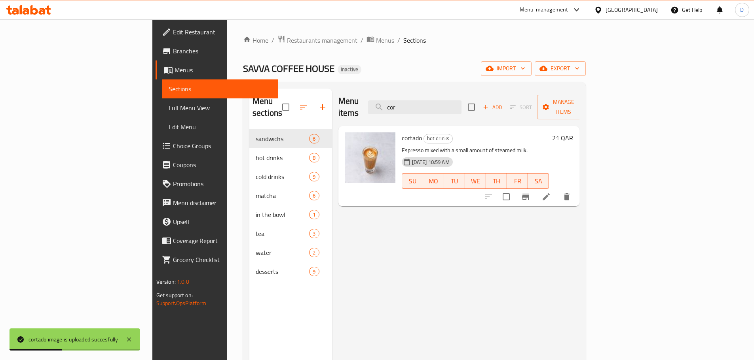
drag, startPoint x: 470, startPoint y: 100, endPoint x: 398, endPoint y: 100, distance: 71.6
click at [398, 100] on div "Menu items cor Add Sort Manage items" at bounding box center [458, 108] width 241 height 38
drag, startPoint x: 468, startPoint y: 106, endPoint x: 398, endPoint y: 108, distance: 70.4
click at [398, 108] on div "Menu items flat Add Sort Manage items" at bounding box center [458, 108] width 241 height 38
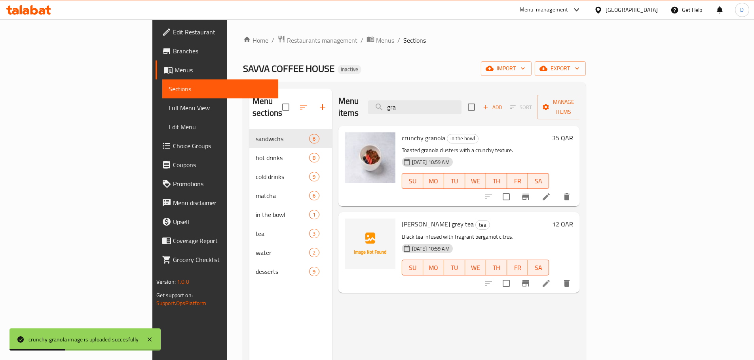
drag, startPoint x: 462, startPoint y: 107, endPoint x: 413, endPoint y: 107, distance: 49.1
click at [413, 107] on div "Menu items gra Add Sort Manage items" at bounding box center [458, 108] width 241 height 38
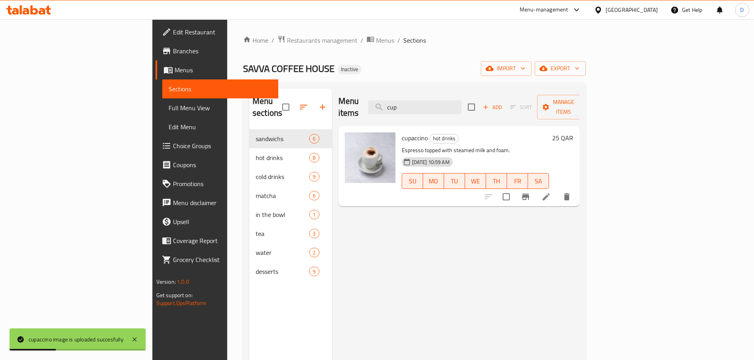
drag, startPoint x: 467, startPoint y: 102, endPoint x: 410, endPoint y: 102, distance: 57.4
click at [410, 102] on div "Menu items cup Add Sort Manage items" at bounding box center [458, 108] width 241 height 38
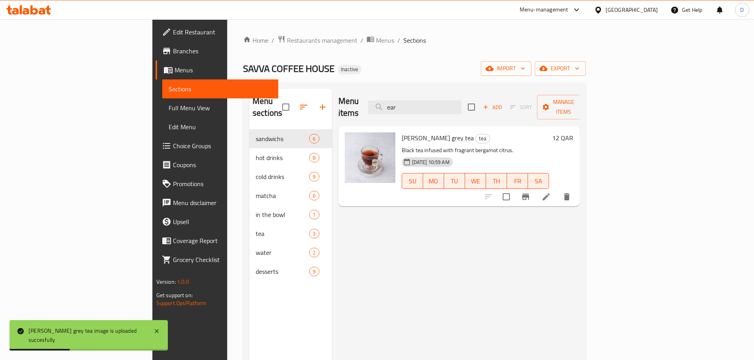
drag, startPoint x: 457, startPoint y: 99, endPoint x: 394, endPoint y: 106, distance: 63.7
click at [394, 106] on div "Menu items ear Add Sort Manage items" at bounding box center [458, 108] width 241 height 38
drag, startPoint x: 467, startPoint y: 104, endPoint x: 400, endPoint y: 106, distance: 66.5
click at [400, 106] on div "Menu items egg Add Sort Manage items" at bounding box center [458, 108] width 241 height 38
drag, startPoint x: 477, startPoint y: 107, endPoint x: 424, endPoint y: 107, distance: 52.6
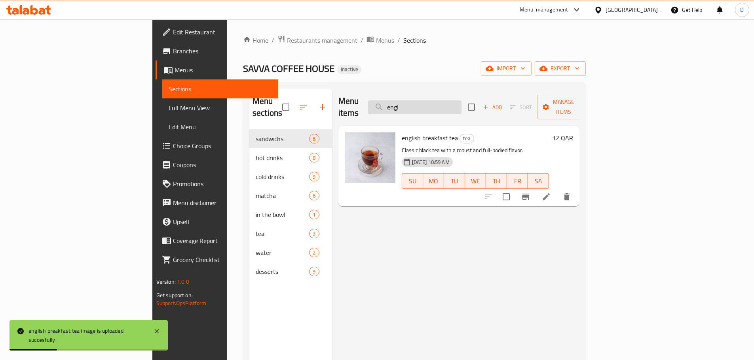
click at [424, 107] on input "engl" at bounding box center [414, 107] width 93 height 14
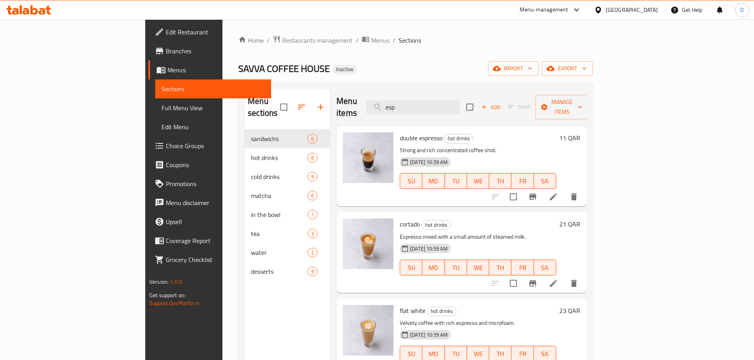
drag, startPoint x: 468, startPoint y: 99, endPoint x: 418, endPoint y: 103, distance: 49.6
click at [418, 103] on div "Menu items esp Add Sort Manage items" at bounding box center [461, 108] width 250 height 38
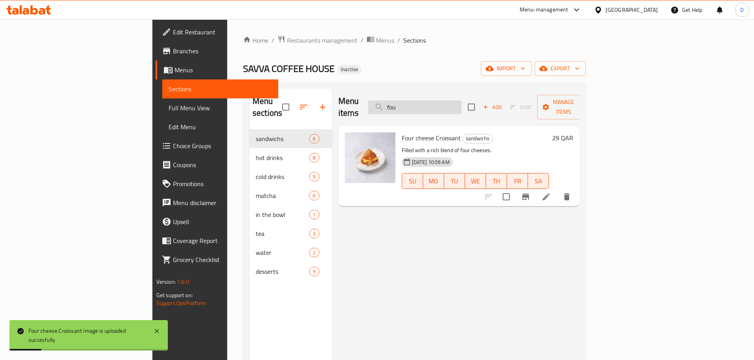
drag, startPoint x: 459, startPoint y: 99, endPoint x: 426, endPoint y: 99, distance: 32.4
click at [426, 100] on input "fou" at bounding box center [414, 107] width 93 height 14
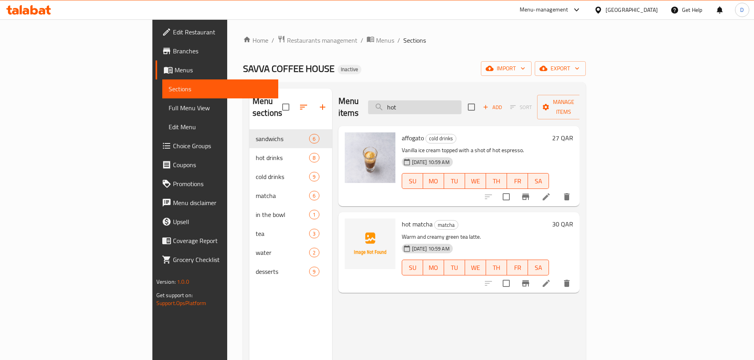
drag, startPoint x: 464, startPoint y: 102, endPoint x: 423, endPoint y: 106, distance: 40.6
click at [423, 106] on input "hot" at bounding box center [414, 107] width 93 height 14
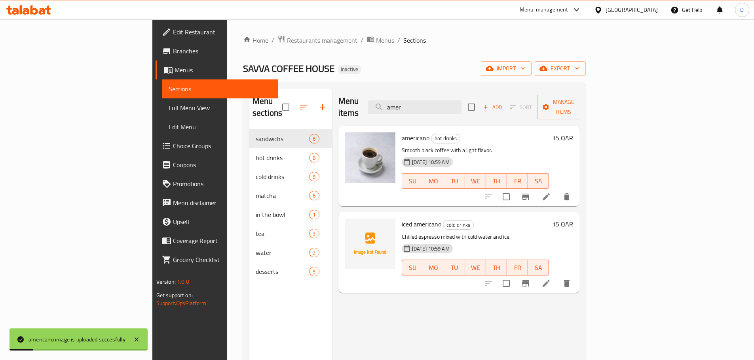
drag, startPoint x: 474, startPoint y: 101, endPoint x: 419, endPoint y: 103, distance: 54.6
click at [419, 103] on div "Menu items amer Add Sort Manage items" at bounding box center [458, 108] width 241 height 38
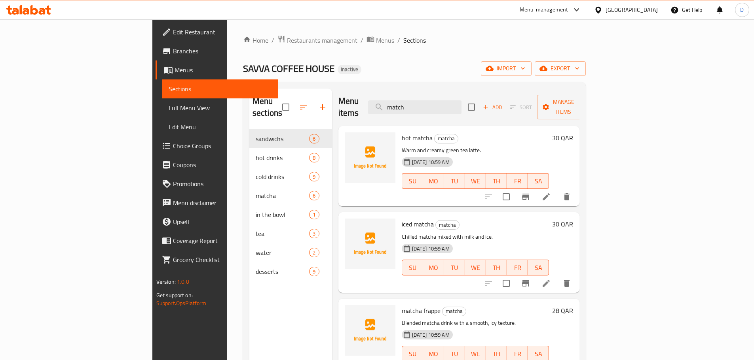
type input "match"
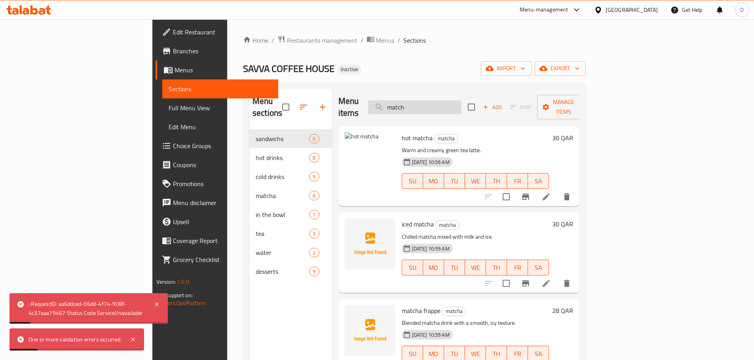
drag, startPoint x: 469, startPoint y: 103, endPoint x: 426, endPoint y: 104, distance: 42.7
click at [426, 104] on input "match" at bounding box center [414, 107] width 93 height 14
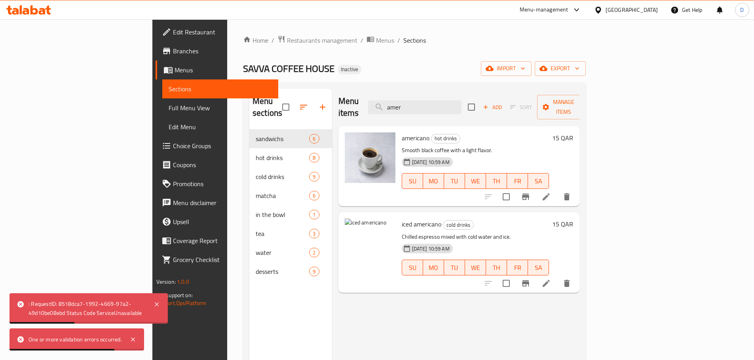
drag, startPoint x: 474, startPoint y: 102, endPoint x: 407, endPoint y: 101, distance: 66.9
click at [407, 101] on div "Menu items amer Add Sort Manage items" at bounding box center [458, 108] width 241 height 38
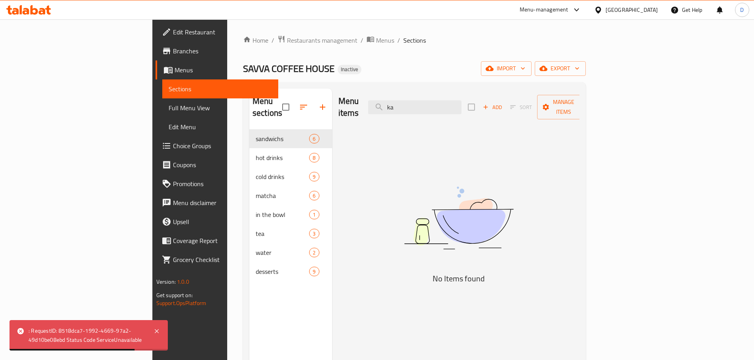
type input "k"
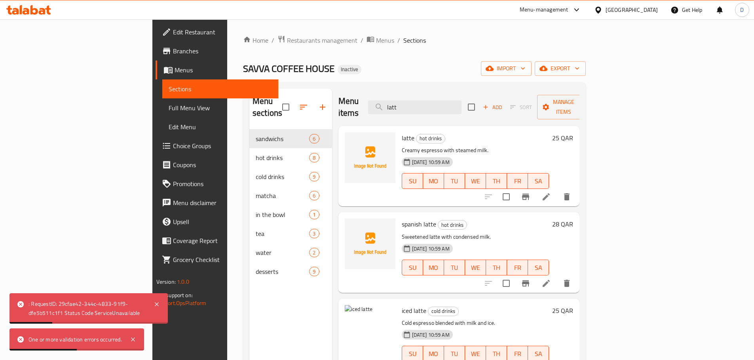
drag, startPoint x: 451, startPoint y: 104, endPoint x: 405, endPoint y: 99, distance: 46.6
click at [405, 99] on div "Menu items latt Add Sort Manage items" at bounding box center [458, 108] width 241 height 38
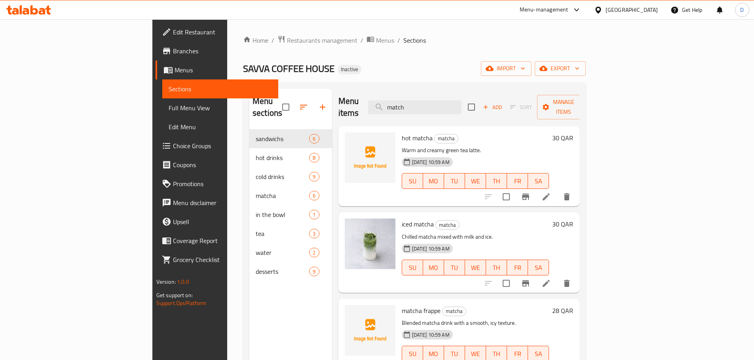
drag, startPoint x: 449, startPoint y: 101, endPoint x: 254, endPoint y: 85, distance: 195.7
click at [254, 85] on div "Menu sections sandwichs 6 hot drinks 8 cold drinks 9 matcha 6 in the bowl 1 tea…" at bounding box center [414, 268] width 343 height 373
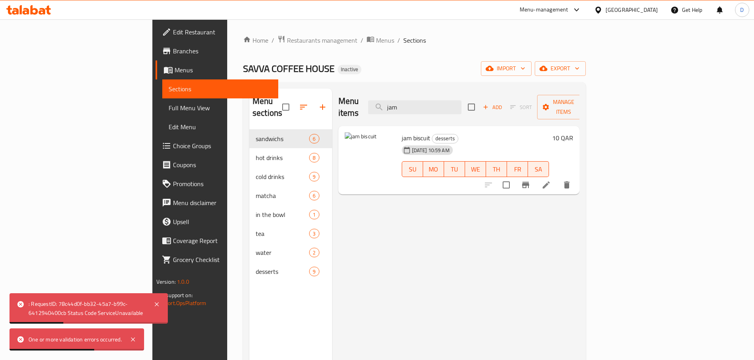
drag, startPoint x: 473, startPoint y: 104, endPoint x: 386, endPoint y: 100, distance: 86.7
click at [386, 100] on div "Menu items jam Add Sort Manage items" at bounding box center [458, 108] width 241 height 38
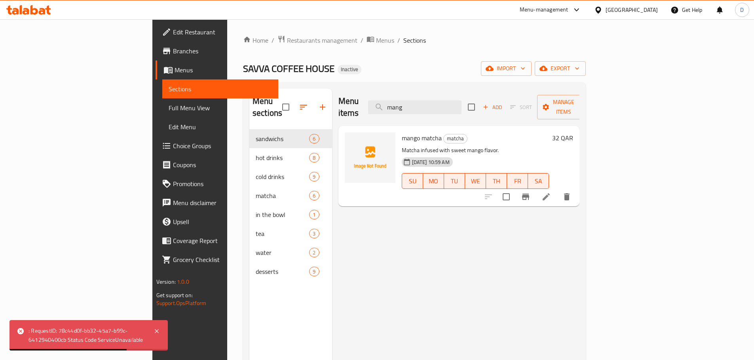
type input "mang"
